Goal: Task Accomplishment & Management: Manage account settings

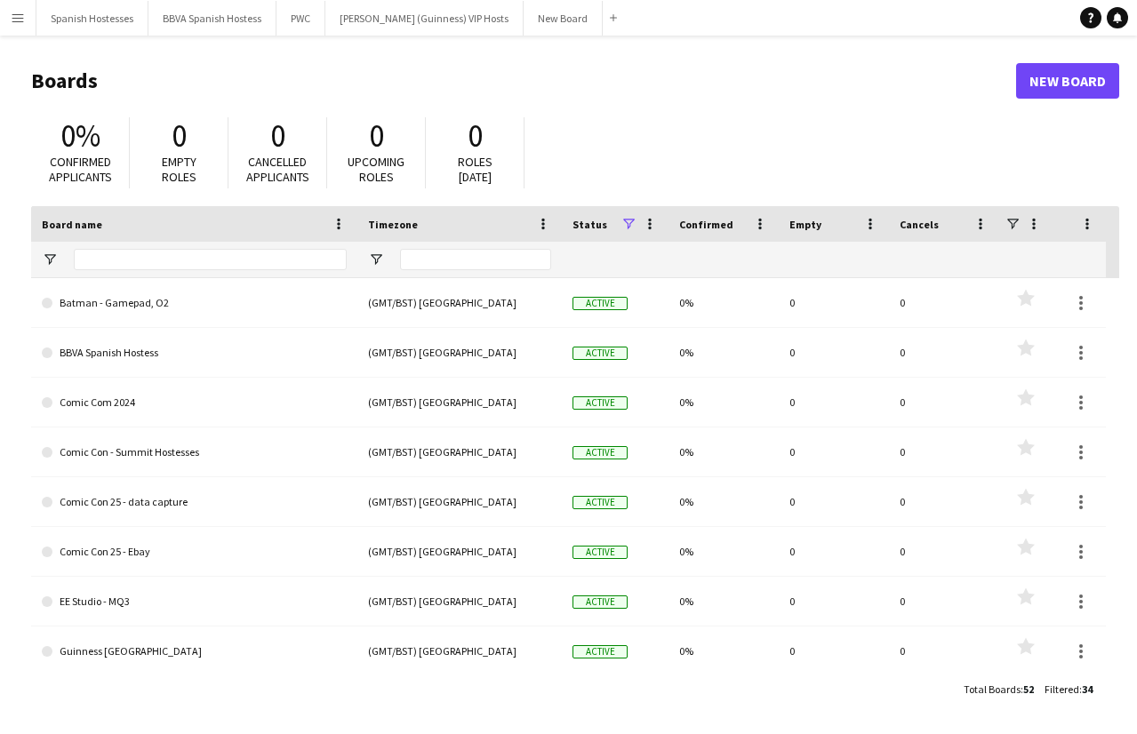
click at [13, 17] on app-icon "Menu" at bounding box center [18, 18] width 14 height 14
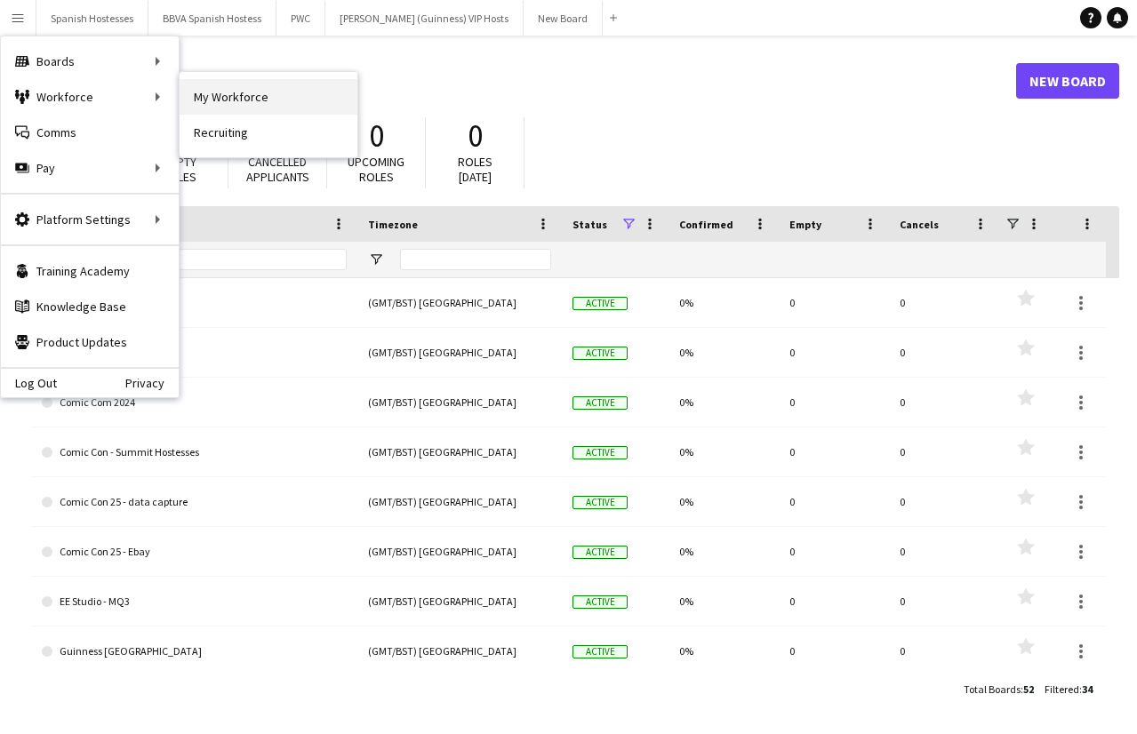
click at [188, 96] on link "My Workforce" at bounding box center [269, 97] width 178 height 36
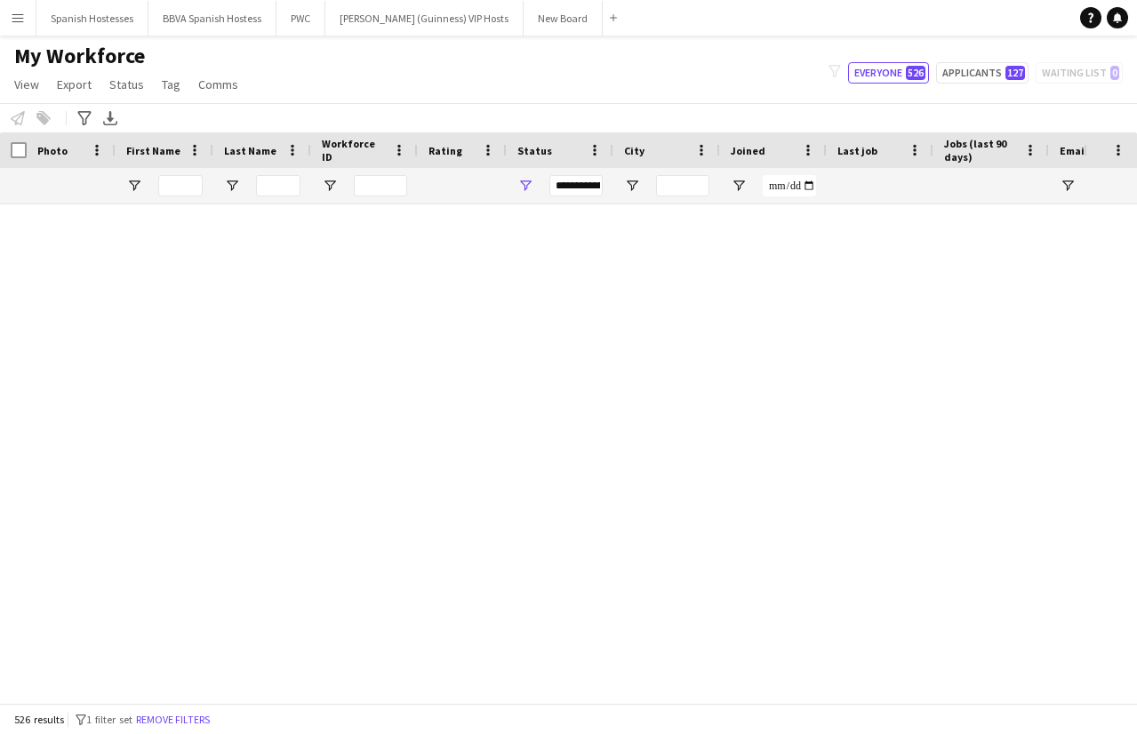
scroll to position [16374, 0]
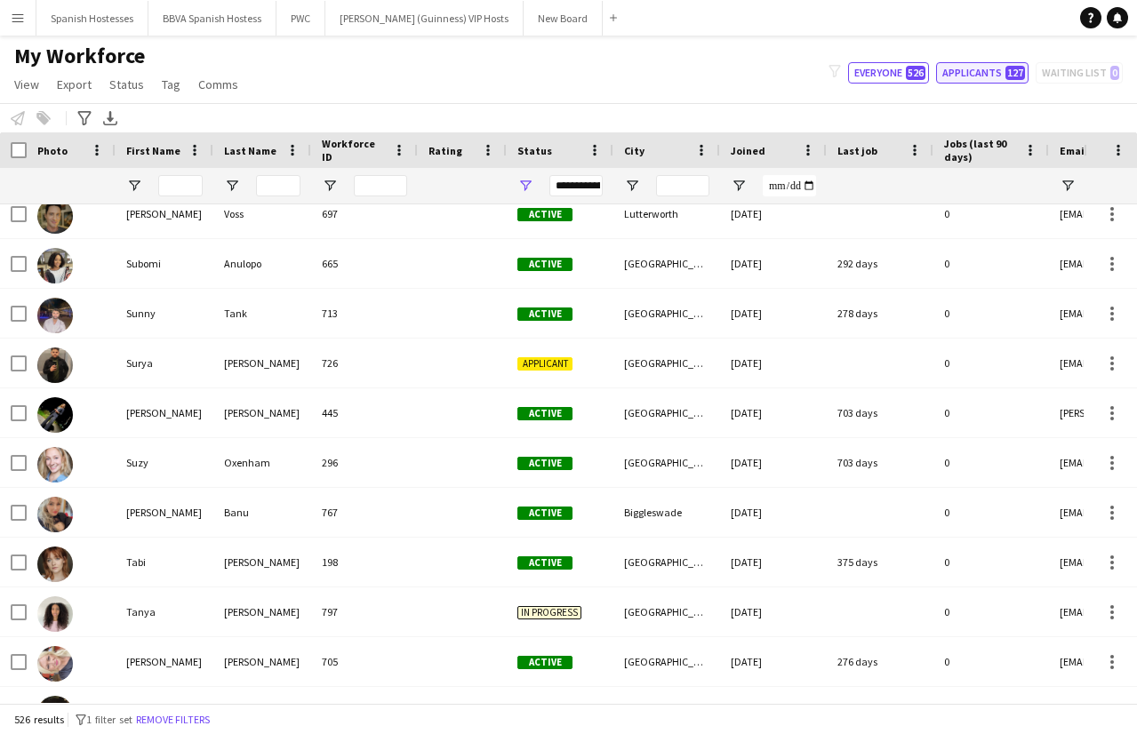
click at [956, 73] on button "Applicants 127" at bounding box center [982, 72] width 92 height 21
type input "**********"
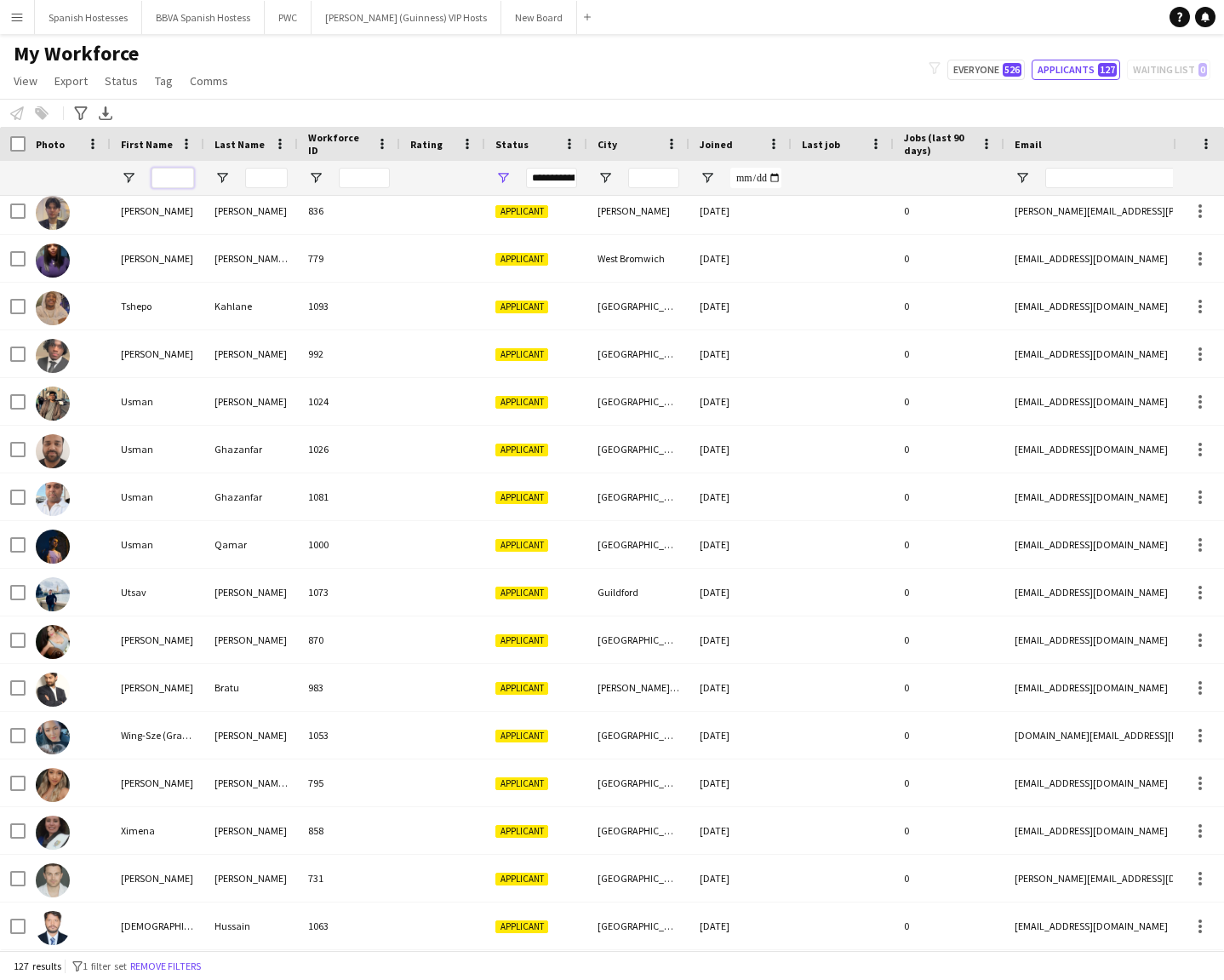
click at [166, 173] on input "First Name Filter Input" at bounding box center [172, 177] width 42 height 20
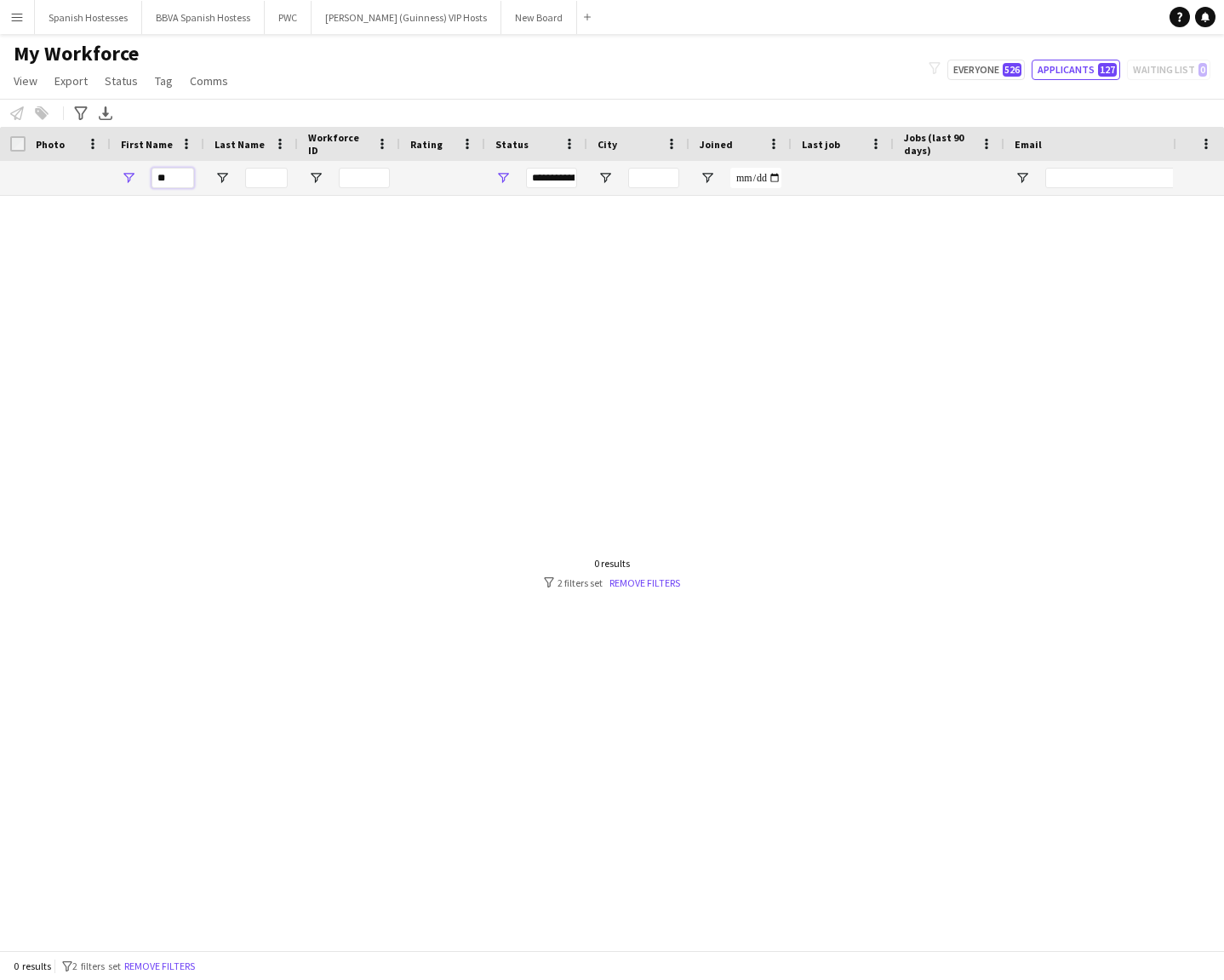
type input "*"
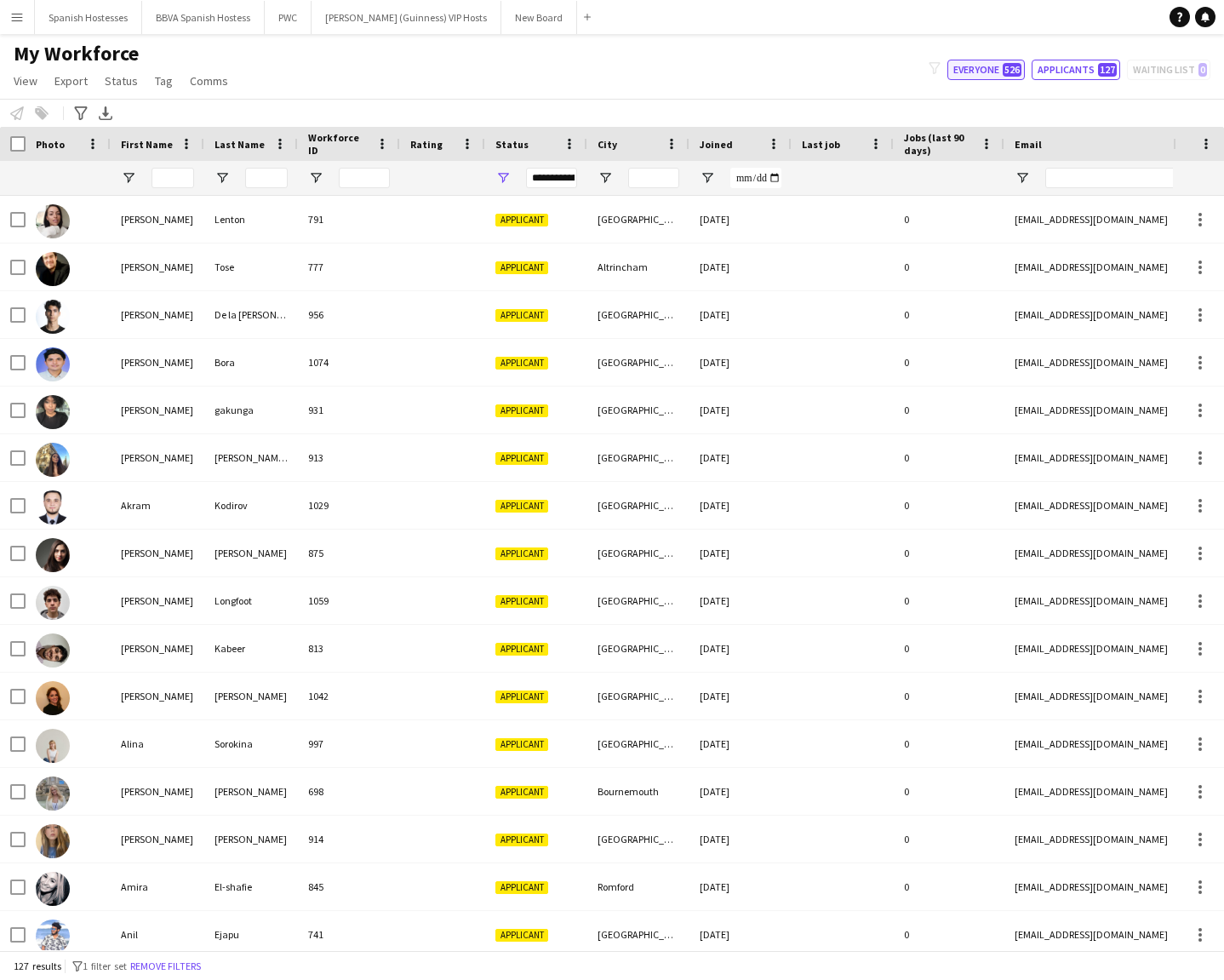
click at [975, 70] on button "Everyone 526" at bounding box center [986, 69] width 78 height 20
type input "**********"
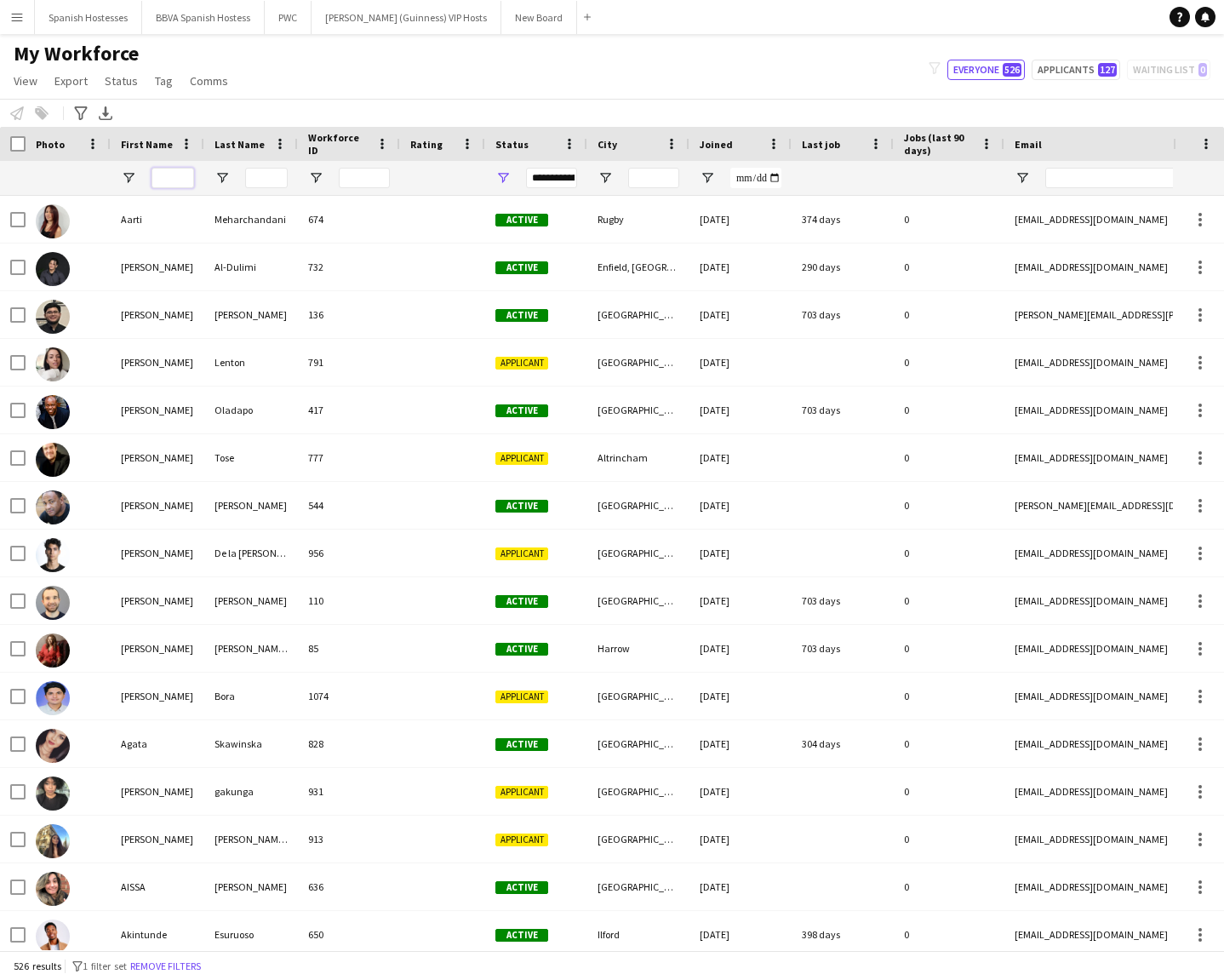
click at [177, 172] on input "First Name Filter Input" at bounding box center [172, 177] width 42 height 20
click at [174, 177] on input "First Name Filter Input" at bounding box center [172, 177] width 42 height 20
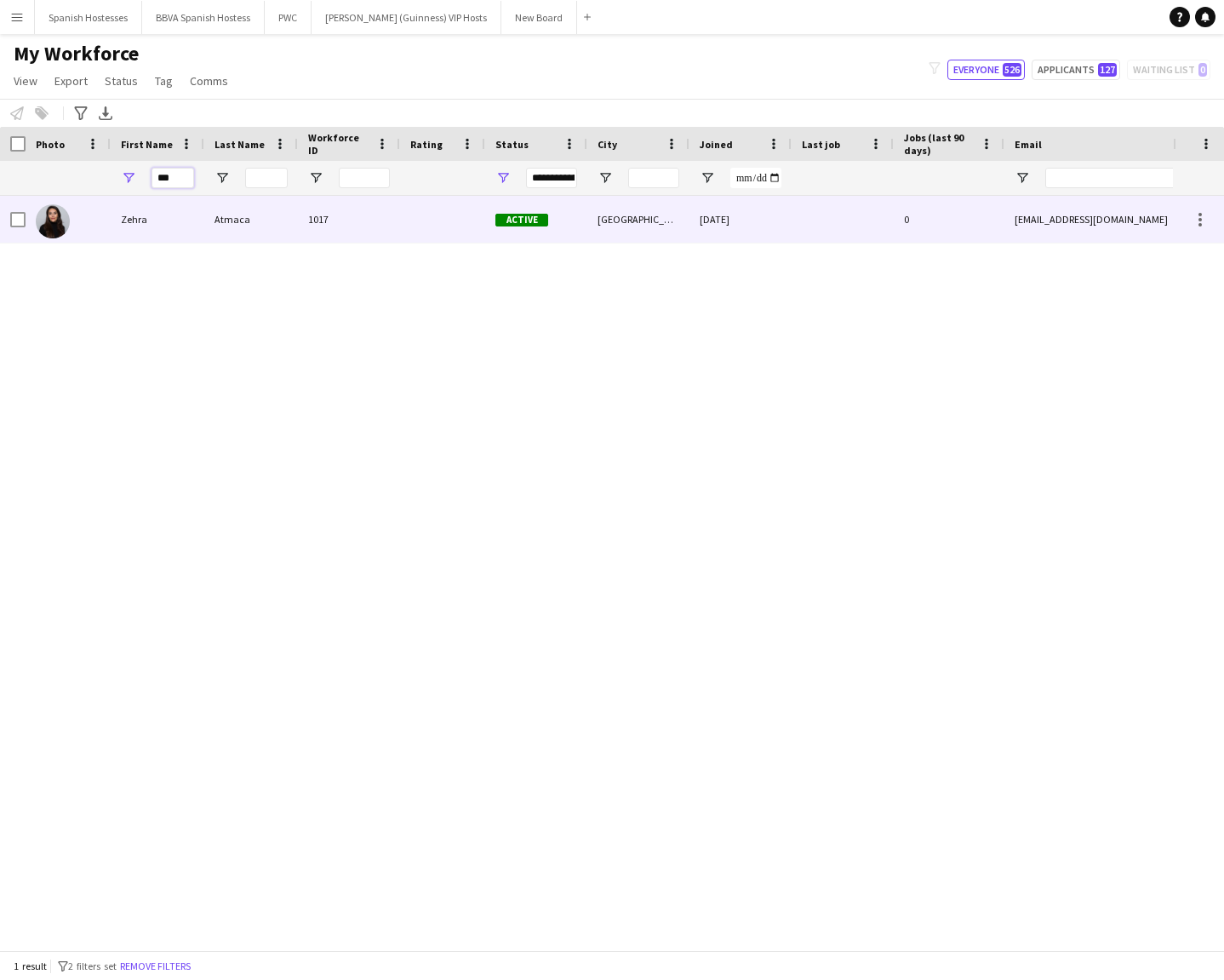
type input "***"
click at [180, 234] on div "Zehra" at bounding box center [158, 218] width 94 height 47
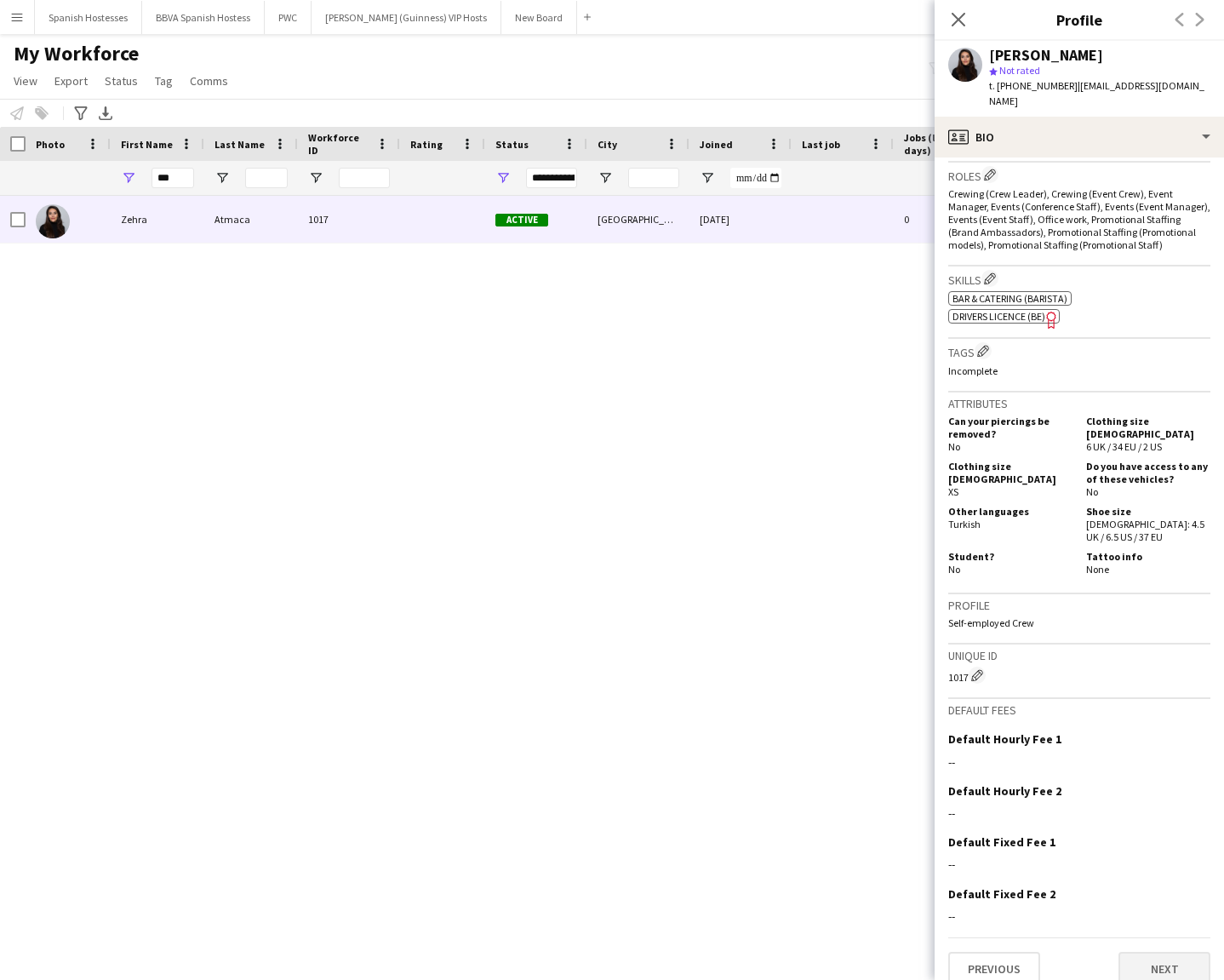
click at [1088, 702] on button "Next" at bounding box center [1165, 969] width 92 height 34
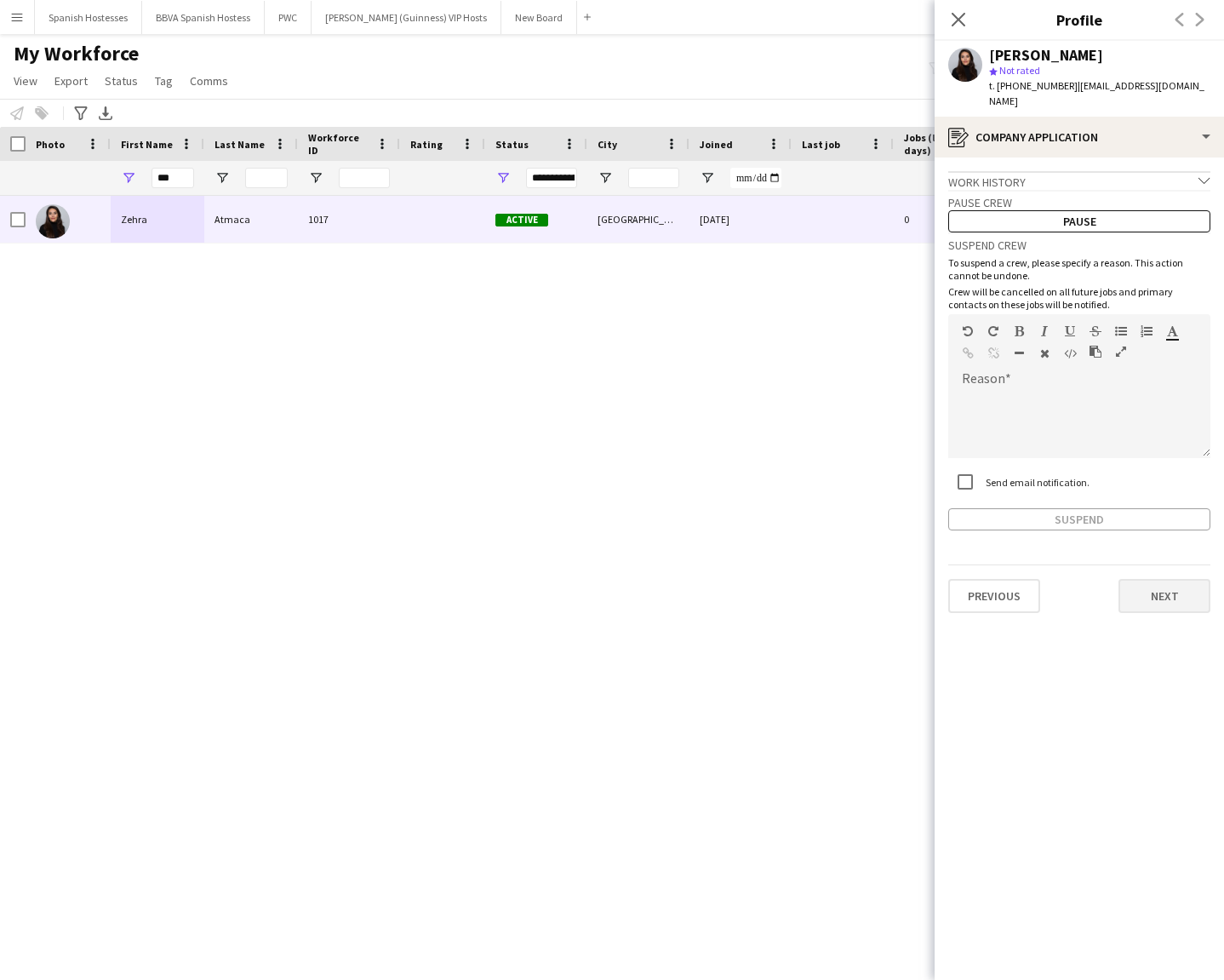
click at [1088, 579] on button "Next" at bounding box center [1165, 596] width 92 height 34
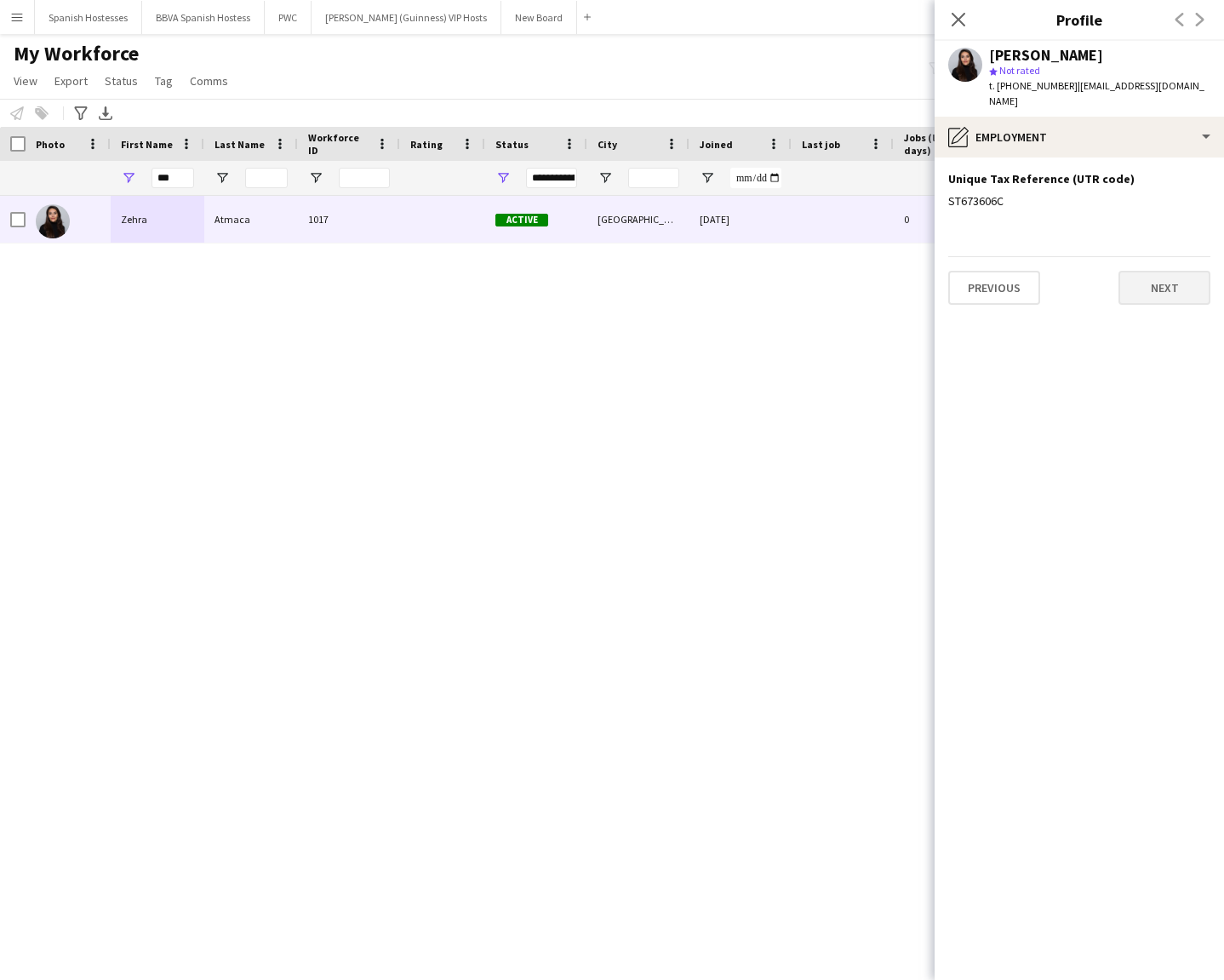
click at [1088, 287] on button "Next" at bounding box center [1165, 288] width 92 height 34
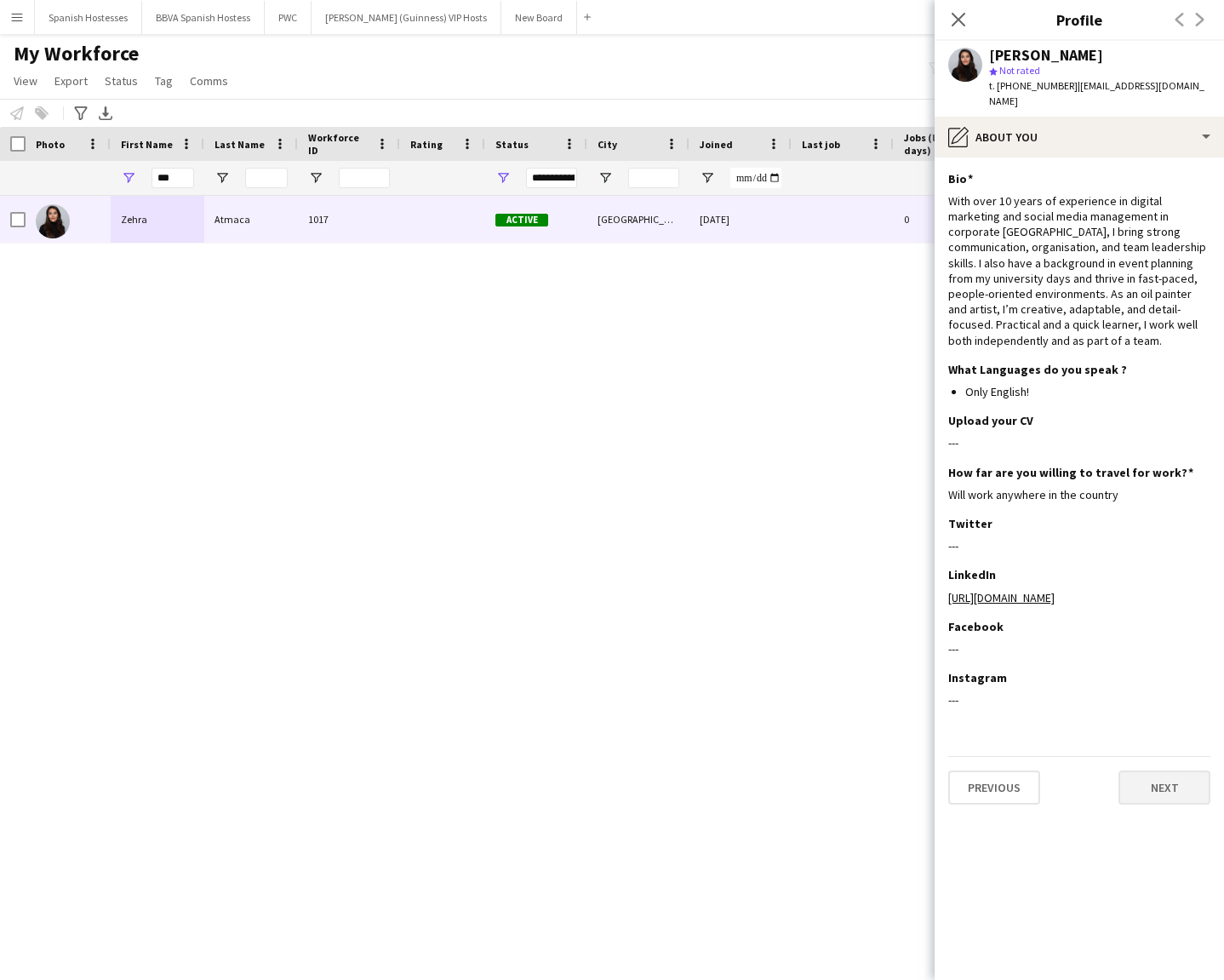
click at [1088, 702] on button "Next" at bounding box center [1165, 787] width 92 height 34
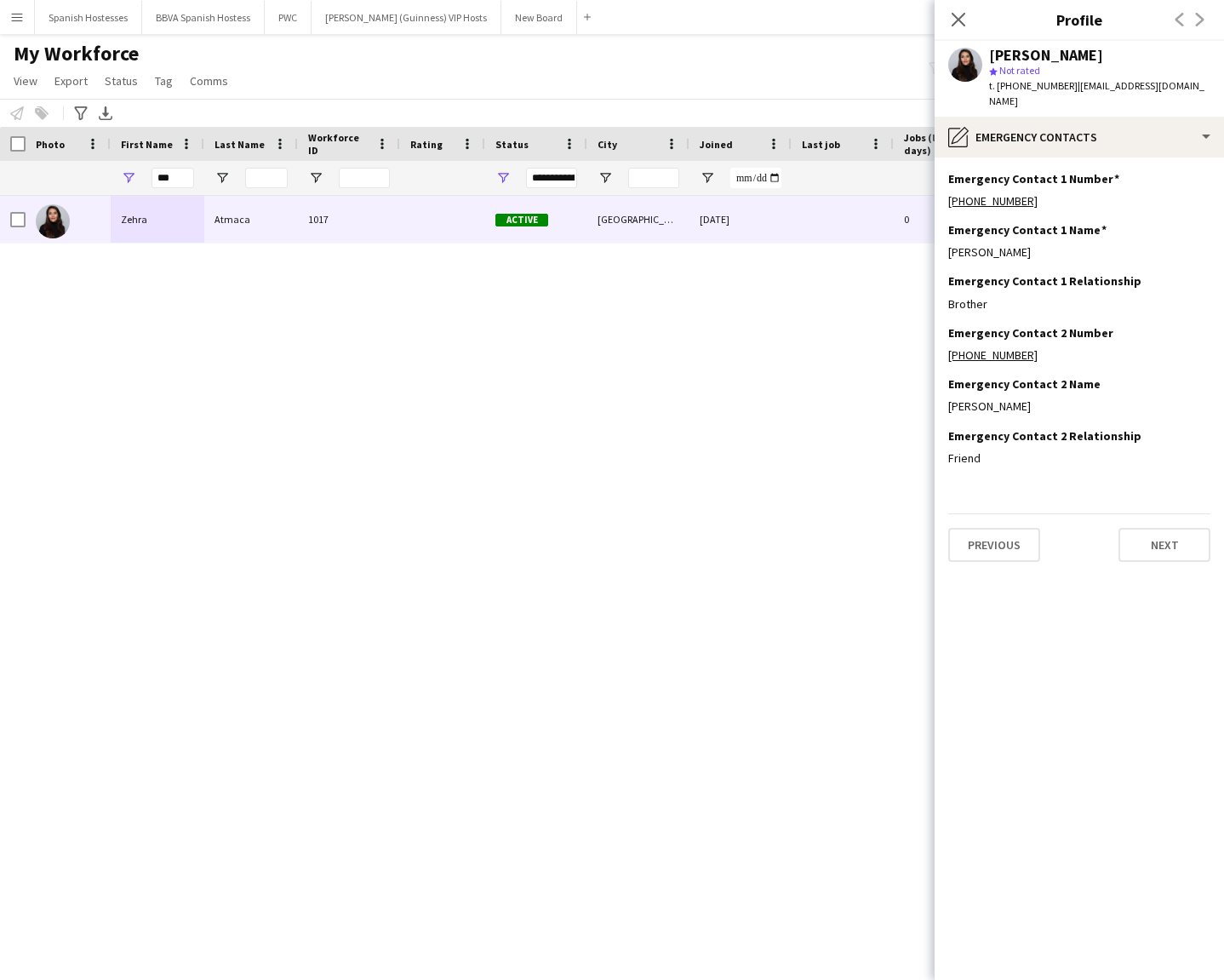
click at [1088, 513] on div "Previous Next" at bounding box center [1079, 537] width 262 height 49
click at [1088, 529] on button "Next" at bounding box center [1165, 545] width 92 height 34
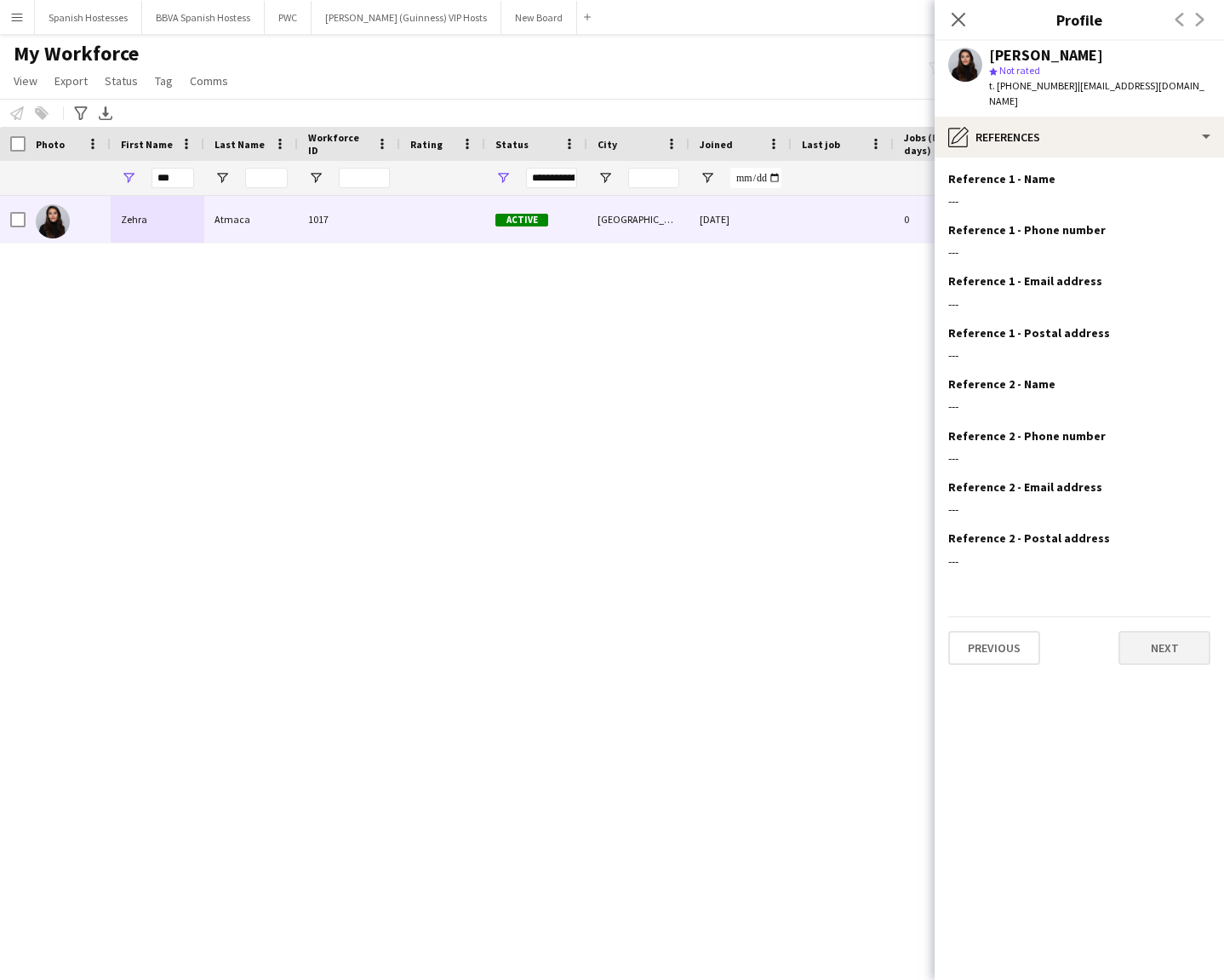
click at [1088, 639] on button "Next" at bounding box center [1165, 649] width 92 height 34
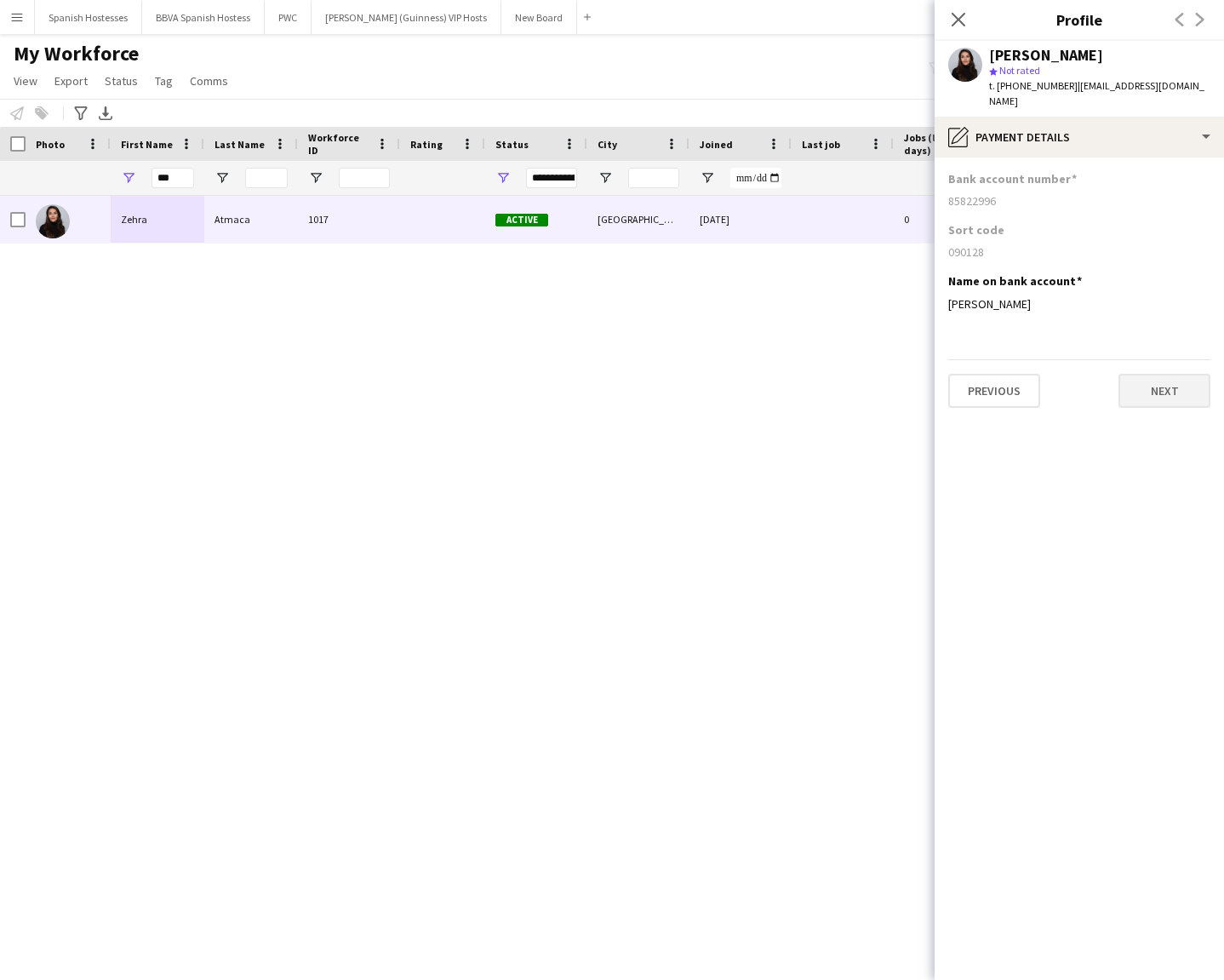
click at [1088, 374] on button "Next" at bounding box center [1165, 391] width 92 height 34
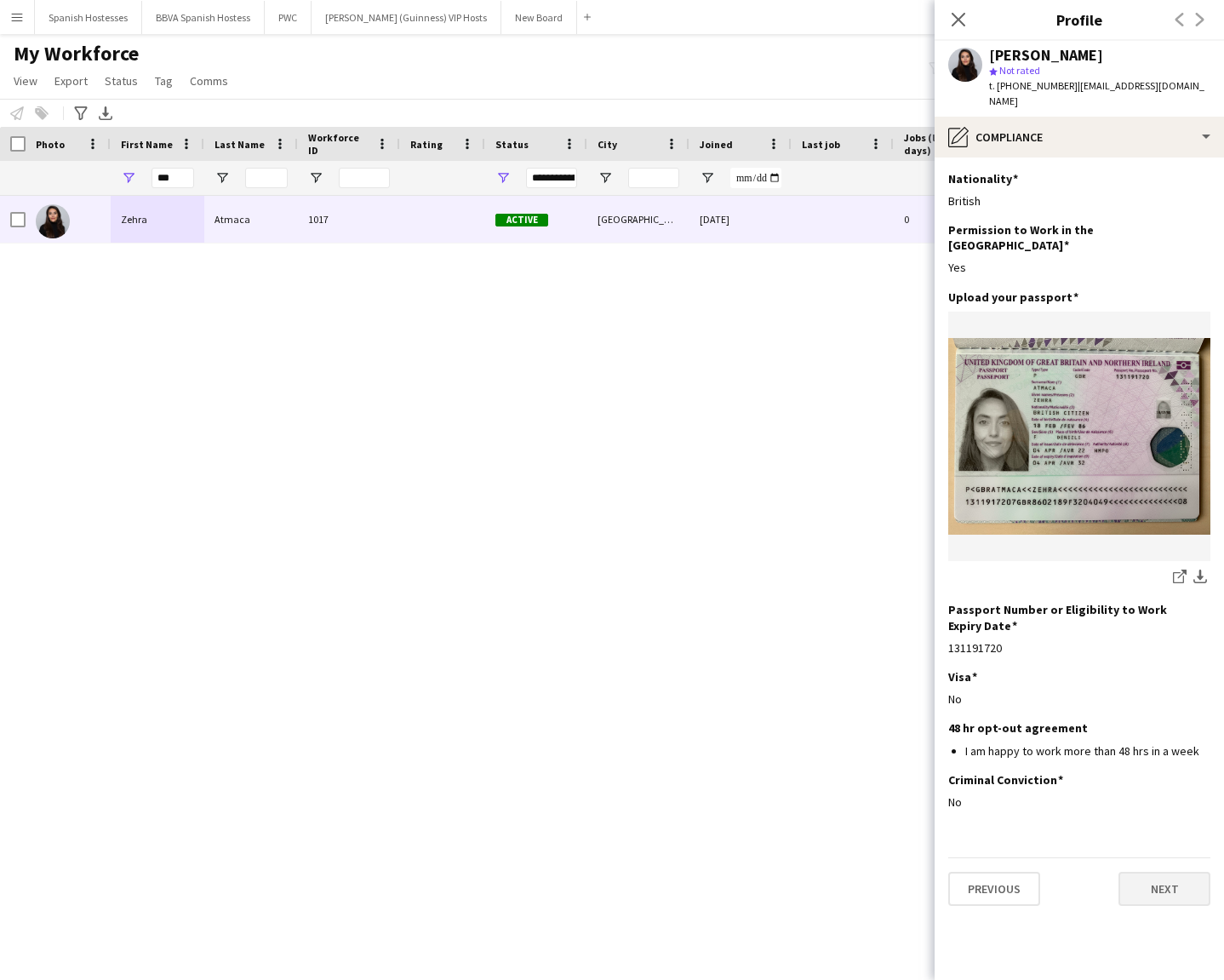
click at [1088, 702] on button "Next" at bounding box center [1165, 889] width 92 height 34
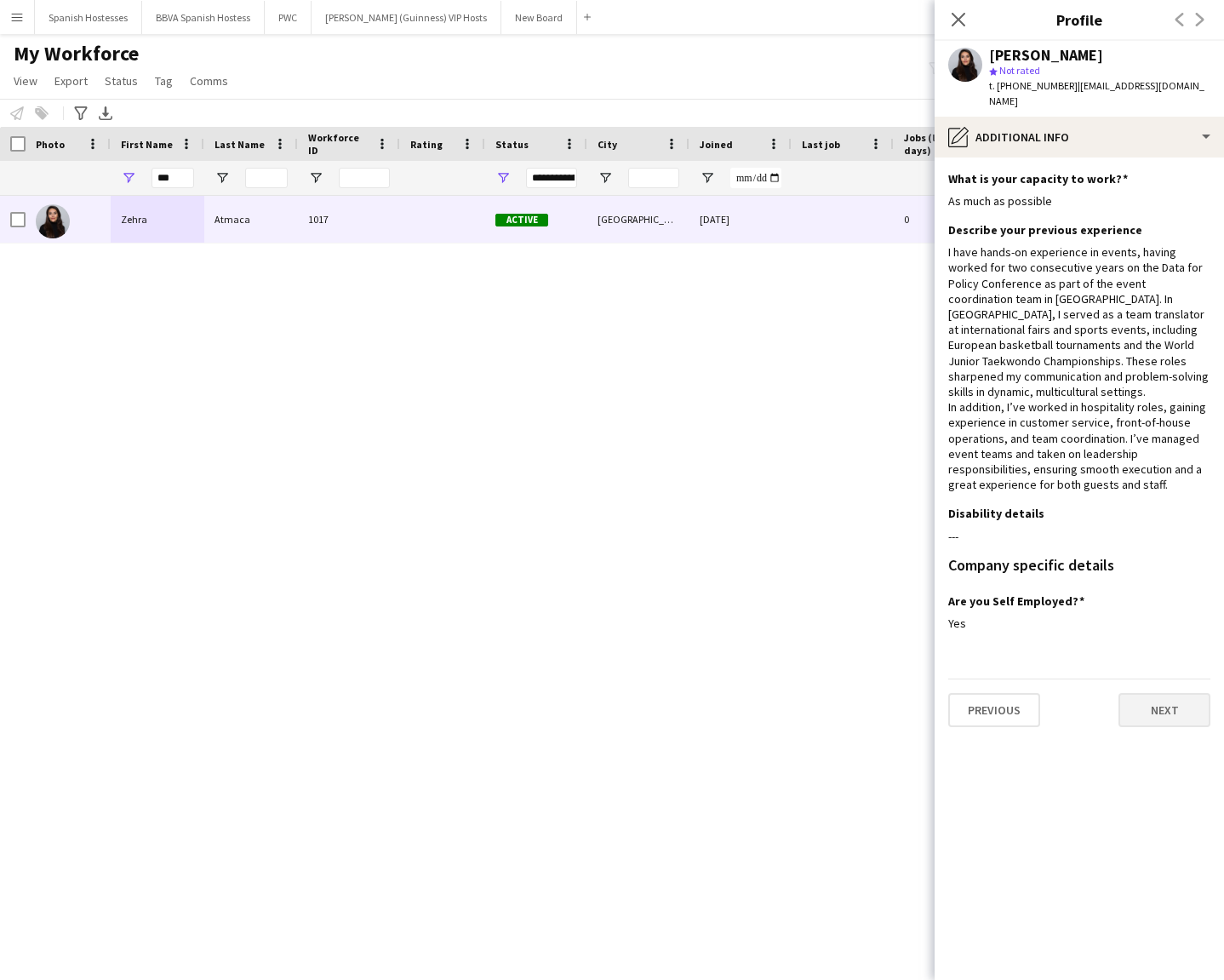
click at [1088, 693] on button "Next" at bounding box center [1165, 710] width 92 height 34
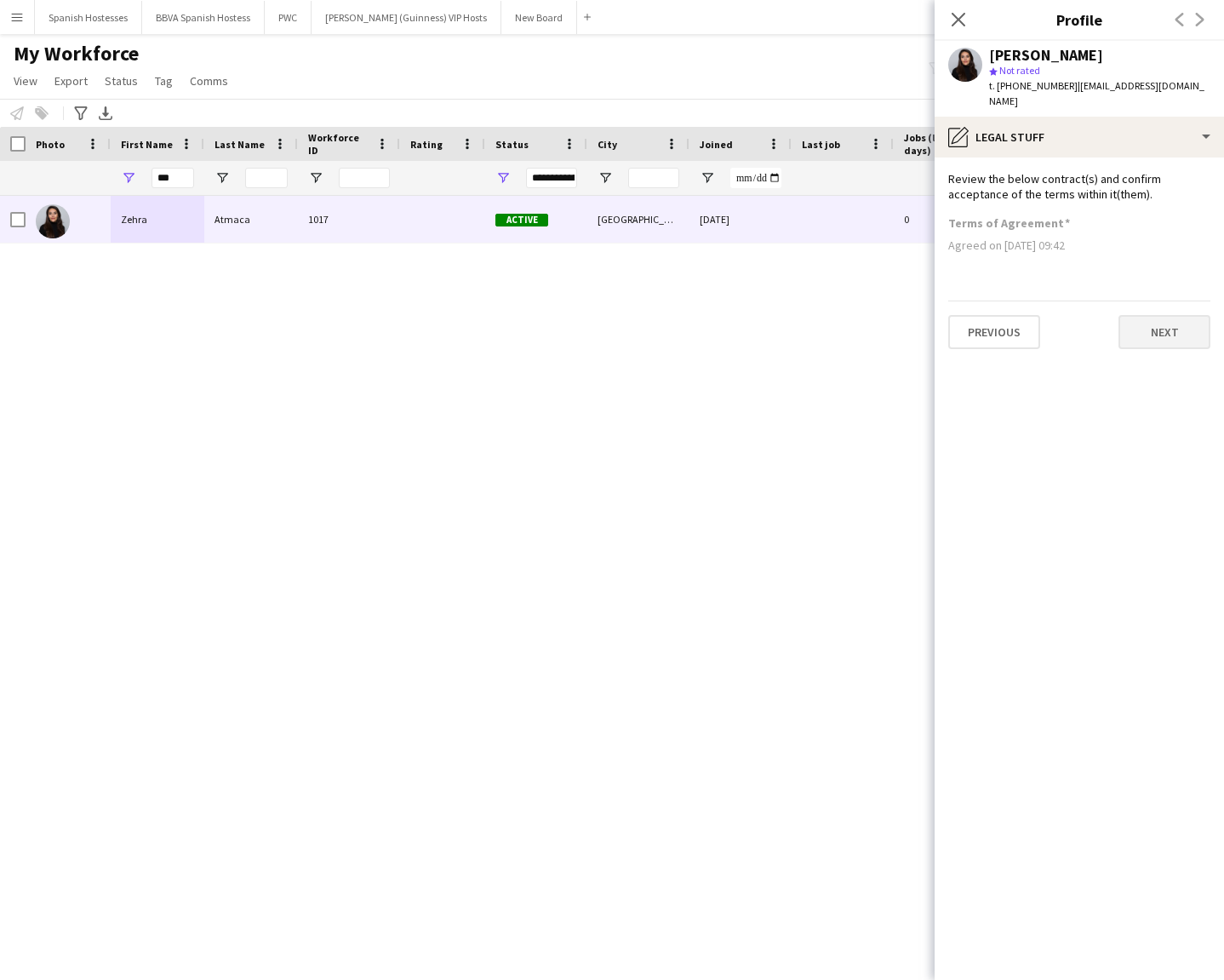
click at [1088, 322] on button "Next" at bounding box center [1165, 332] width 92 height 34
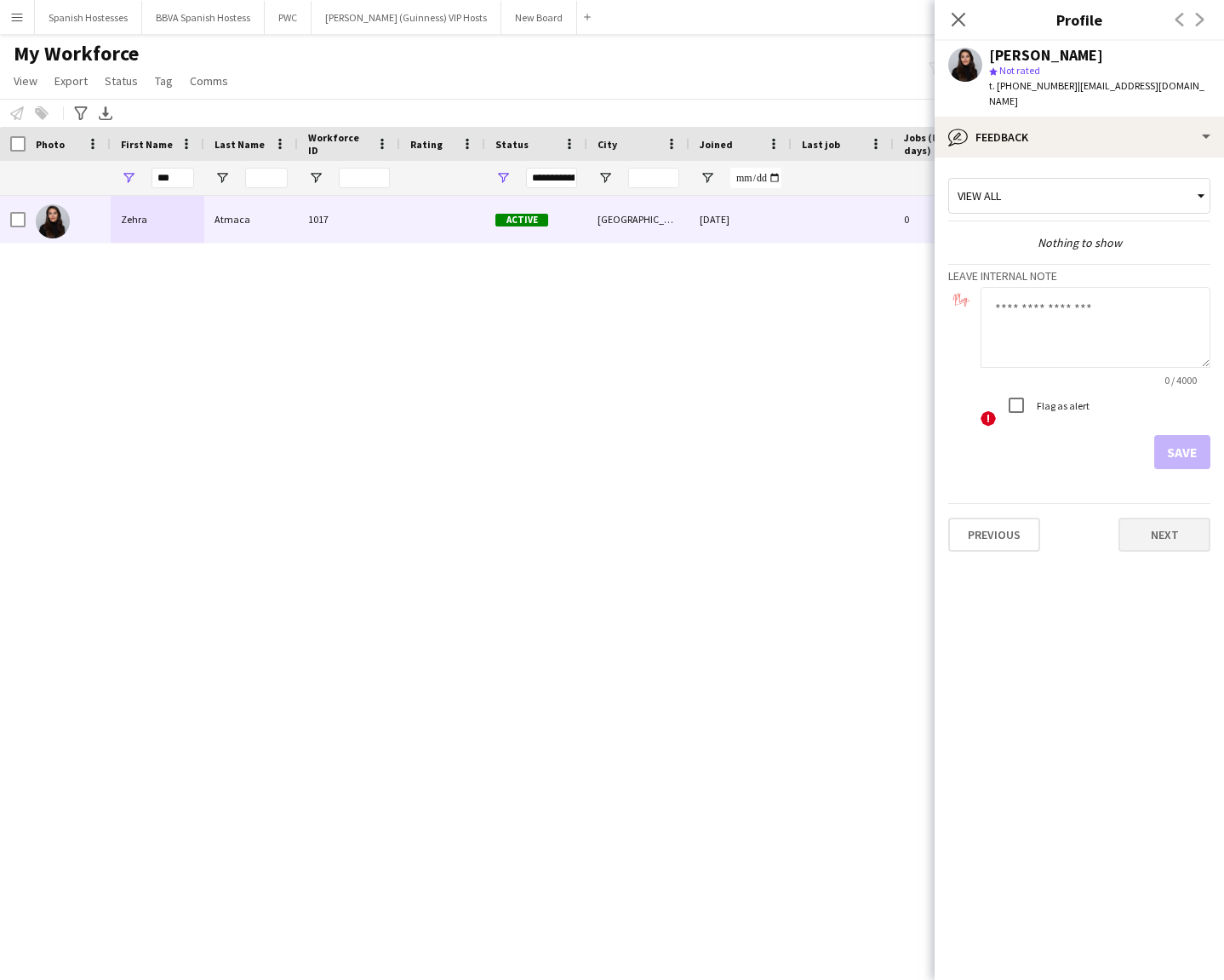
click at [1088, 517] on button "Next" at bounding box center [1165, 535] width 92 height 34
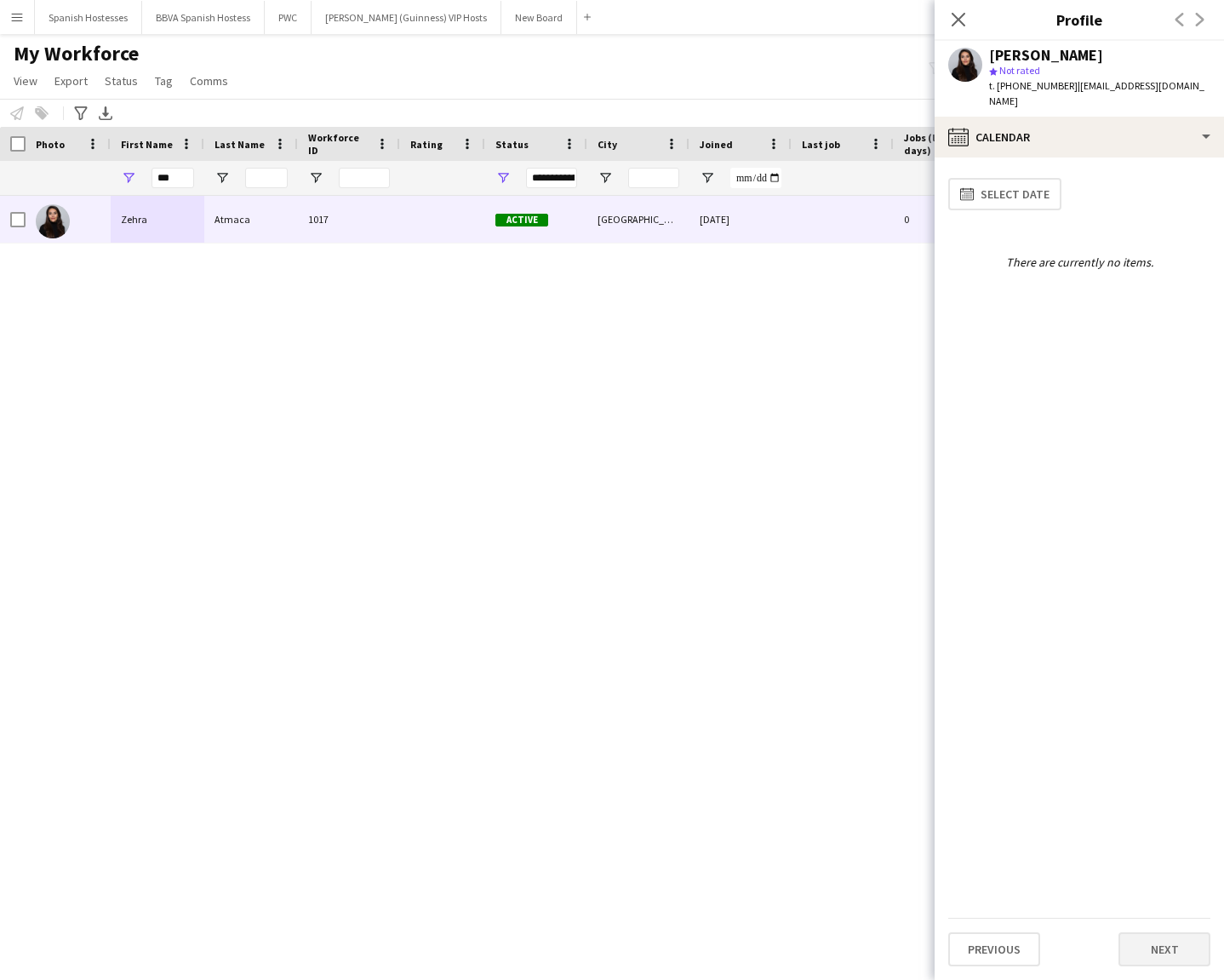
click at [1088, 702] on button "Next" at bounding box center [1165, 949] width 92 height 34
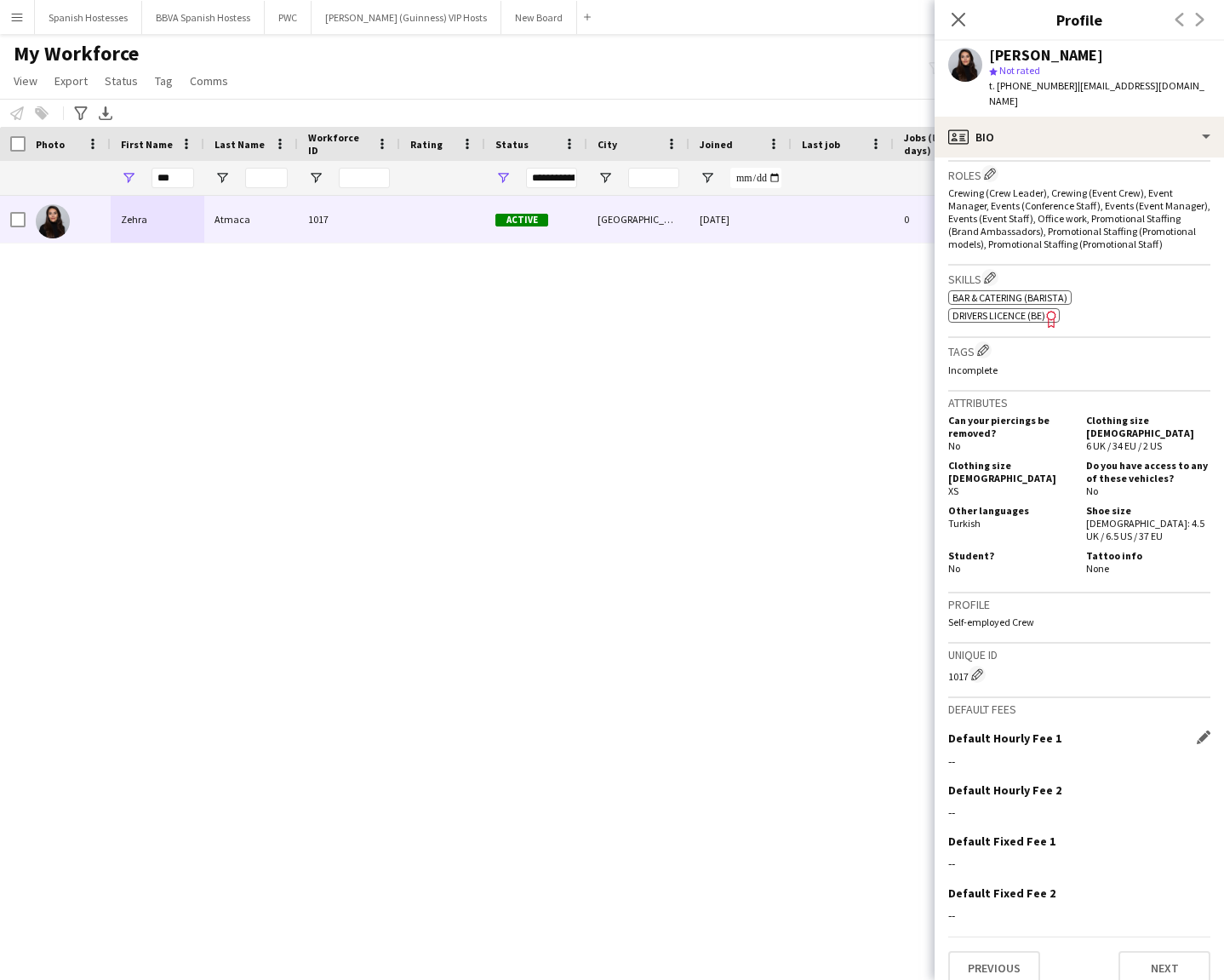
scroll to position [514, 0]
click at [685, 452] on div "[PERSON_NAME] 1017 Active [GEOGRAPHIC_DATA] [DATE] 0 [EMAIL_ADDRESS][DOMAIN_NAM…" at bounding box center [586, 572] width 1173 height 754
click at [958, 19] on icon at bounding box center [958, 19] width 16 height 16
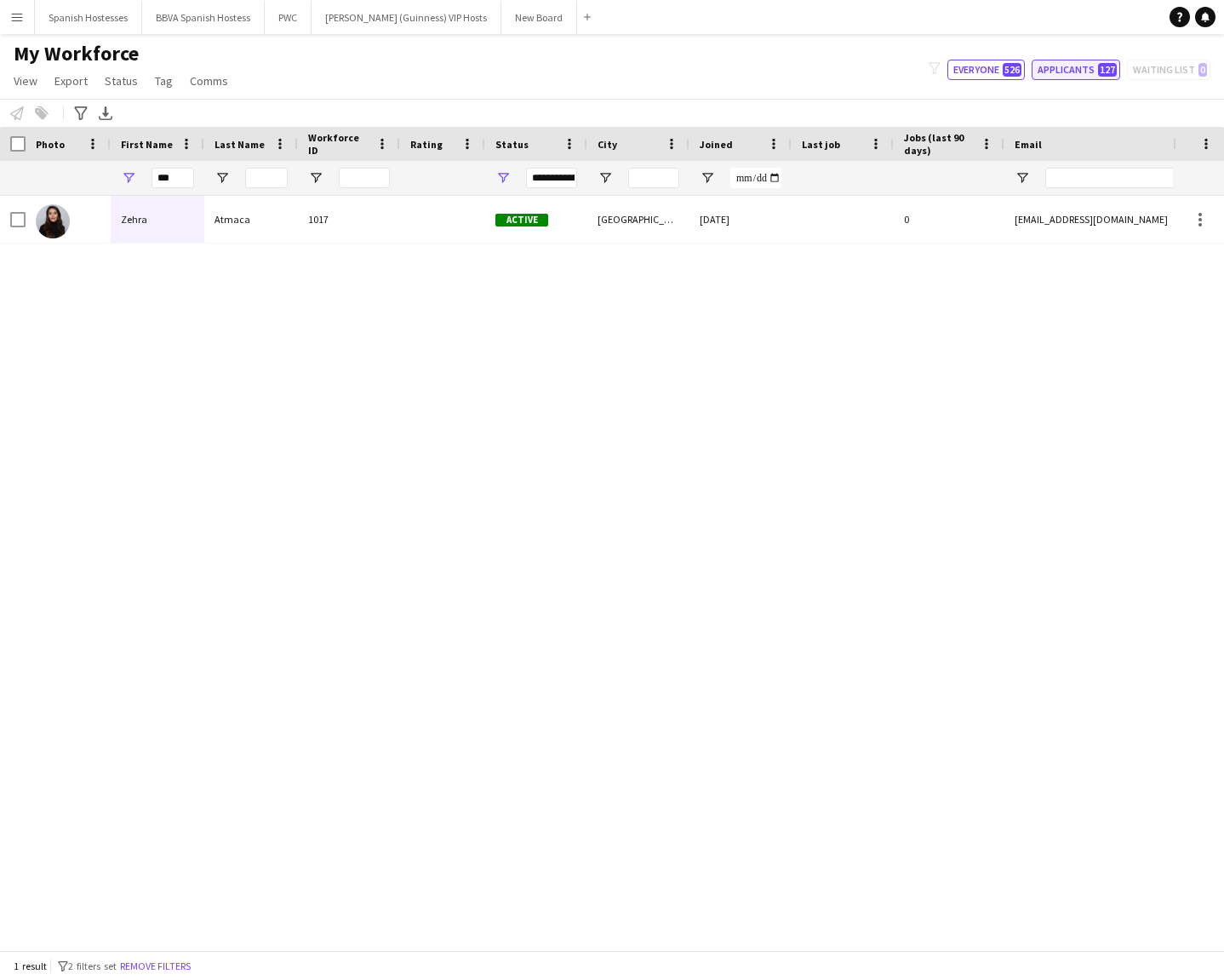
click at [1061, 70] on button "Applicants 127" at bounding box center [1076, 69] width 88 height 20
type input "**********"
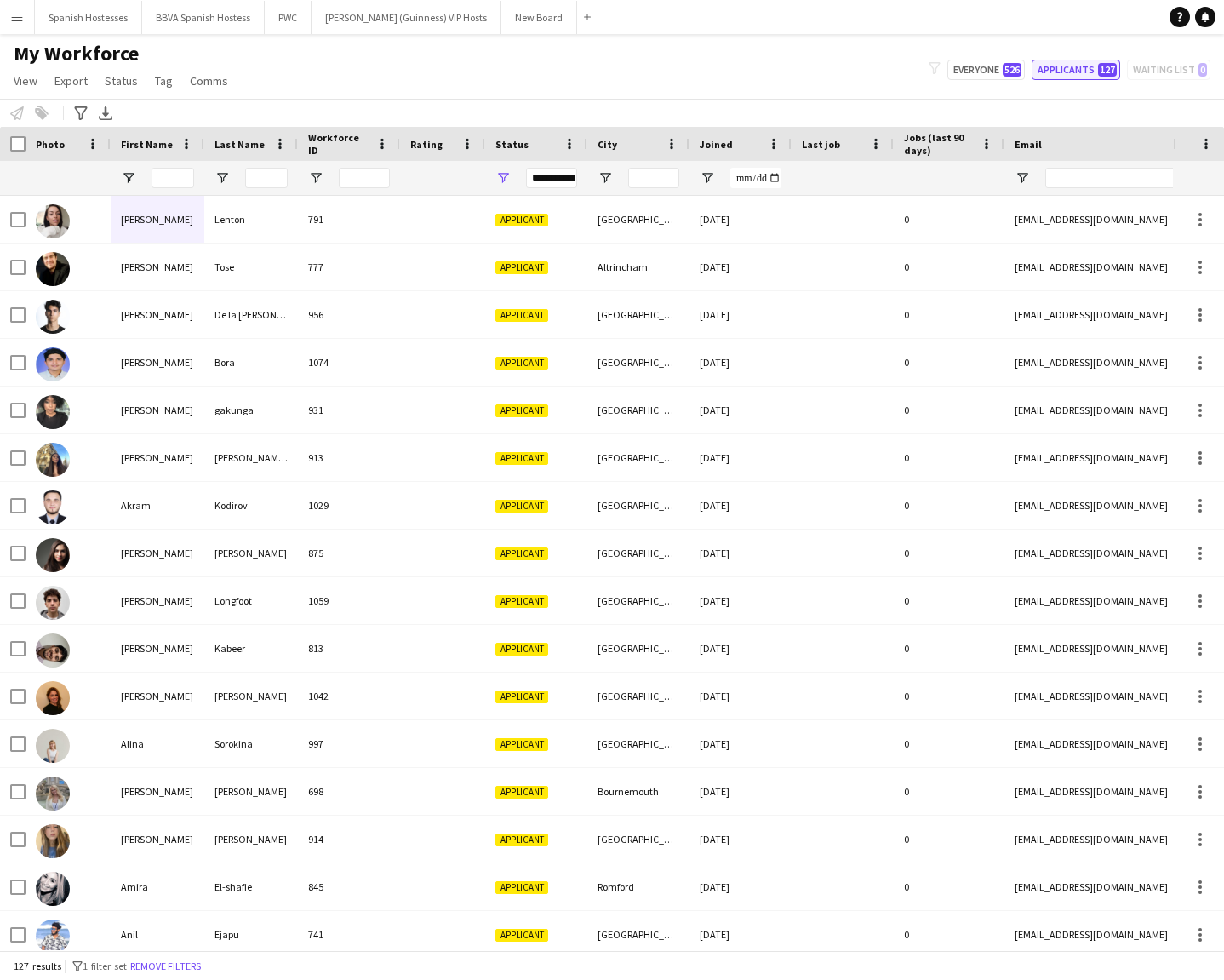
click at [1072, 70] on button "Applicants 127" at bounding box center [1076, 69] width 88 height 20
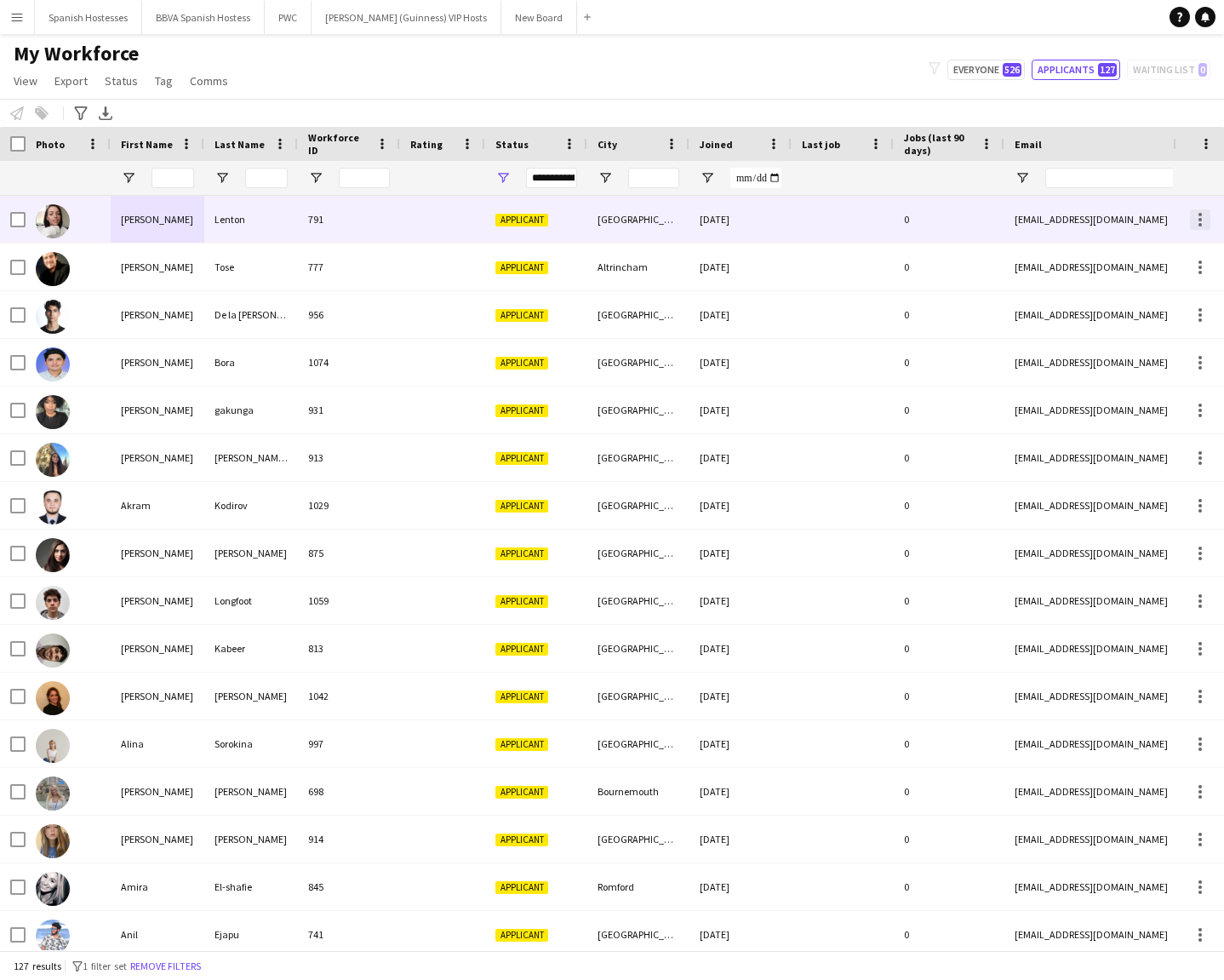
click at [1088, 220] on div at bounding box center [1200, 220] width 4 height 4
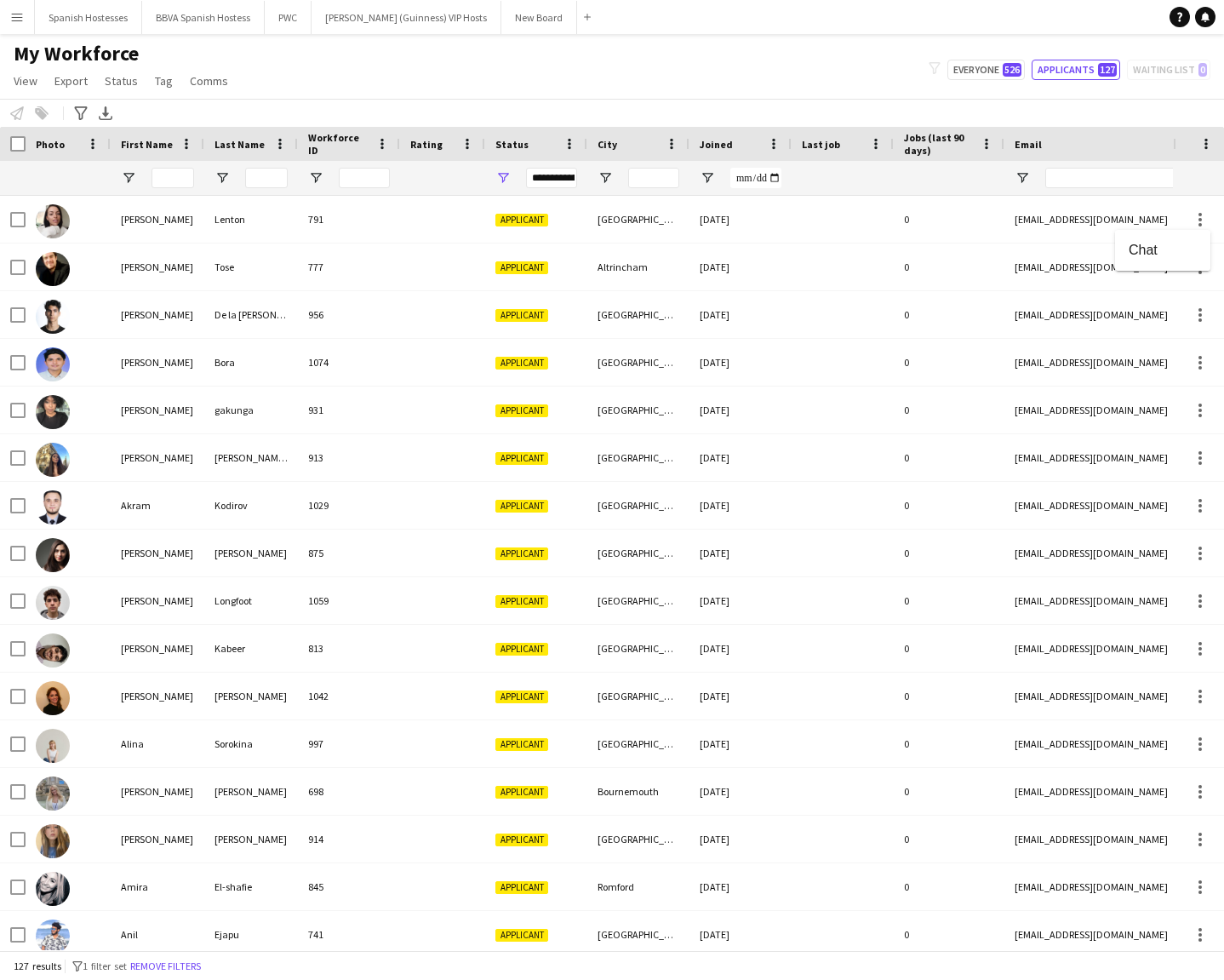
click at [115, 212] on div at bounding box center [612, 490] width 1224 height 980
click at [130, 219] on div "[PERSON_NAME]" at bounding box center [158, 218] width 94 height 47
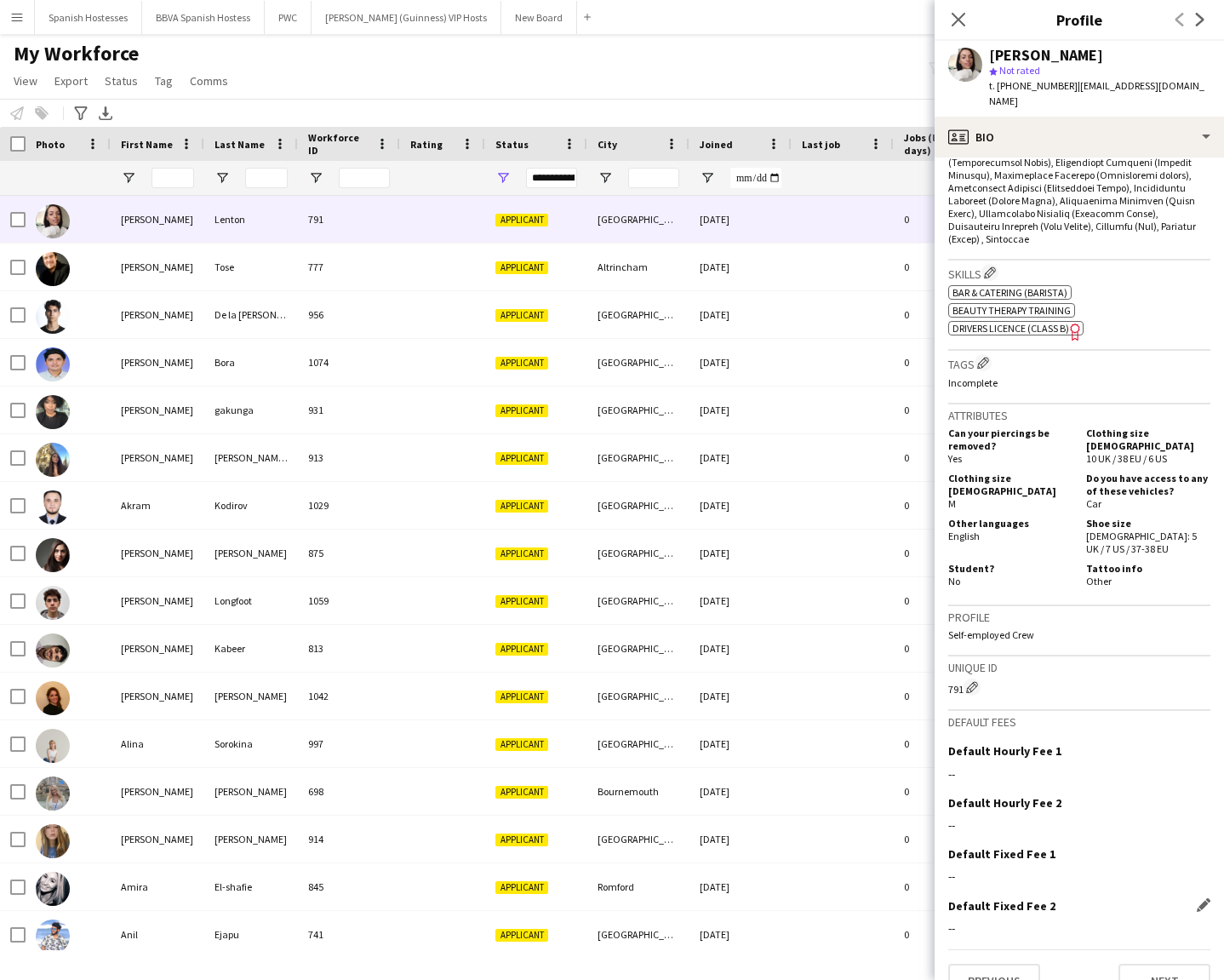
scroll to position [775, 0]
click at [1088, 702] on button "Next" at bounding box center [1165, 982] width 92 height 34
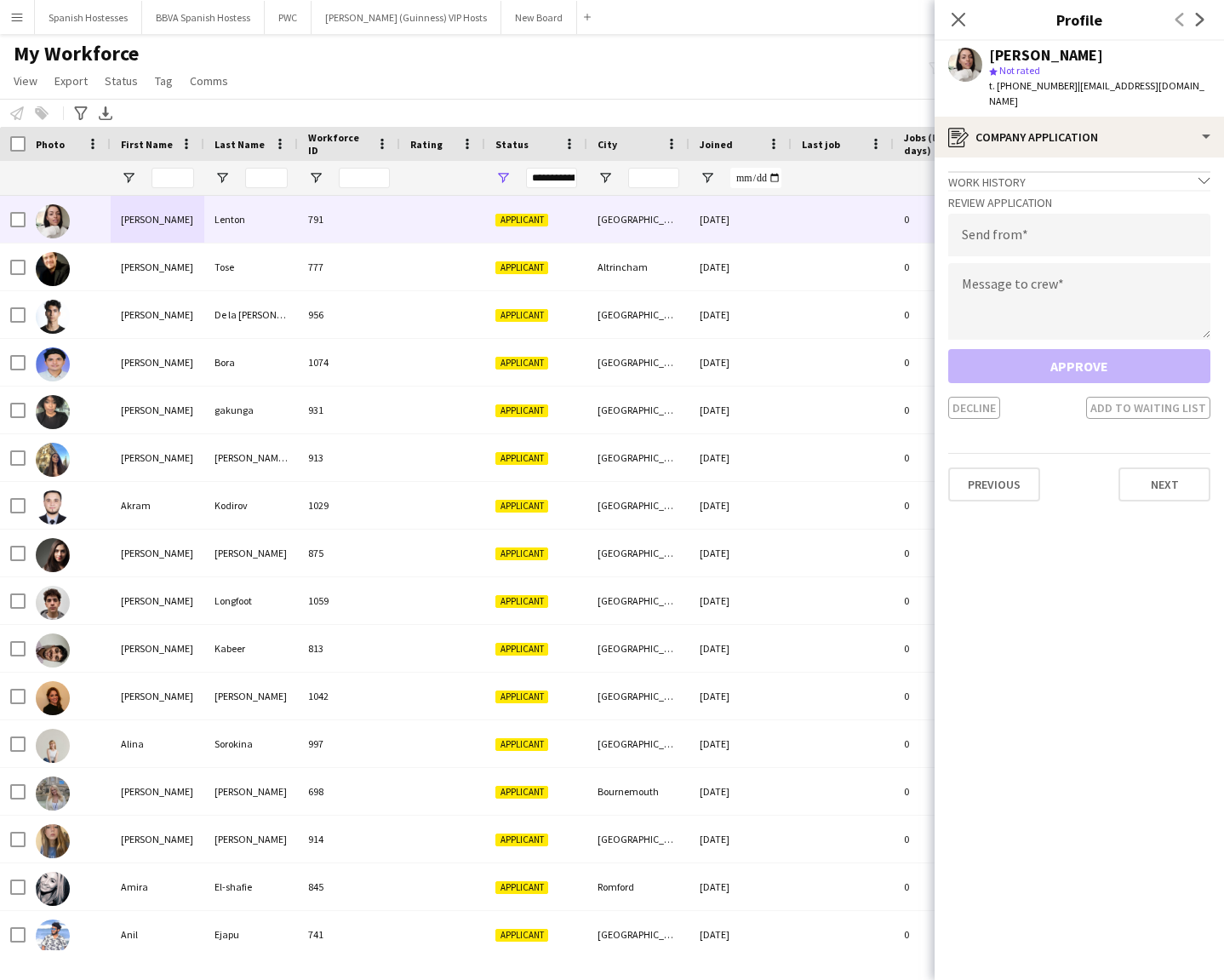
click at [981, 397] on div "Decline Add to waiting list" at bounding box center [1079, 407] width 262 height 22
click at [999, 242] on div "Review Application Send from Message to crew Approve Decline Add to waiting list" at bounding box center [1079, 304] width 262 height 229
click at [1005, 228] on input "email" at bounding box center [1079, 235] width 262 height 42
type input "**********"
click at [1000, 278] on textarea at bounding box center [1079, 302] width 262 height 77
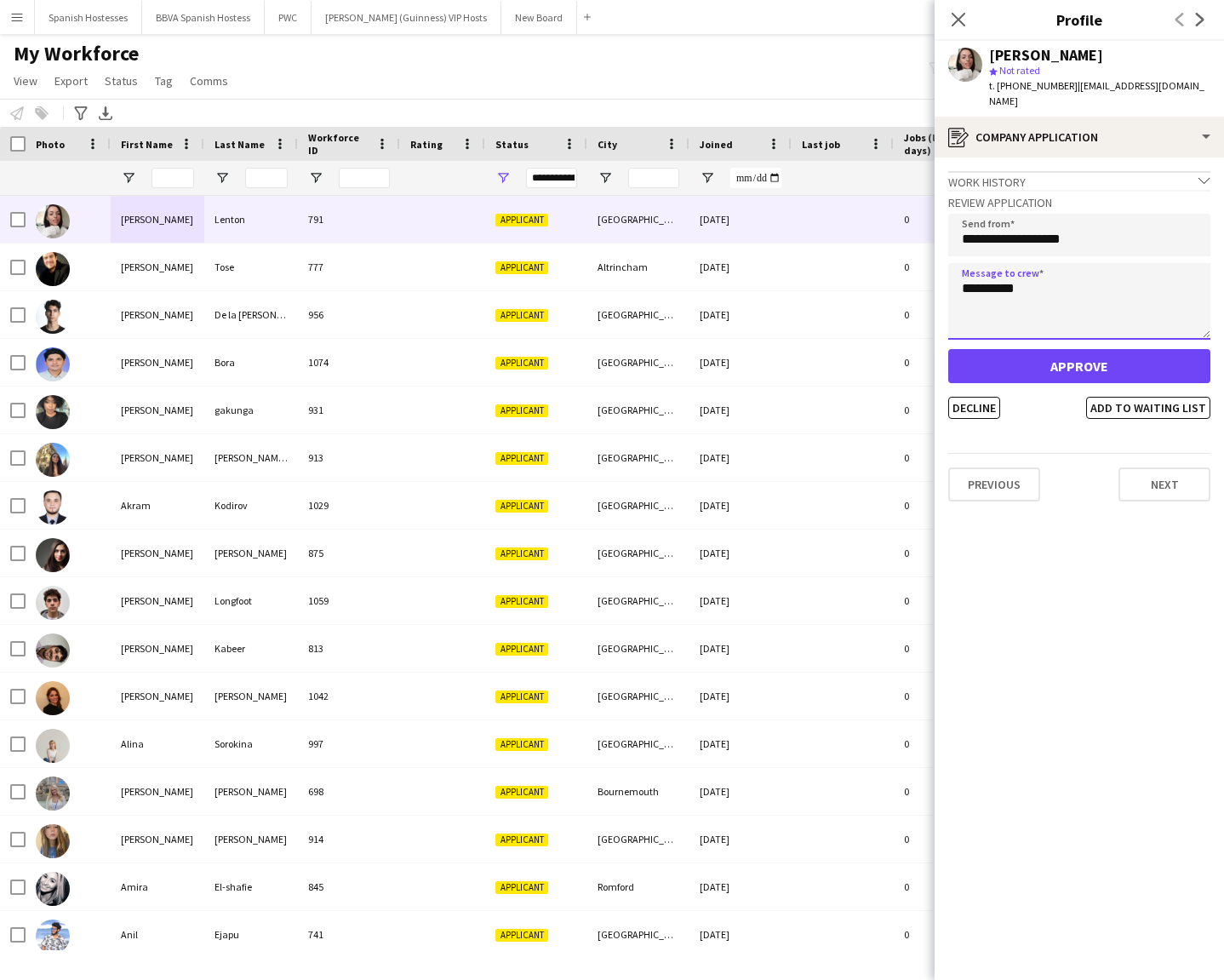
type textarea "**********"
click at [1016, 222] on input "**********" at bounding box center [1079, 235] width 262 height 42
click at [1045, 277] on textarea "**********" at bounding box center [1079, 302] width 262 height 77
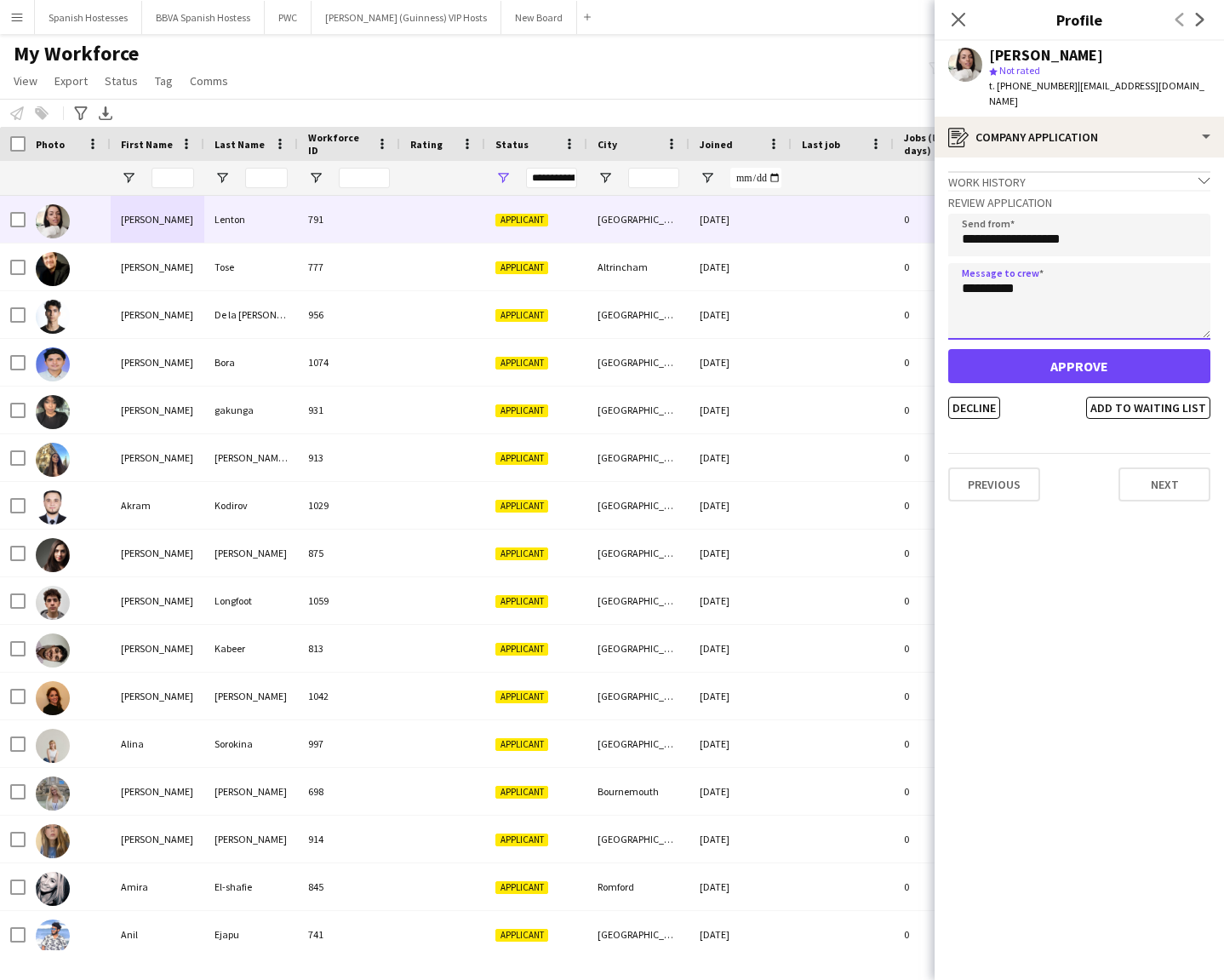
click at [1045, 277] on textarea "**********" at bounding box center [1079, 302] width 262 height 77
click at [1037, 424] on app-crew-profile-application "Work history chevron-down Bar staff (ad-hoc) The [GEOGRAPHIC_DATA], [GEOGRAPHIC…" at bounding box center [1079, 568] width 289 height 823
click at [981, 397] on button "Decline" at bounding box center [974, 407] width 52 height 22
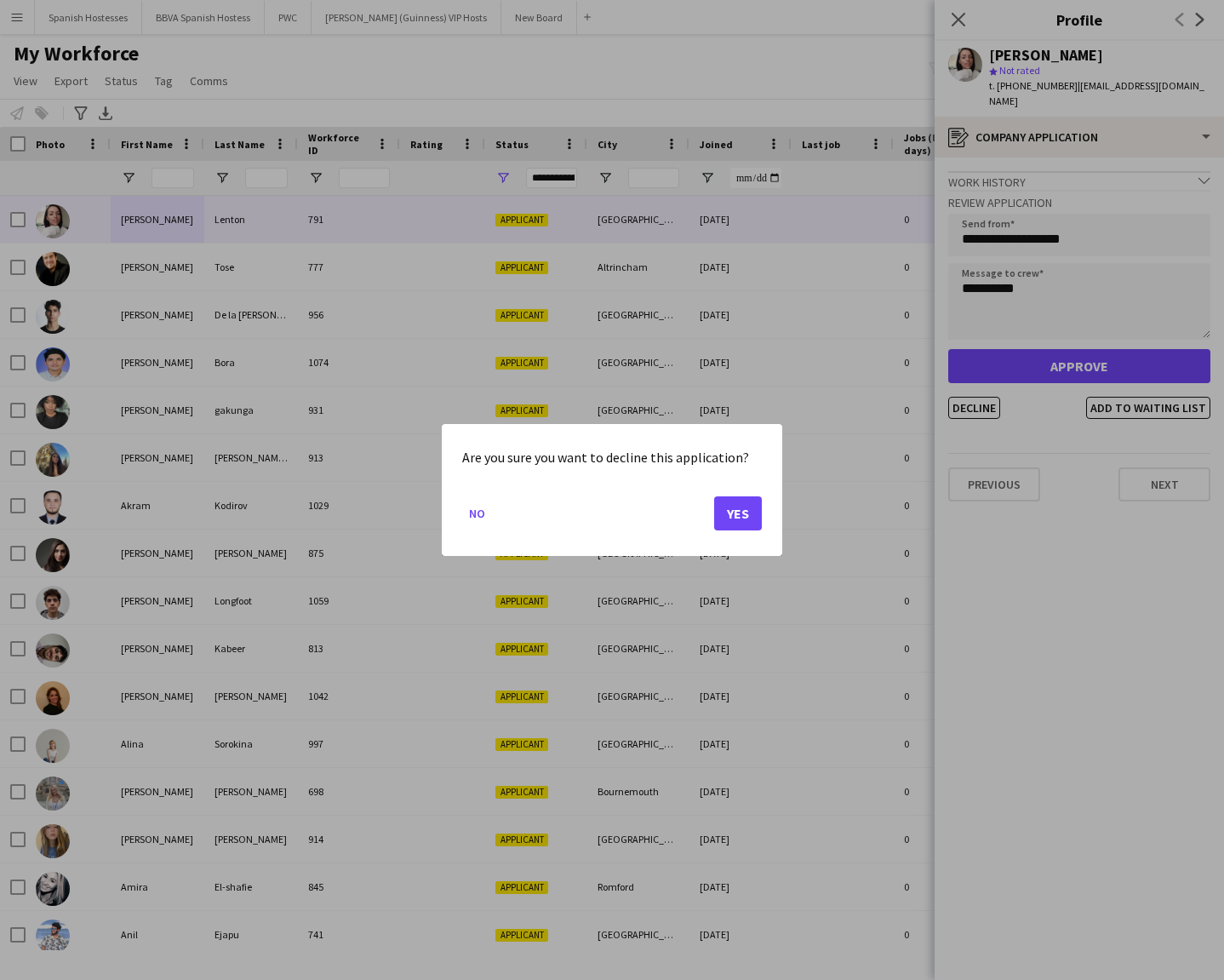
click at [735, 521] on button "Yes" at bounding box center [738, 513] width 48 height 34
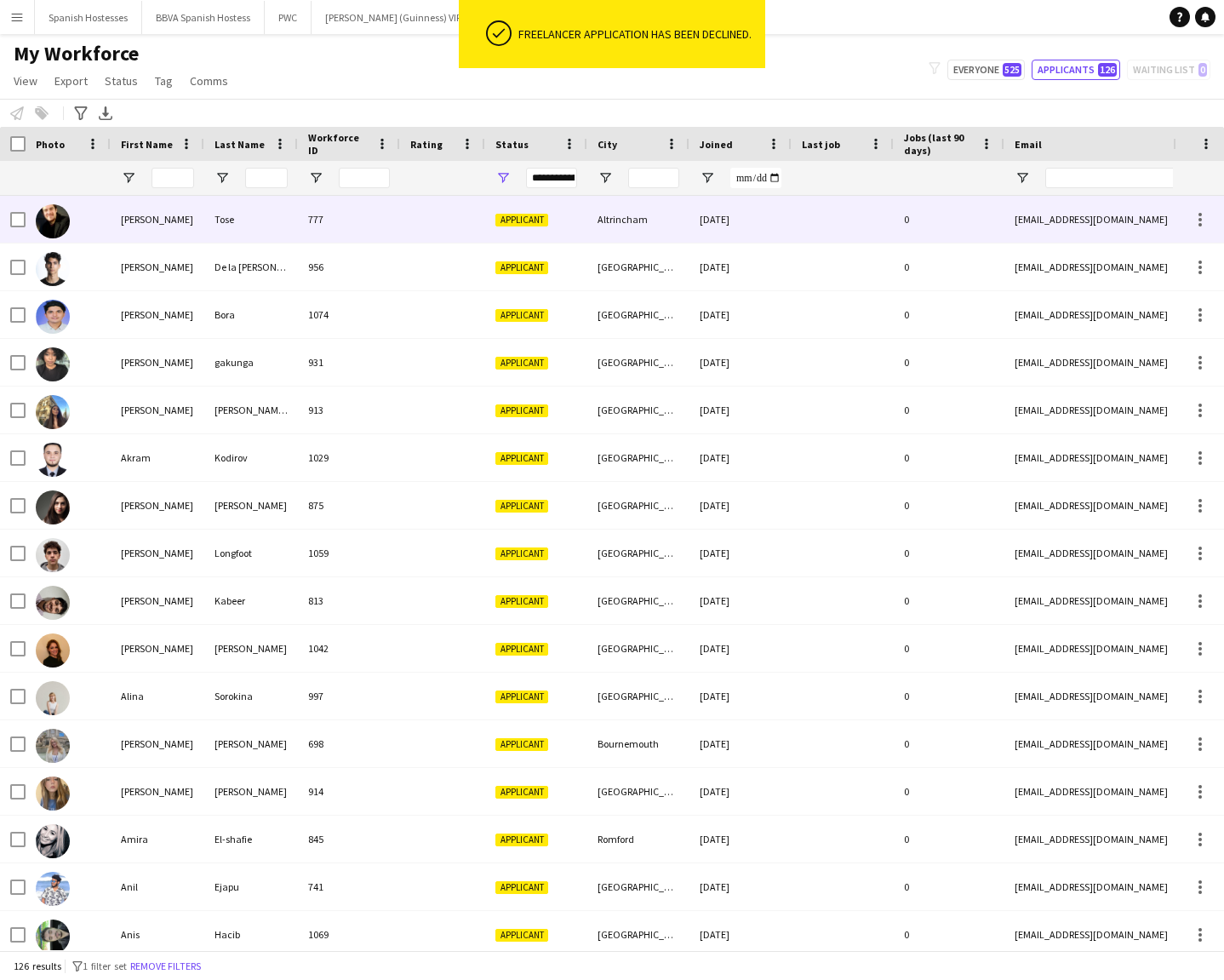
click at [257, 216] on div "Tose" at bounding box center [251, 218] width 94 height 47
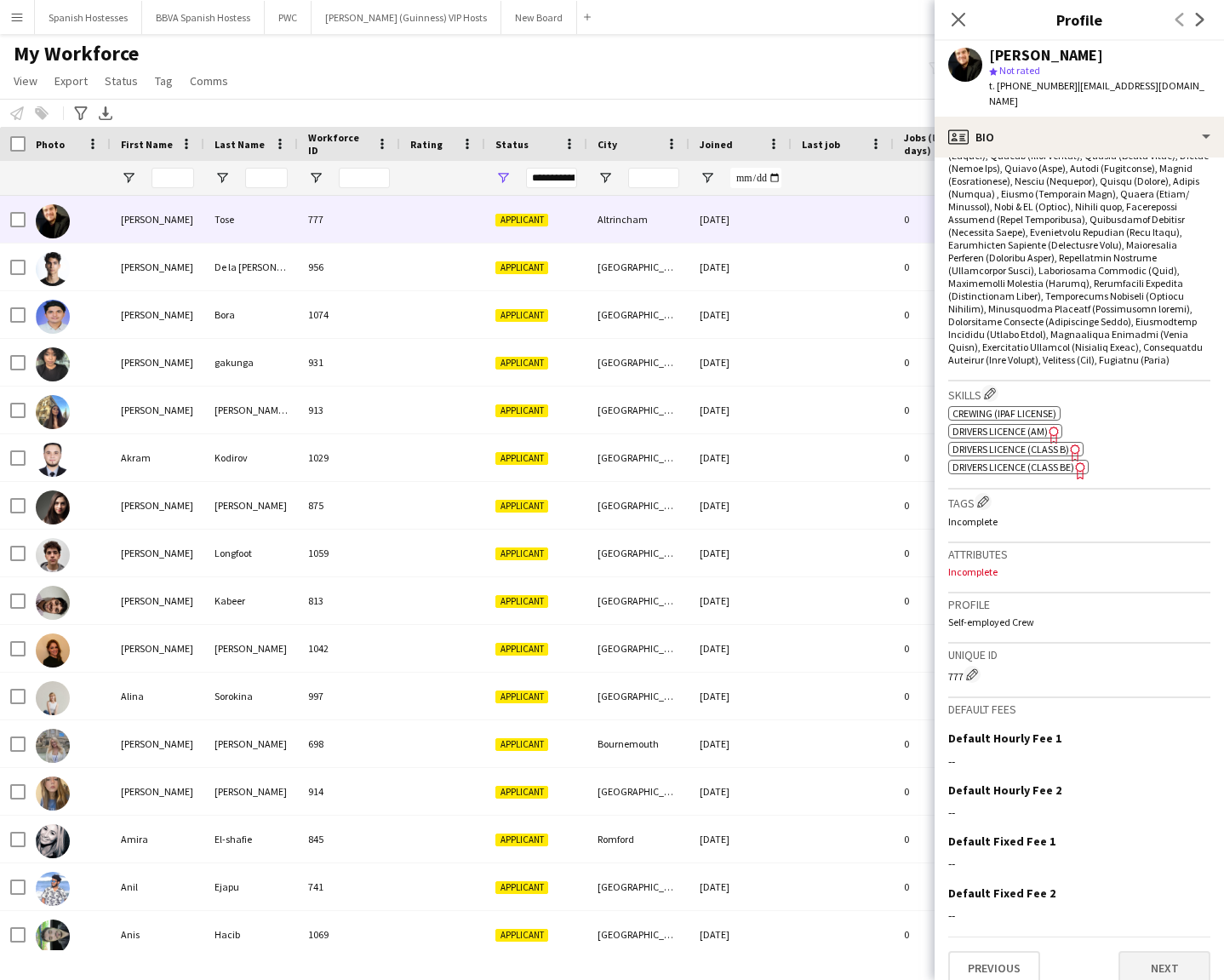
scroll to position [641, 0]
click at [1088, 702] on button "Next" at bounding box center [1165, 969] width 92 height 34
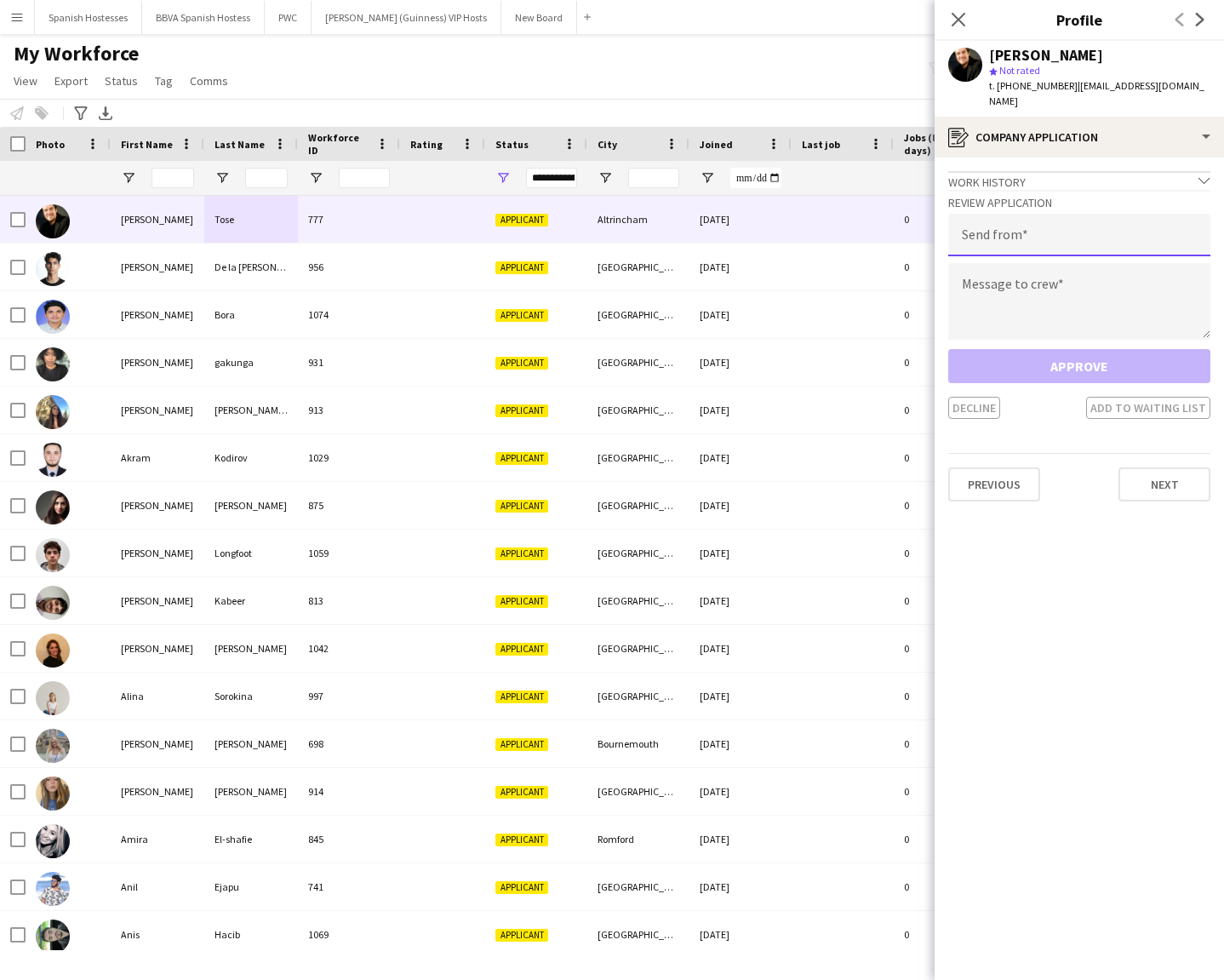
click at [1038, 226] on input "email" at bounding box center [1079, 235] width 262 height 42
click at [1064, 266] on textarea at bounding box center [1079, 302] width 262 height 77
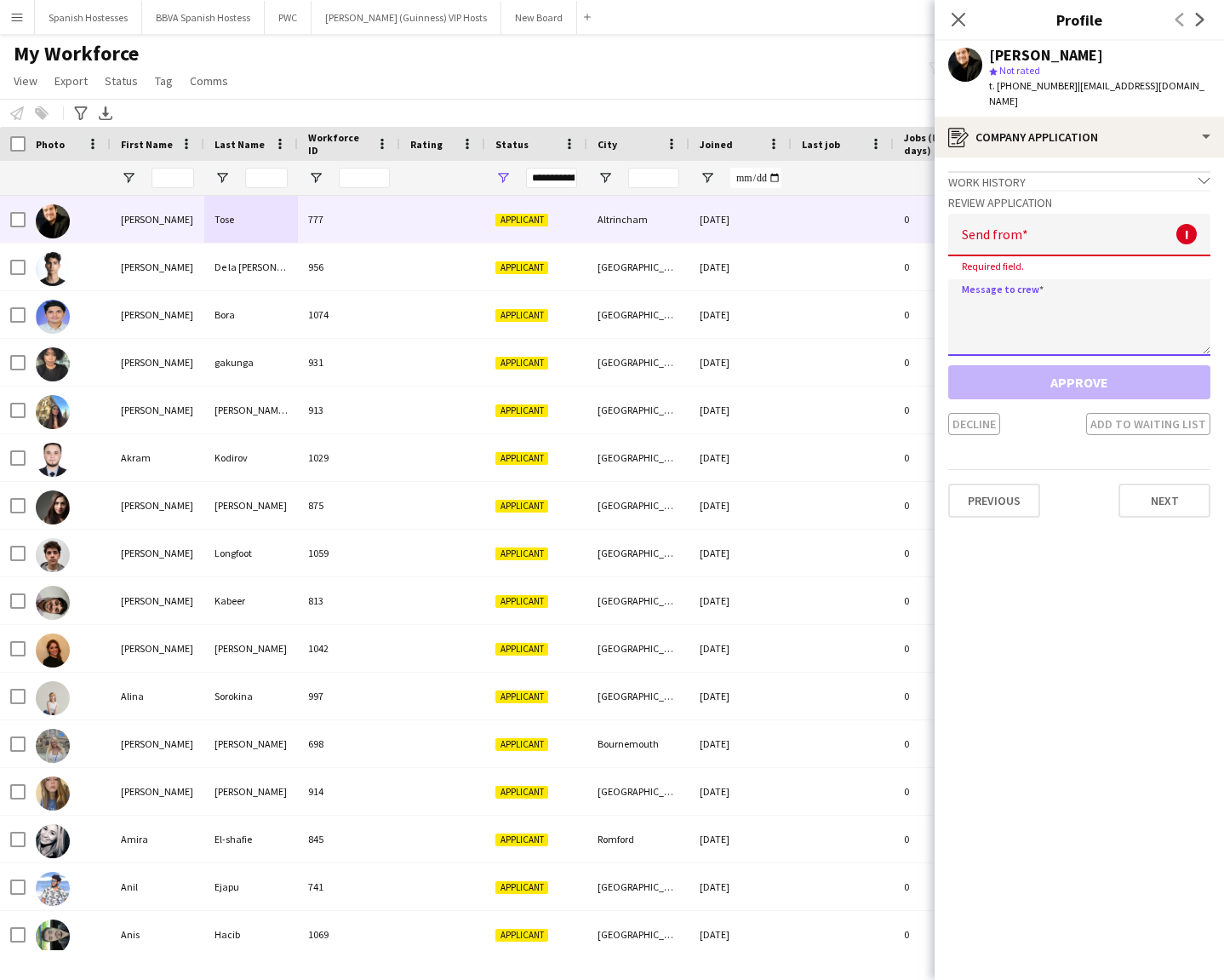
paste textarea "**********"
type textarea "**********"
click at [1077, 217] on input "email" at bounding box center [1079, 235] width 262 height 42
paste input "**********"
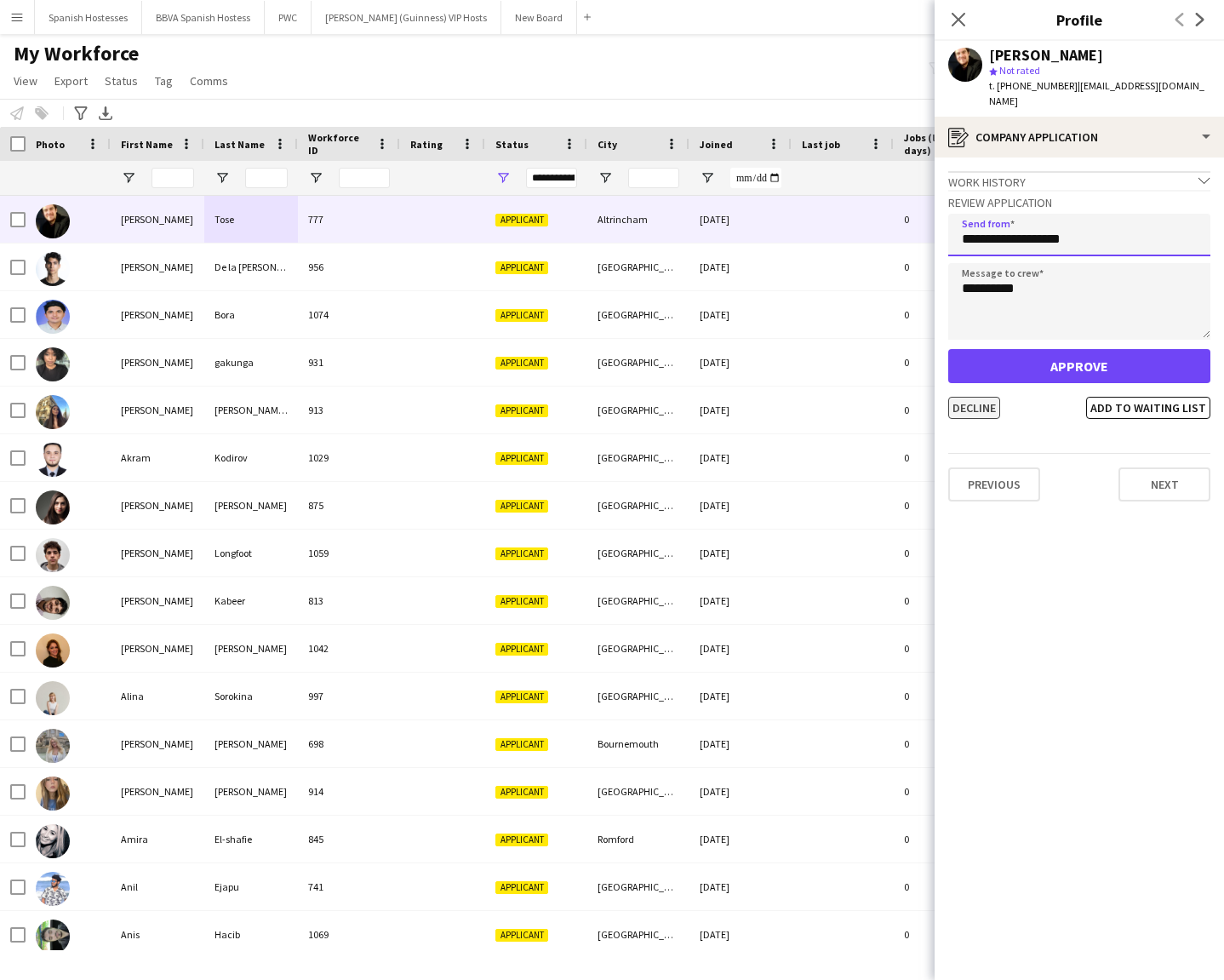
type input "**********"
click at [972, 397] on button "Decline" at bounding box center [974, 407] width 52 height 22
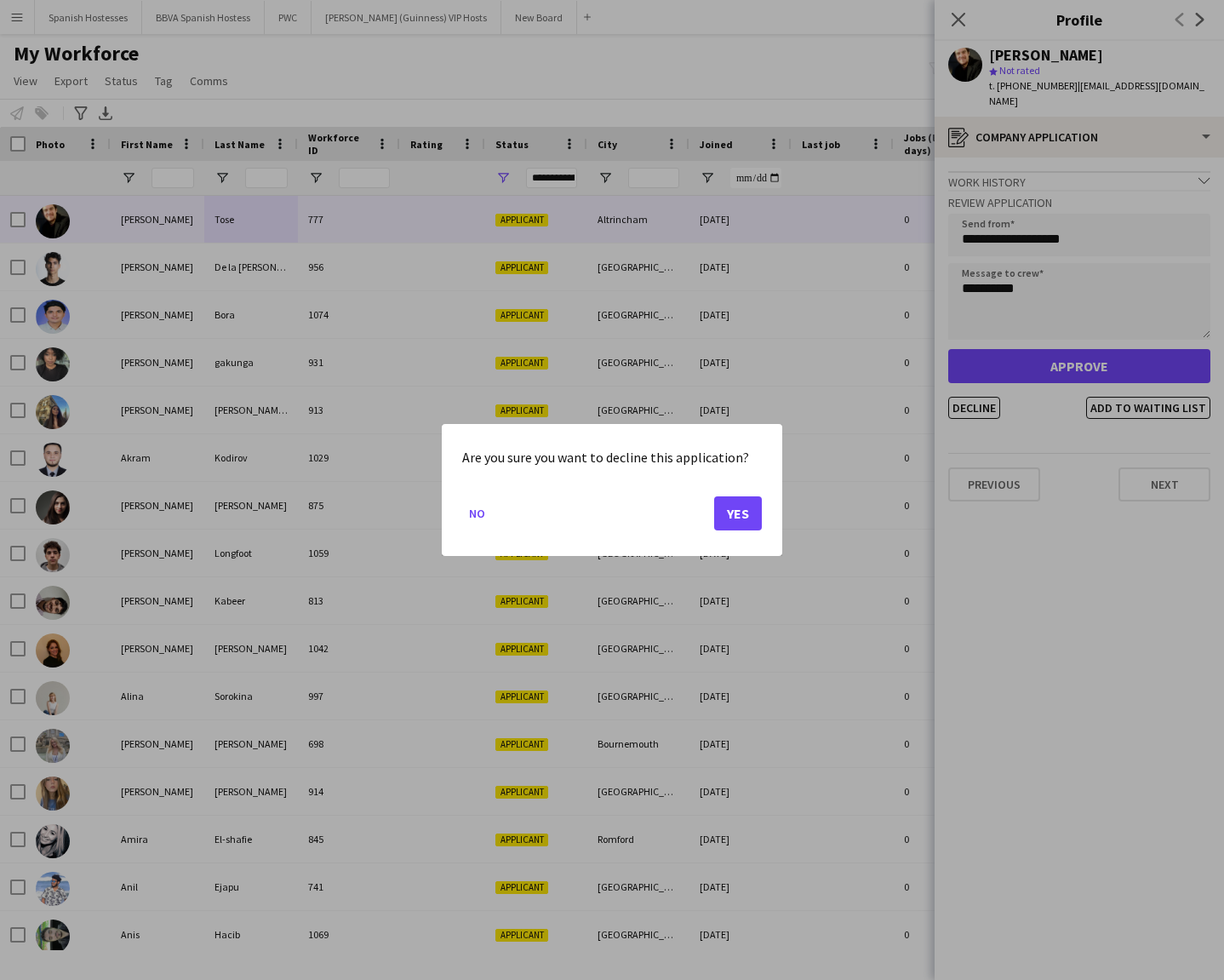
click at [741, 509] on button "Yes" at bounding box center [738, 513] width 48 height 34
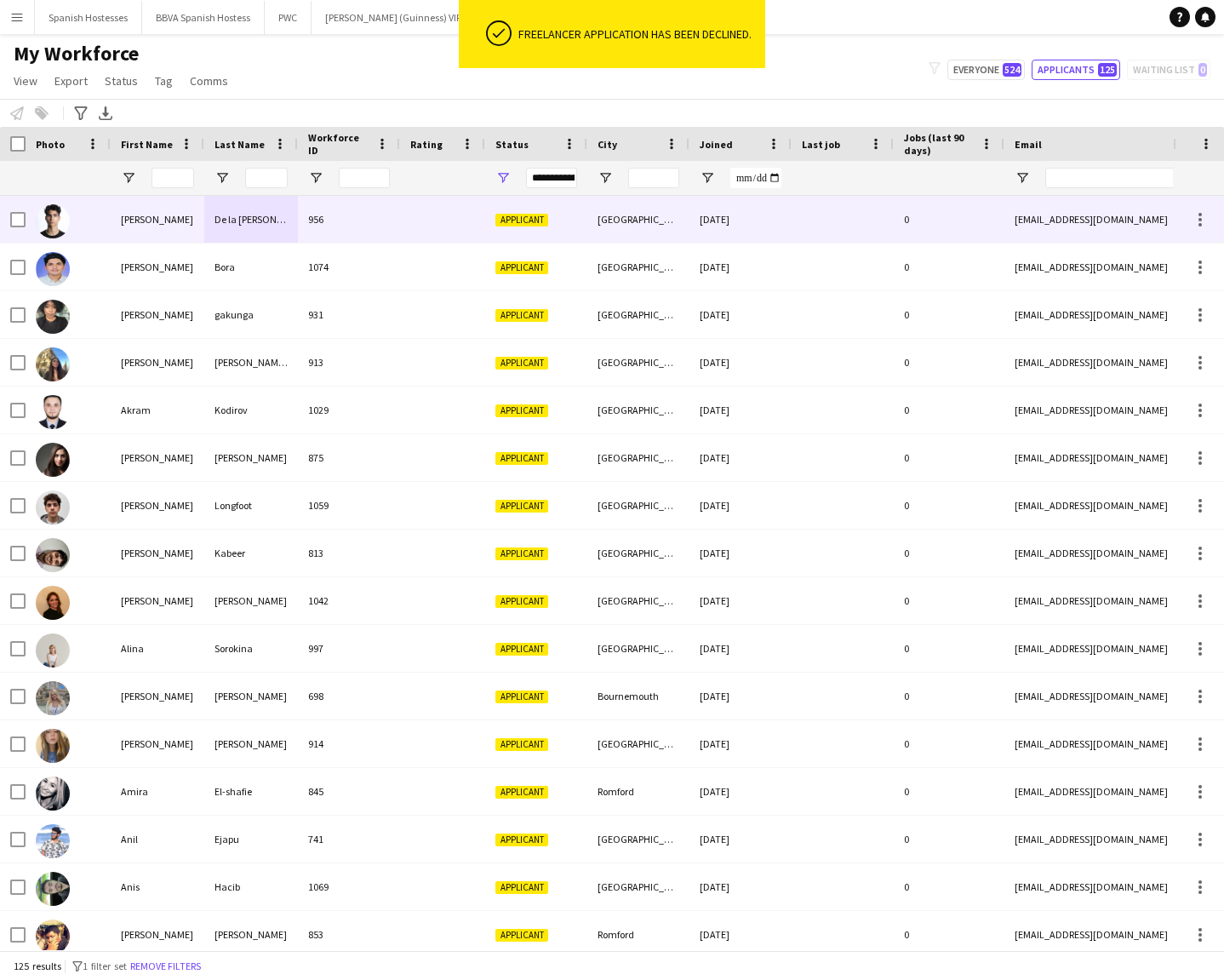
click at [363, 222] on div "956" at bounding box center [349, 218] width 102 height 47
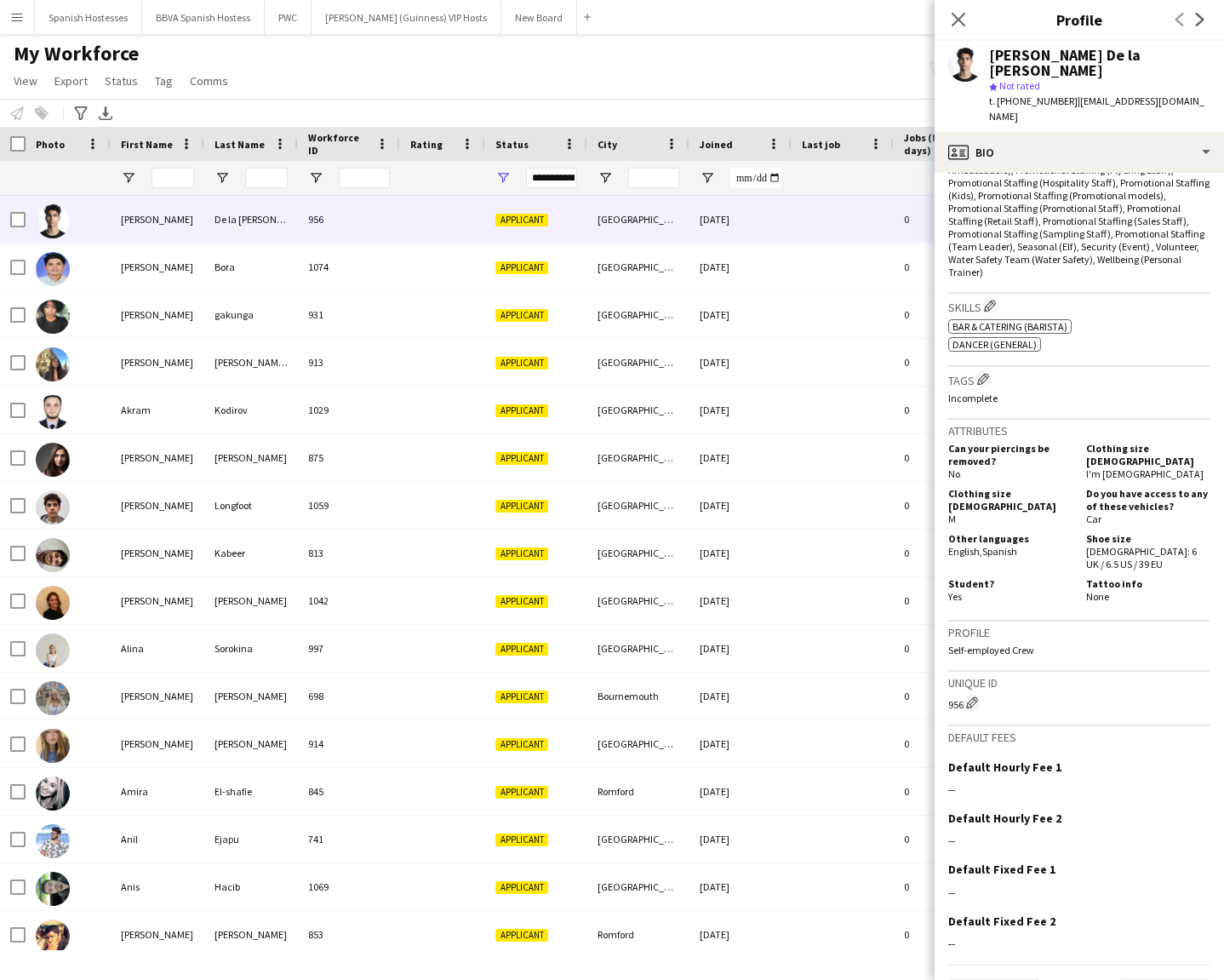
scroll to position [593, 0]
click at [1088, 702] on button "Next" at bounding box center [1165, 997] width 92 height 34
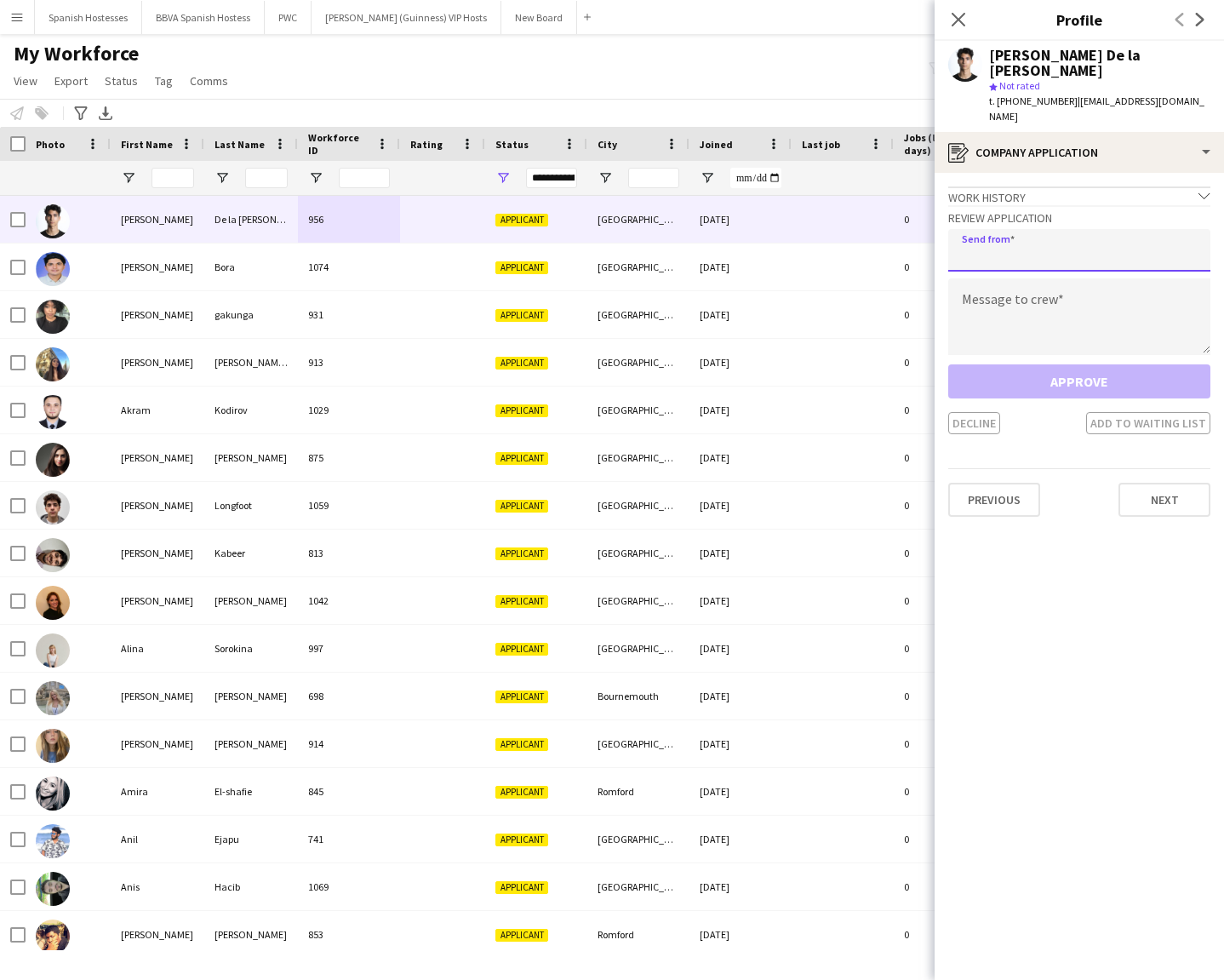
click at [1007, 229] on input "email" at bounding box center [1079, 250] width 262 height 42
click at [1007, 279] on textarea at bounding box center [1079, 317] width 262 height 77
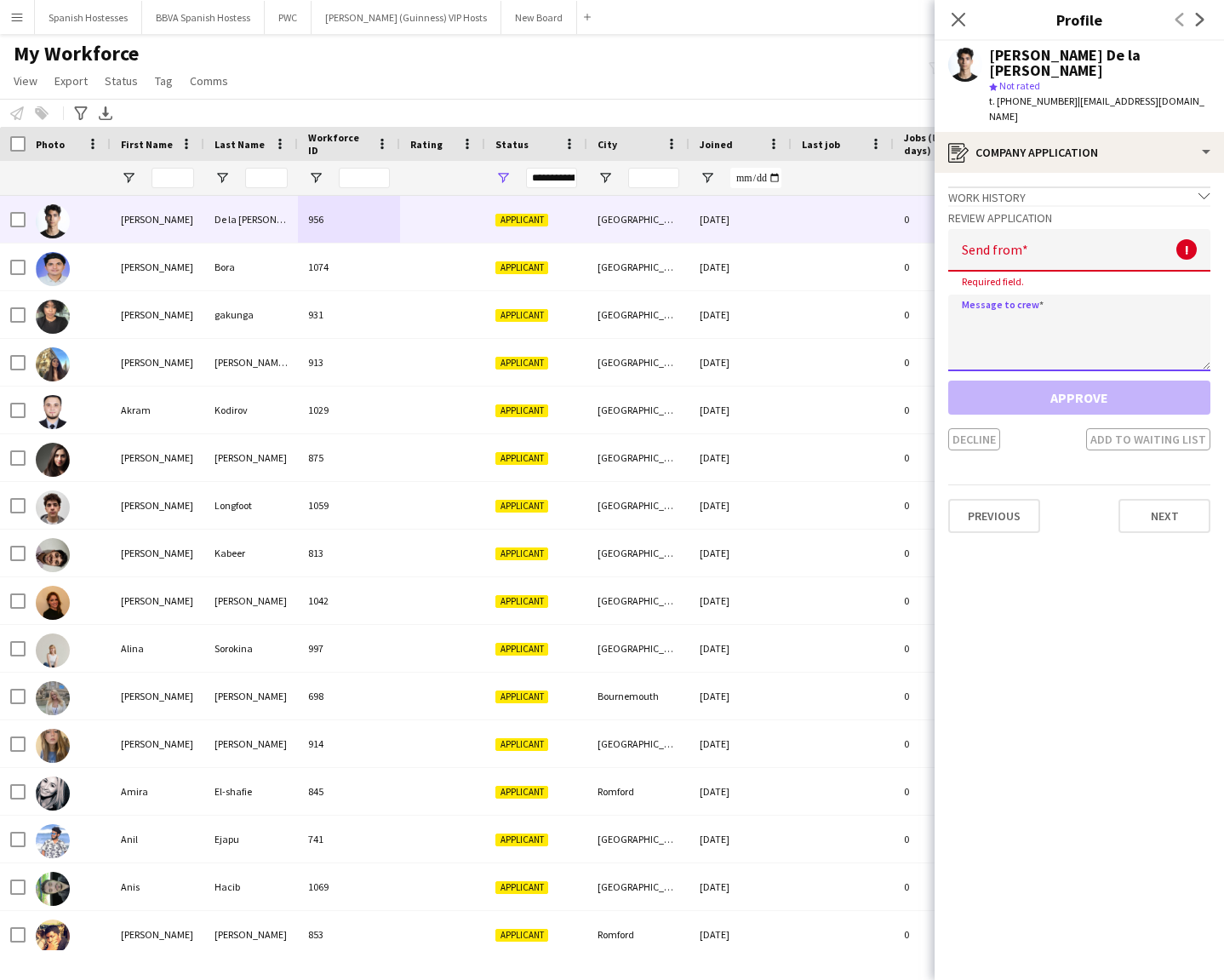
paste textarea "**********"
type textarea "**********"
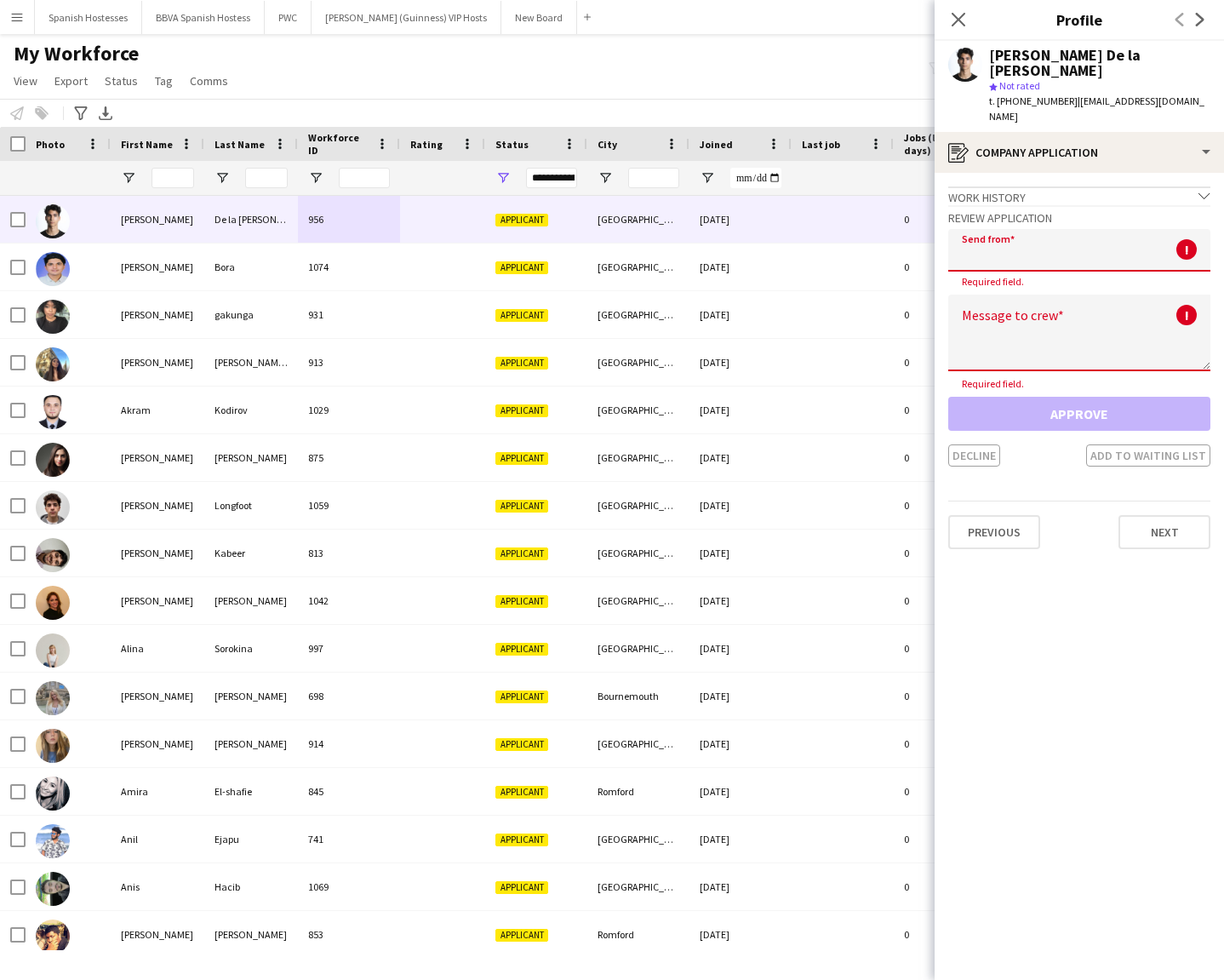
click at [1027, 229] on input "email" at bounding box center [1079, 250] width 262 height 42
paste input "**********"
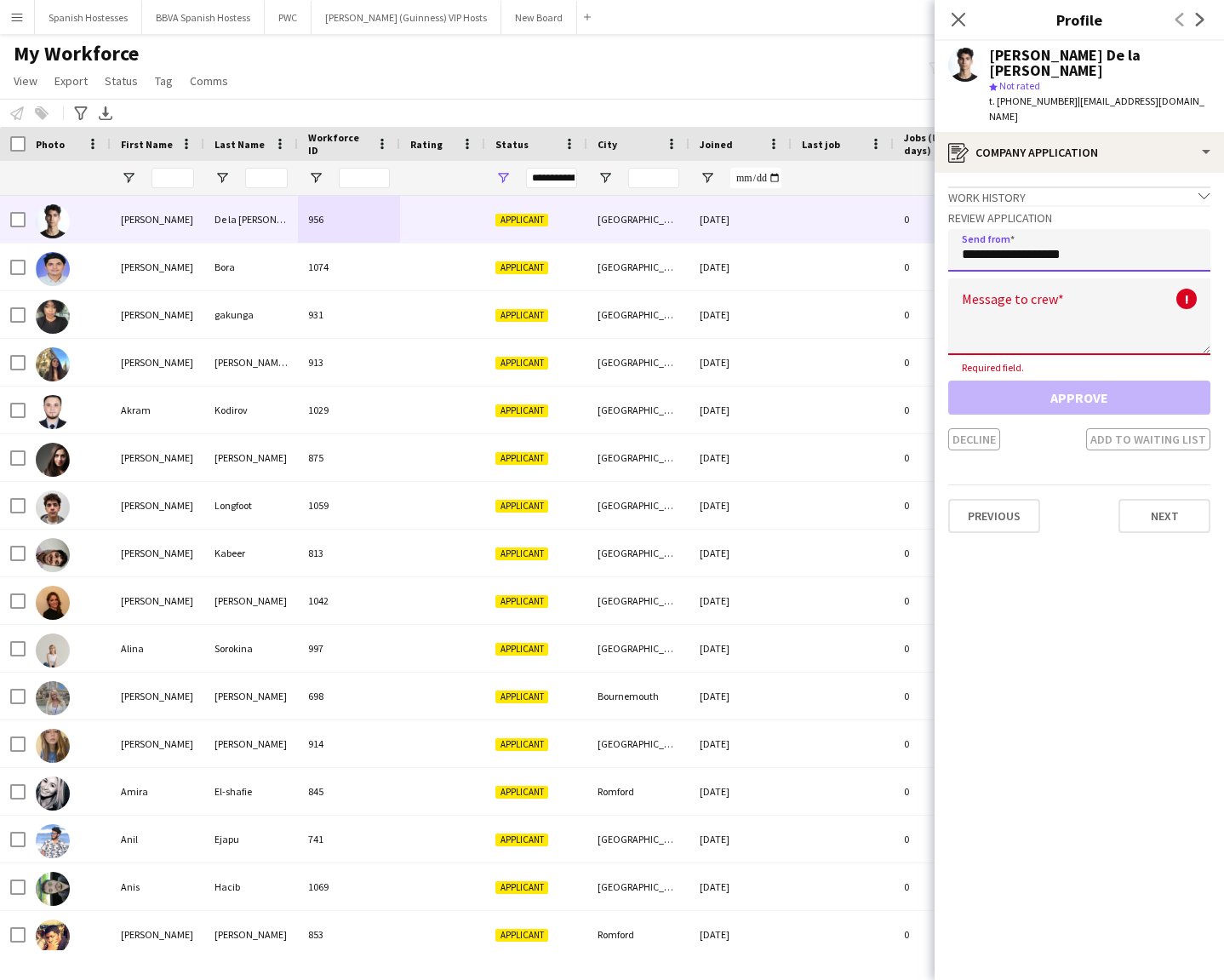
type input "**********"
click at [1056, 288] on textarea at bounding box center [1079, 317] width 262 height 77
paste textarea "**********"
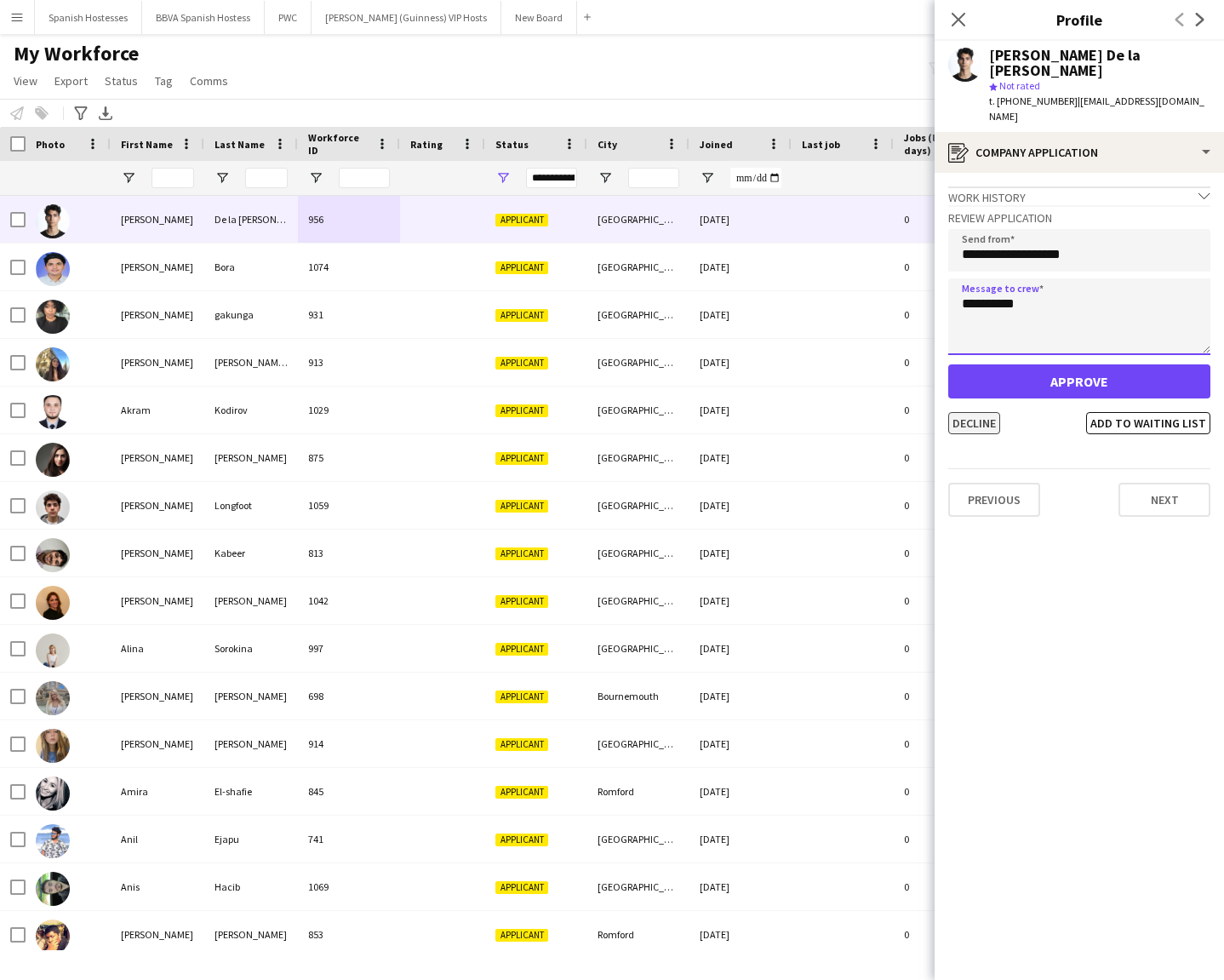
type textarea "**********"
click at [981, 412] on button "Decline" at bounding box center [974, 422] width 52 height 22
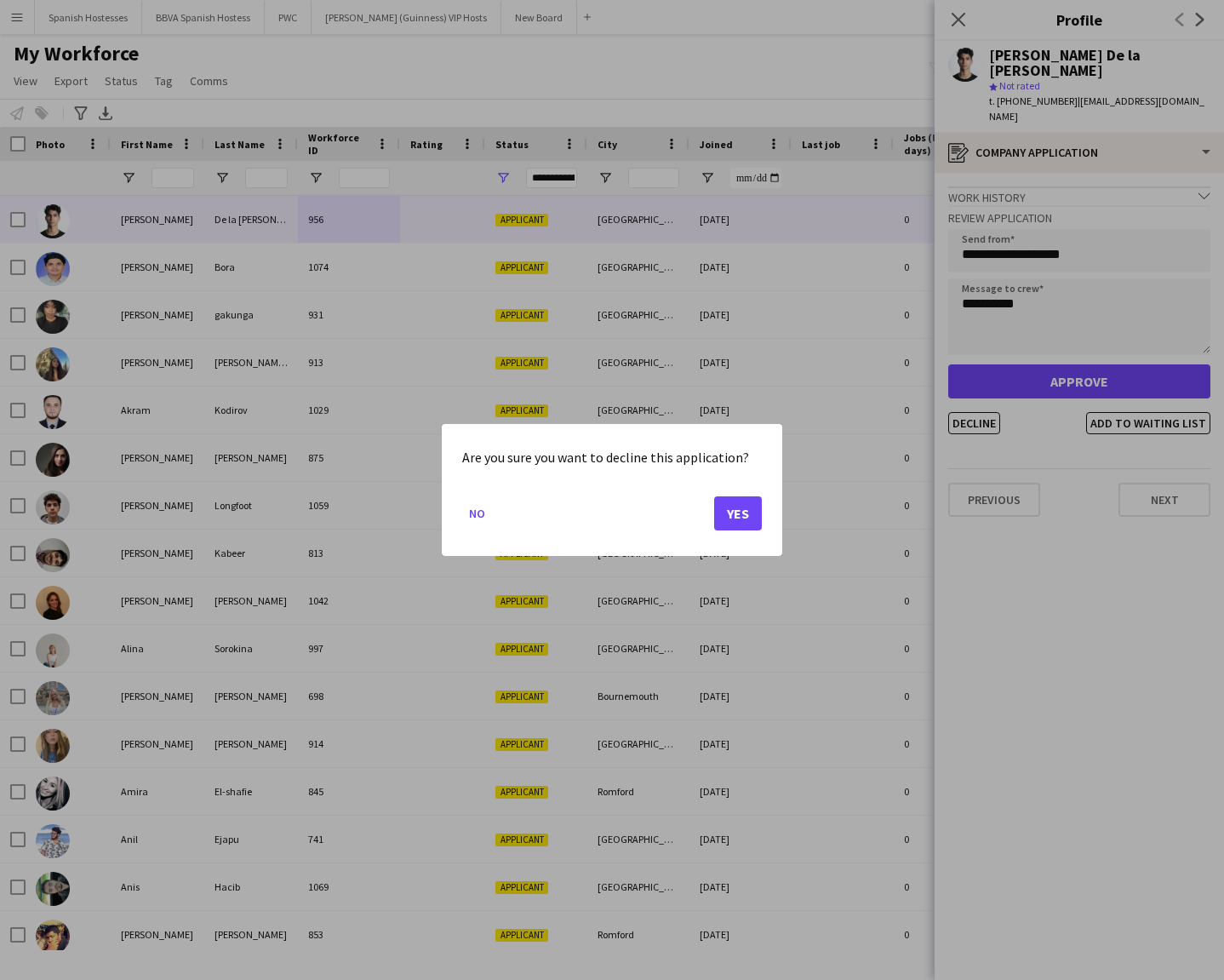
click at [734, 510] on button "Yes" at bounding box center [738, 513] width 48 height 34
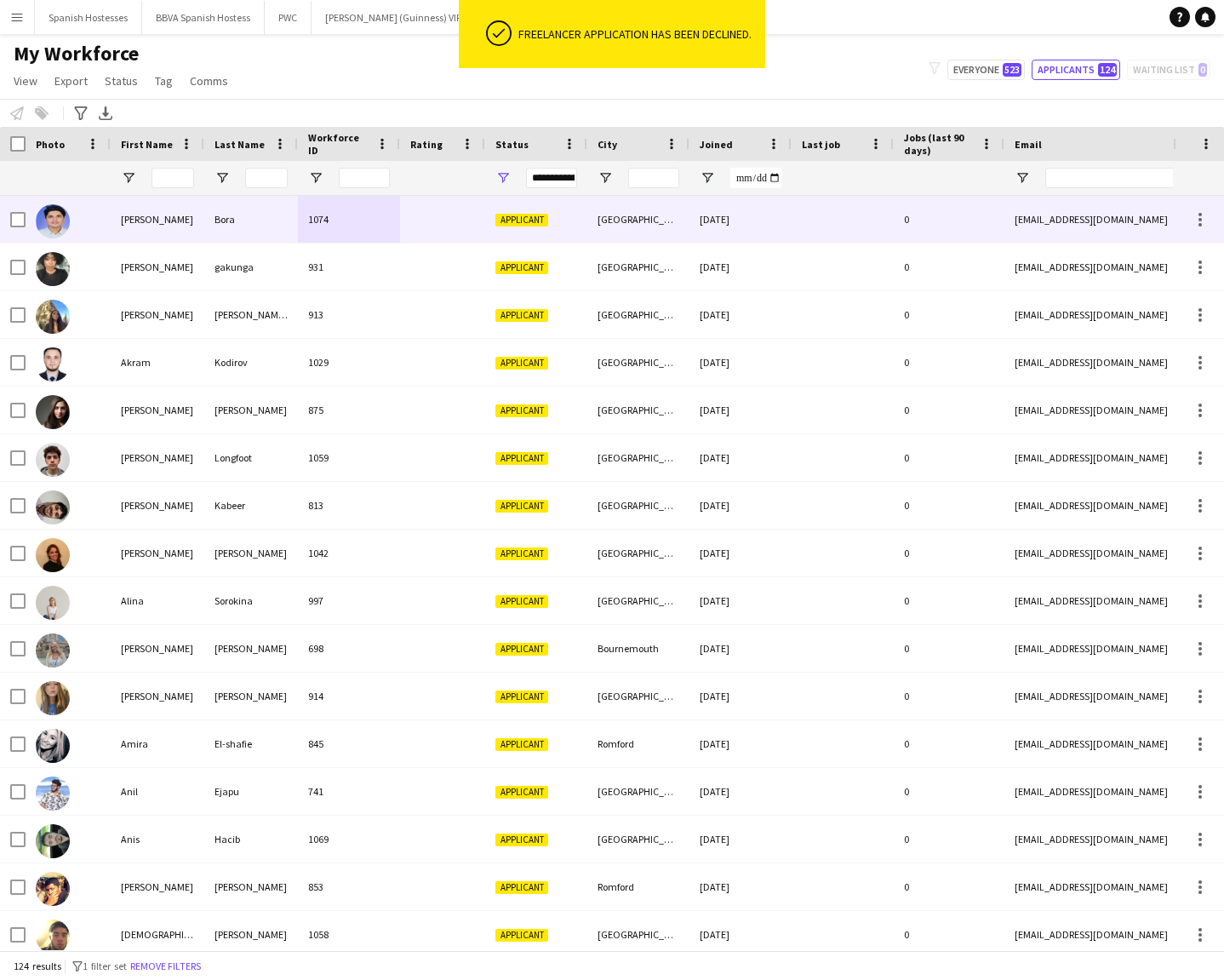
click at [280, 225] on div "Bora" at bounding box center [251, 218] width 94 height 47
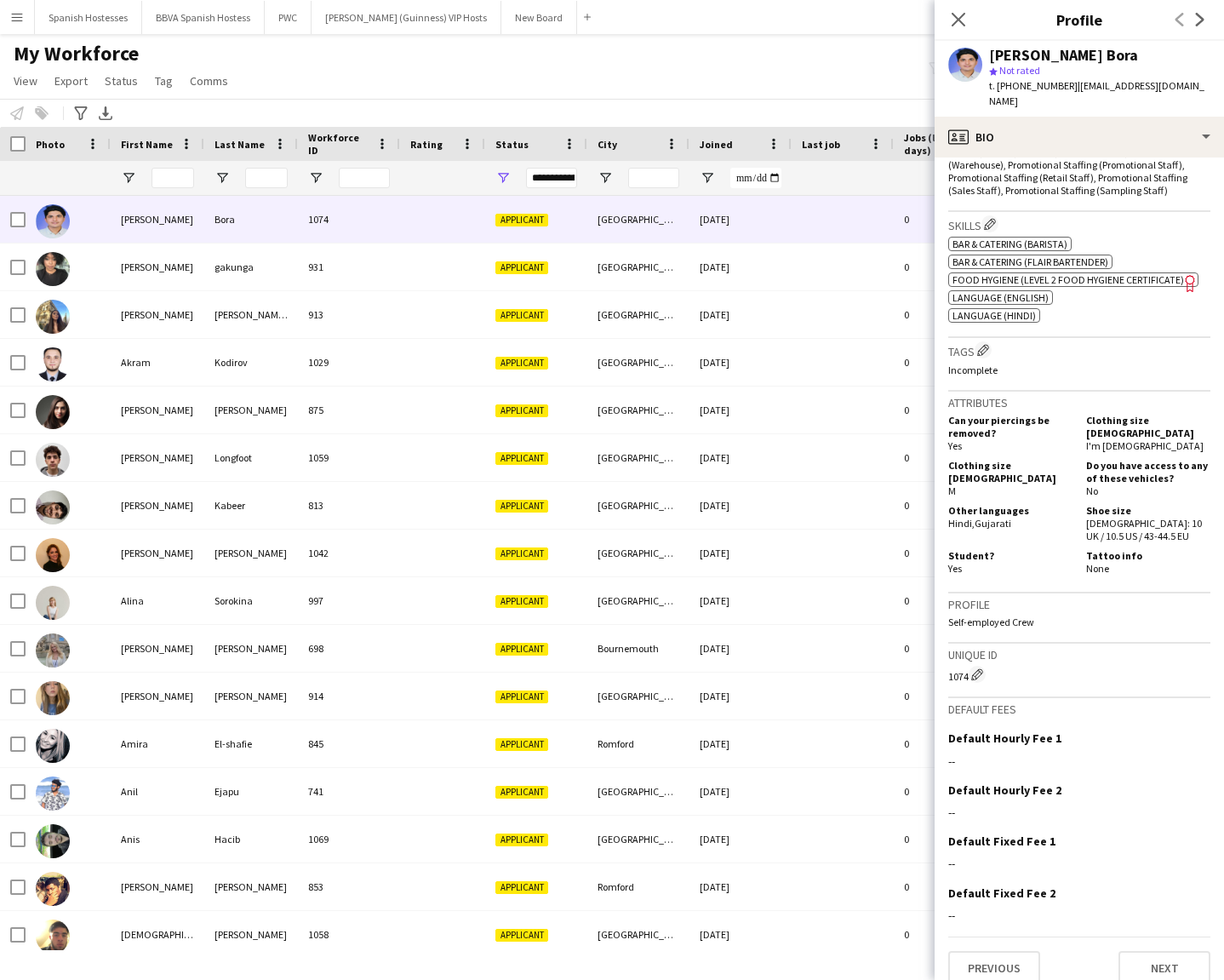
scroll to position [631, 0]
click at [1088, 702] on button "Next" at bounding box center [1165, 969] width 92 height 34
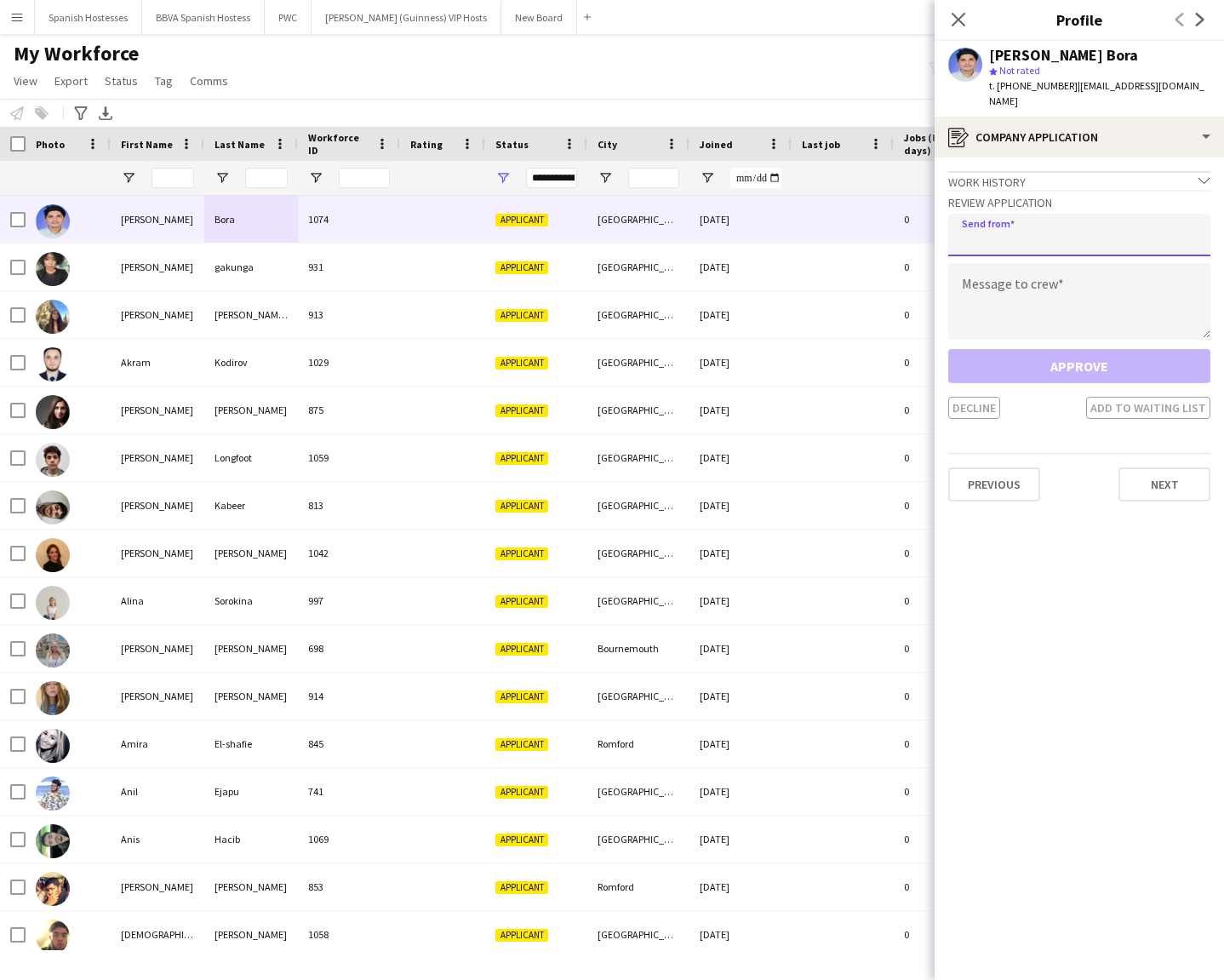
click at [1061, 226] on input "email" at bounding box center [1079, 235] width 262 height 42
type input "**********"
click at [1060, 264] on textarea at bounding box center [1079, 302] width 262 height 77
click at [991, 285] on textarea at bounding box center [1079, 302] width 262 height 77
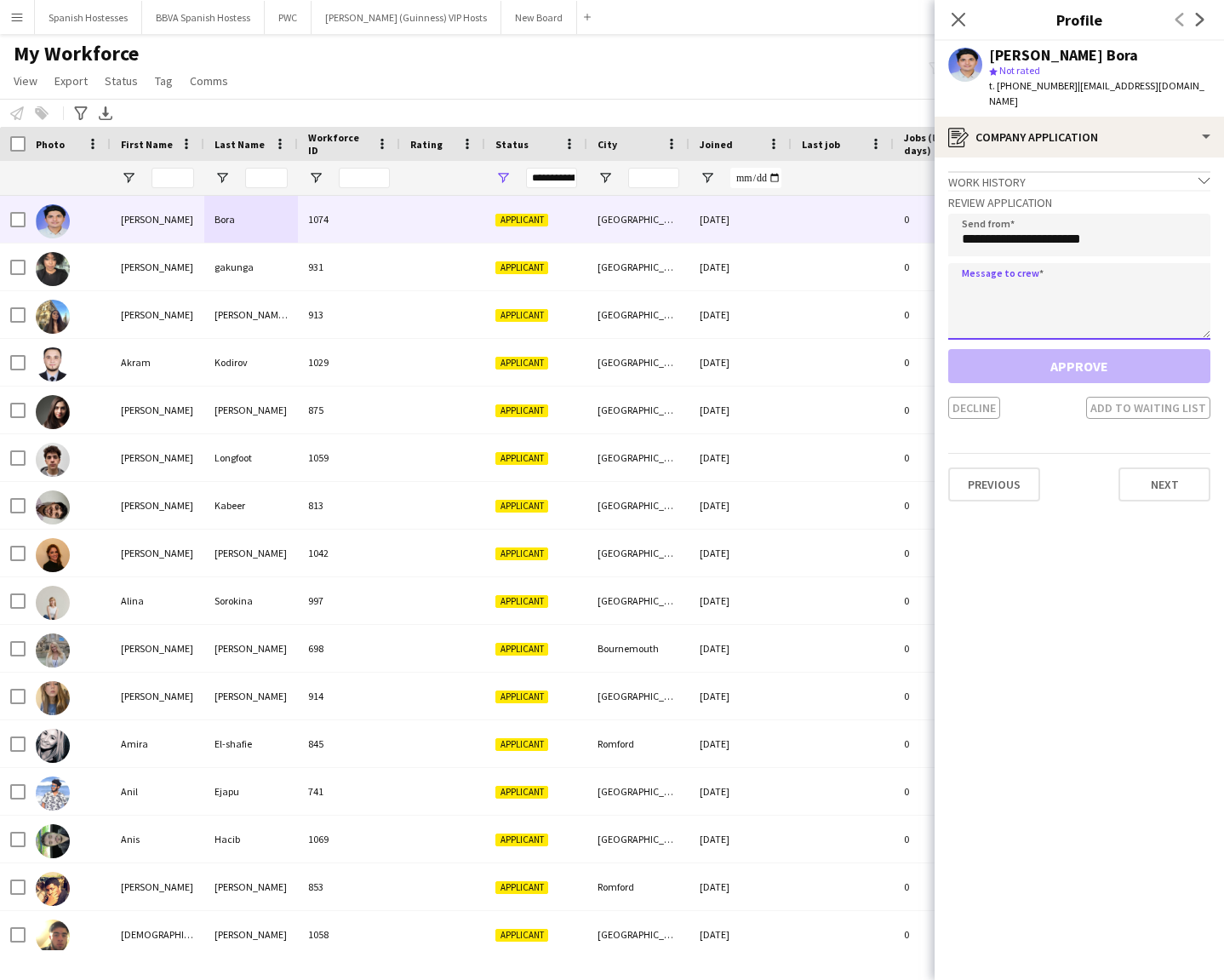
paste textarea "**********"
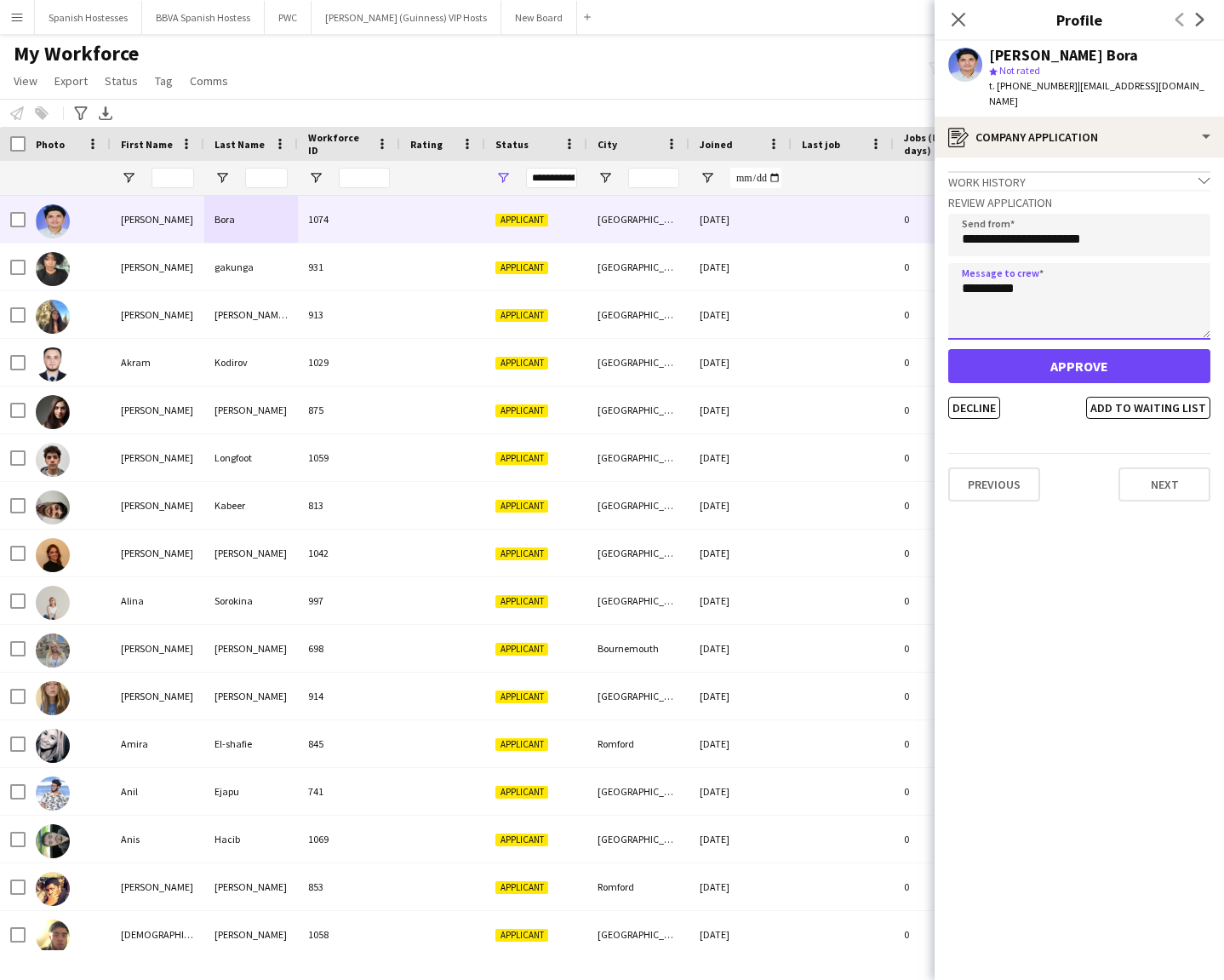
type textarea "**********"
click at [978, 402] on app-crew-profile-application "**********" at bounding box center [1079, 568] width 289 height 823
click at [979, 397] on button "Decline" at bounding box center [974, 407] width 52 height 22
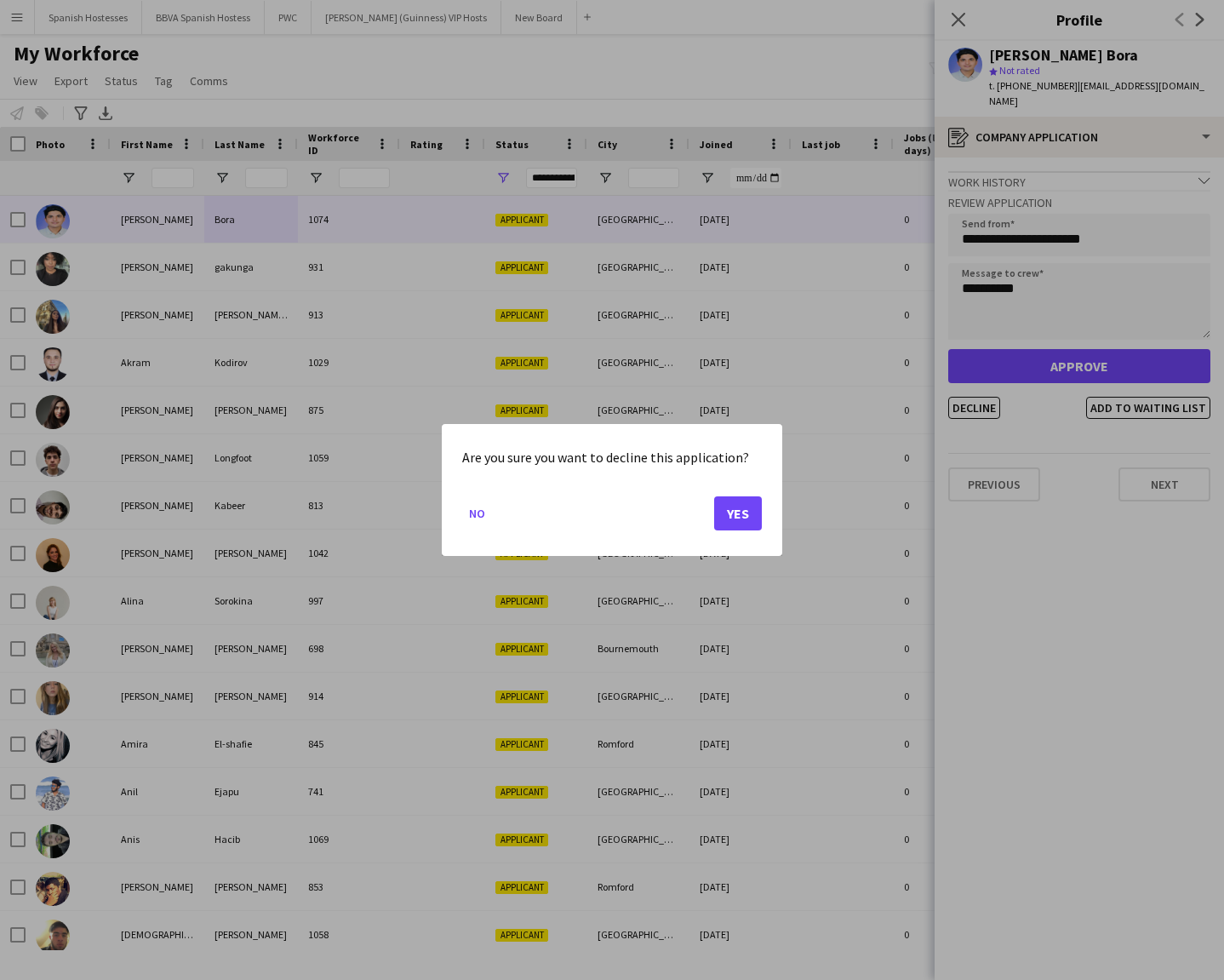
click at [729, 512] on button "Yes" at bounding box center [738, 513] width 48 height 34
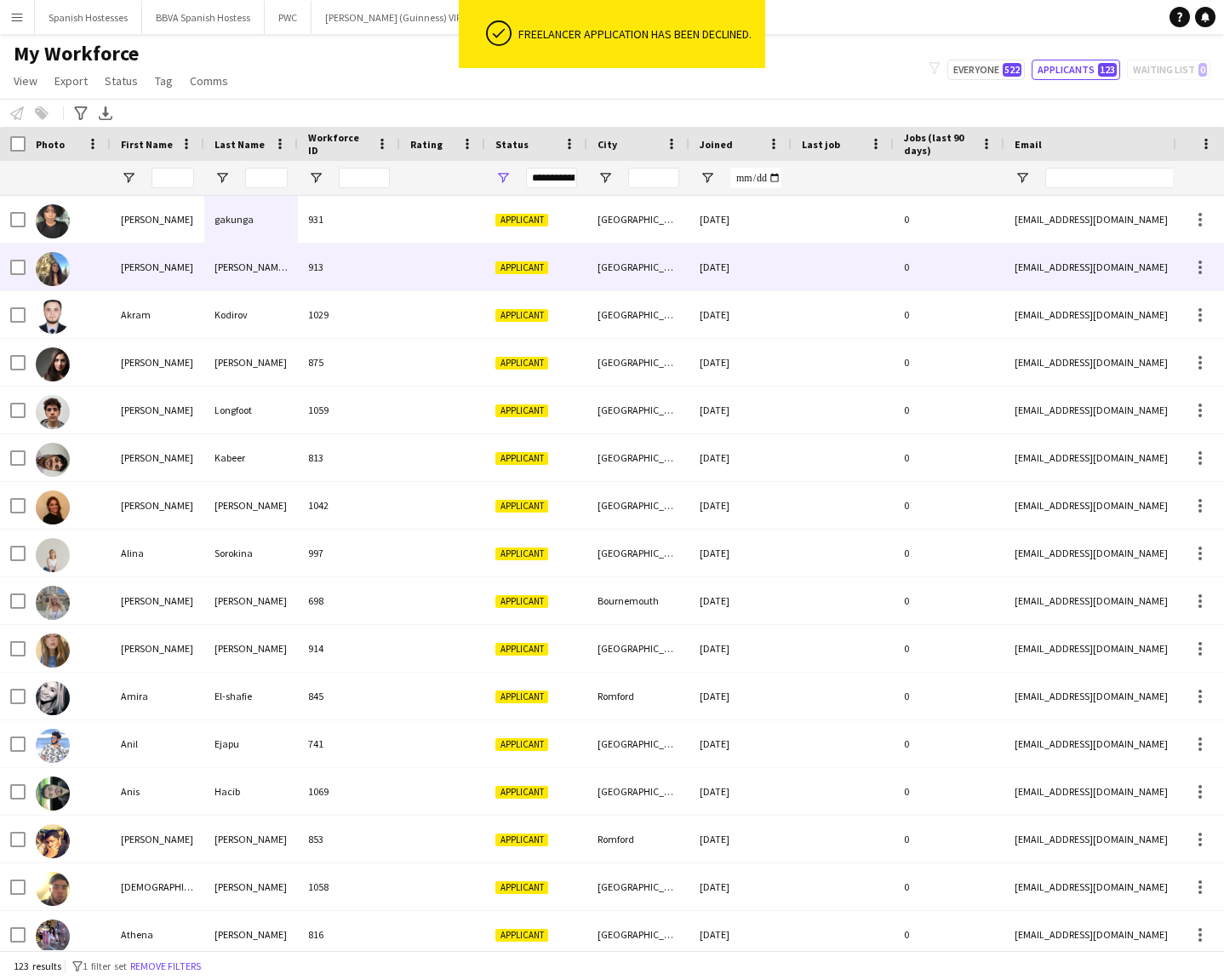
scroll to position [-1, 0]
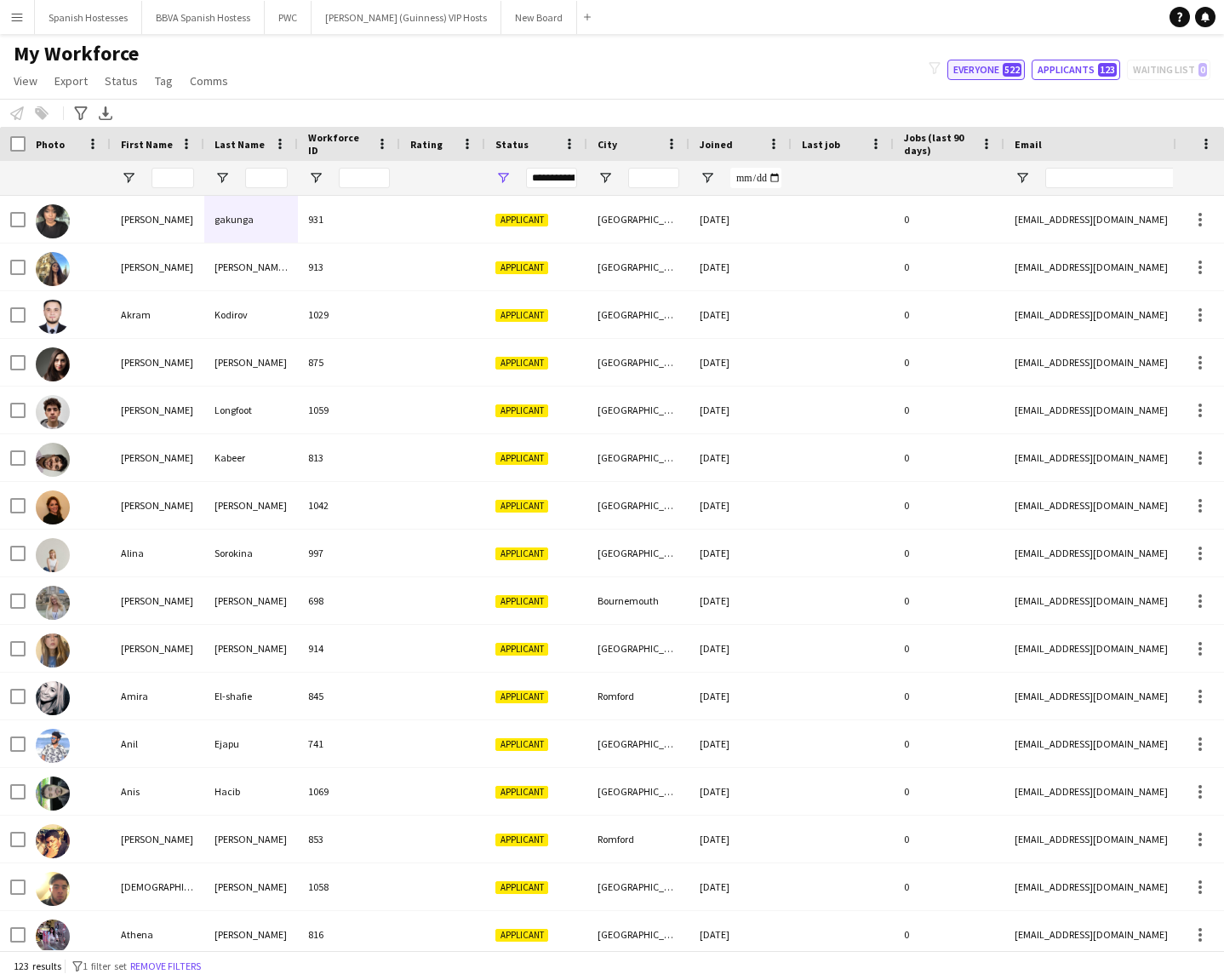
click at [978, 68] on button "Everyone 522" at bounding box center [986, 69] width 78 height 20
type input "**********"
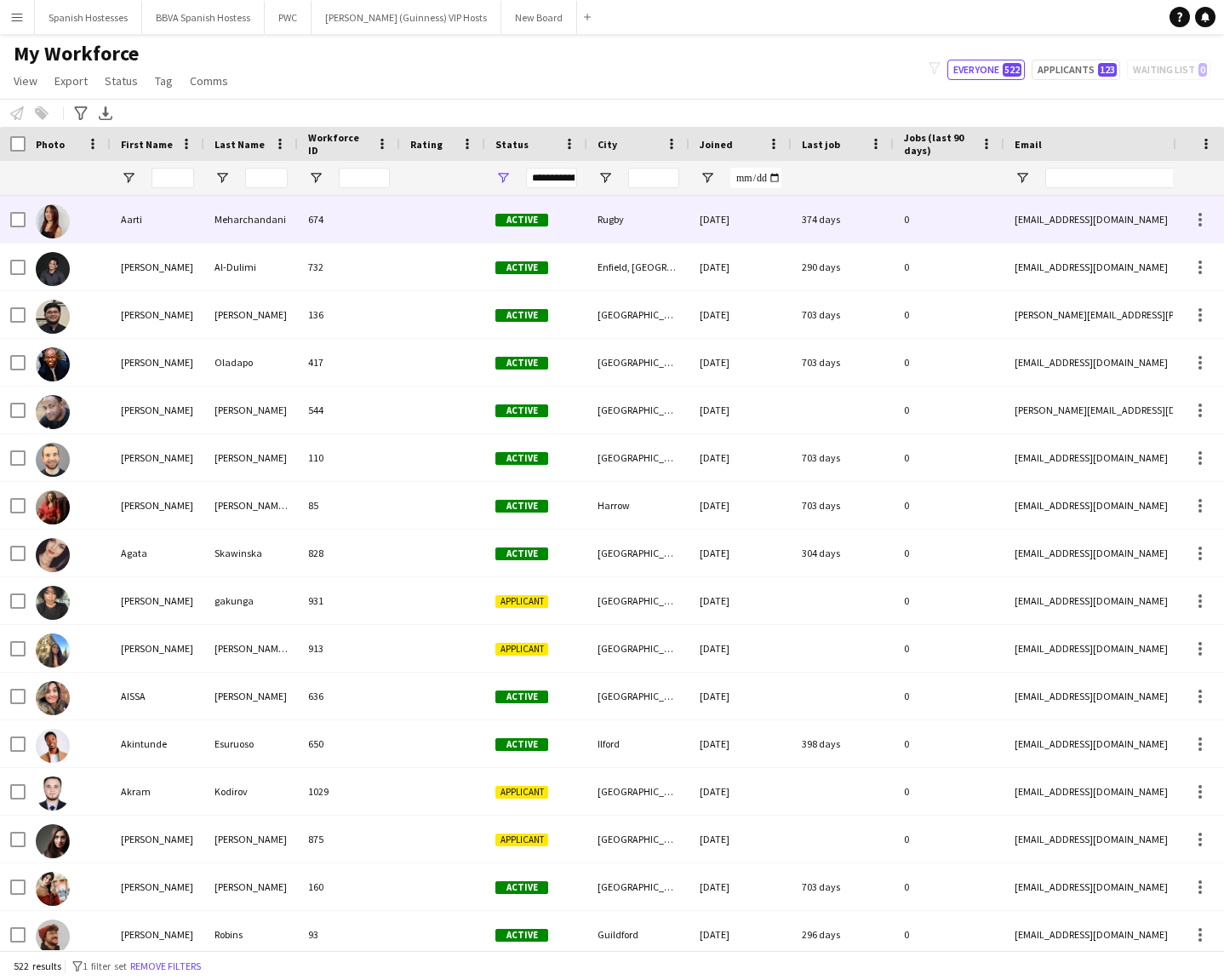
click at [139, 221] on div "Aarti" at bounding box center [158, 218] width 94 height 47
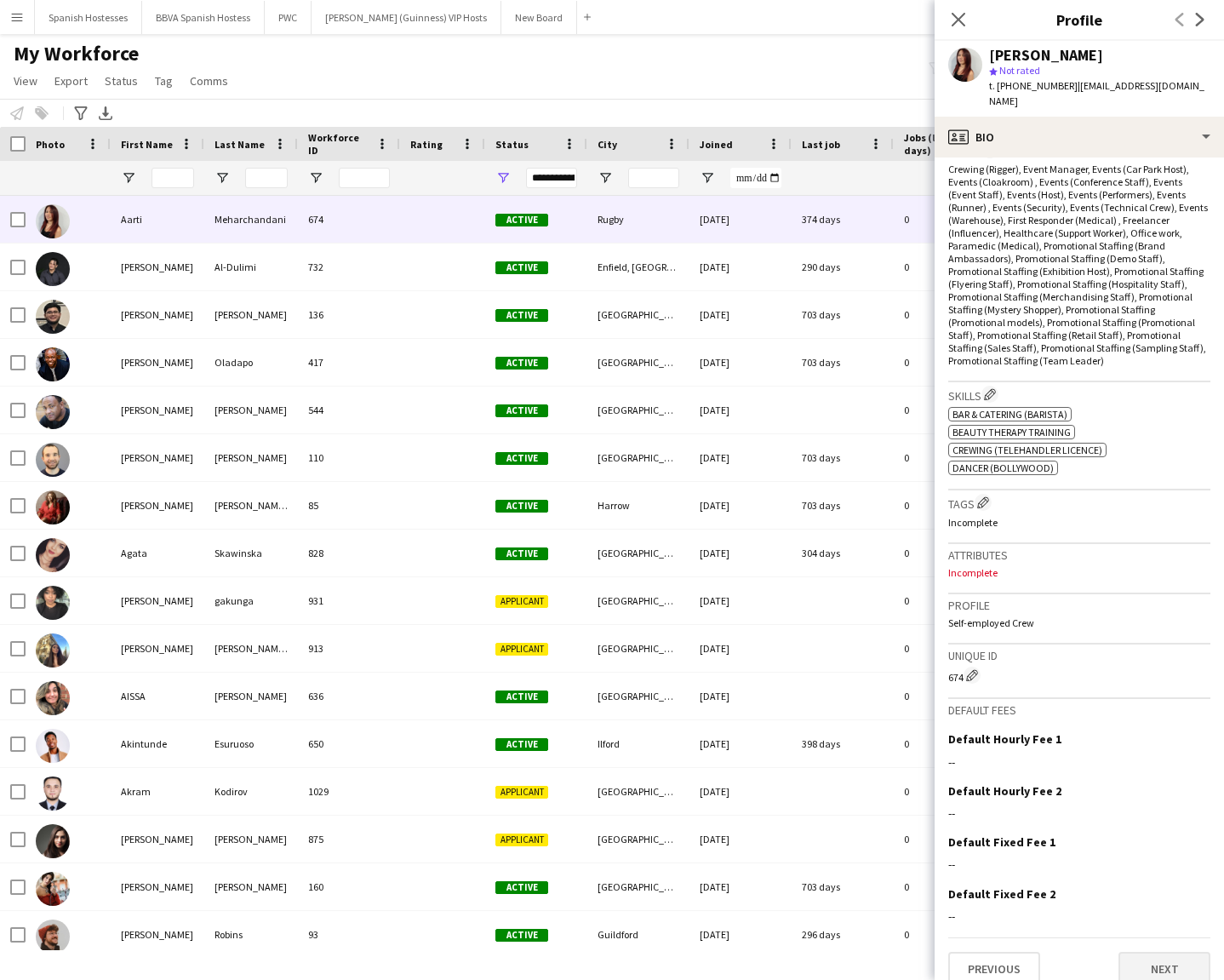
click at [1088, 702] on button "Next" at bounding box center [1165, 969] width 92 height 34
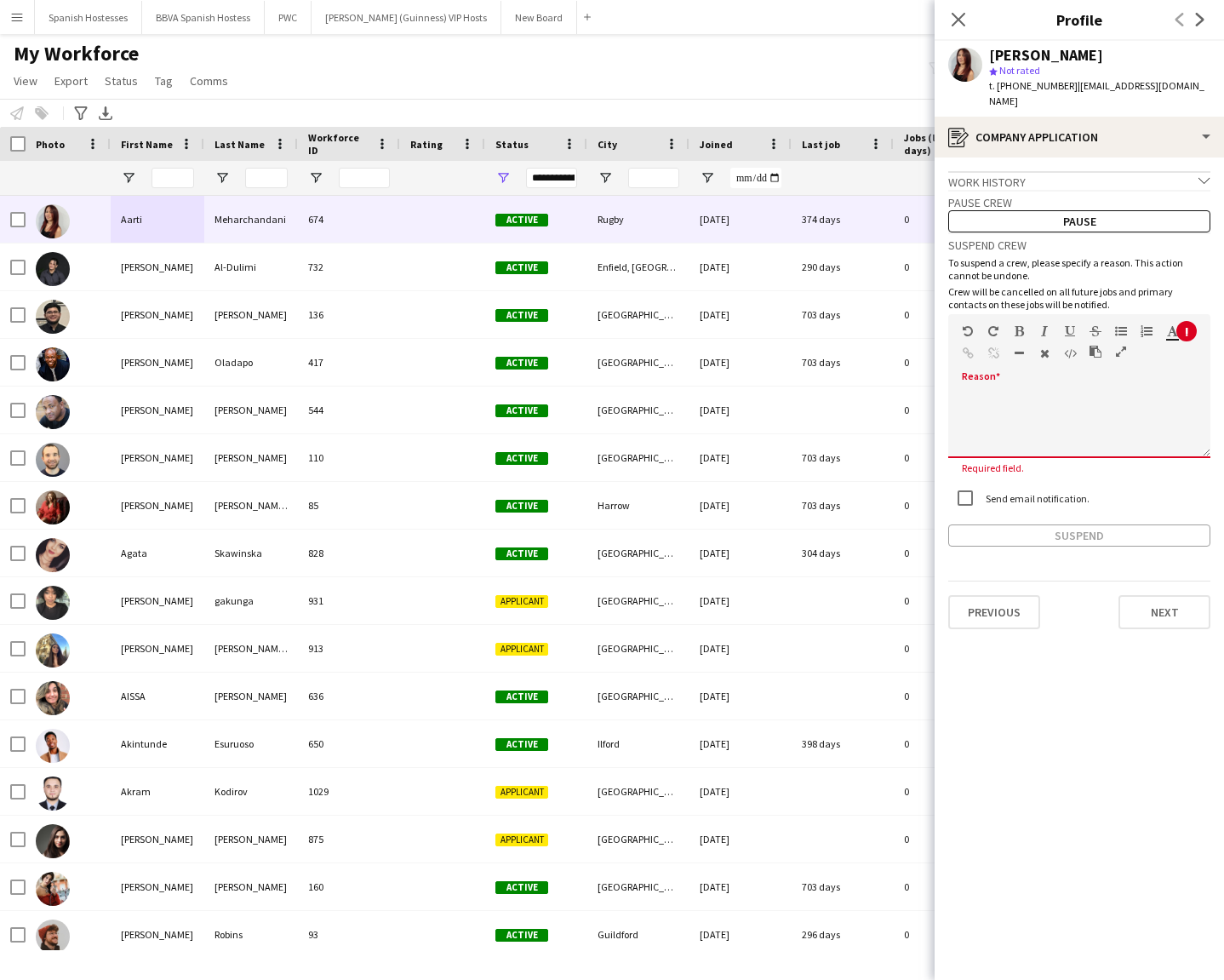
click at [1007, 360] on div "default Heading 1 Heading 2 Heading 3 Heading 4 Heading 5 Heading 6 Heading 7 P…" at bounding box center [1079, 346] width 262 height 64
paste div
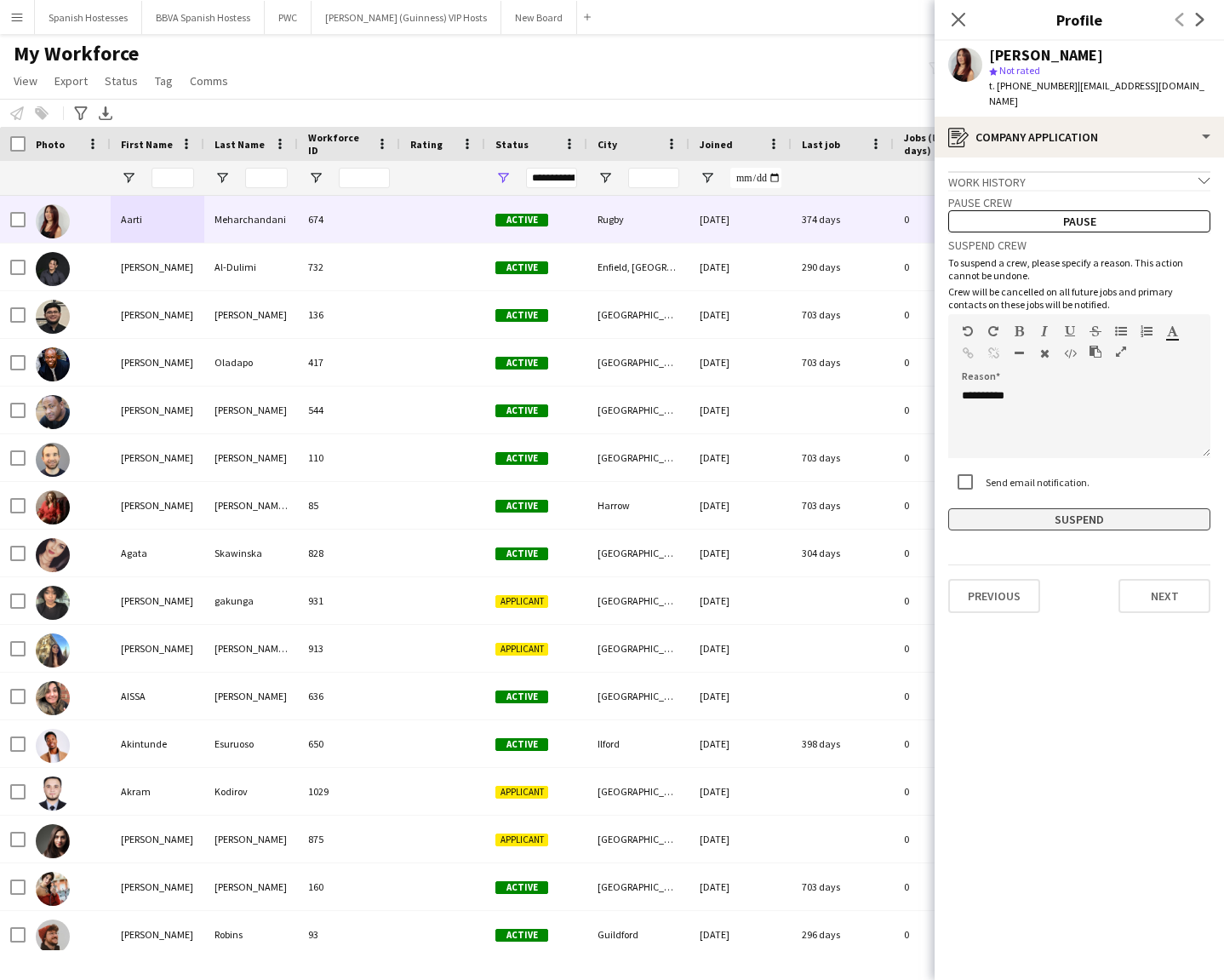
click at [1069, 509] on button "Suspend" at bounding box center [1079, 519] width 262 height 22
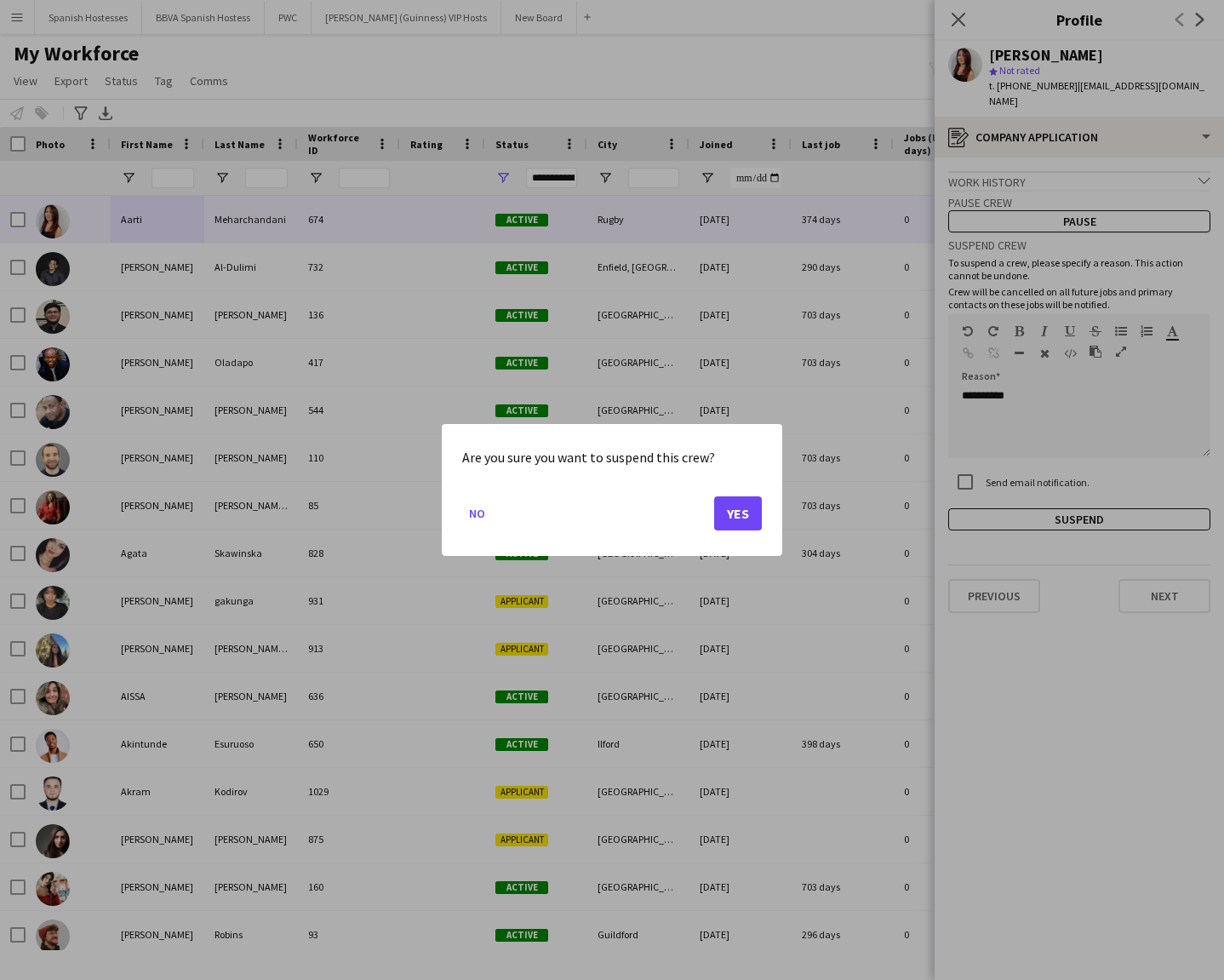
click at [730, 504] on button "Yes" at bounding box center [738, 513] width 48 height 34
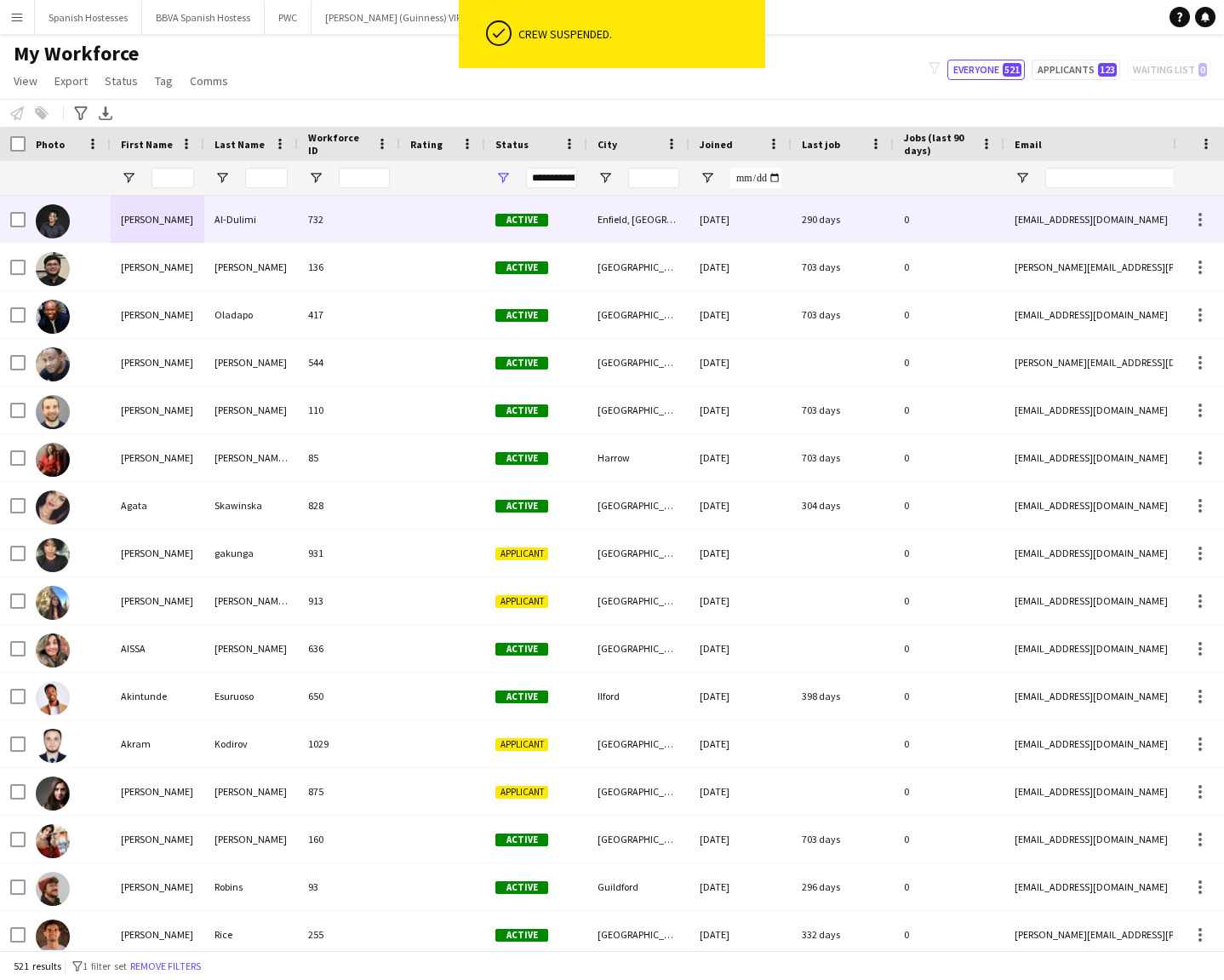
click at [397, 233] on div "732" at bounding box center [349, 218] width 102 height 47
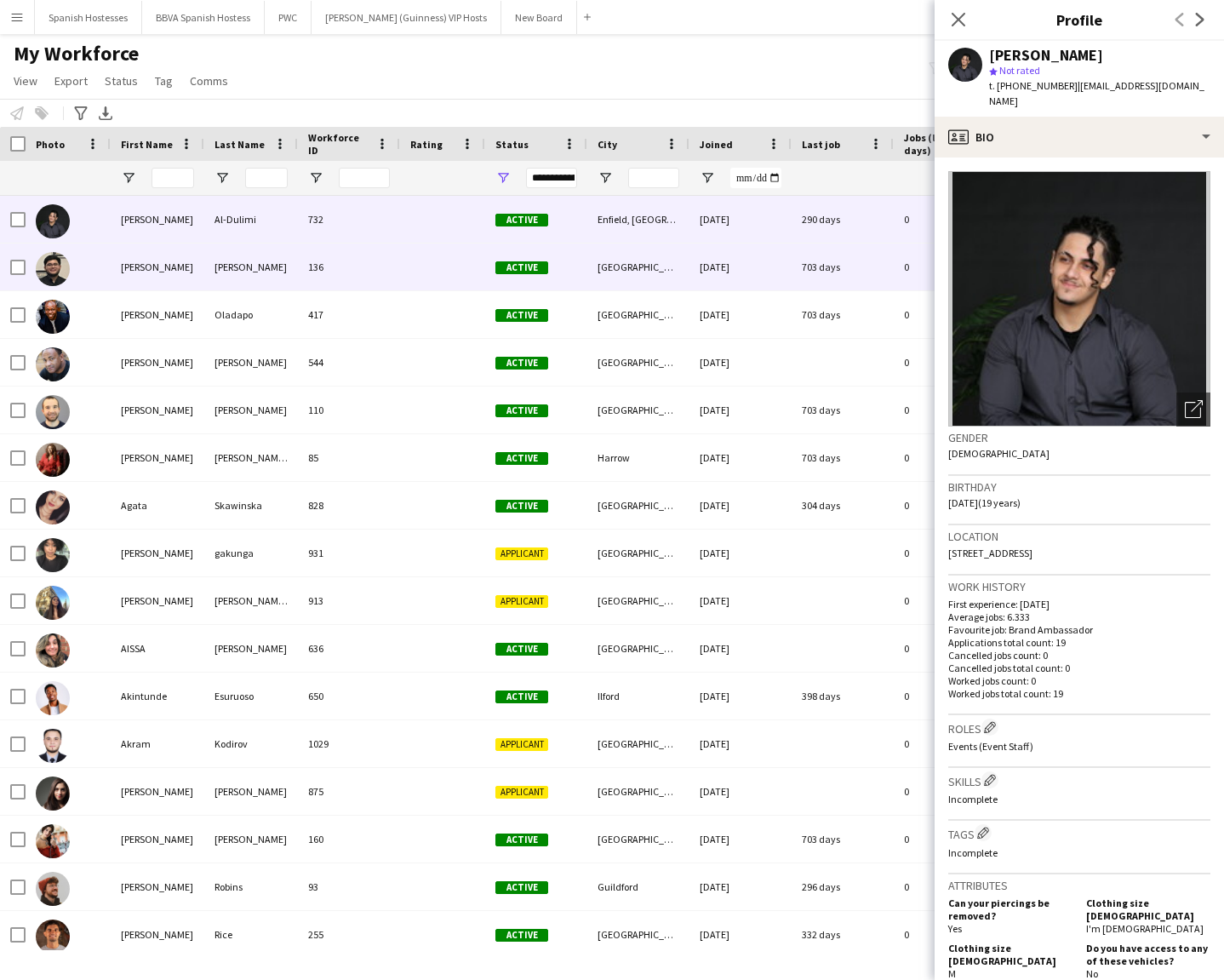
click at [355, 275] on div "136" at bounding box center [349, 266] width 102 height 47
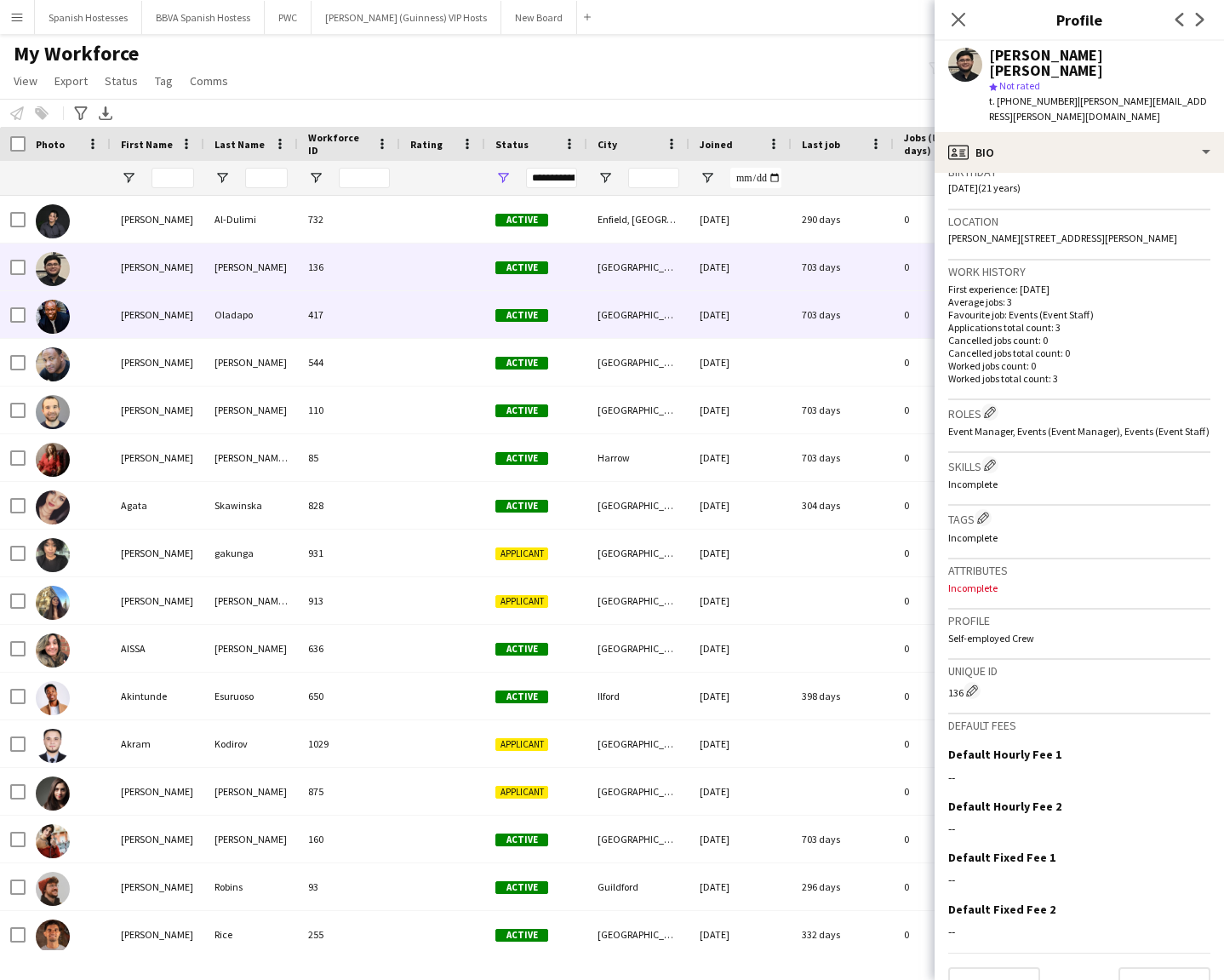
click at [401, 310] on div at bounding box center [442, 314] width 85 height 47
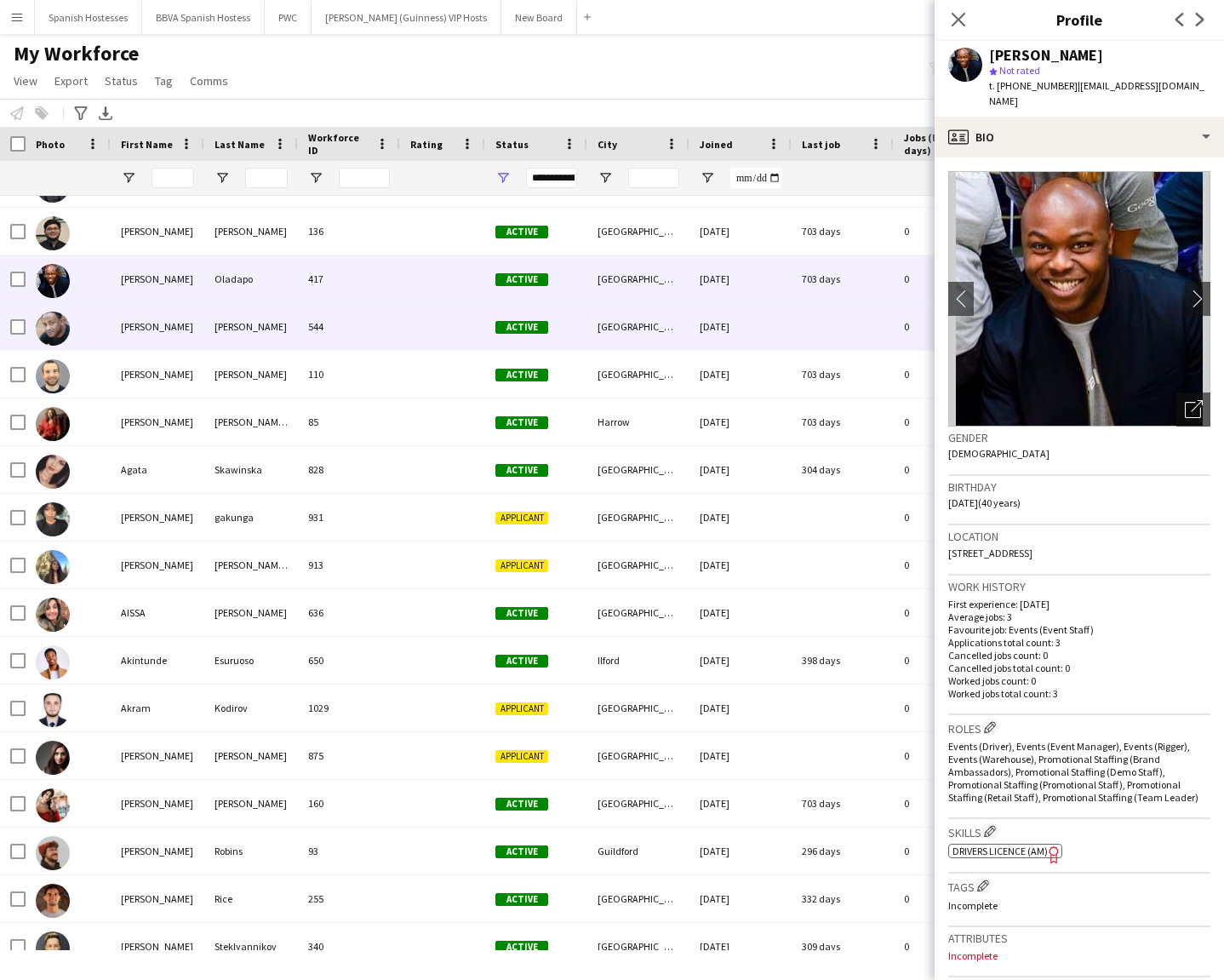
click at [393, 290] on div "417" at bounding box center [349, 279] width 102 height 47
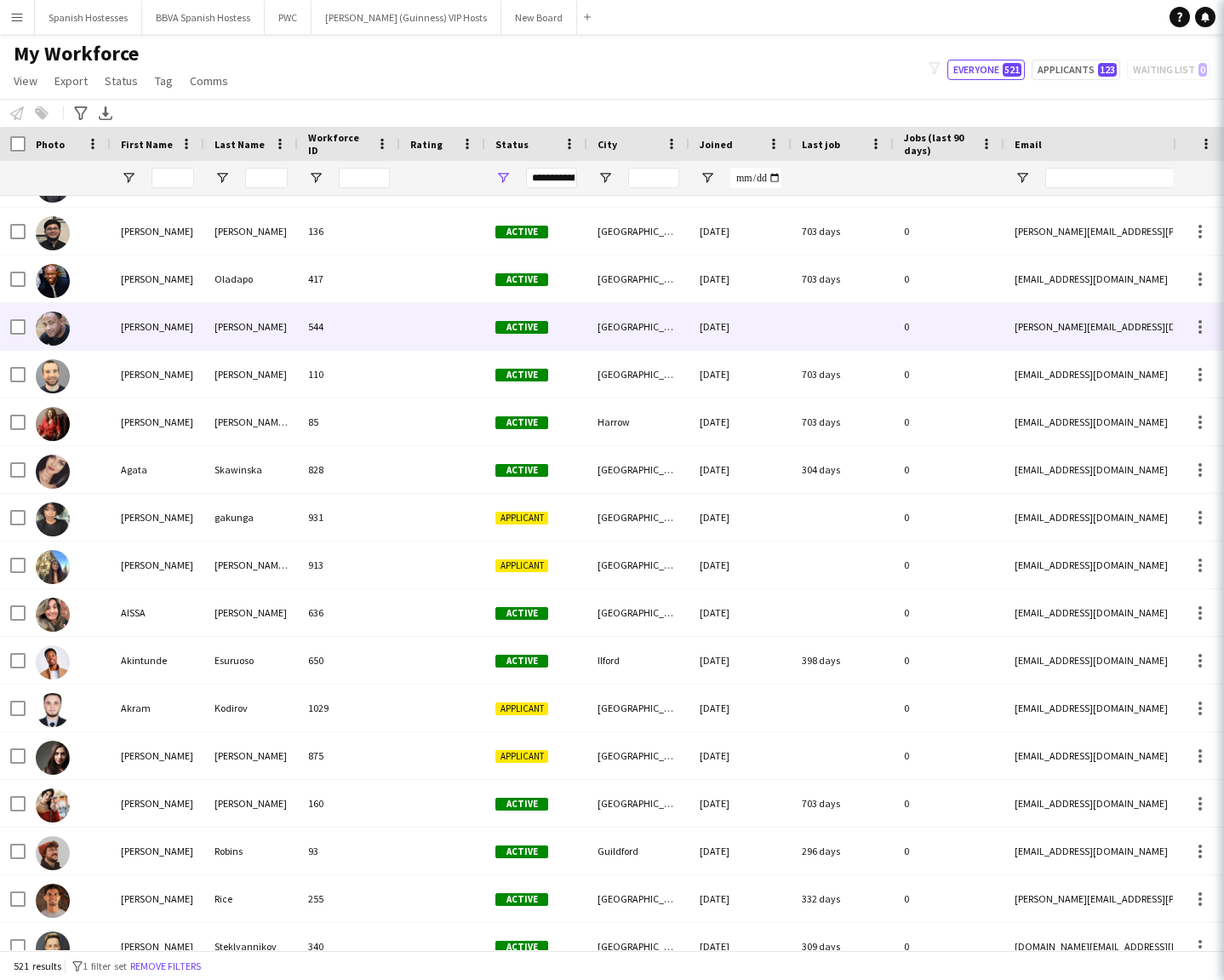
click at [393, 311] on div "544" at bounding box center [349, 326] width 102 height 47
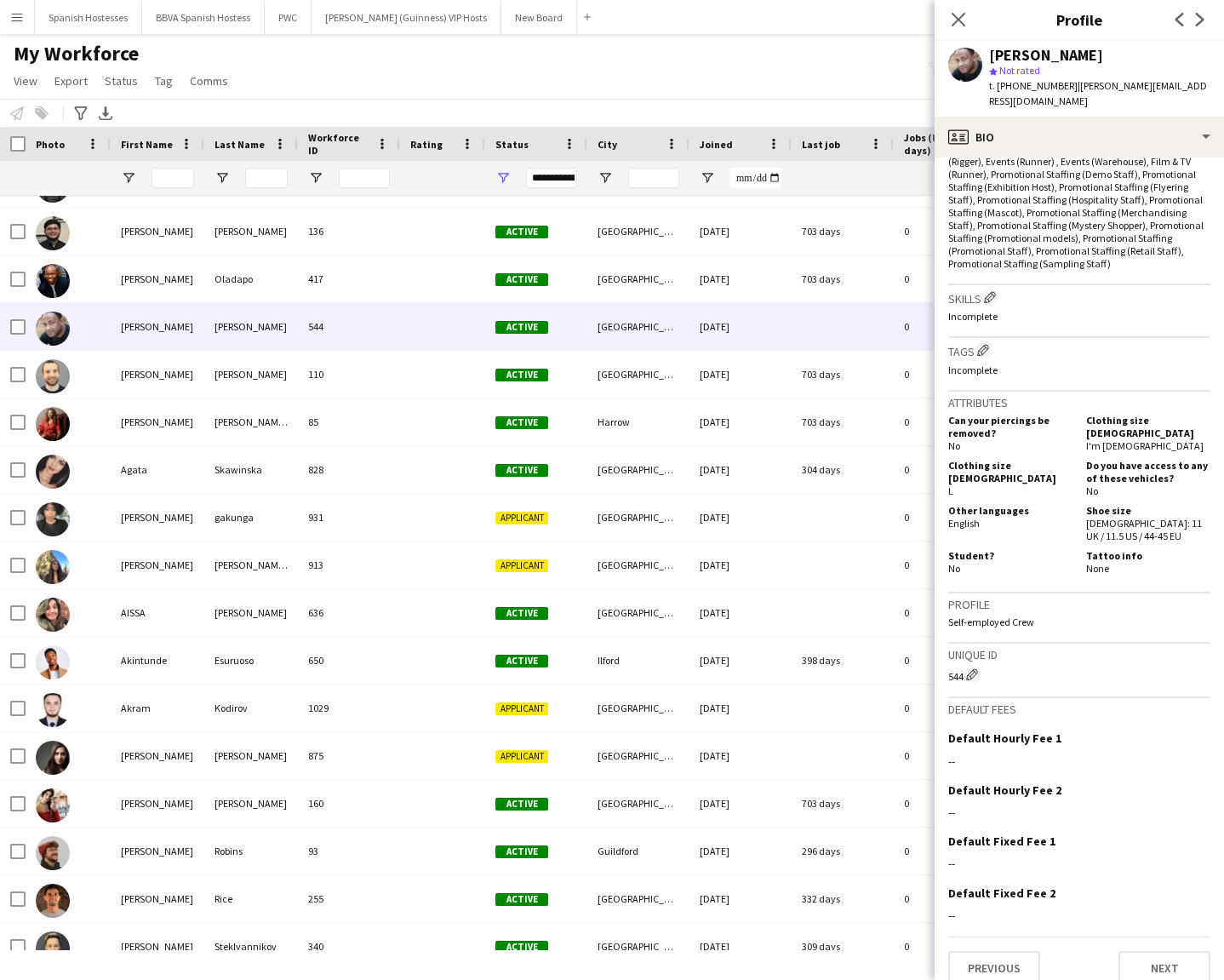
click at [1088, 702] on div "Previous Next" at bounding box center [1079, 961] width 262 height 49
click at [1088, 702] on button "Next" at bounding box center [1165, 969] width 92 height 34
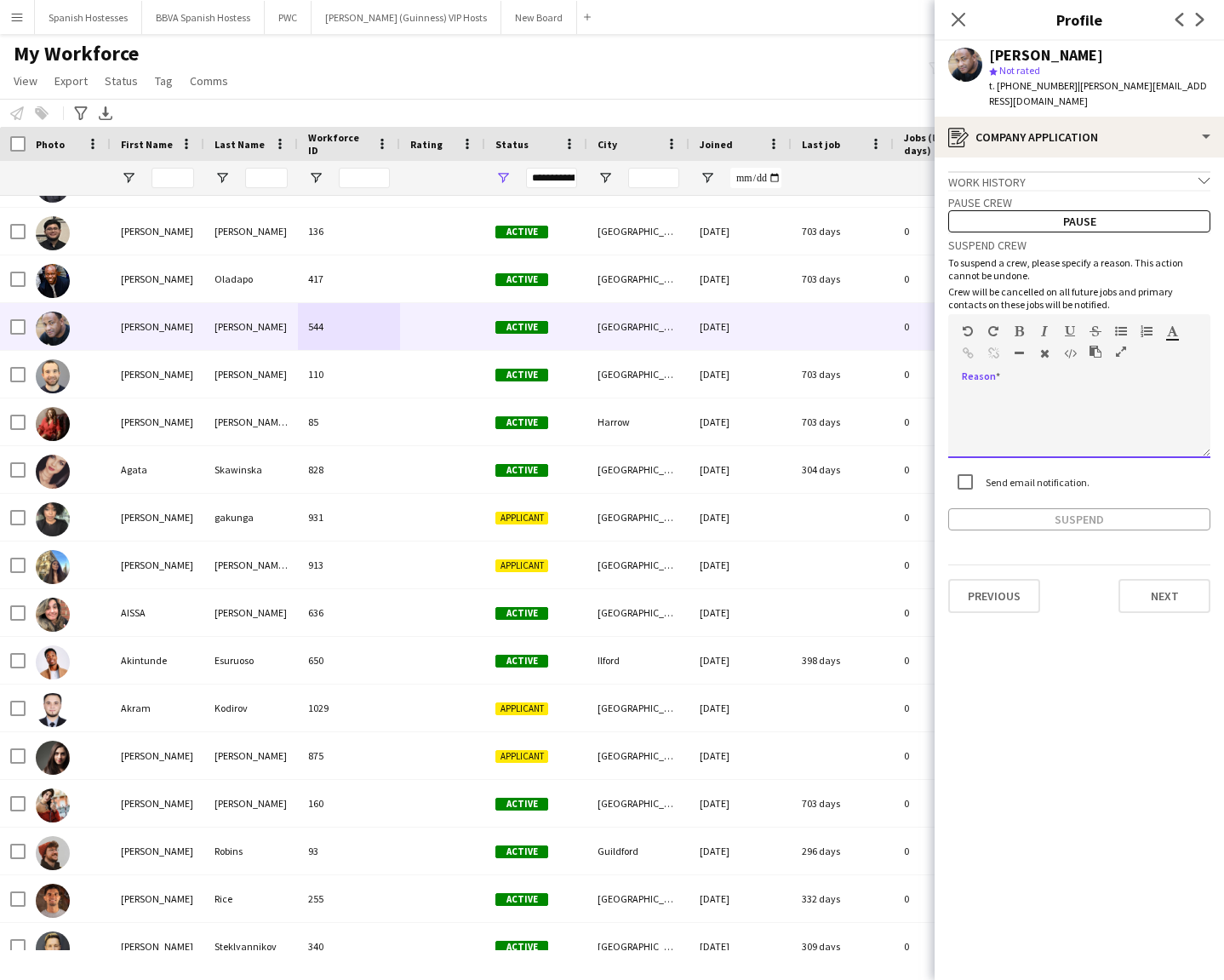
click at [979, 394] on div at bounding box center [1079, 423] width 262 height 68
paste div
click at [1000, 509] on button "Suspend" at bounding box center [1079, 519] width 262 height 22
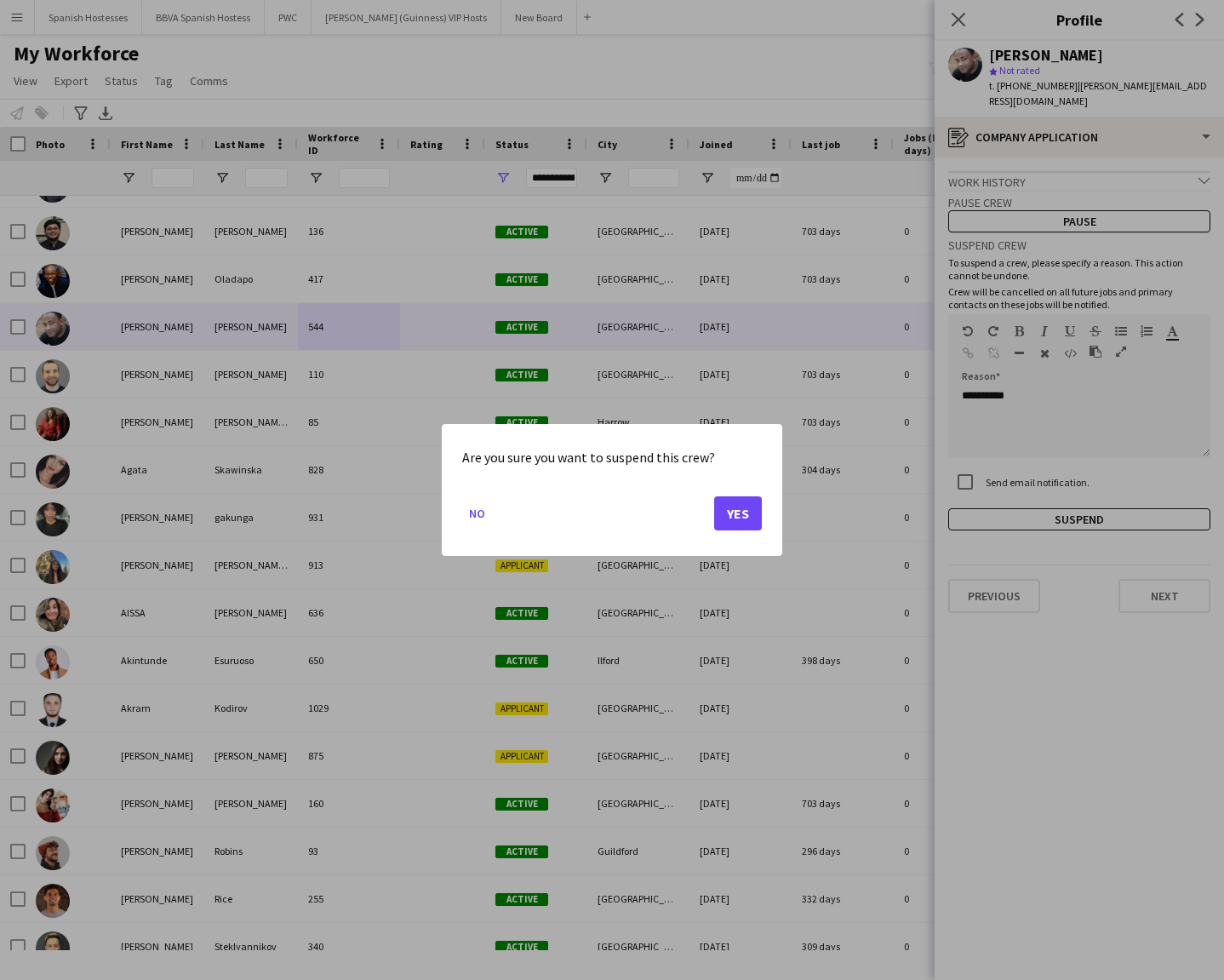
click at [737, 510] on button "Yes" at bounding box center [738, 513] width 48 height 34
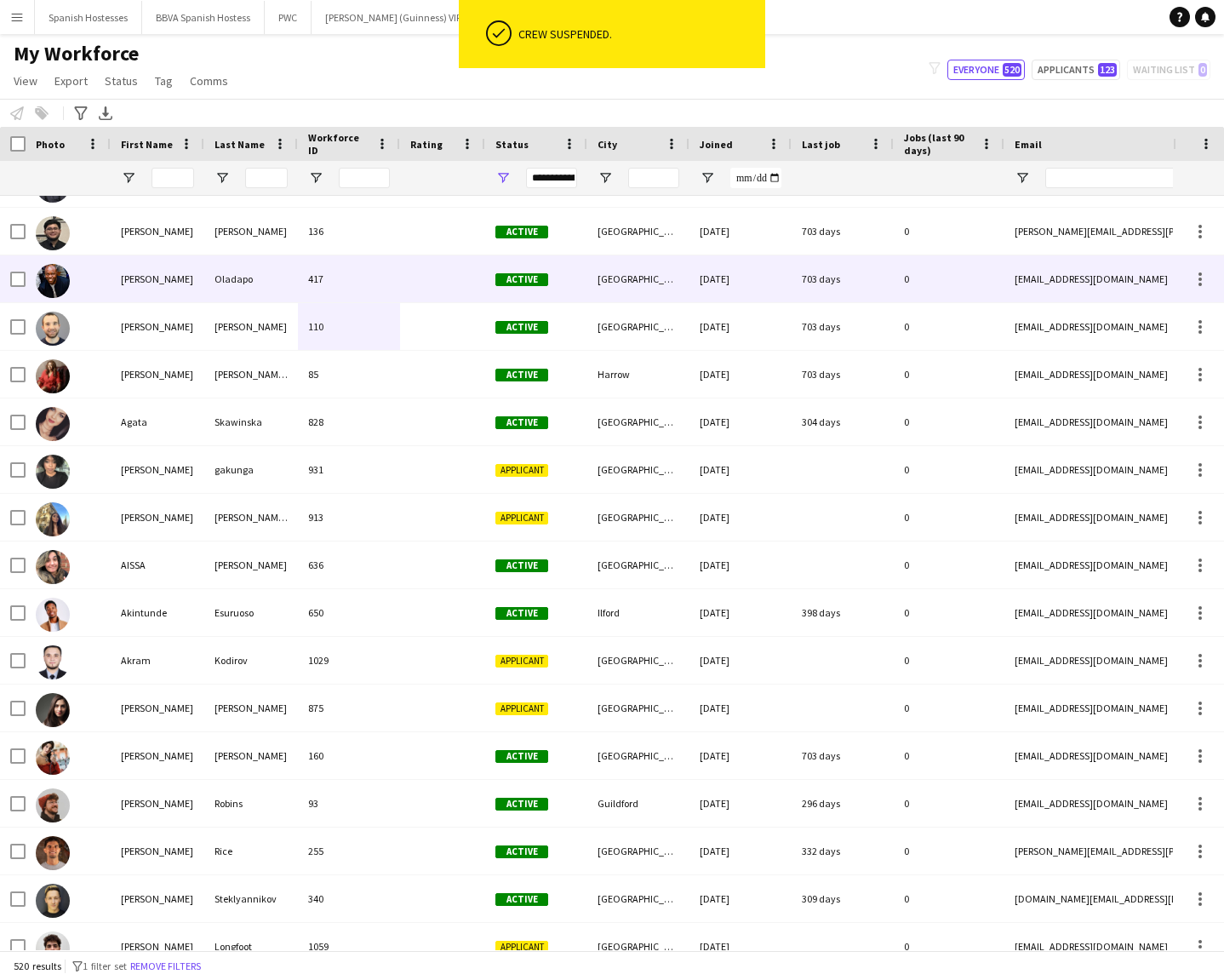
click at [447, 280] on div at bounding box center [442, 279] width 85 height 47
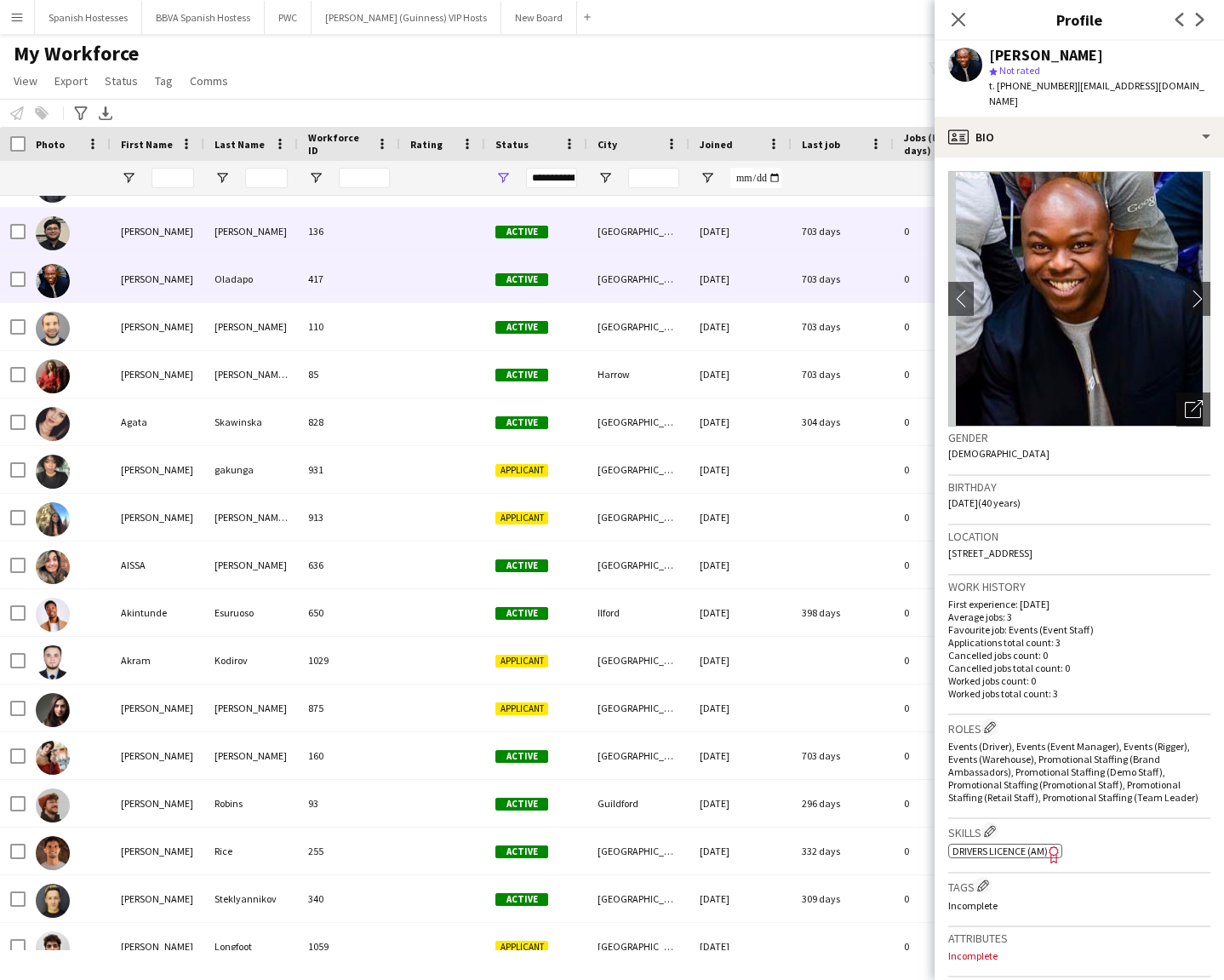
click at [428, 226] on div at bounding box center [442, 231] width 85 height 47
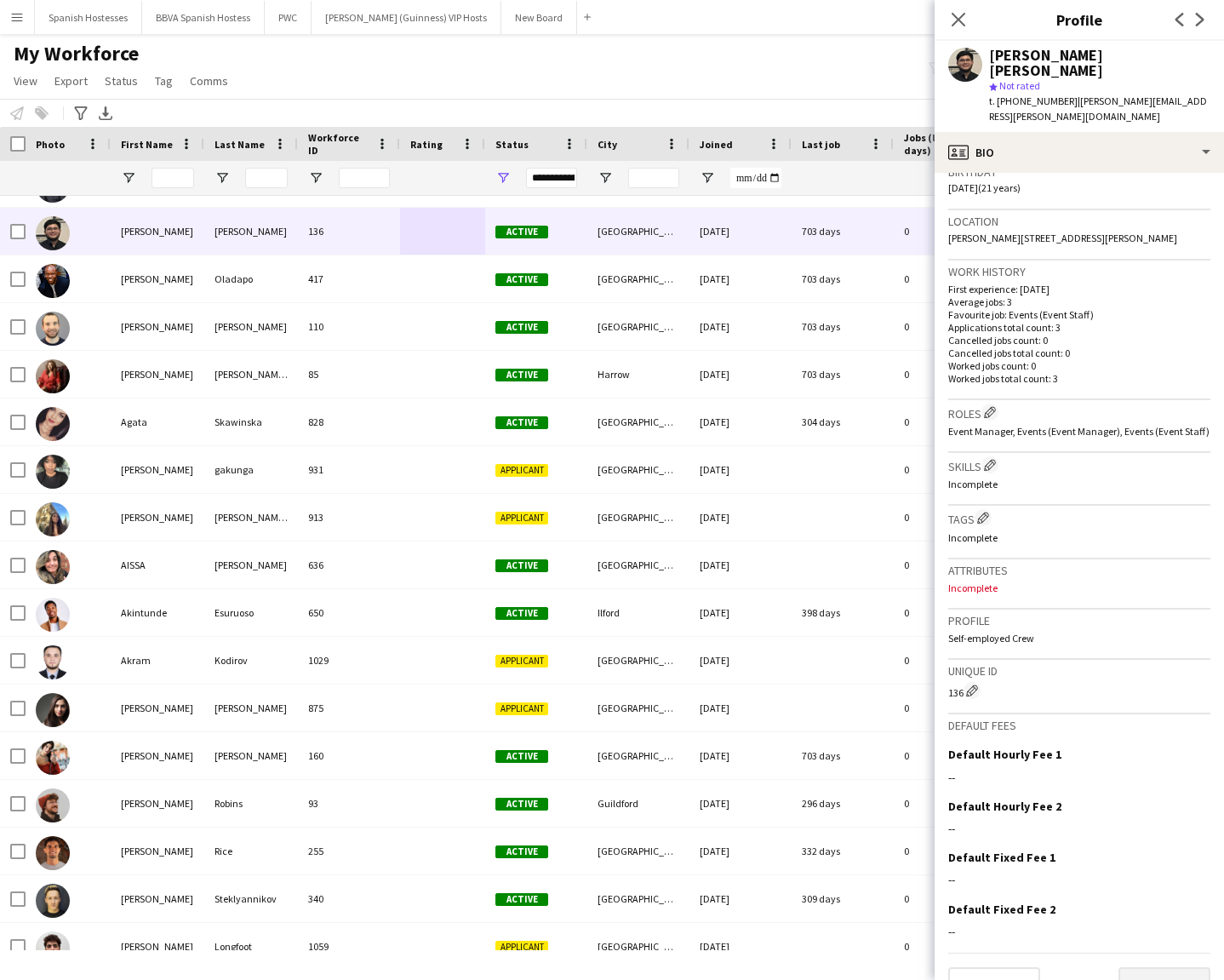
click at [1088, 702] on button "Next" at bounding box center [1165, 985] width 92 height 34
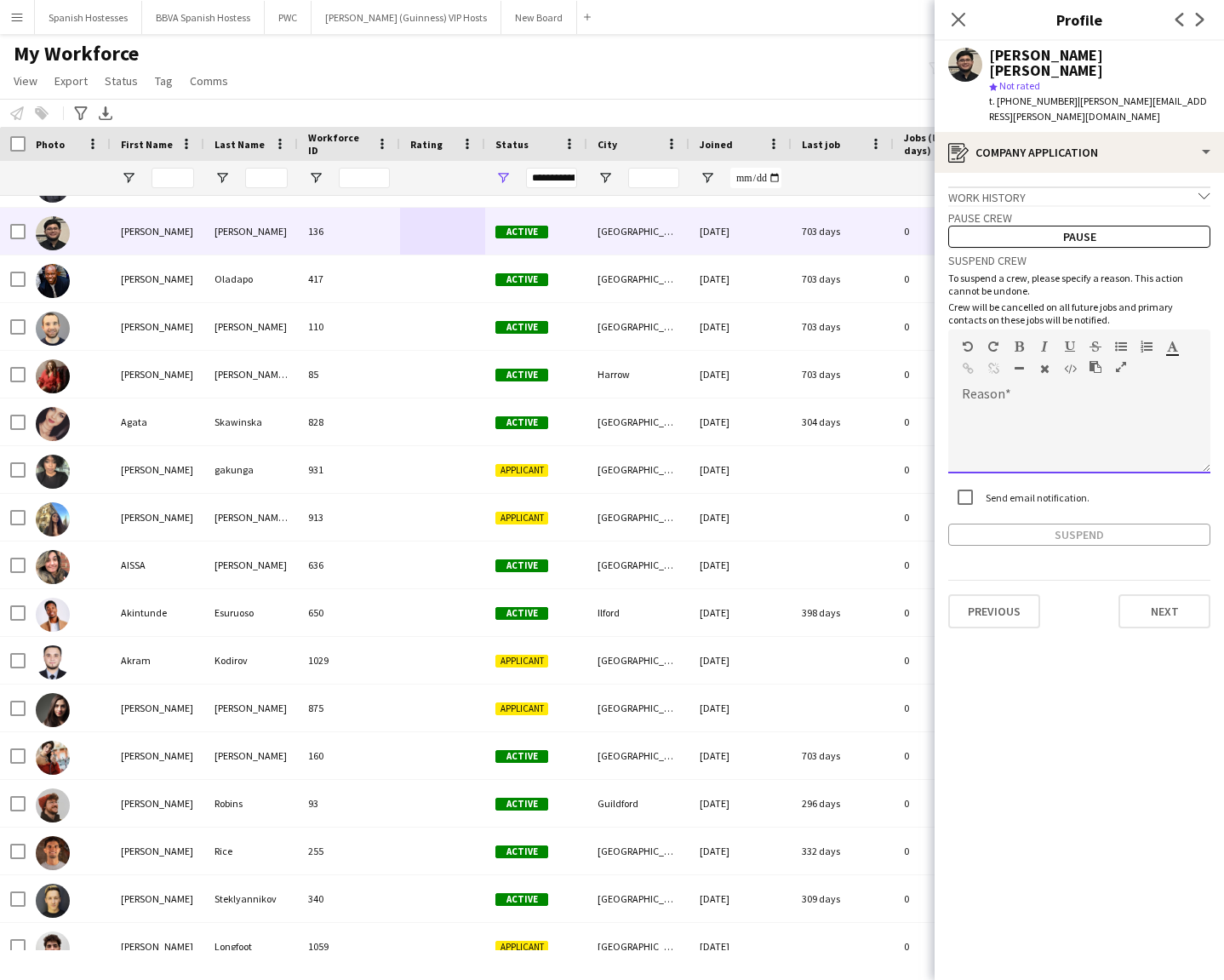
click at [1007, 405] on div at bounding box center [1079, 439] width 262 height 68
paste div
click at [973, 524] on button "Suspend" at bounding box center [1079, 535] width 262 height 22
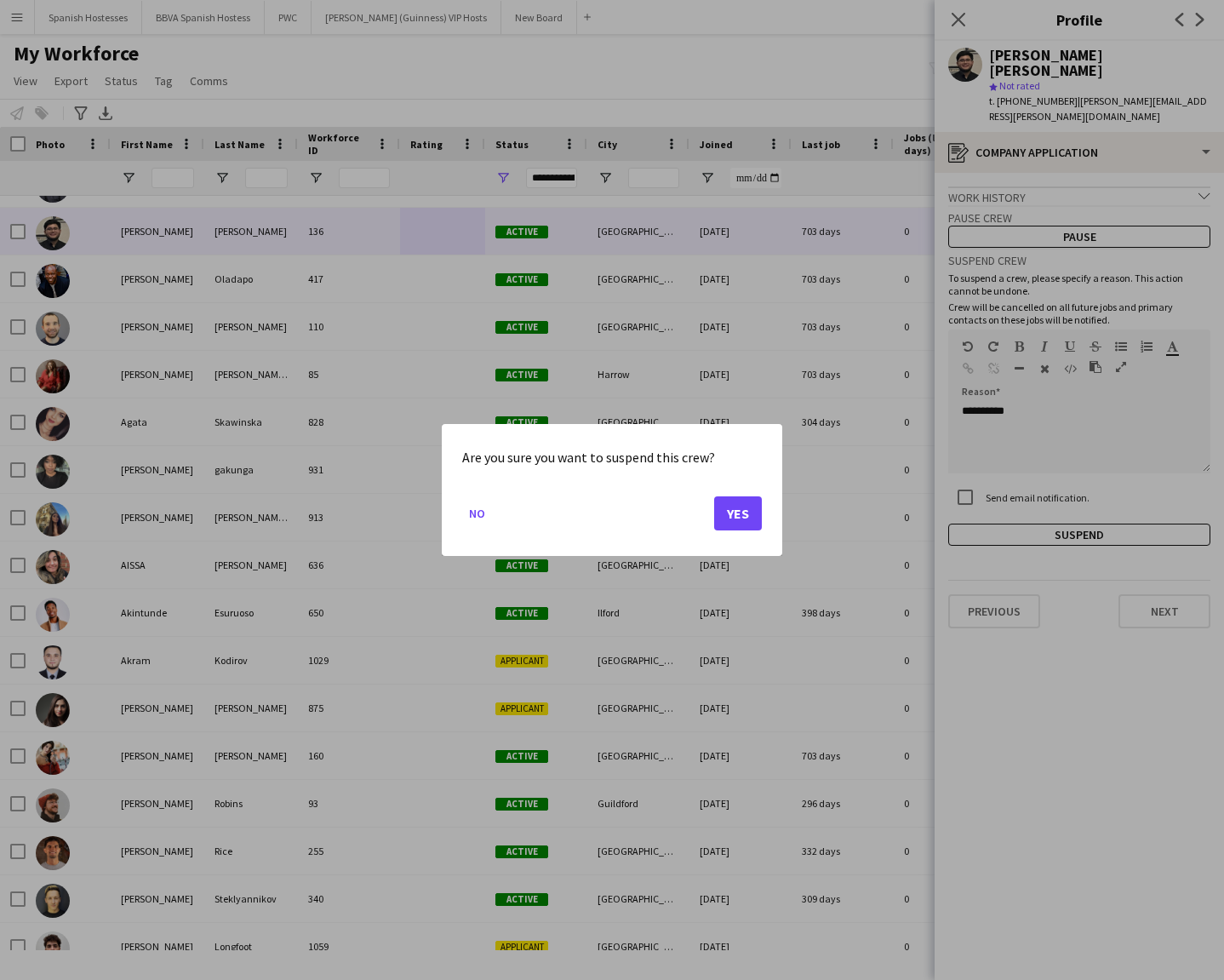
click at [748, 493] on mat-dialog-actions "No Yes" at bounding box center [612, 520] width 300 height 73
click at [747, 497] on button "Yes" at bounding box center [738, 513] width 48 height 34
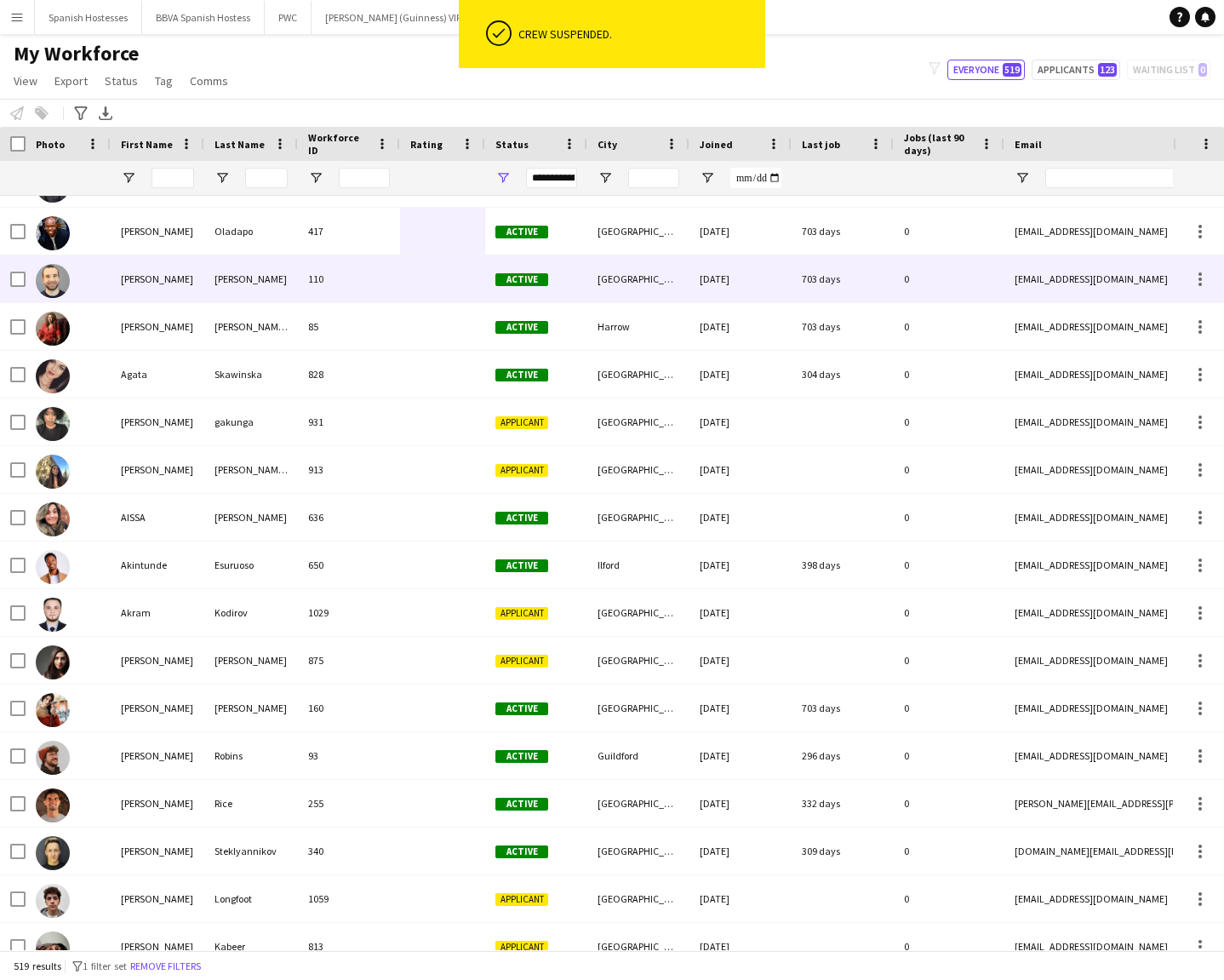
click at [414, 235] on div at bounding box center [442, 231] width 85 height 47
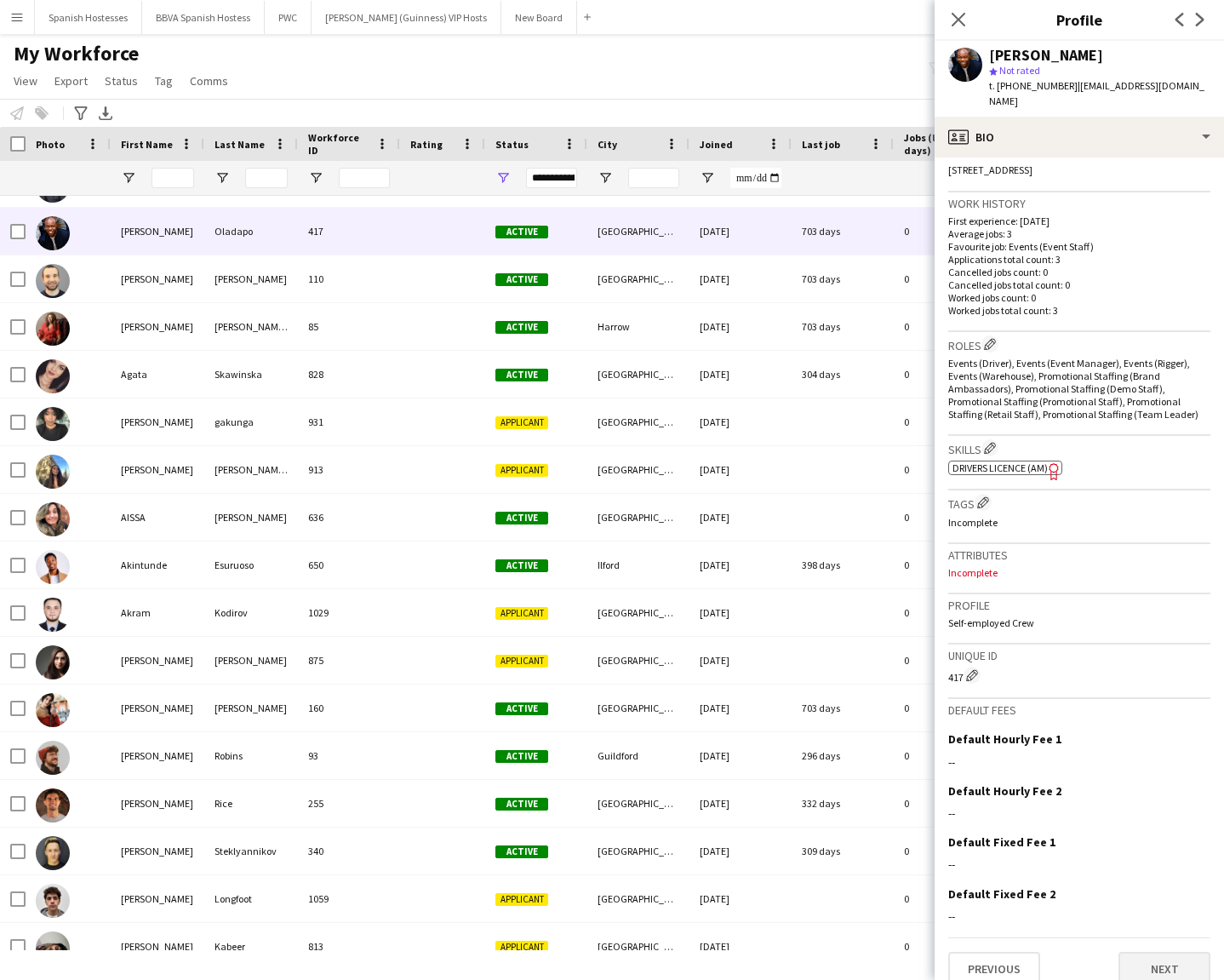
click at [1088, 702] on button "Next" at bounding box center [1165, 969] width 92 height 34
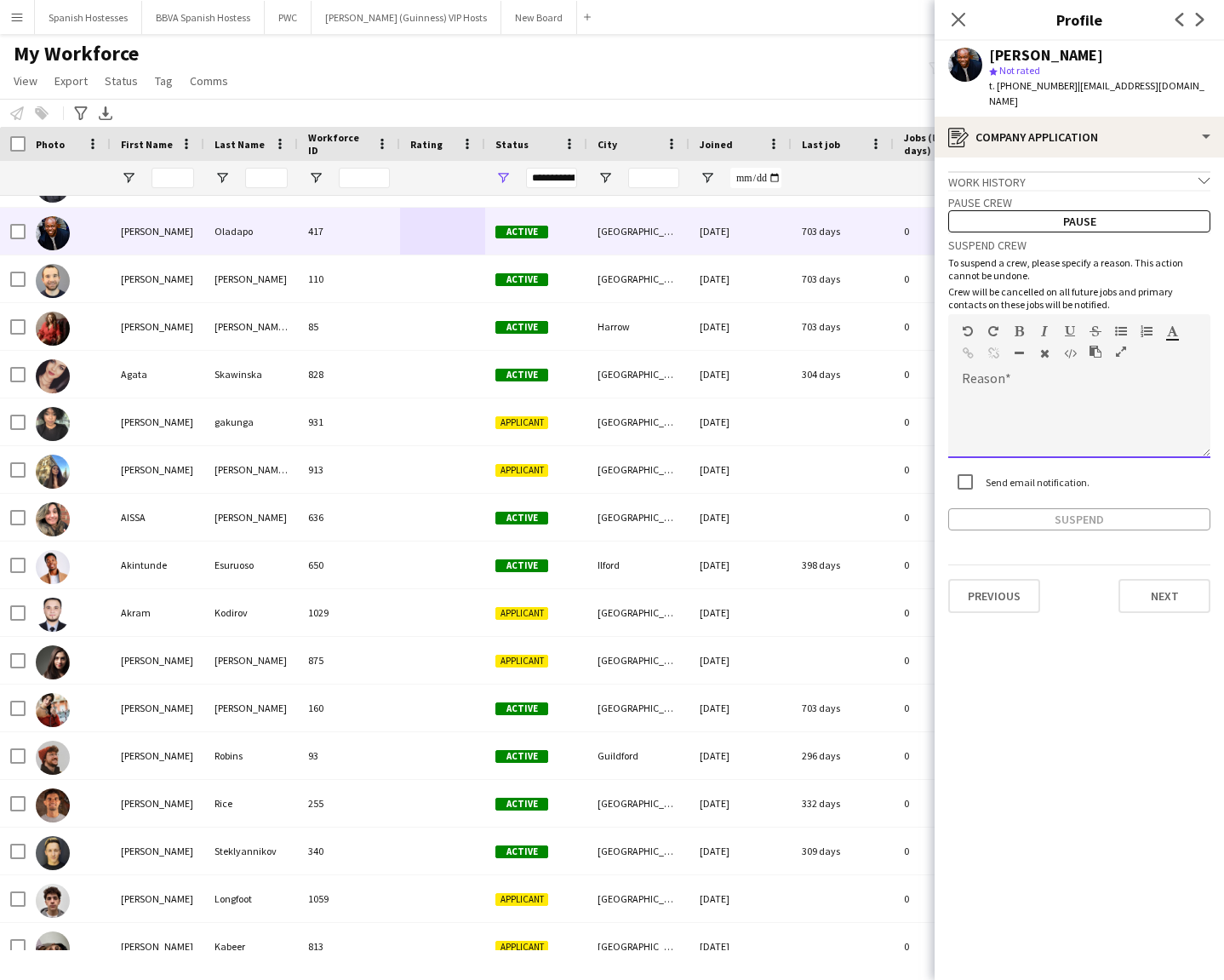
click at [998, 393] on div at bounding box center [1079, 423] width 262 height 68
paste div
click at [966, 509] on button "Suspend" at bounding box center [1079, 519] width 262 height 22
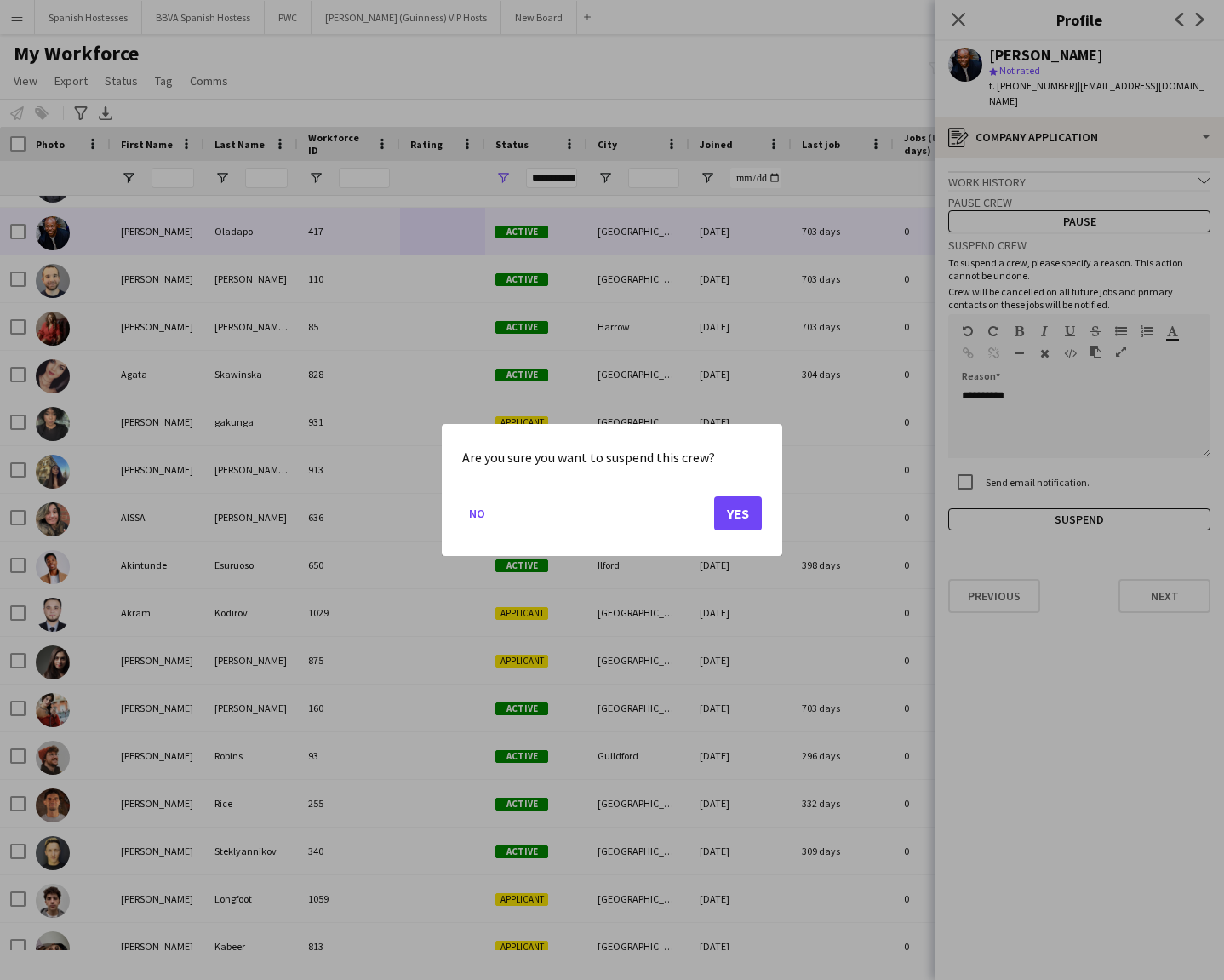
click at [746, 493] on mat-dialog-actions "No Yes" at bounding box center [612, 520] width 300 height 73
click at [728, 502] on button "Yes" at bounding box center [738, 513] width 48 height 34
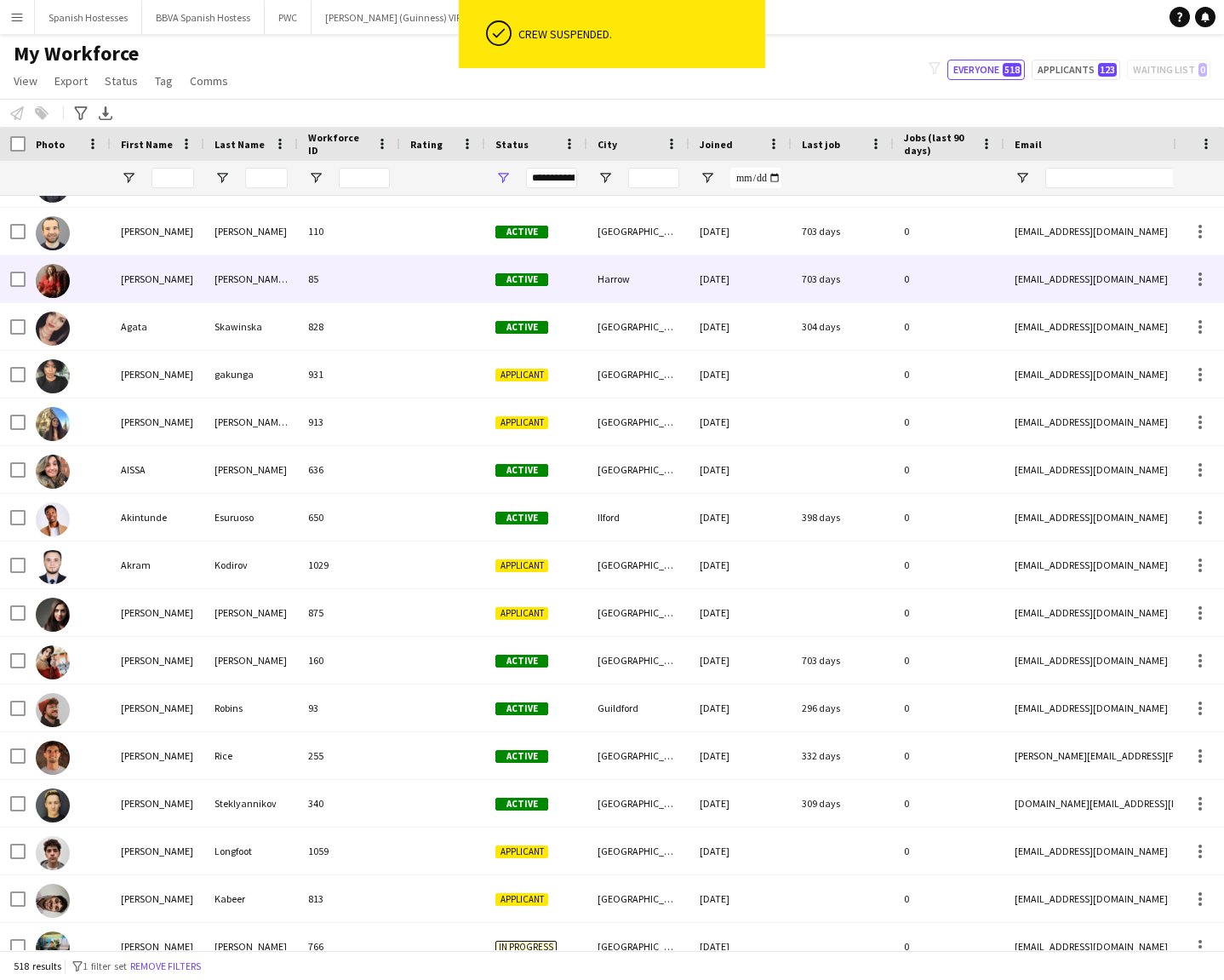
click at [399, 256] on div "85" at bounding box center [349, 279] width 102 height 47
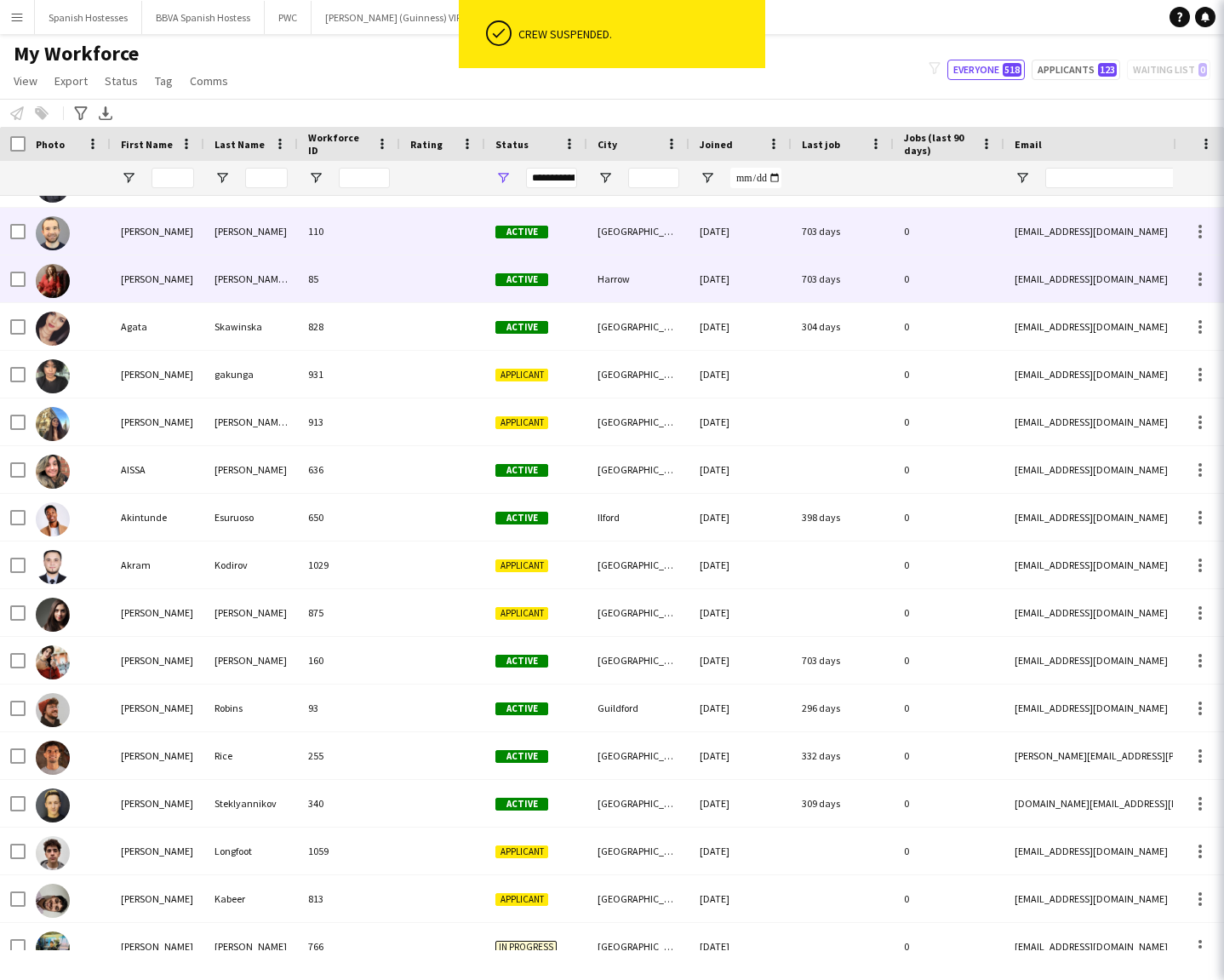
click at [399, 223] on div "110" at bounding box center [349, 231] width 102 height 47
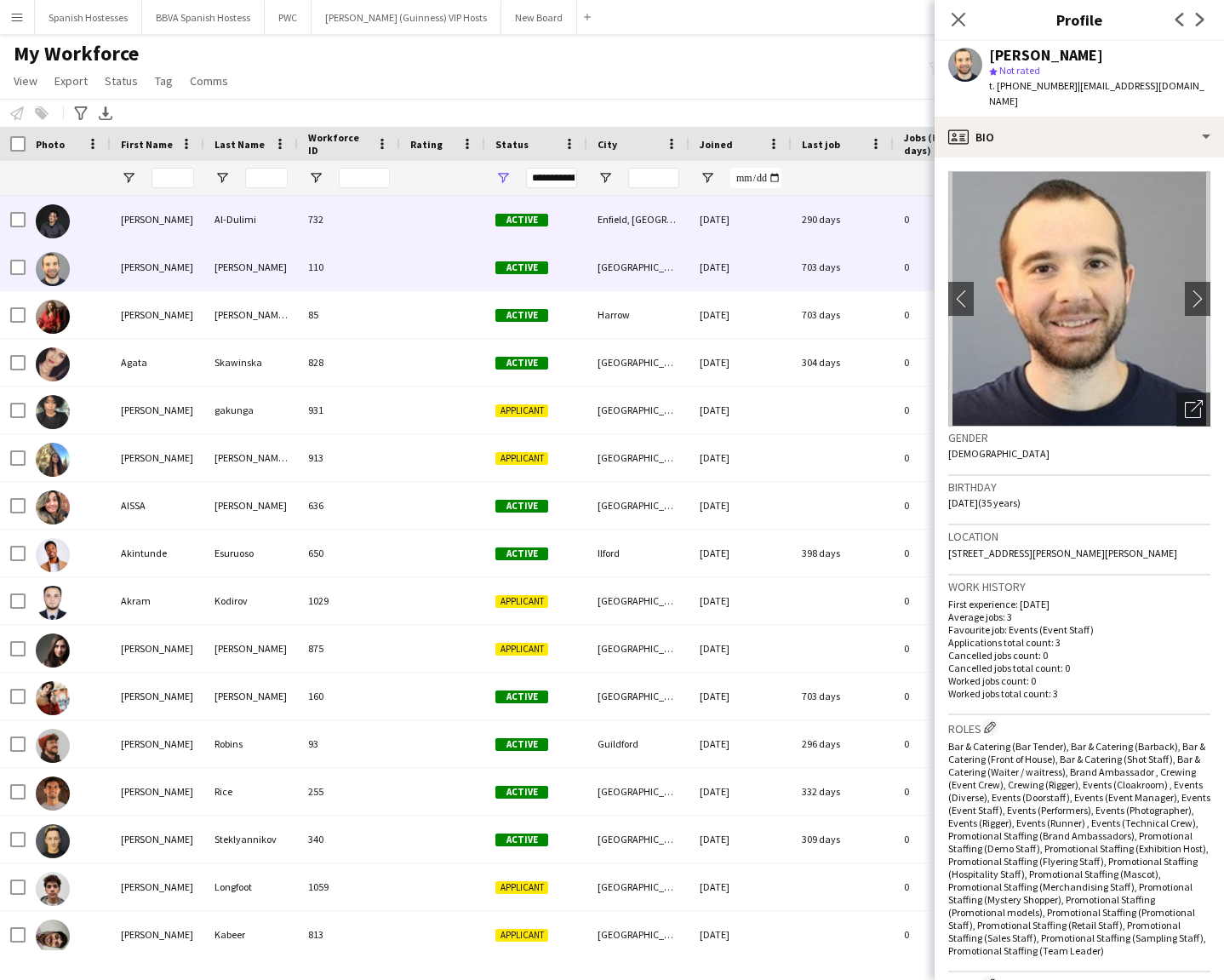
click at [397, 219] on div "732" at bounding box center [349, 218] width 102 height 47
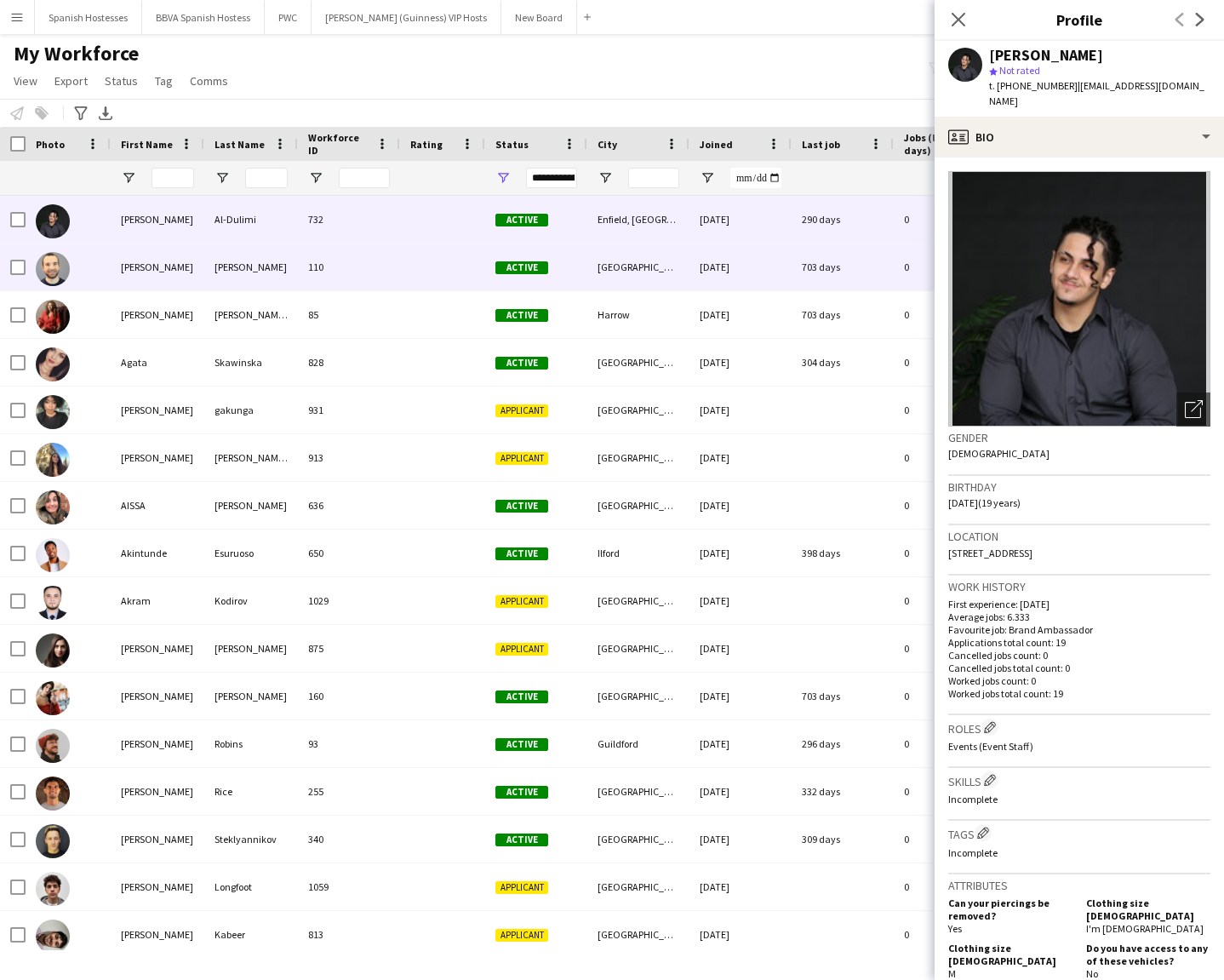
click at [396, 243] on div "110" at bounding box center [349, 266] width 102 height 47
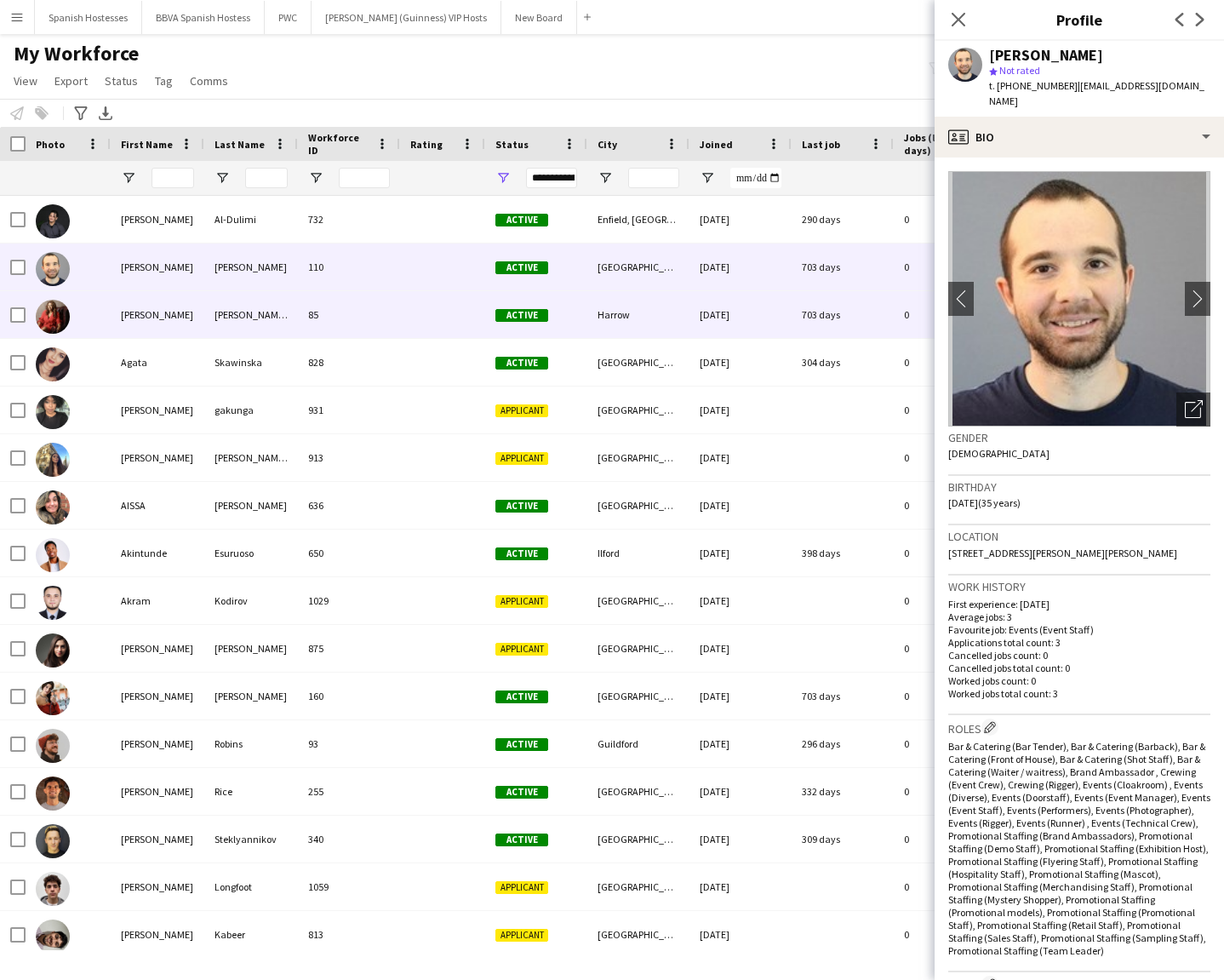
click at [388, 306] on div "85" at bounding box center [349, 314] width 102 height 47
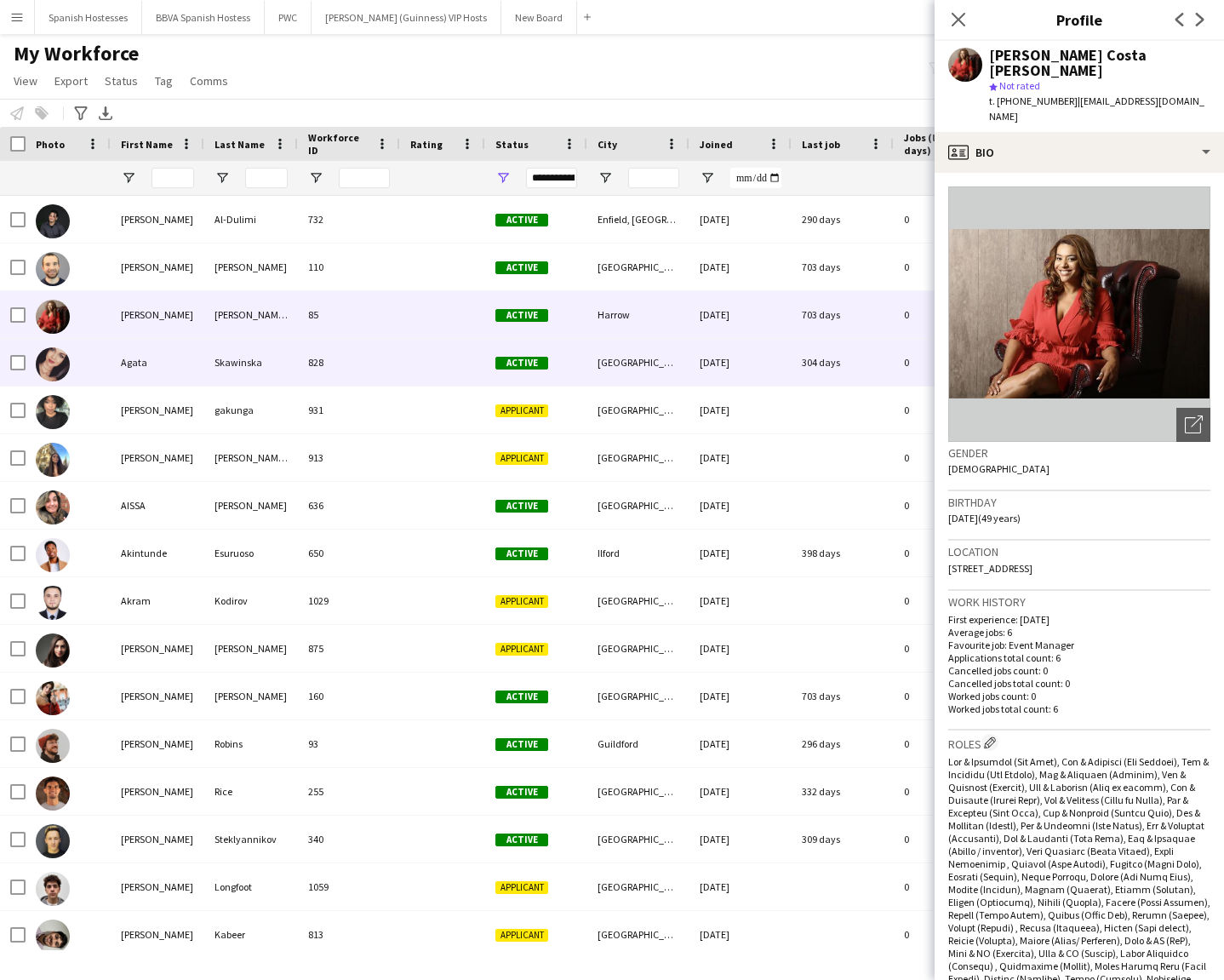
click at [388, 363] on div "828" at bounding box center [349, 362] width 102 height 47
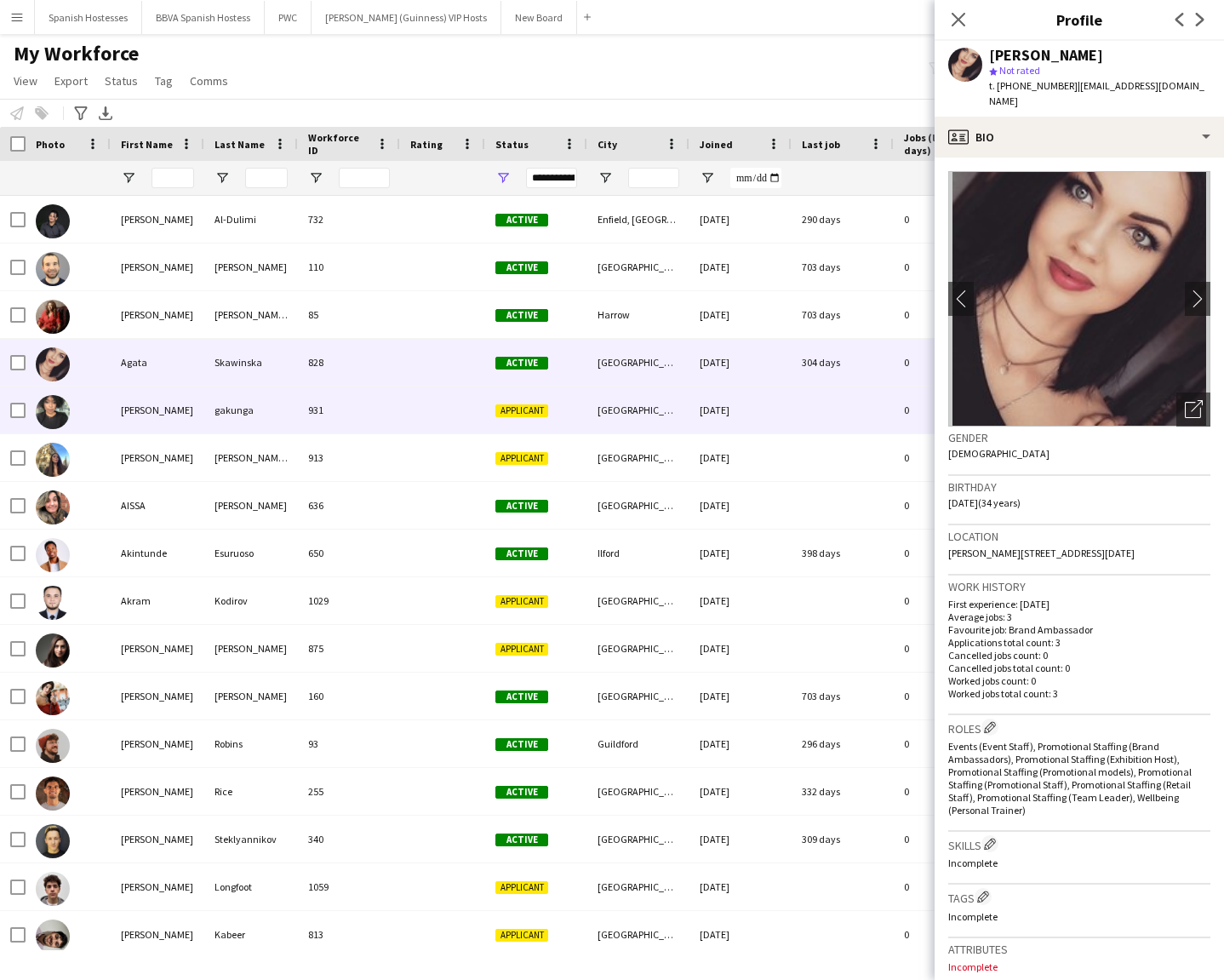
click at [390, 408] on div "931" at bounding box center [349, 409] width 102 height 47
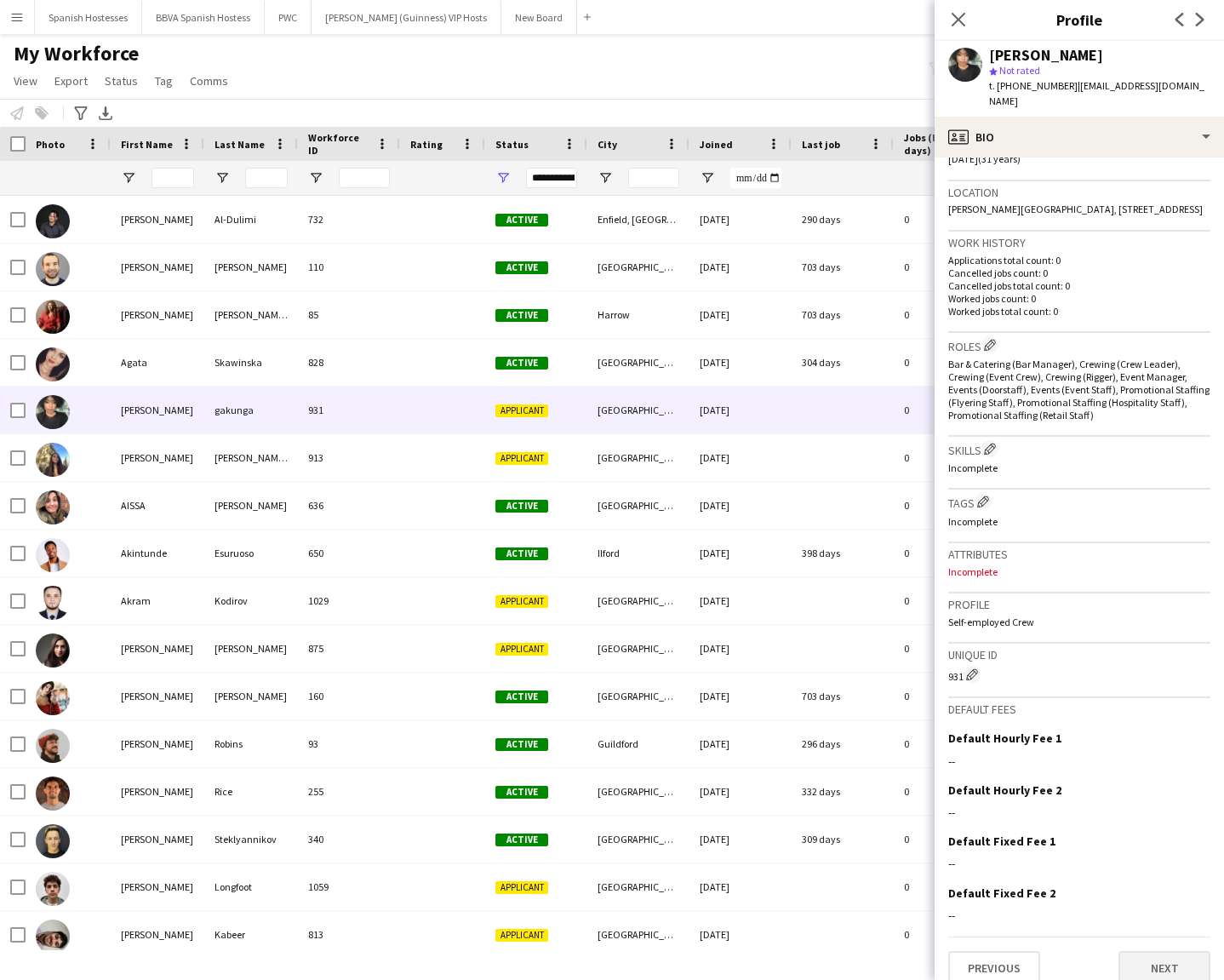
scroll to position [343, 0]
click at [1088, 702] on button "Next" at bounding box center [1165, 969] width 92 height 34
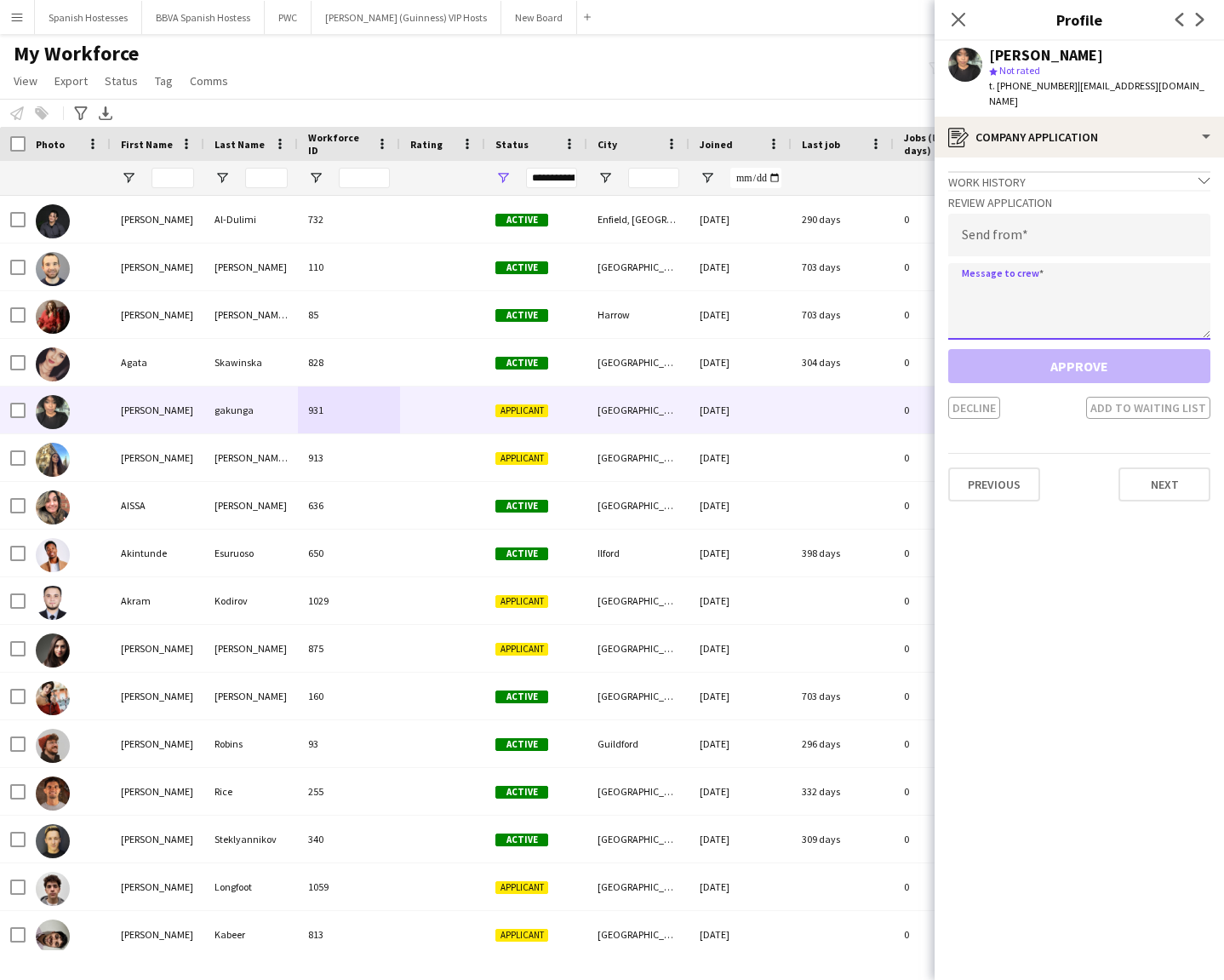
click at [999, 284] on textarea at bounding box center [1079, 302] width 262 height 77
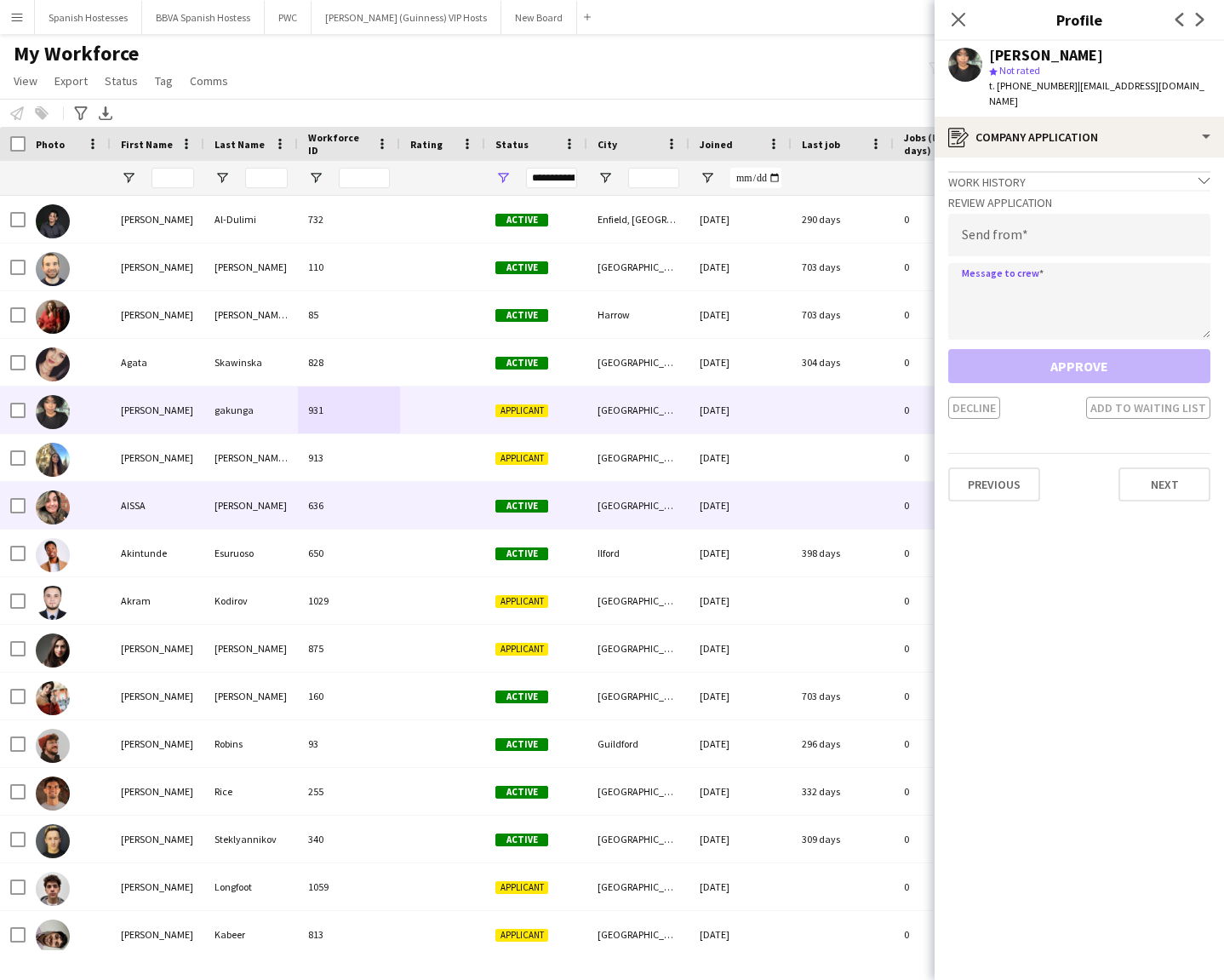
click at [377, 509] on div "636" at bounding box center [349, 505] width 102 height 47
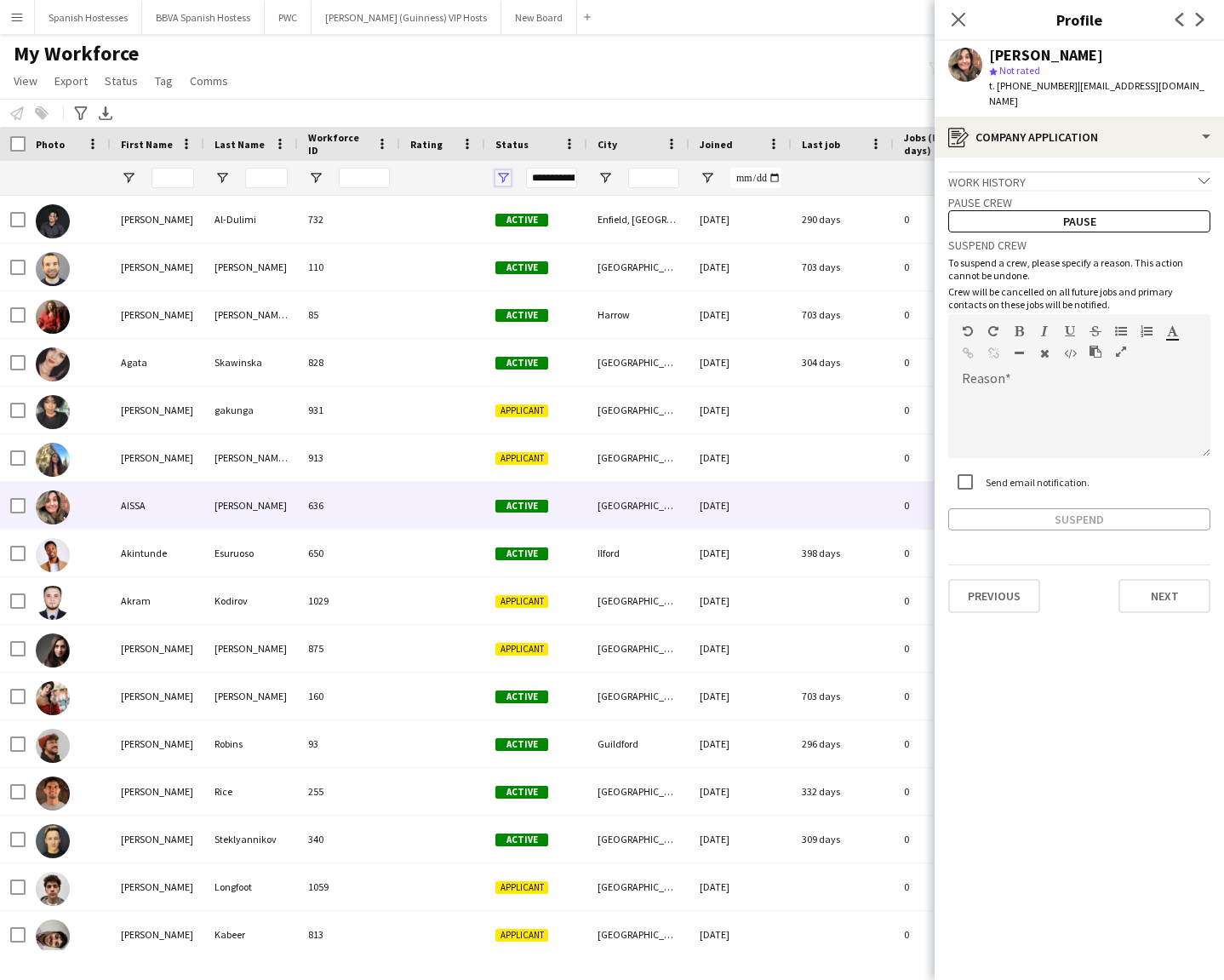
click at [503, 171] on span "Open Filter Menu" at bounding box center [503, 178] width 15 height 15
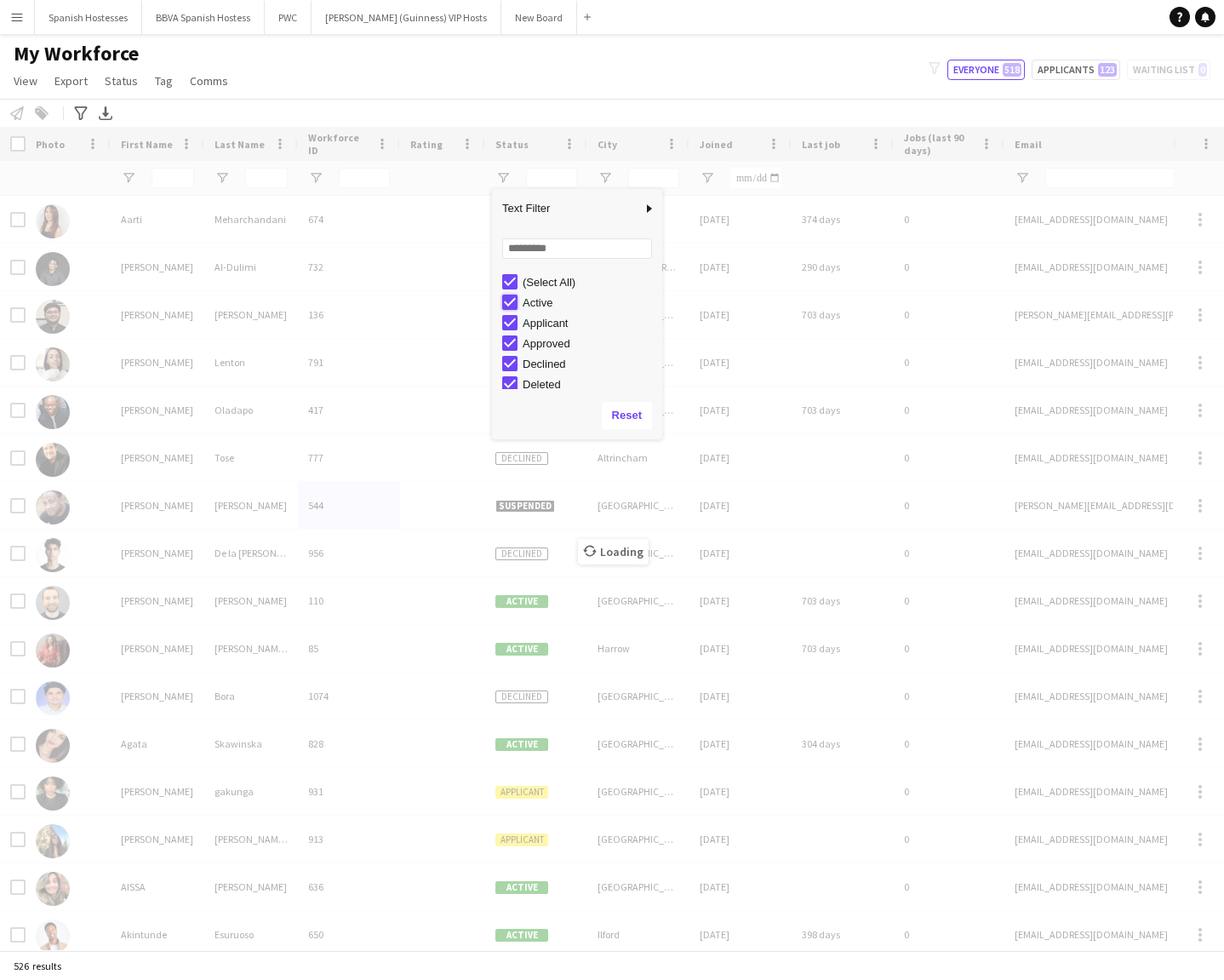
type input "**********"
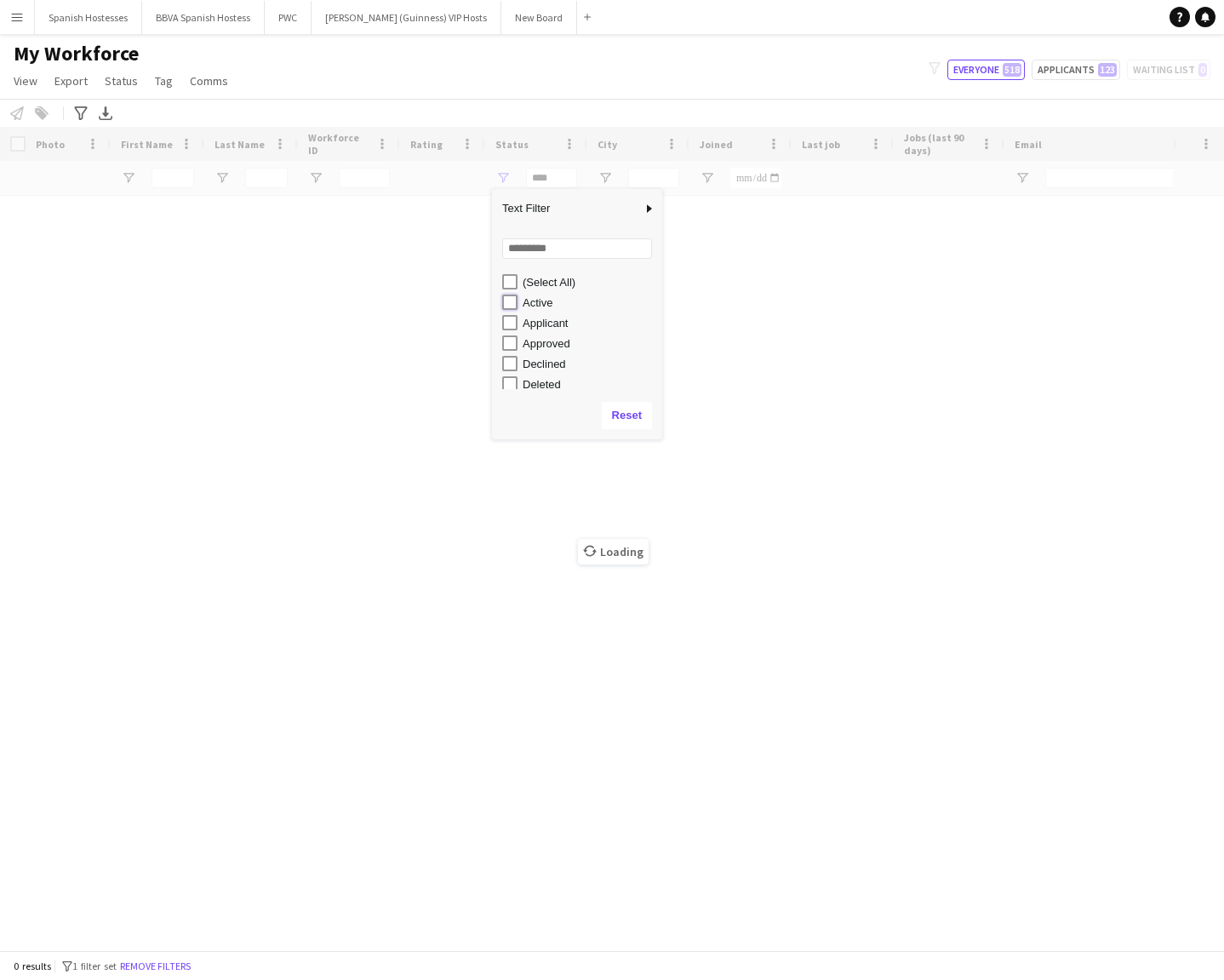
type input "**********"
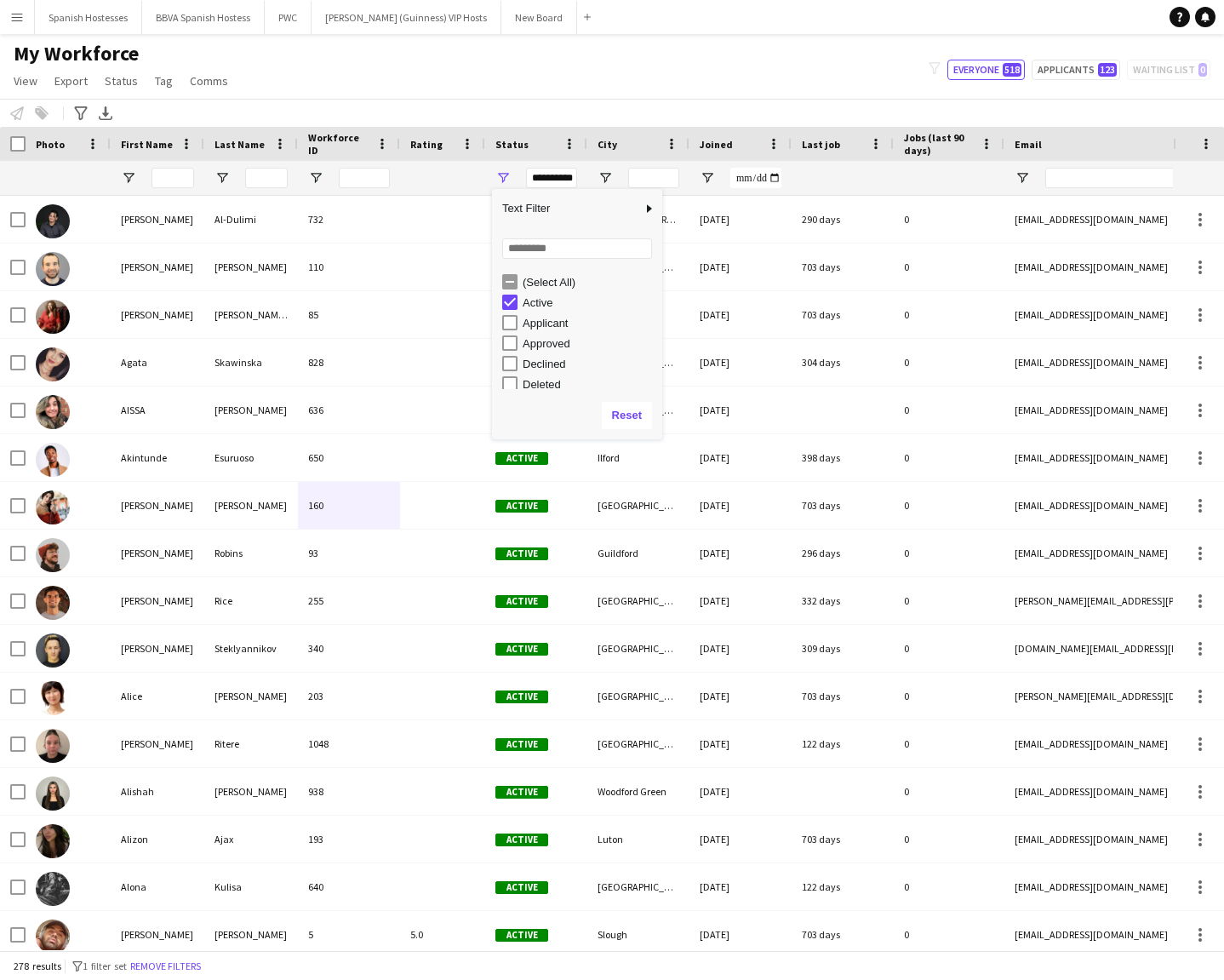
click at [532, 41] on div "My Workforce View Views Default view Languages Workforce locations New view Upd…" at bounding box center [612, 70] width 1224 height 57
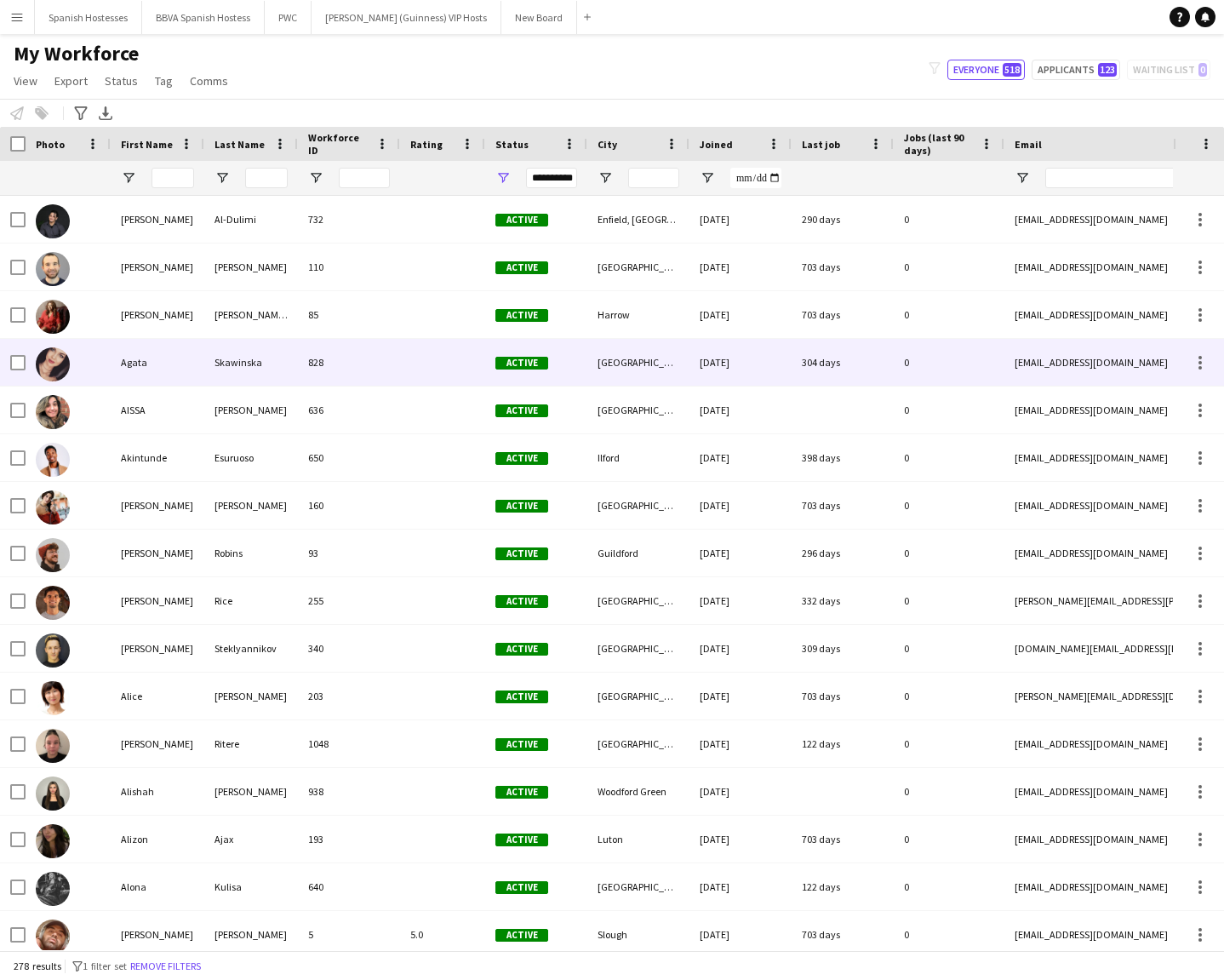
click at [331, 339] on div "828" at bounding box center [349, 362] width 102 height 47
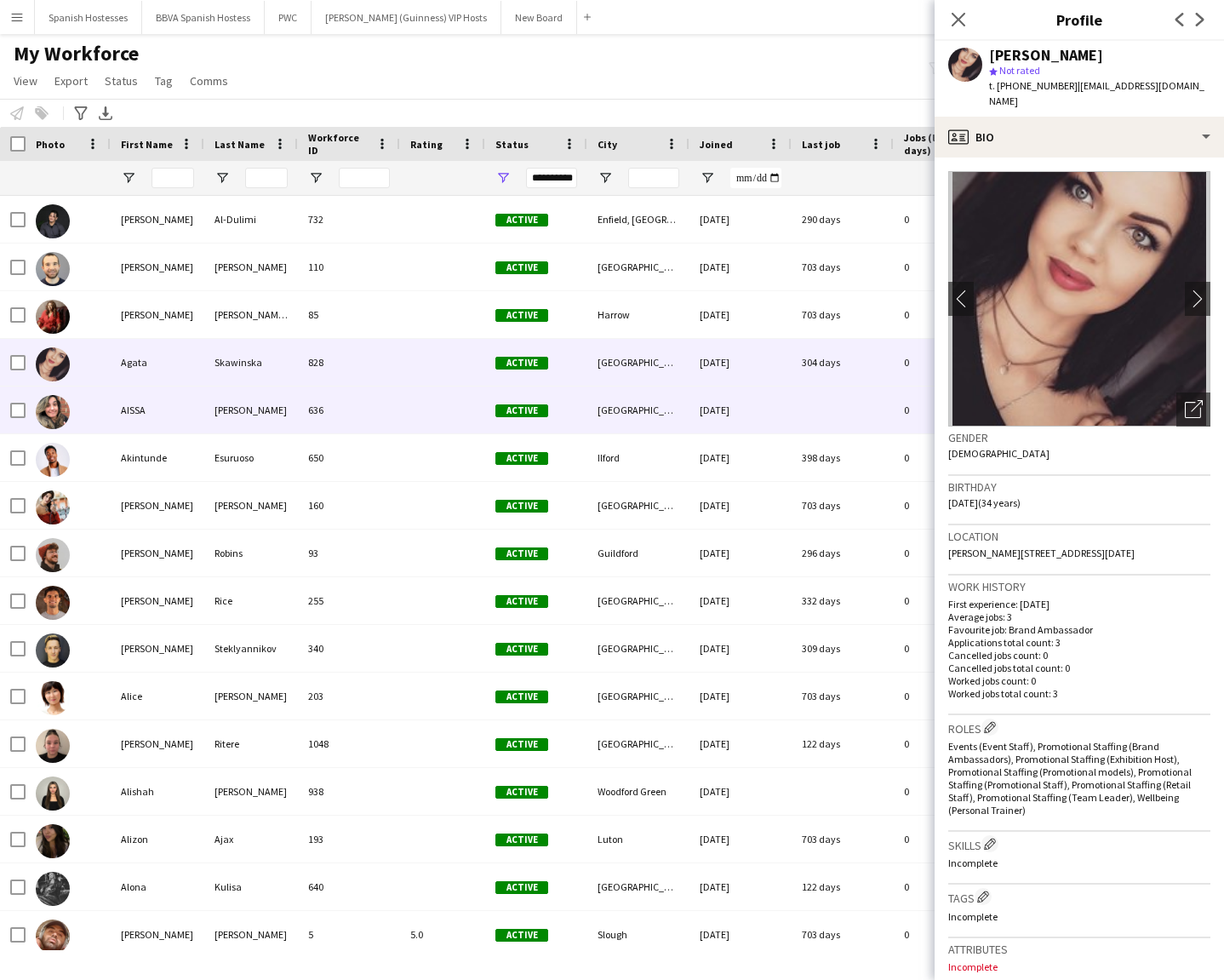
click at [333, 392] on div "636" at bounding box center [349, 409] width 102 height 47
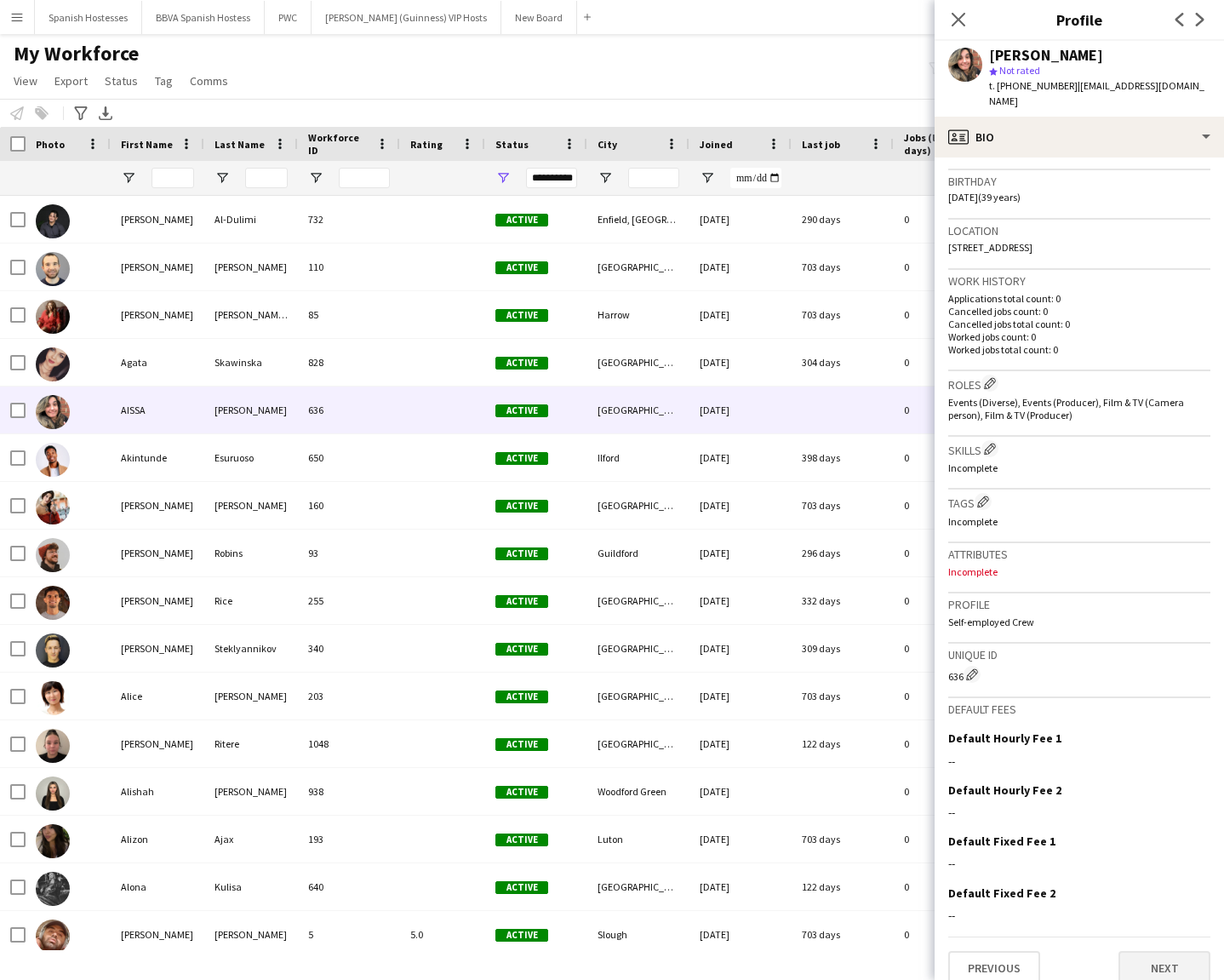
scroll to position [305, 0]
click at [1088, 702] on button "Next" at bounding box center [1165, 969] width 92 height 34
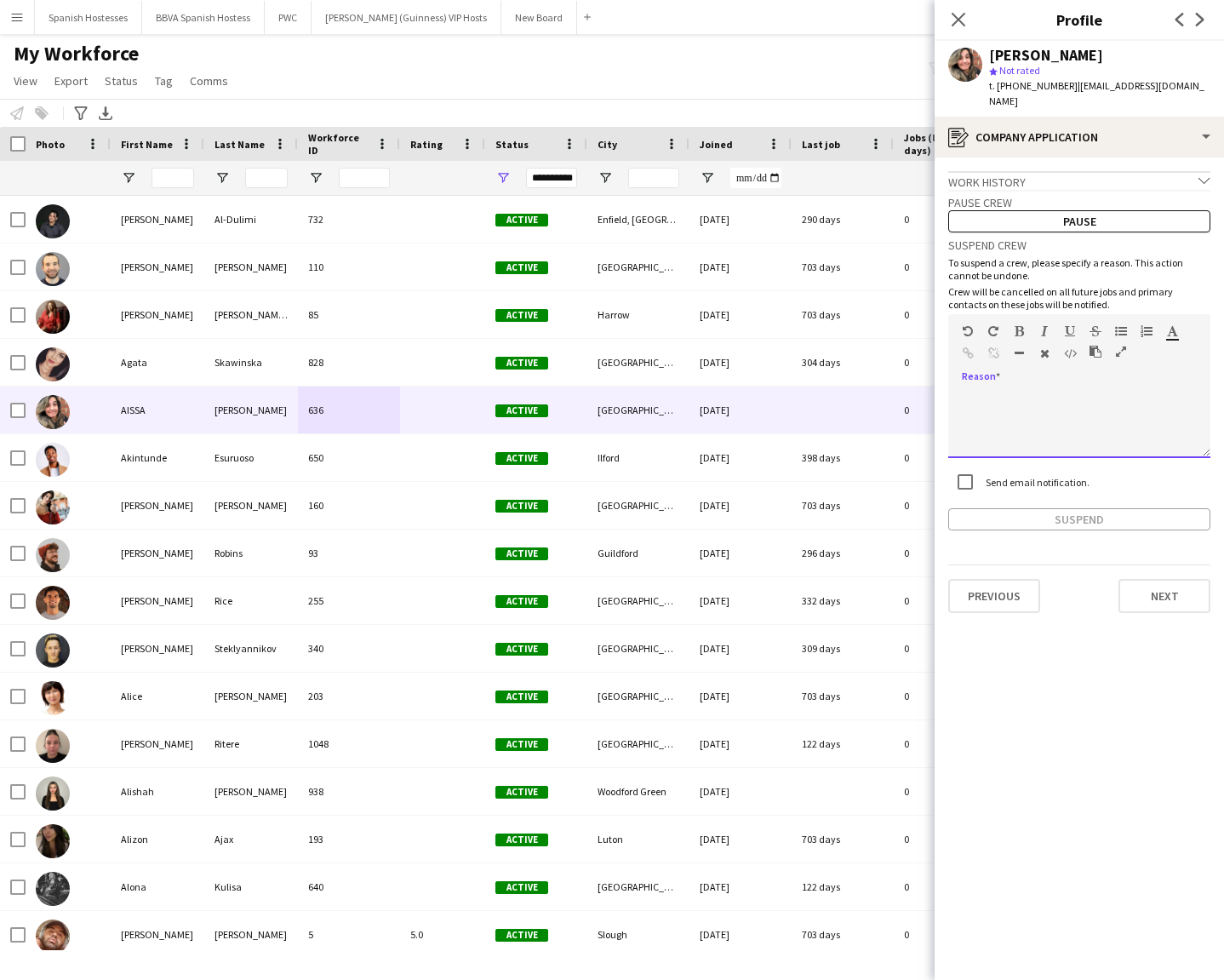
click at [1032, 391] on div at bounding box center [1079, 423] width 262 height 68
paste div
click at [969, 486] on div "**********" at bounding box center [1079, 381] width 262 height 298
click at [969, 490] on div "**********" at bounding box center [1079, 381] width 262 height 298
click at [969, 509] on button "Suspend" at bounding box center [1079, 519] width 262 height 22
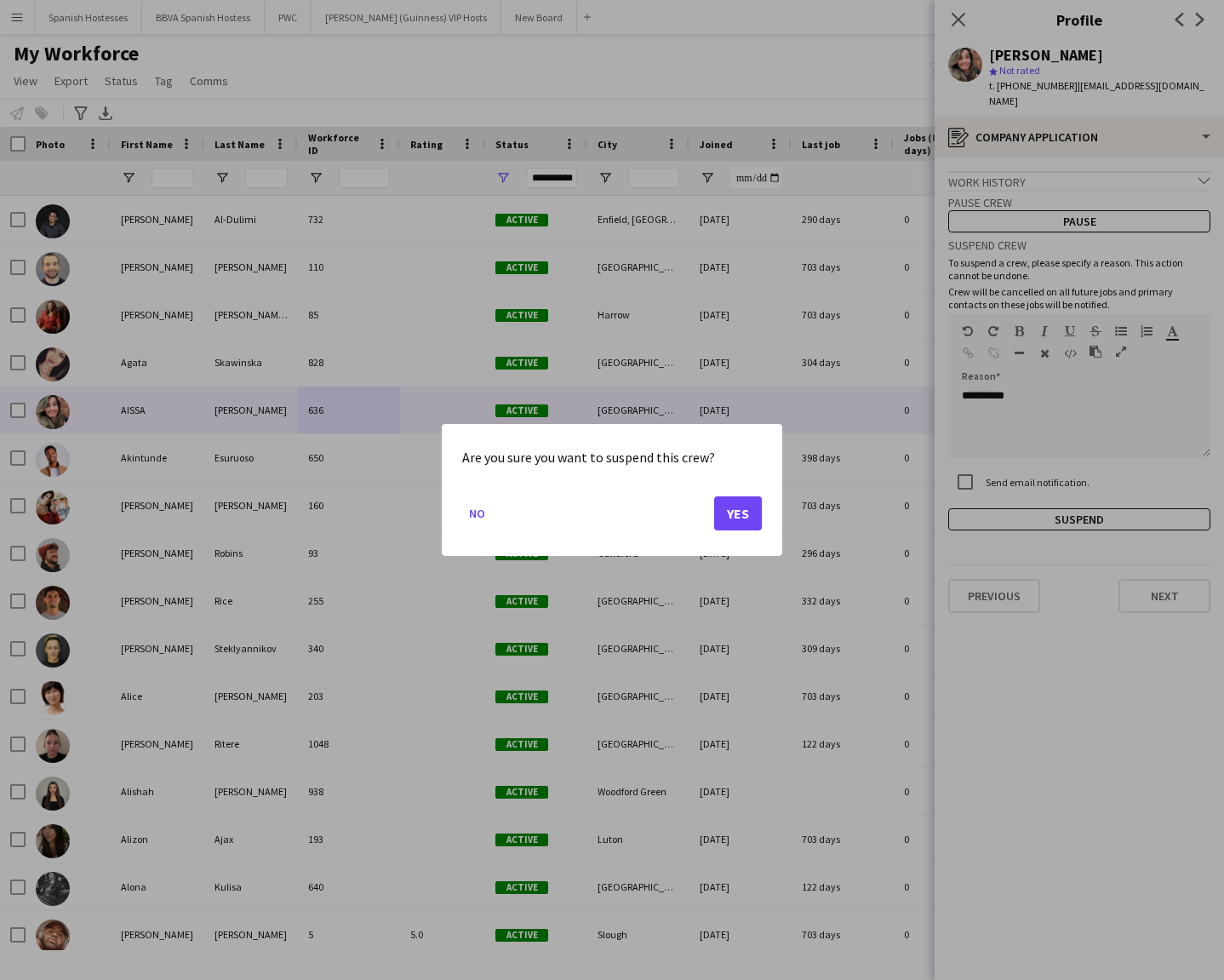
click at [742, 513] on button "Yes" at bounding box center [738, 513] width 48 height 34
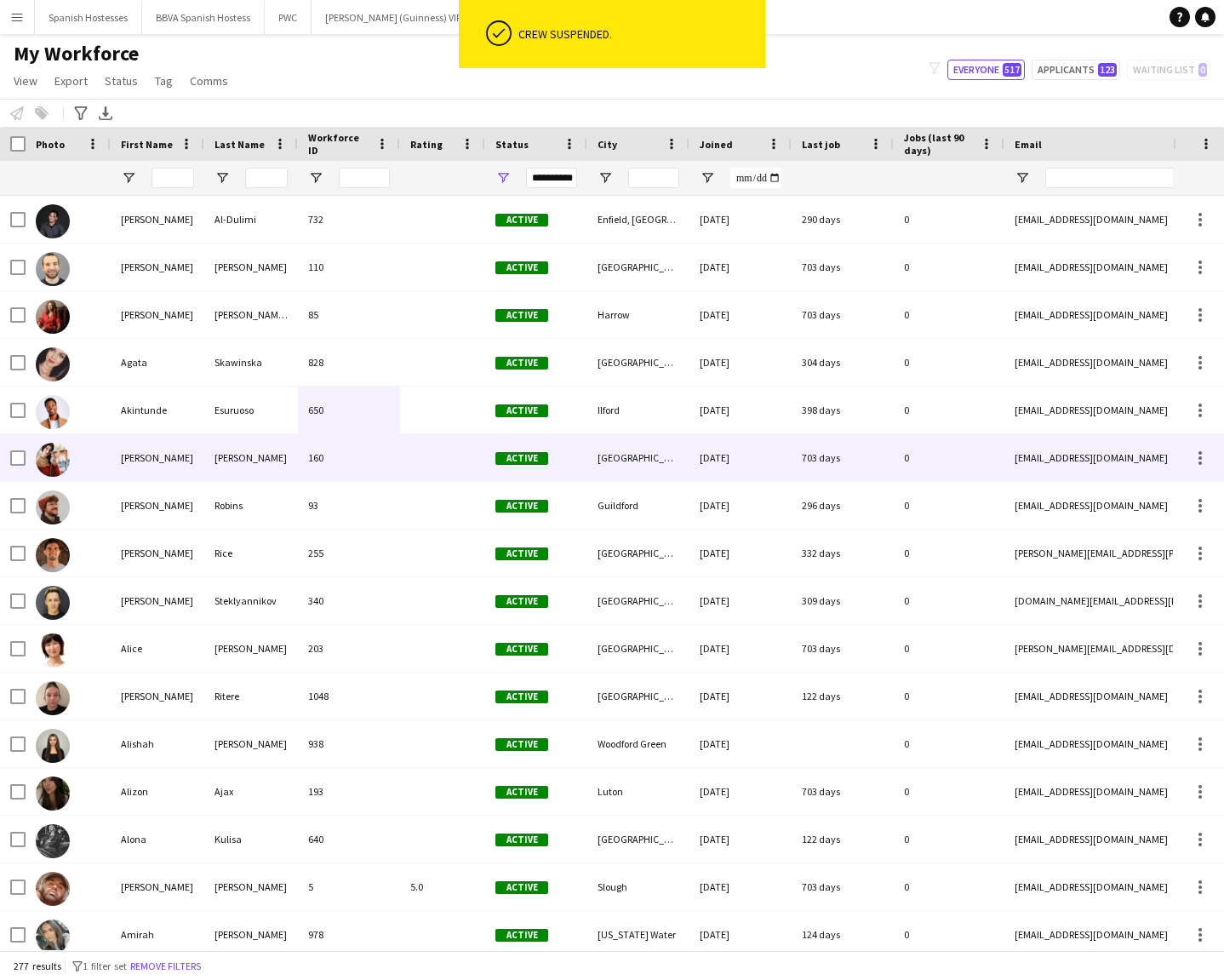
click at [441, 434] on div at bounding box center [442, 457] width 85 height 47
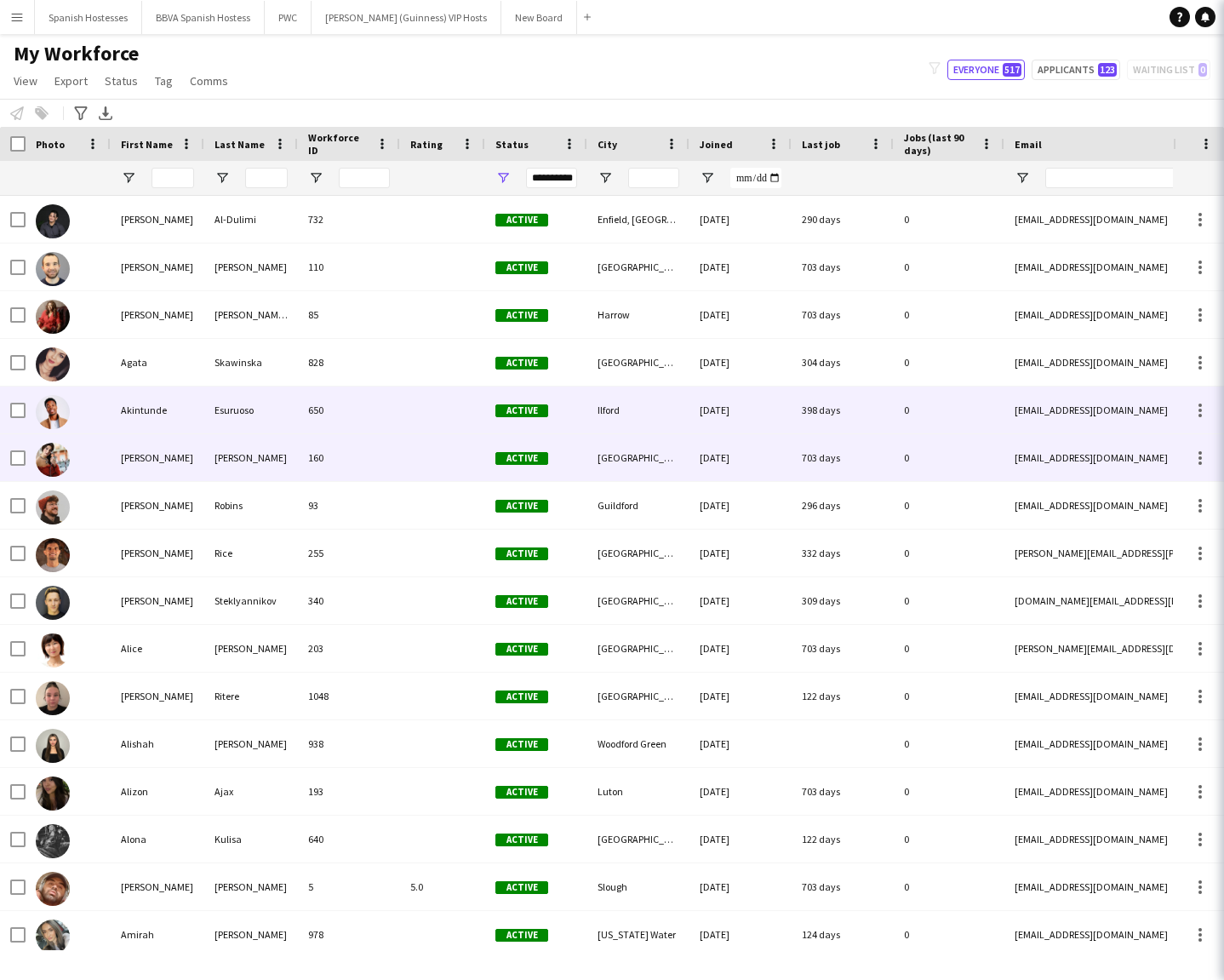
click at [432, 400] on div at bounding box center [442, 409] width 85 height 47
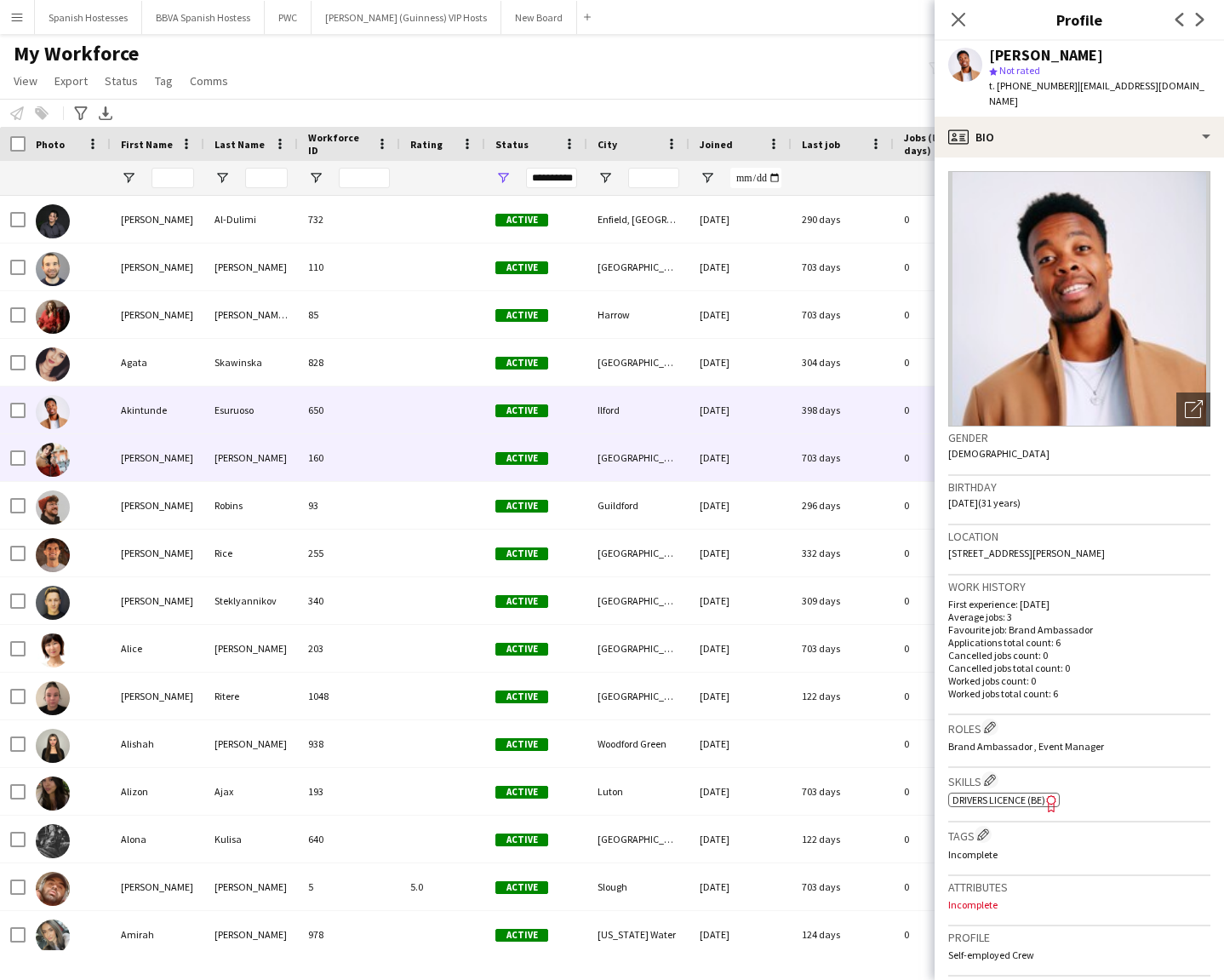
click at [419, 447] on div at bounding box center [442, 457] width 85 height 47
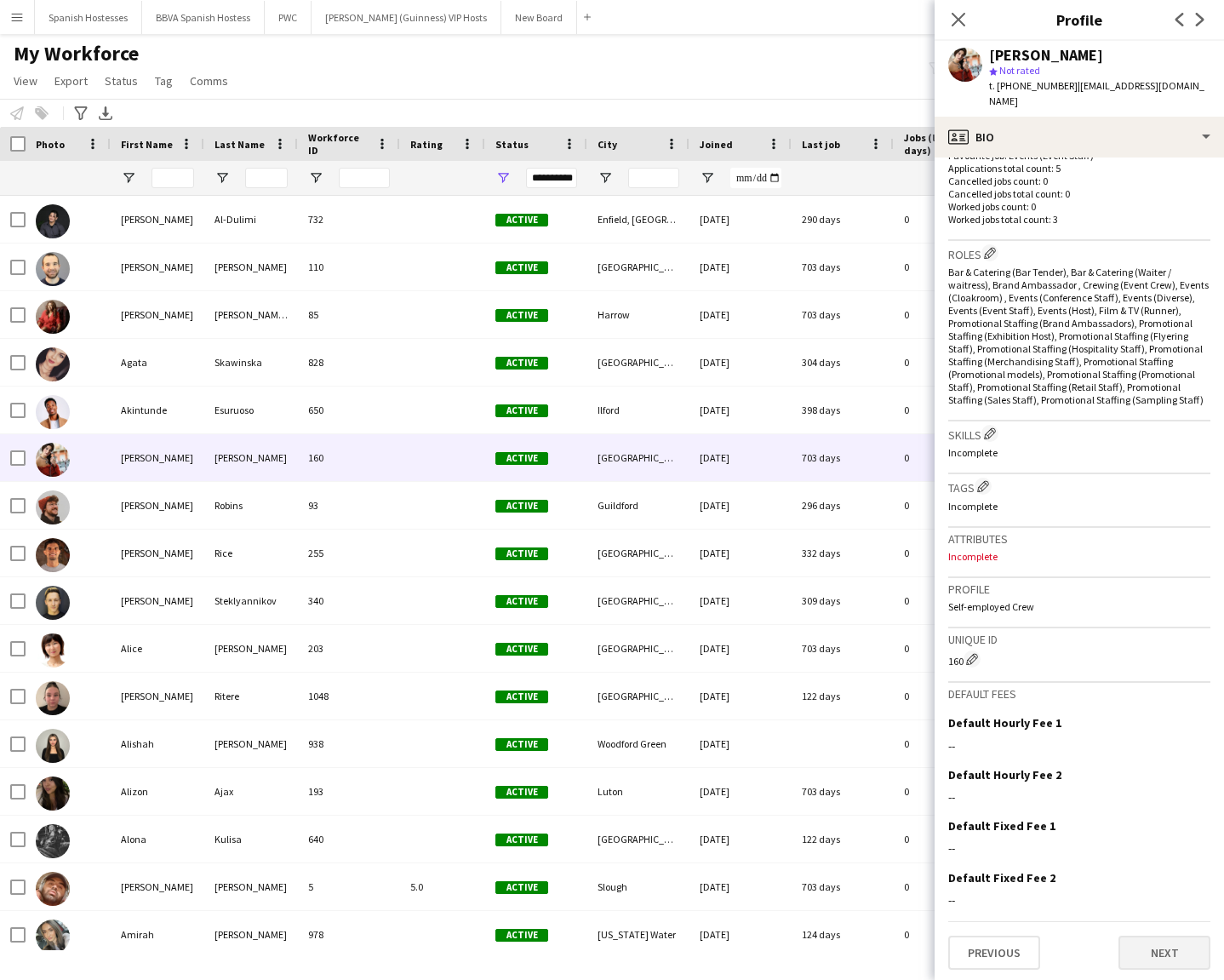
scroll to position [473, 0]
click at [1088, 702] on button "Next" at bounding box center [1165, 954] width 92 height 34
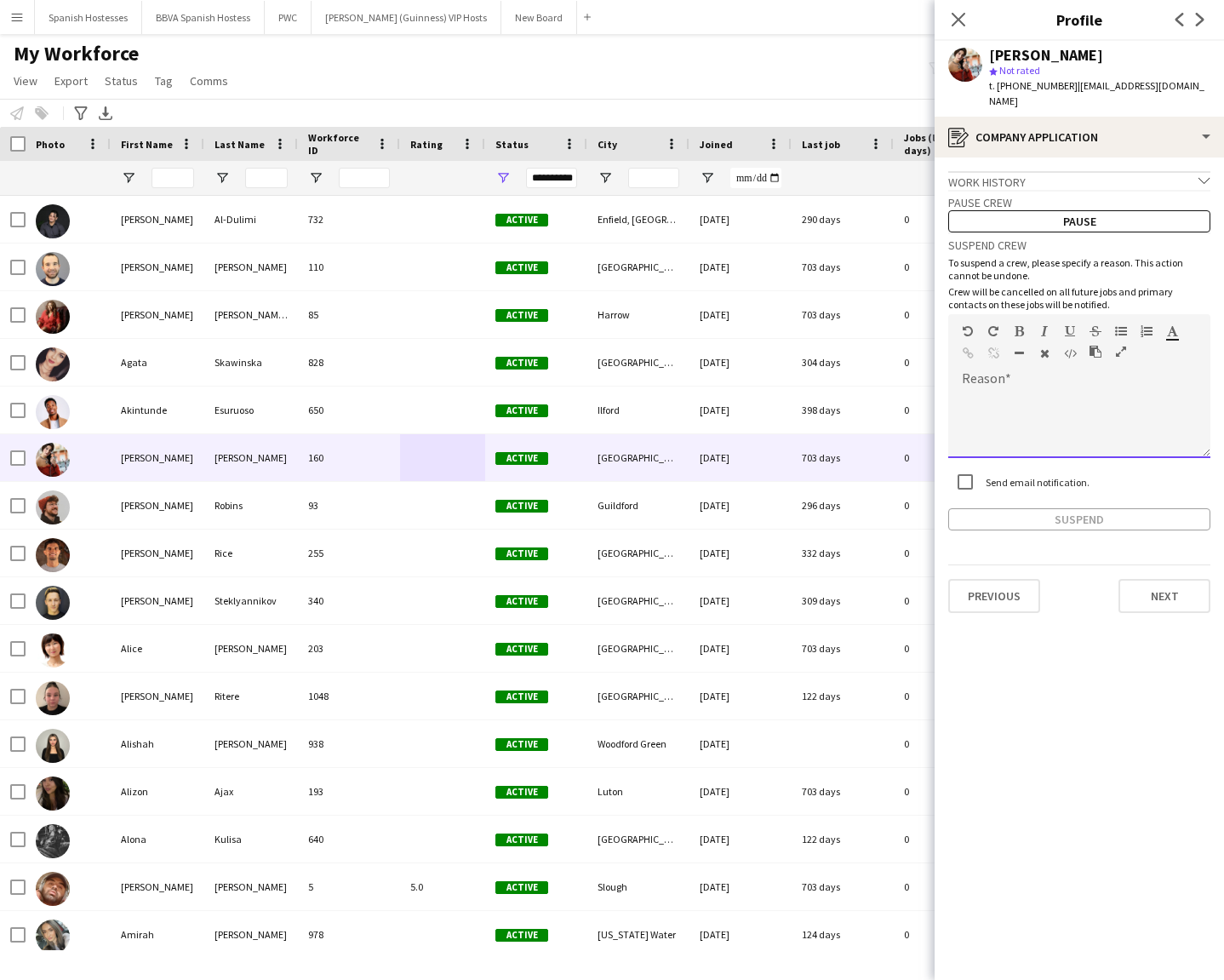
click at [1003, 398] on div at bounding box center [1079, 423] width 262 height 68
paste div
click at [968, 514] on button "Suspend" at bounding box center [1079, 519] width 262 height 22
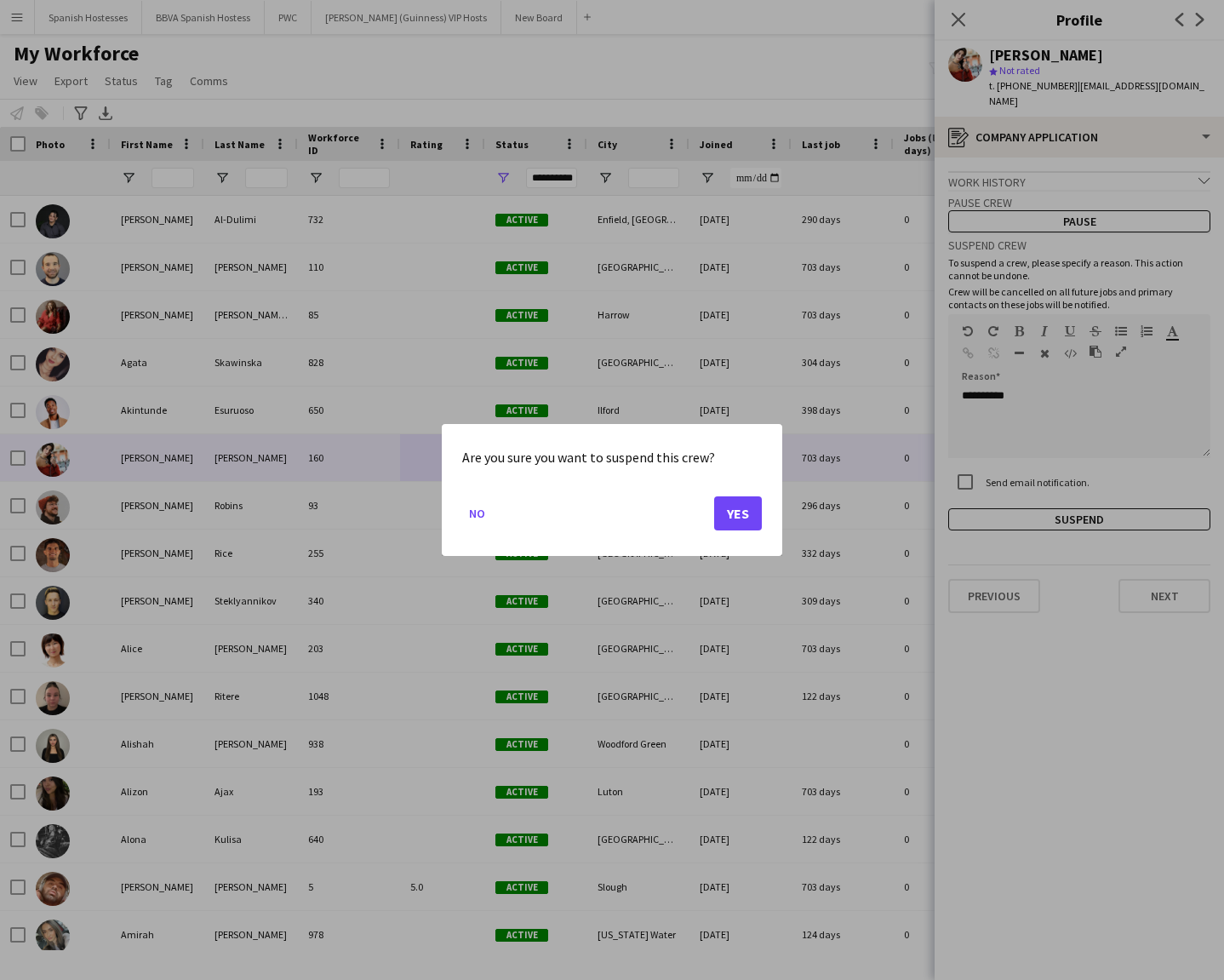
click at [750, 509] on button "Yes" at bounding box center [738, 513] width 48 height 34
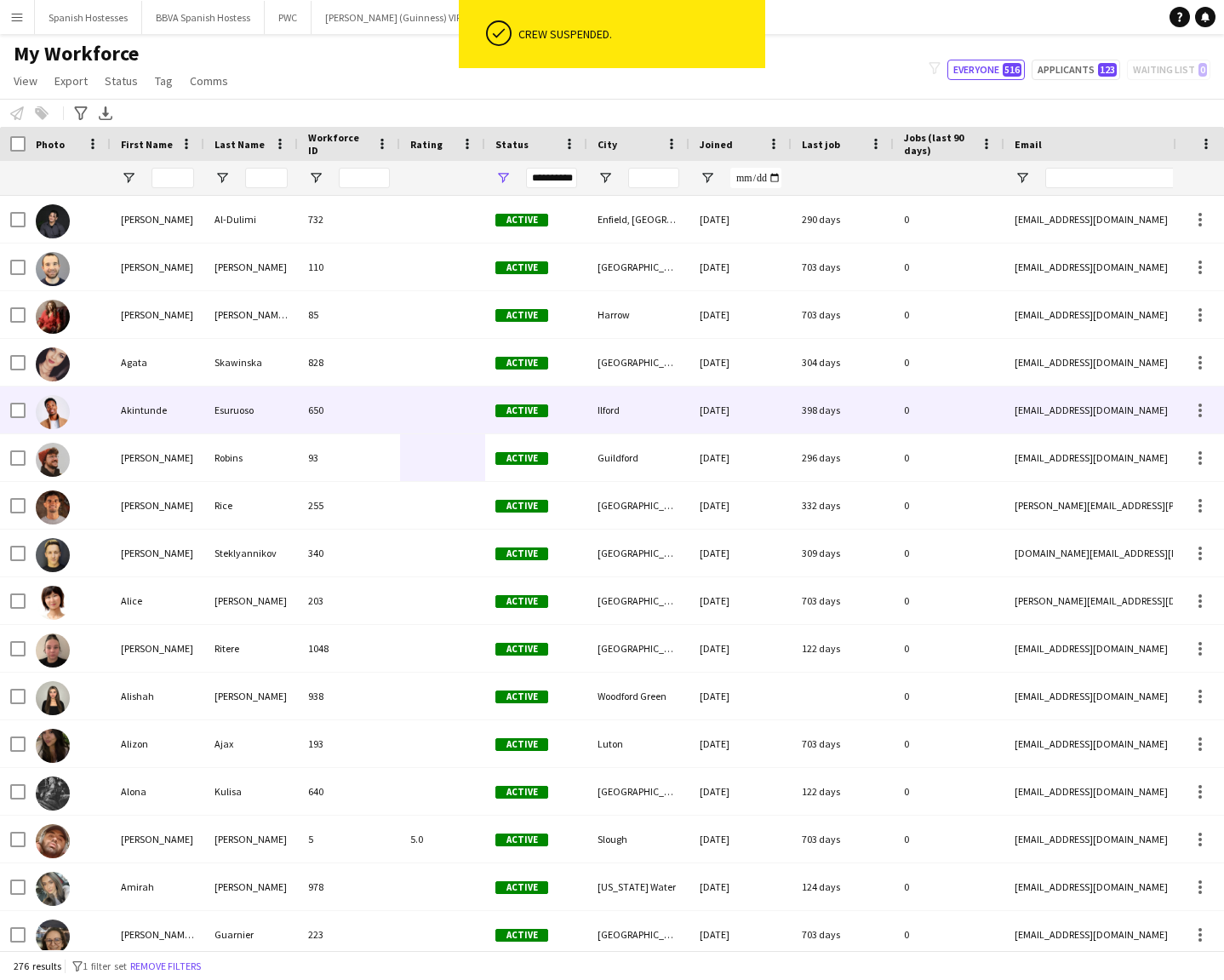
click at [415, 399] on div at bounding box center [442, 409] width 85 height 47
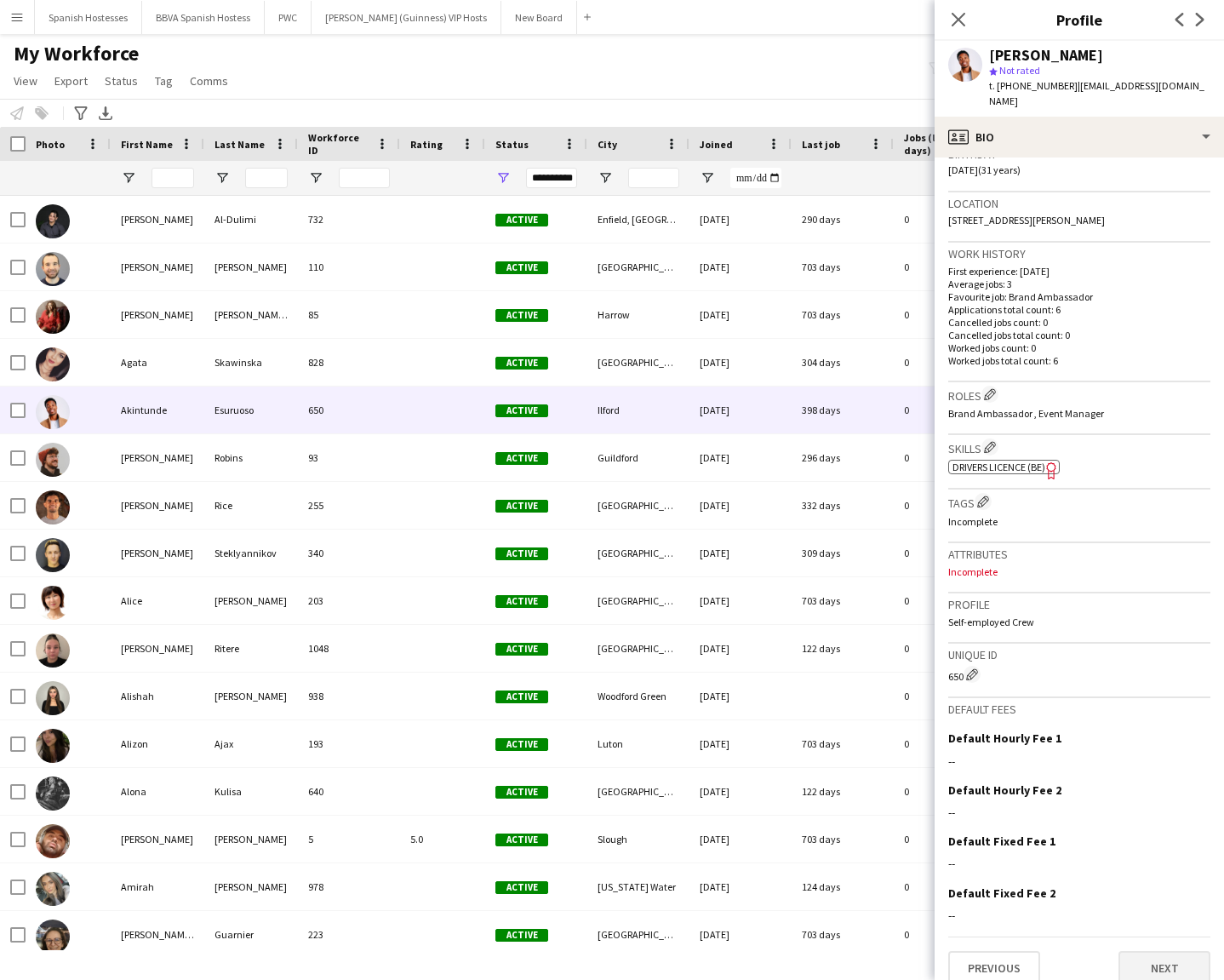
scroll to position [332, 0]
click at [1088, 702] on button "Next" at bounding box center [1165, 969] width 92 height 34
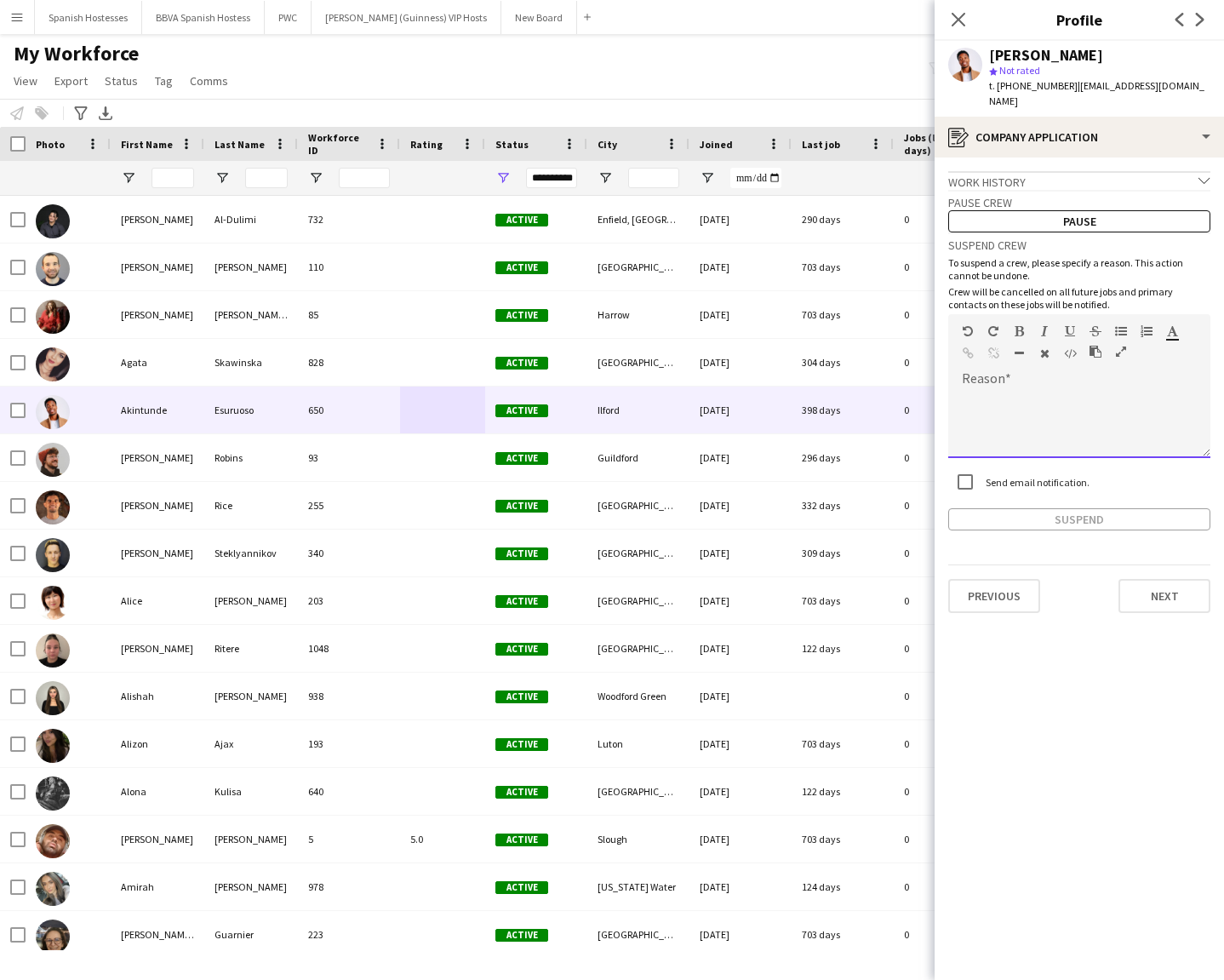
click at [984, 390] on div at bounding box center [1079, 423] width 262 height 68
paste div
click at [963, 509] on button "Suspend" at bounding box center [1079, 519] width 262 height 22
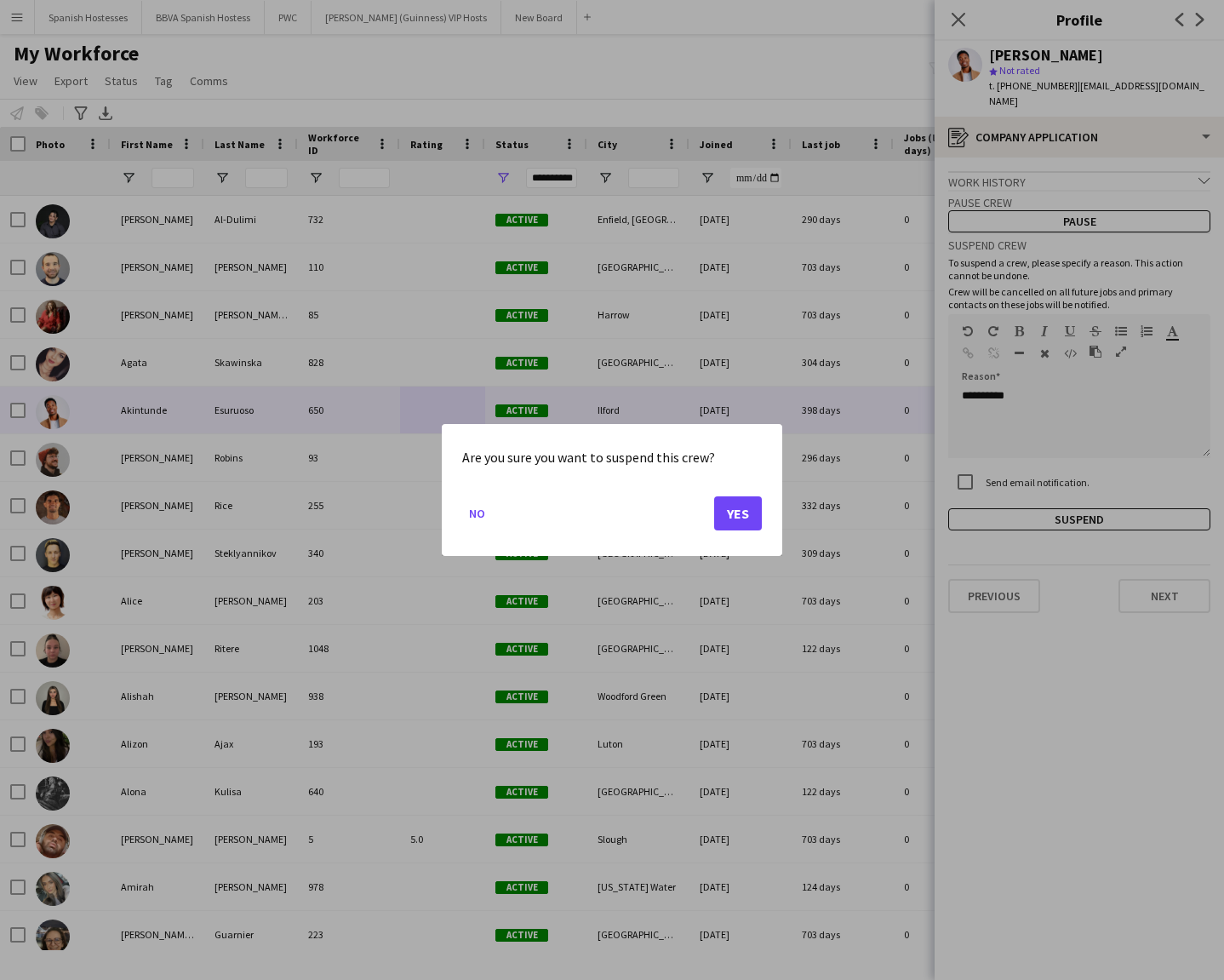
click at [738, 501] on button "Yes" at bounding box center [738, 513] width 48 height 34
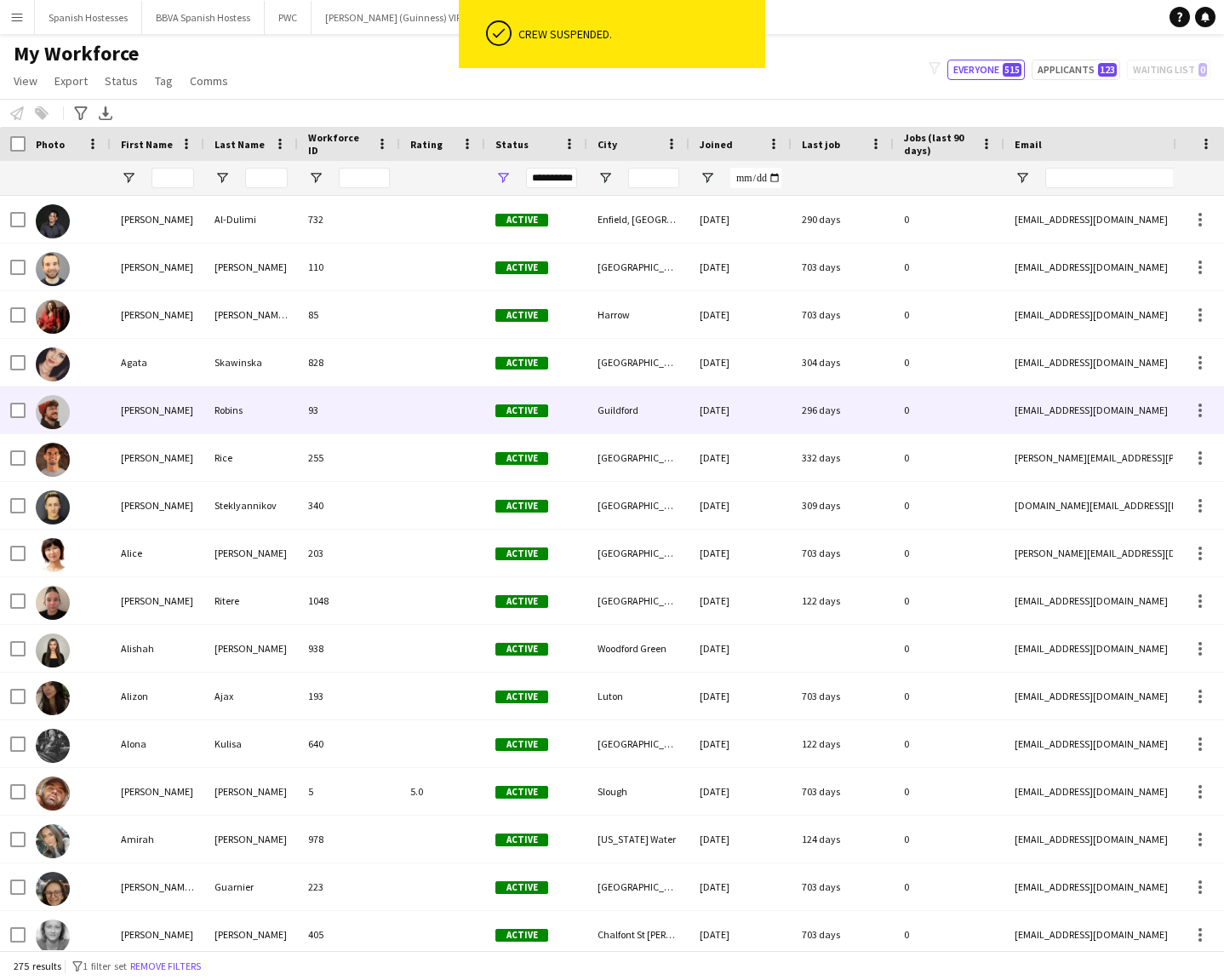
click at [460, 406] on div at bounding box center [442, 409] width 85 height 47
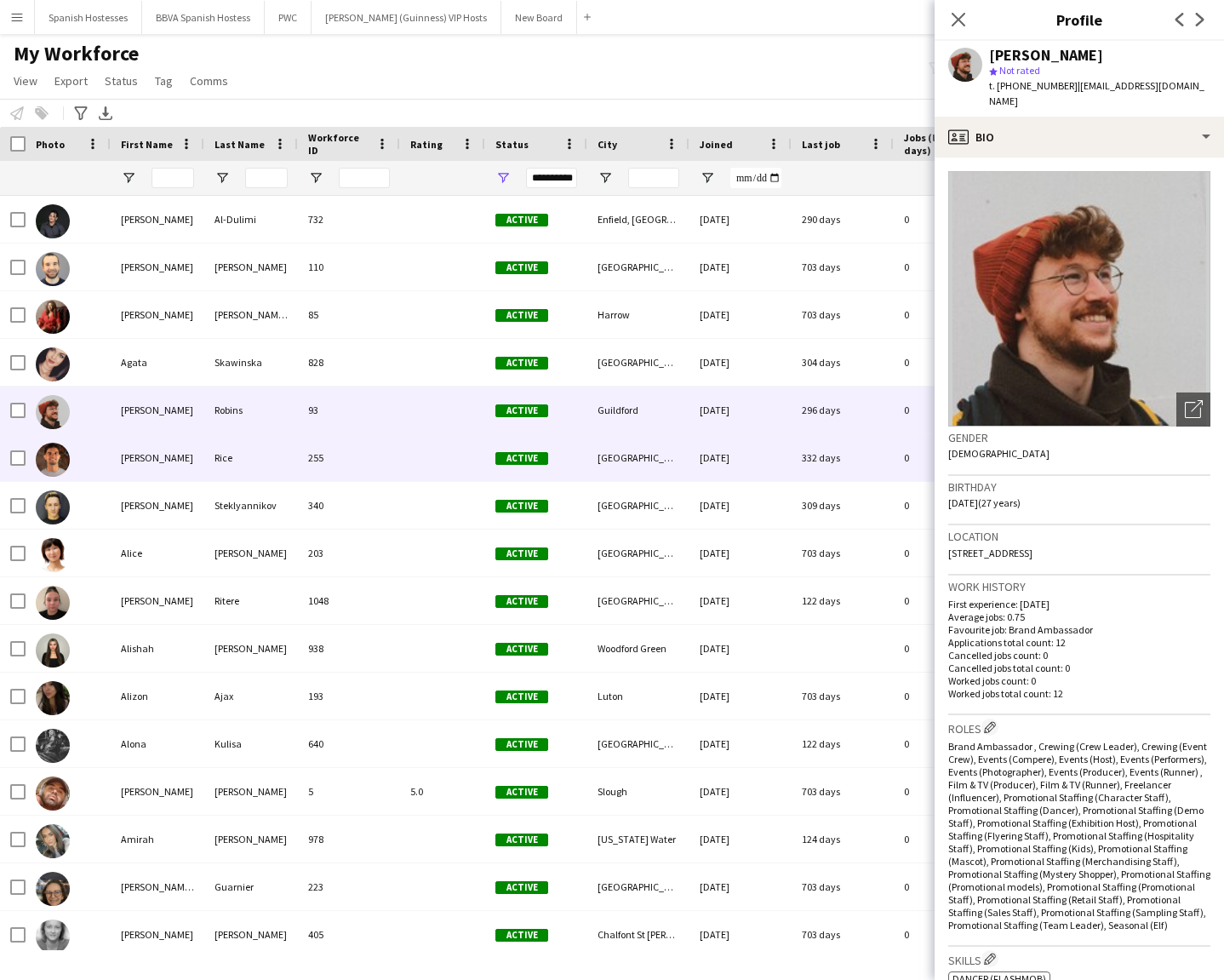
click at [435, 459] on div at bounding box center [442, 457] width 85 height 47
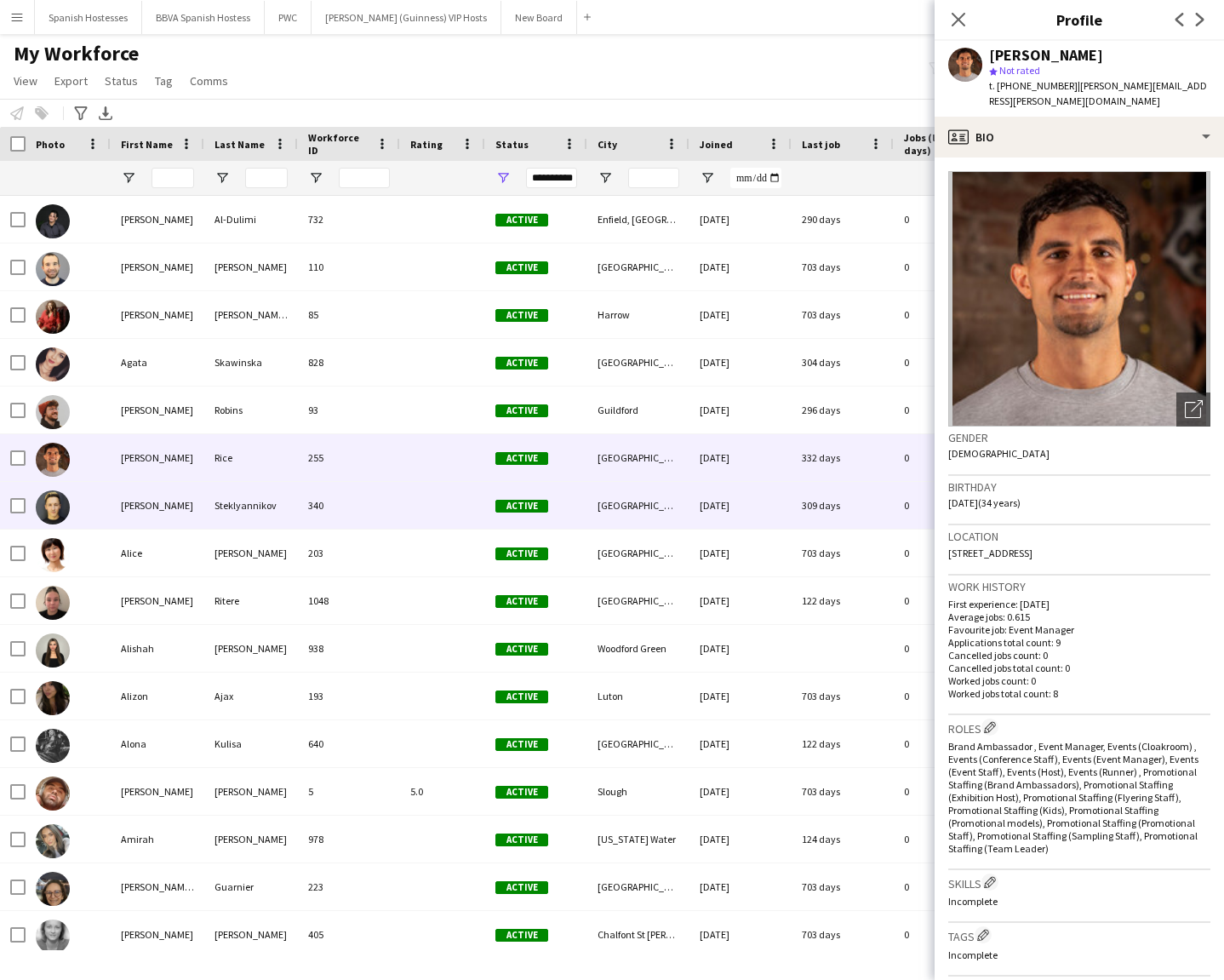
click at [419, 505] on div at bounding box center [442, 505] width 85 height 47
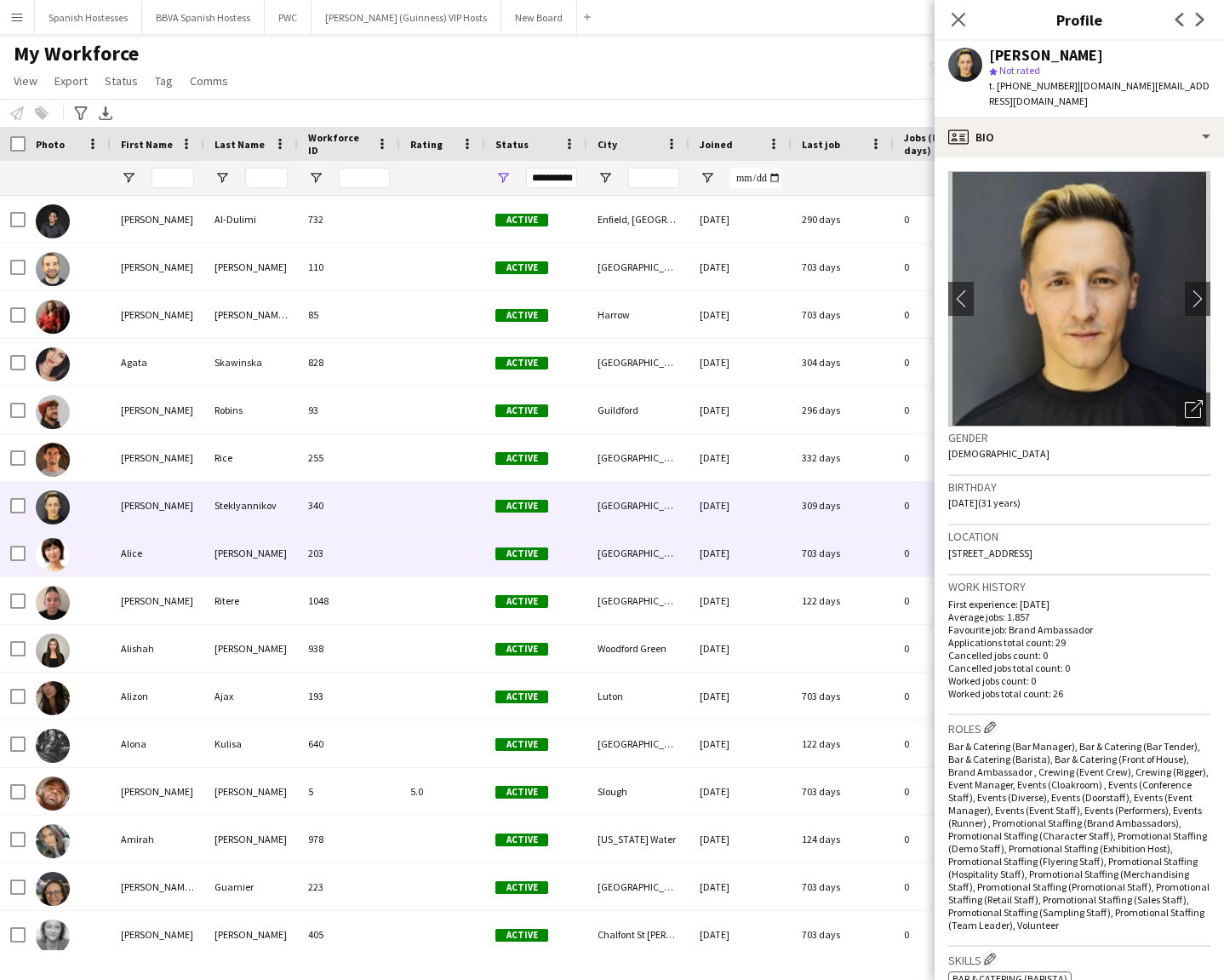
click at [419, 557] on div at bounding box center [442, 553] width 85 height 47
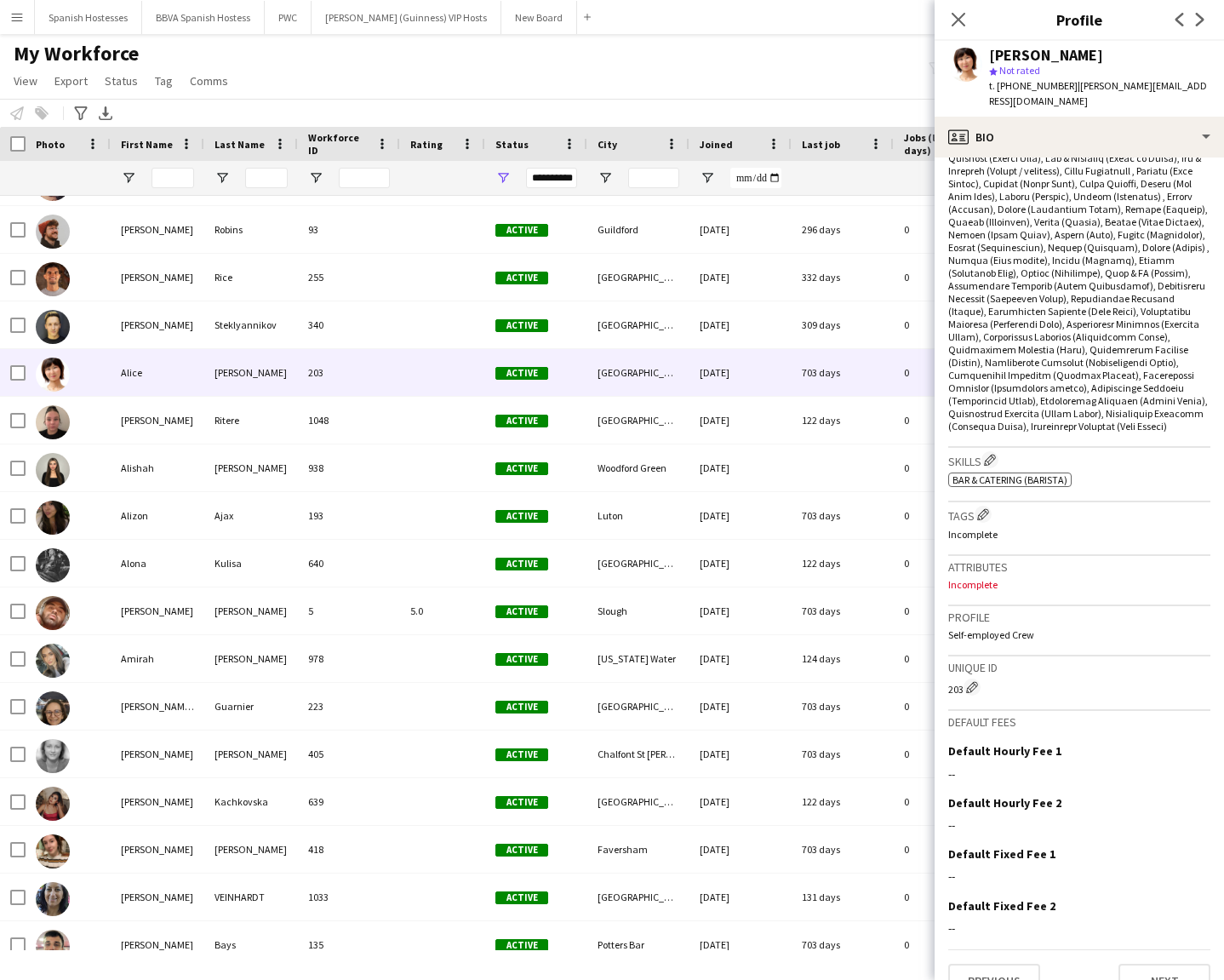
scroll to position [613, 0]
click at [1088, 702] on div "Previous Next" at bounding box center [1079, 974] width 262 height 49
click at [1088, 702] on button "Next" at bounding box center [1165, 982] width 92 height 34
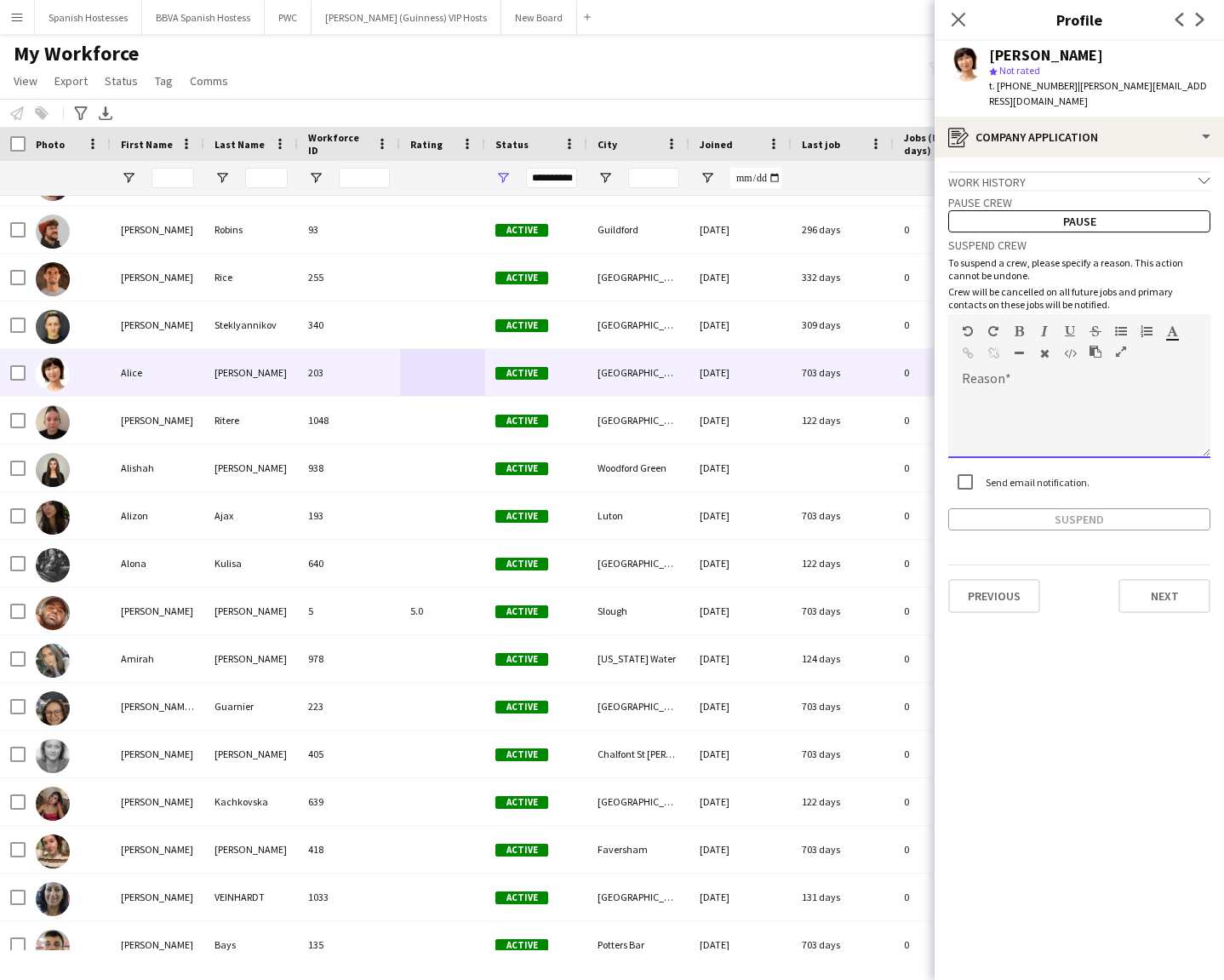
click at [992, 397] on div at bounding box center [1079, 423] width 262 height 68
paste div
click at [964, 509] on button "Suspend" at bounding box center [1079, 519] width 262 height 22
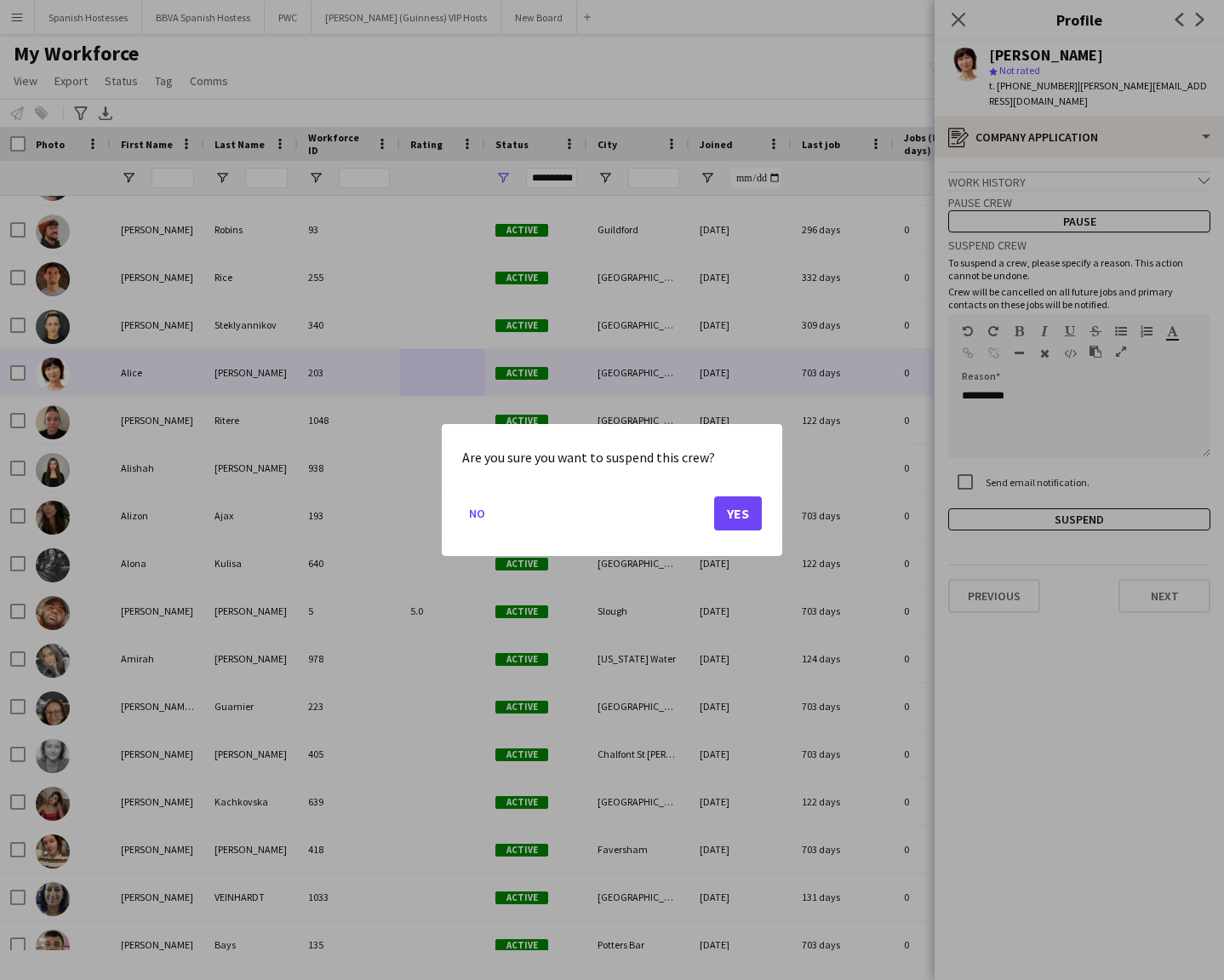
click at [738, 517] on button "Yes" at bounding box center [738, 513] width 48 height 34
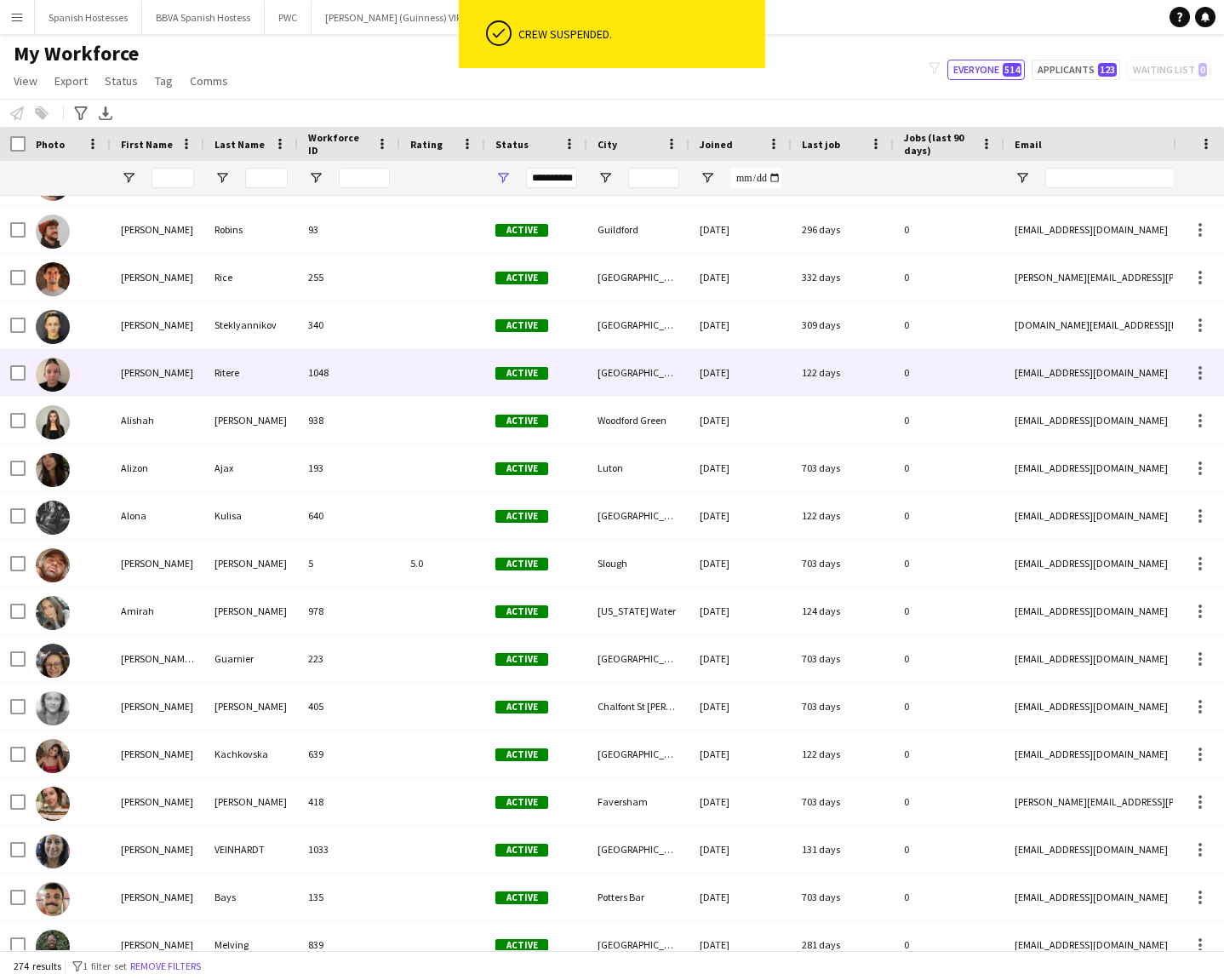
click at [463, 371] on div at bounding box center [442, 372] width 85 height 47
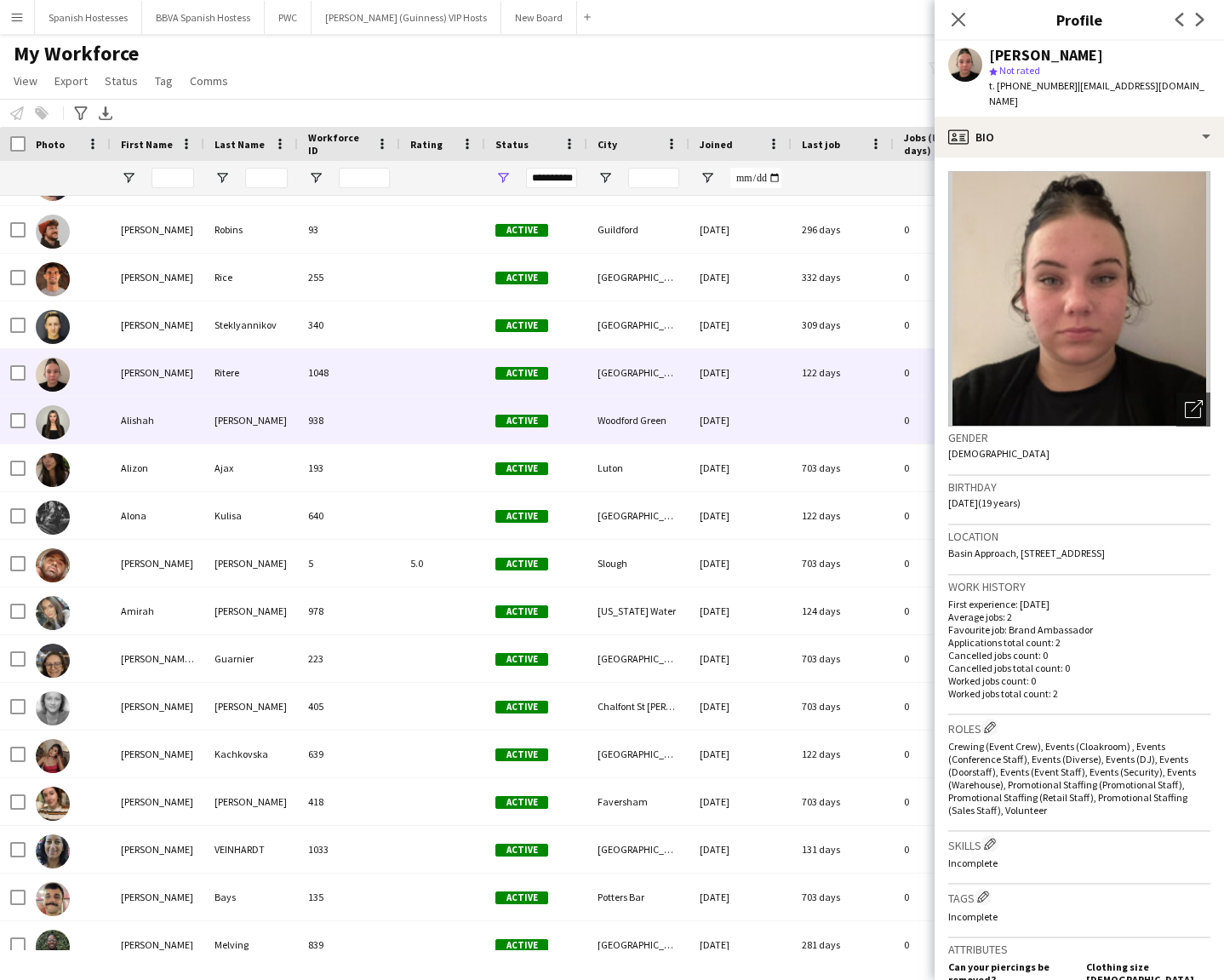
click at [453, 415] on div at bounding box center [442, 420] width 85 height 47
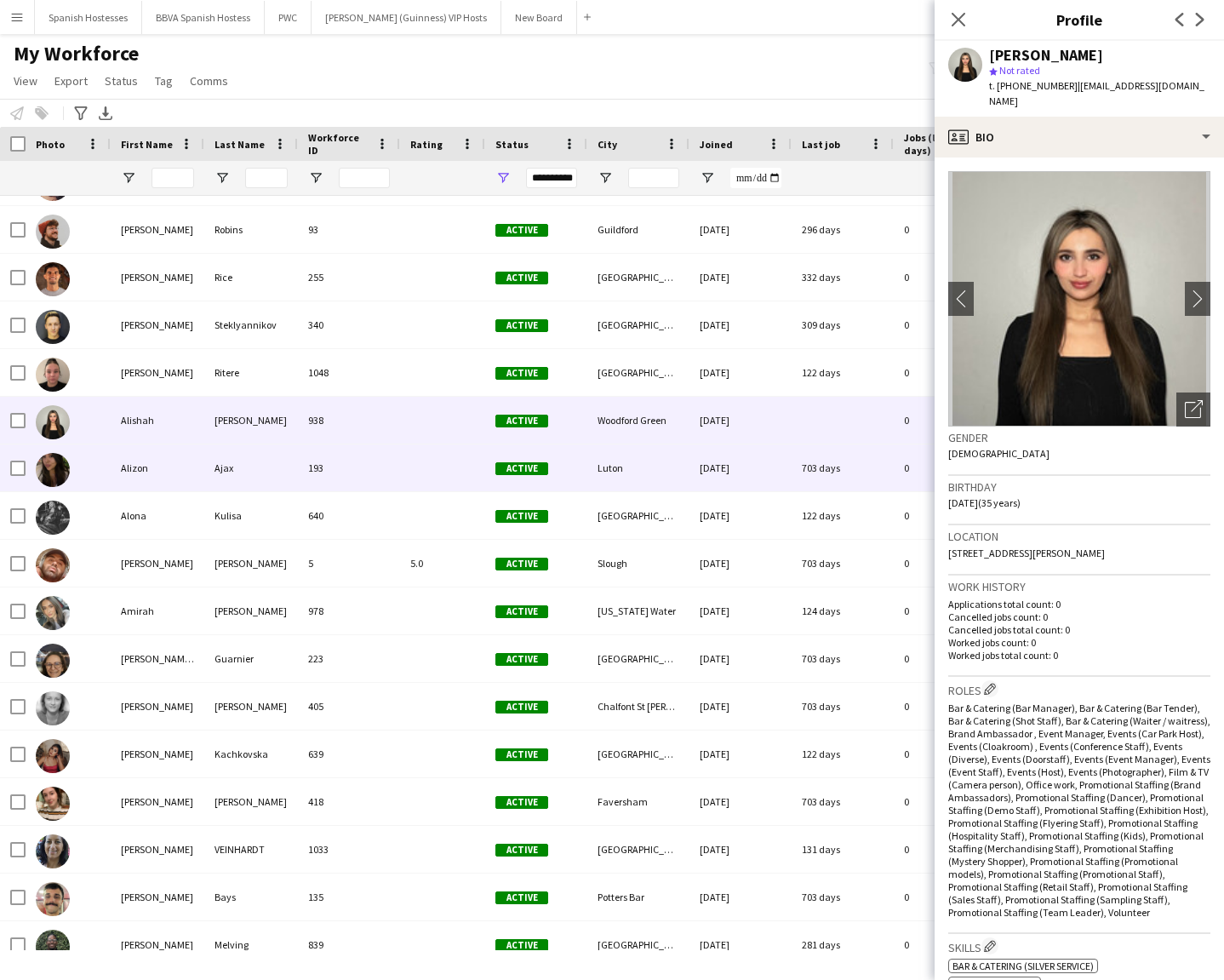
click at [457, 447] on div at bounding box center [442, 467] width 85 height 47
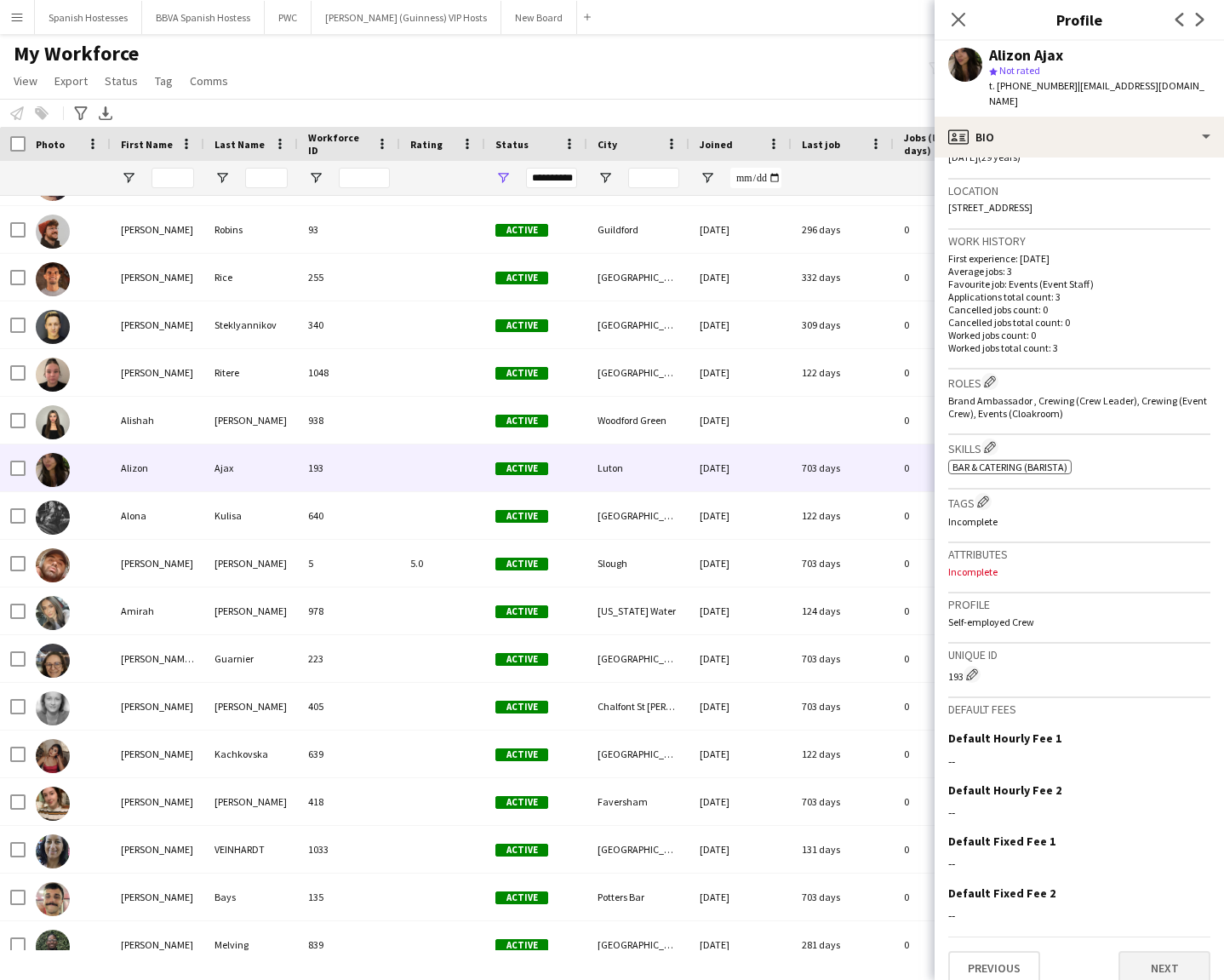
scroll to position [345, 0]
click at [1088, 702] on button "Next" at bounding box center [1165, 969] width 92 height 34
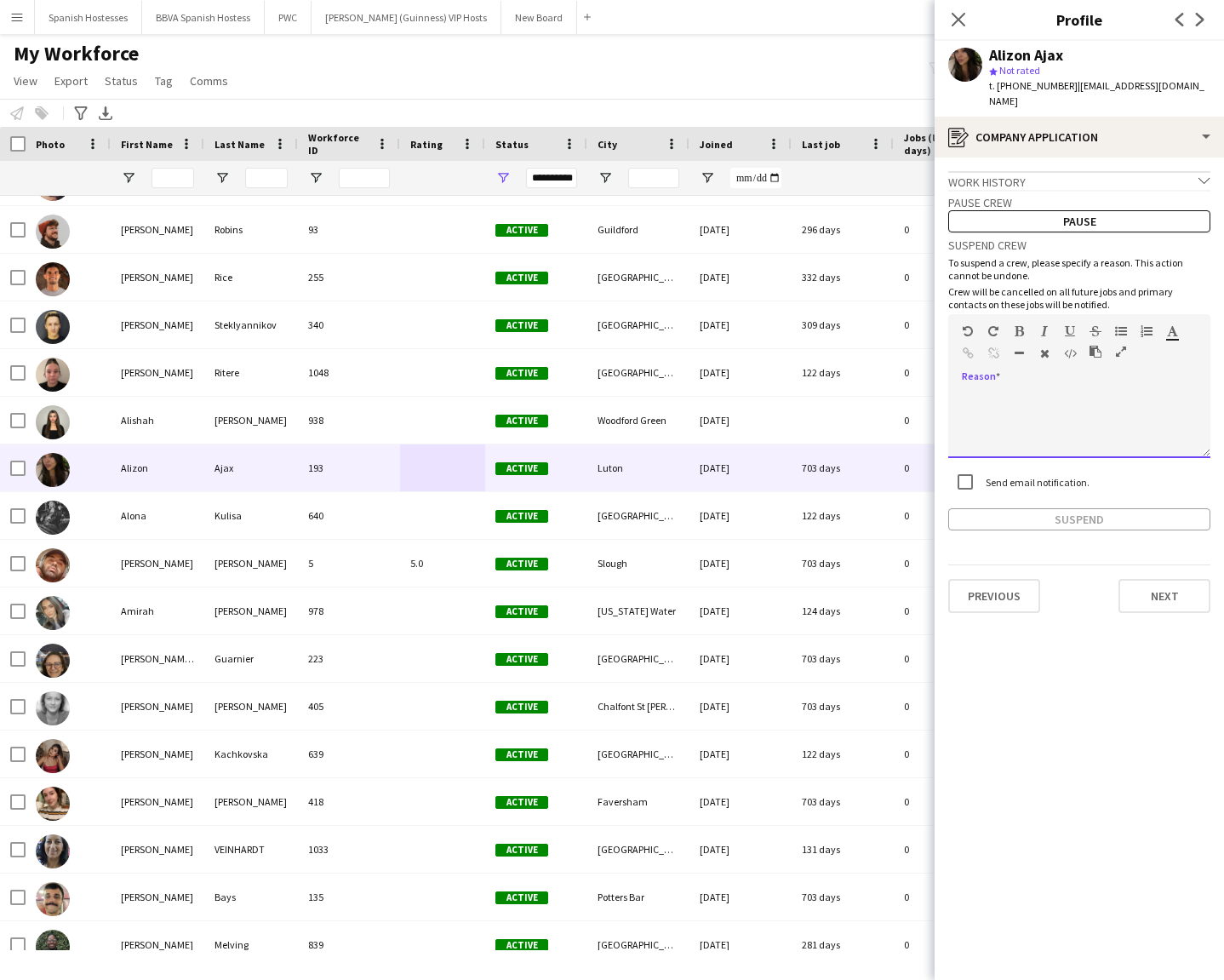
click at [1003, 390] on div at bounding box center [1079, 423] width 262 height 68
paste div
click at [966, 488] on div "**********" at bounding box center [1079, 381] width 262 height 298
click at [966, 509] on button "Suspend" at bounding box center [1079, 519] width 262 height 22
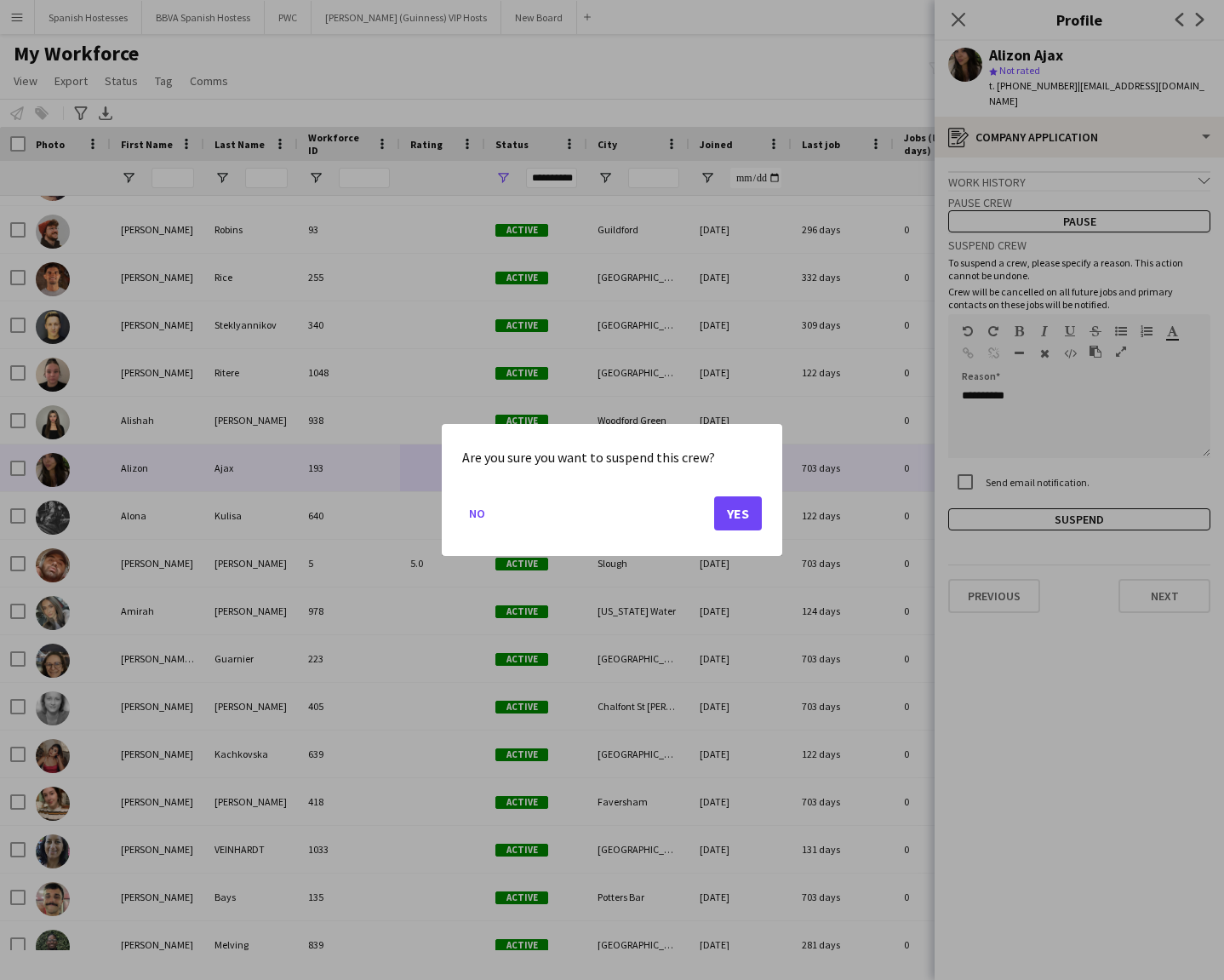
click at [743, 498] on button "Yes" at bounding box center [738, 513] width 48 height 34
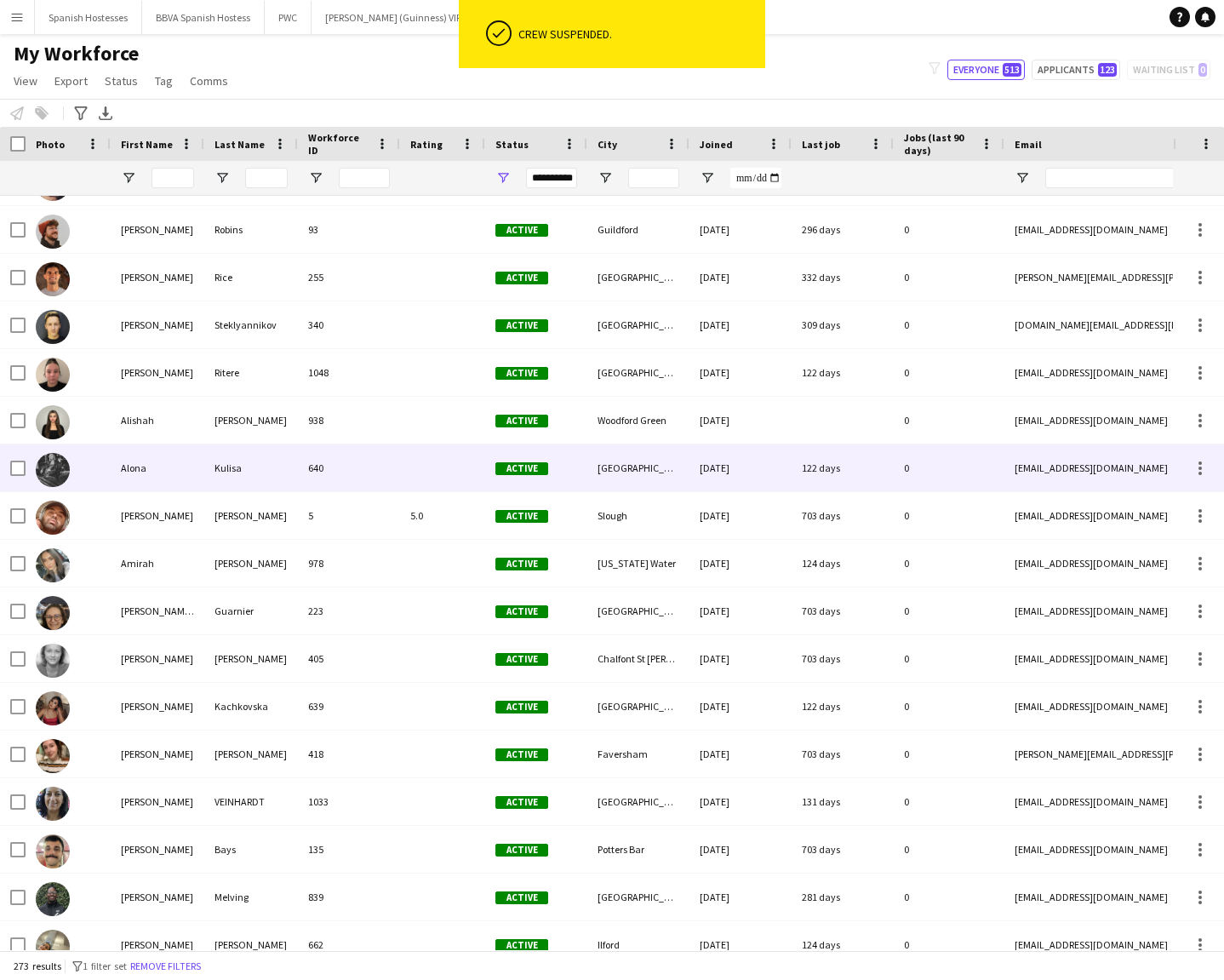
click at [398, 464] on div "640" at bounding box center [349, 467] width 102 height 47
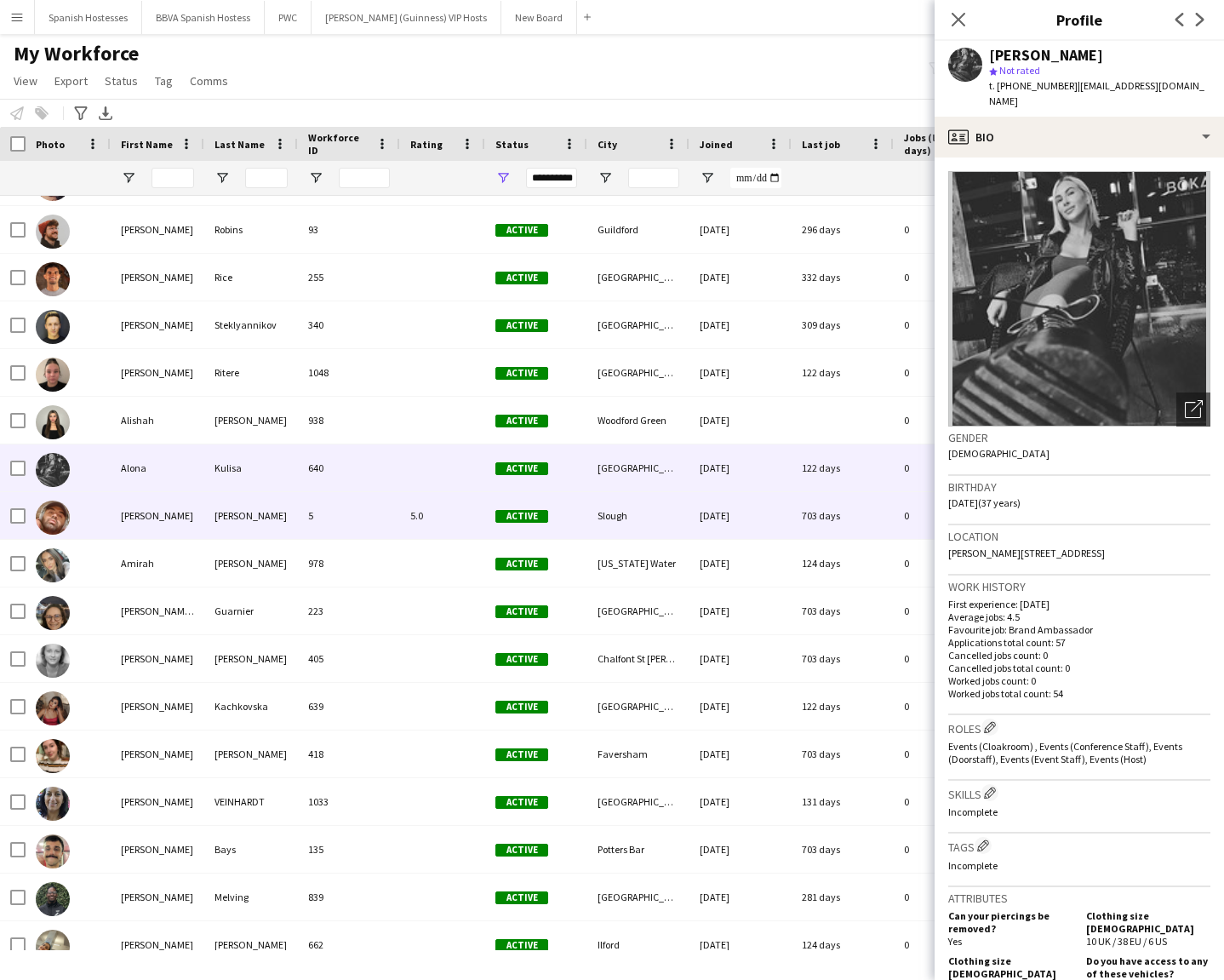
click at [295, 497] on div "[PERSON_NAME]" at bounding box center [251, 515] width 94 height 47
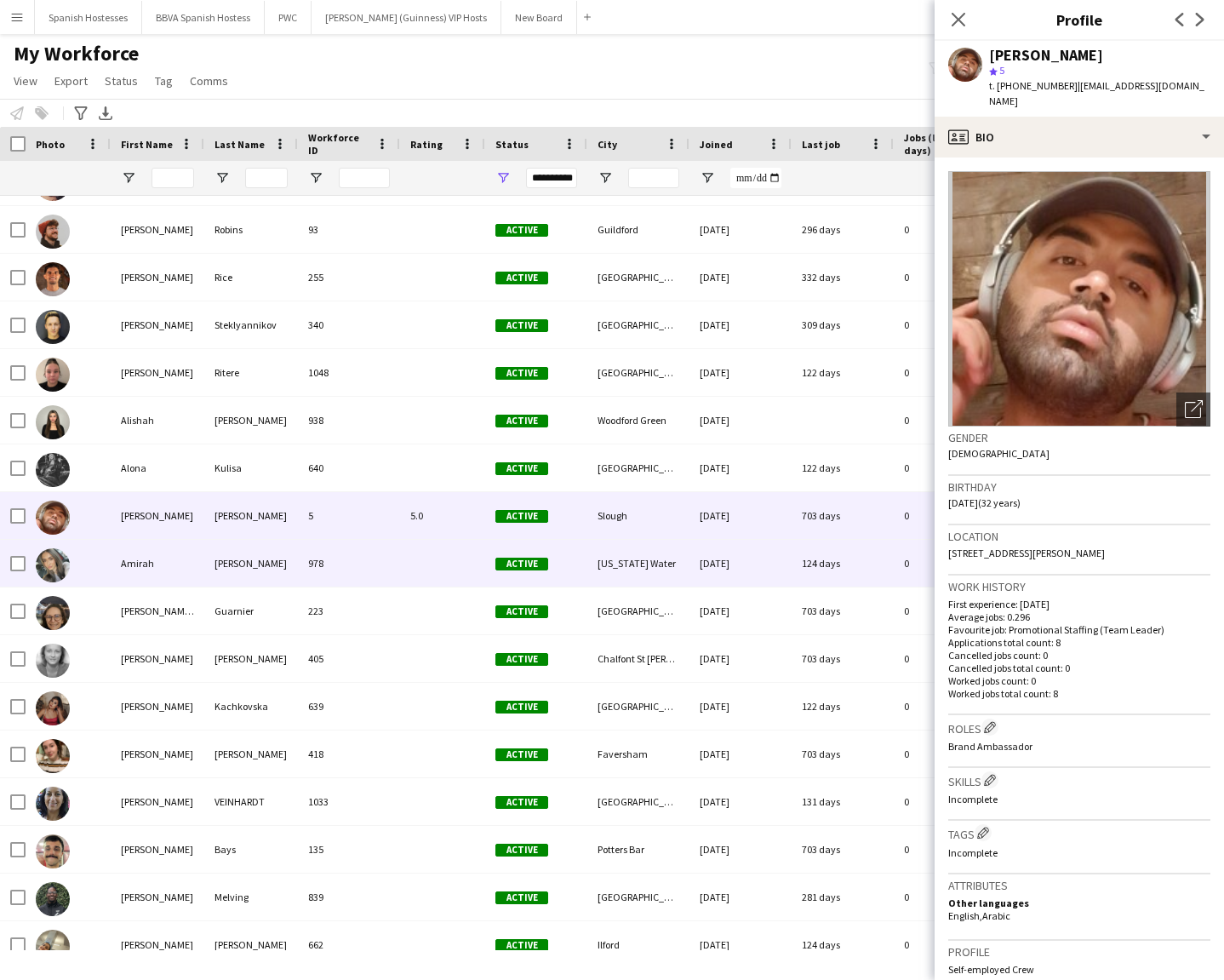
click at [374, 560] on div "978" at bounding box center [349, 562] width 102 height 47
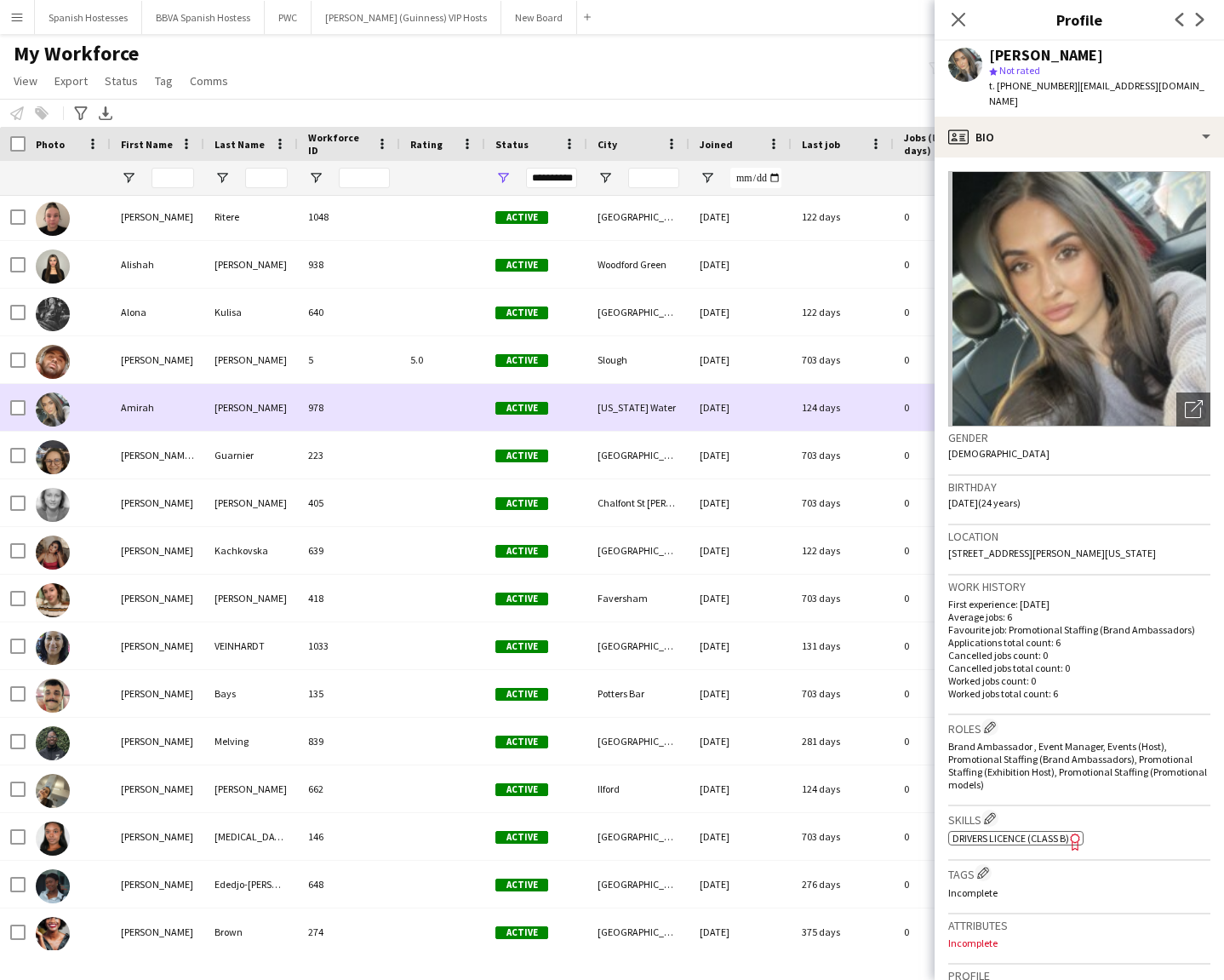
scroll to position [337, 0]
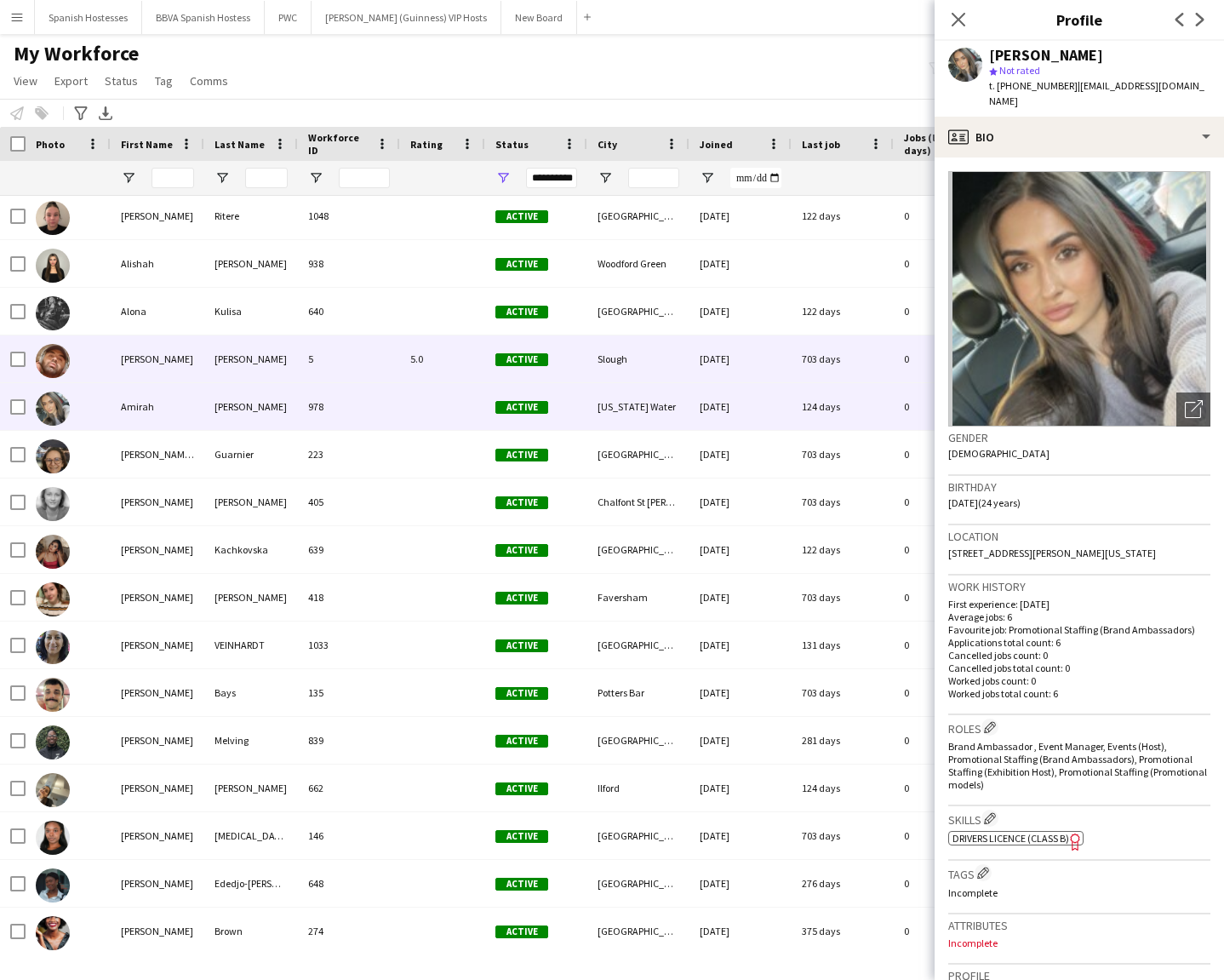
click at [412, 350] on div "5.0" at bounding box center [442, 358] width 85 height 47
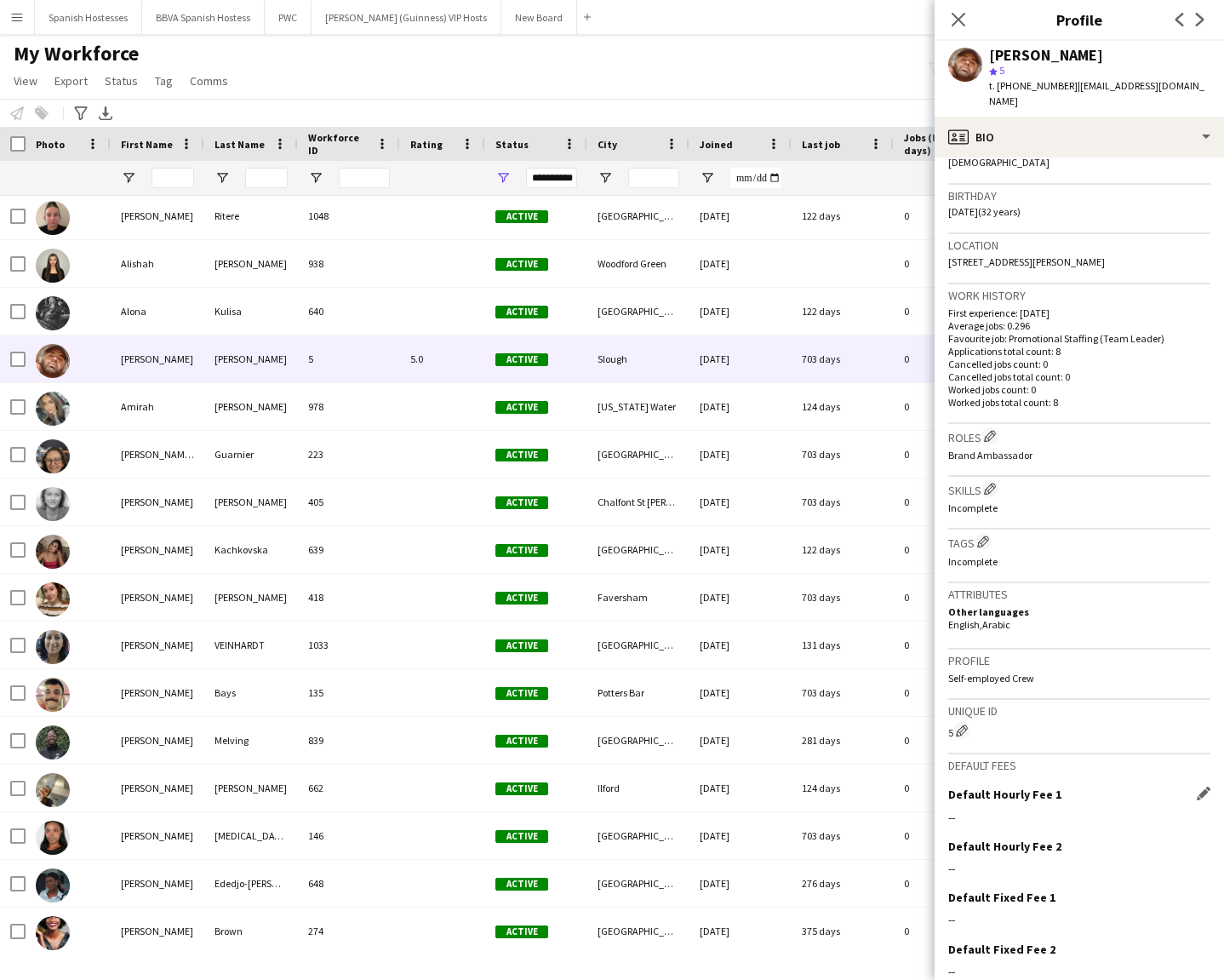
scroll to position [347, 0]
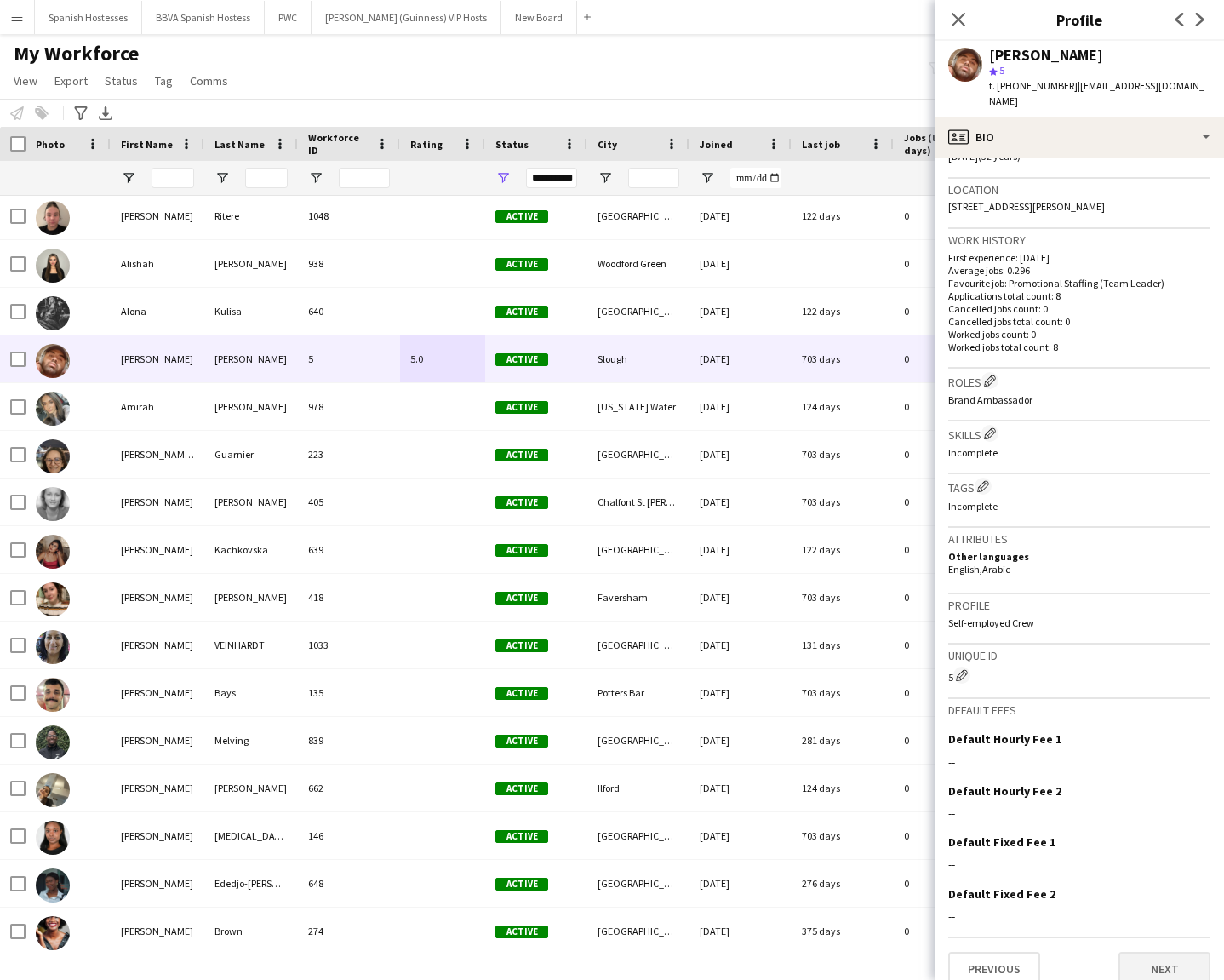
click at [1088, 702] on button "Next" at bounding box center [1165, 969] width 92 height 34
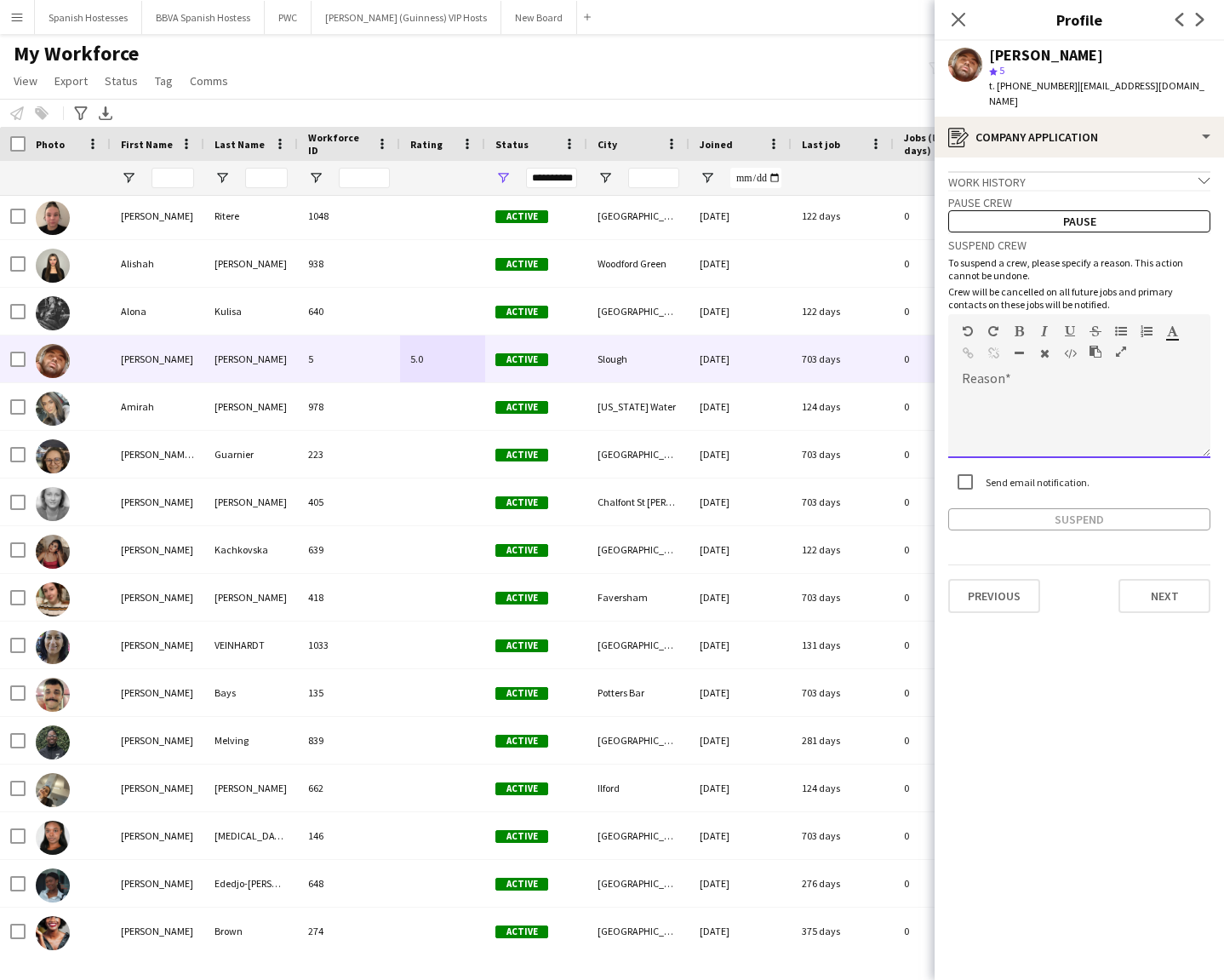
click at [1029, 358] on div "default Heading 1 Heading 2 Heading 3 Heading 4 Heading 5 Heading 6 Heading 7 P…" at bounding box center [1079, 346] width 262 height 64
paste div
click at [968, 509] on button "Suspend" at bounding box center [1079, 519] width 262 height 22
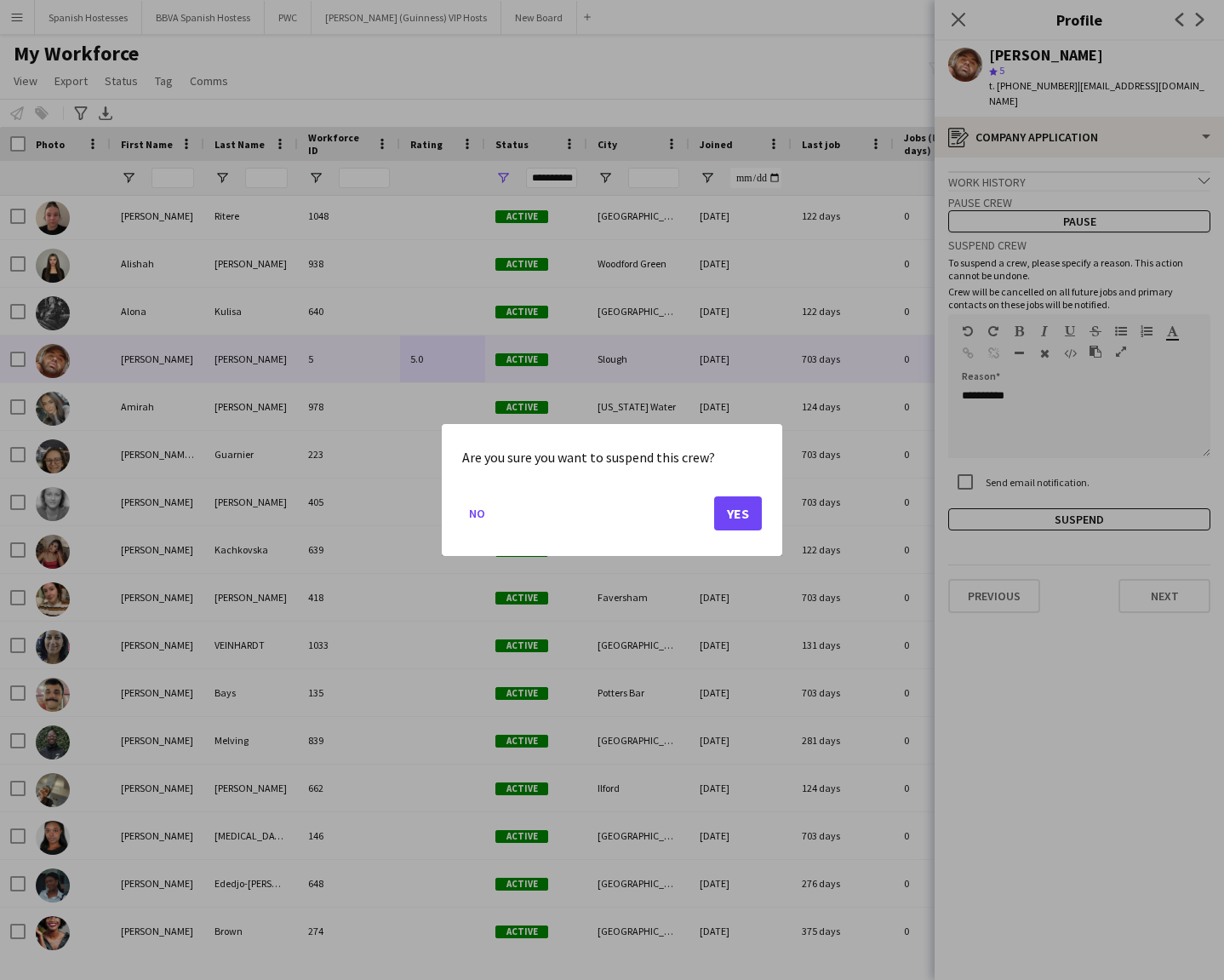
click at [733, 502] on button "Yes" at bounding box center [738, 513] width 48 height 34
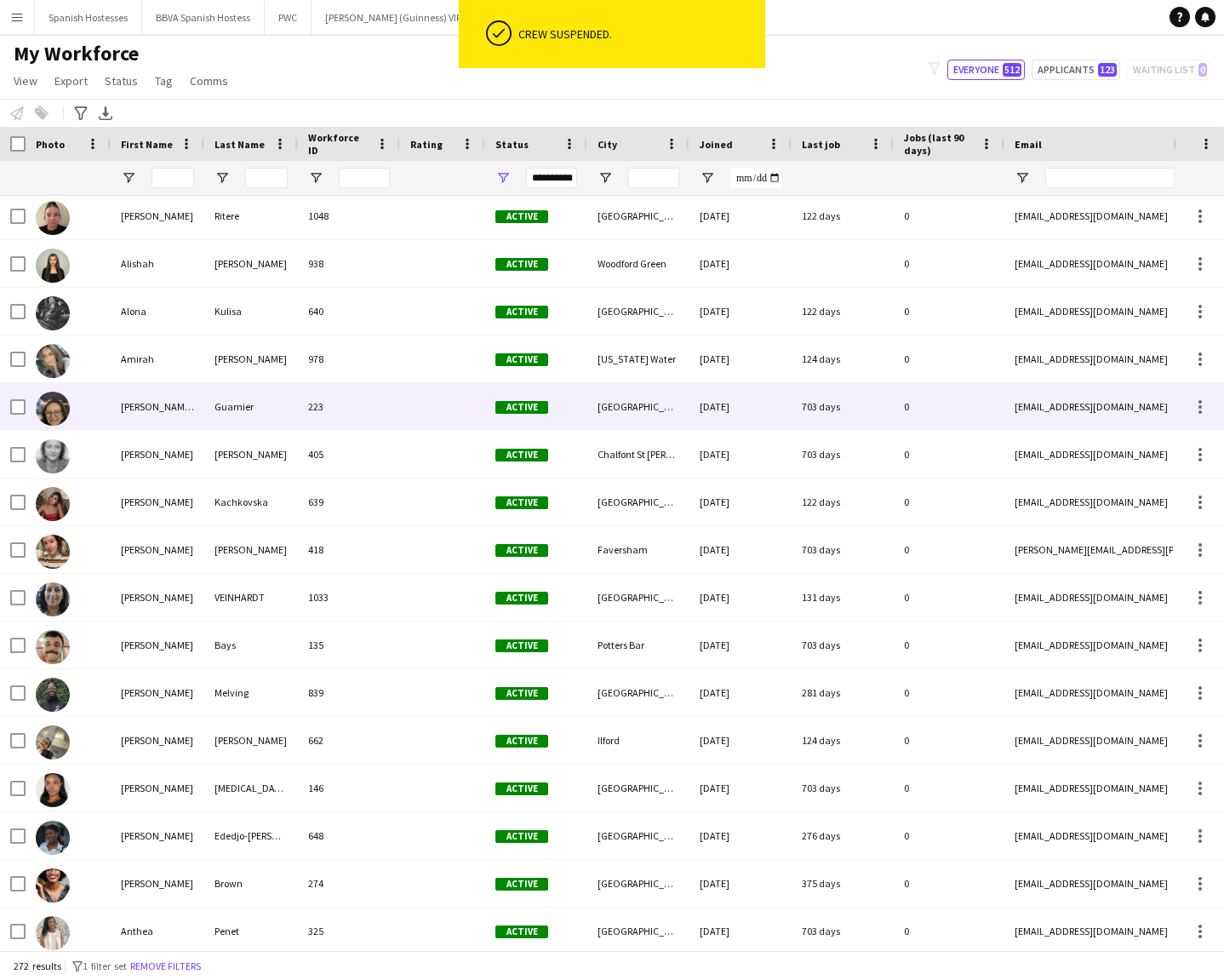
click at [433, 402] on div at bounding box center [442, 406] width 85 height 47
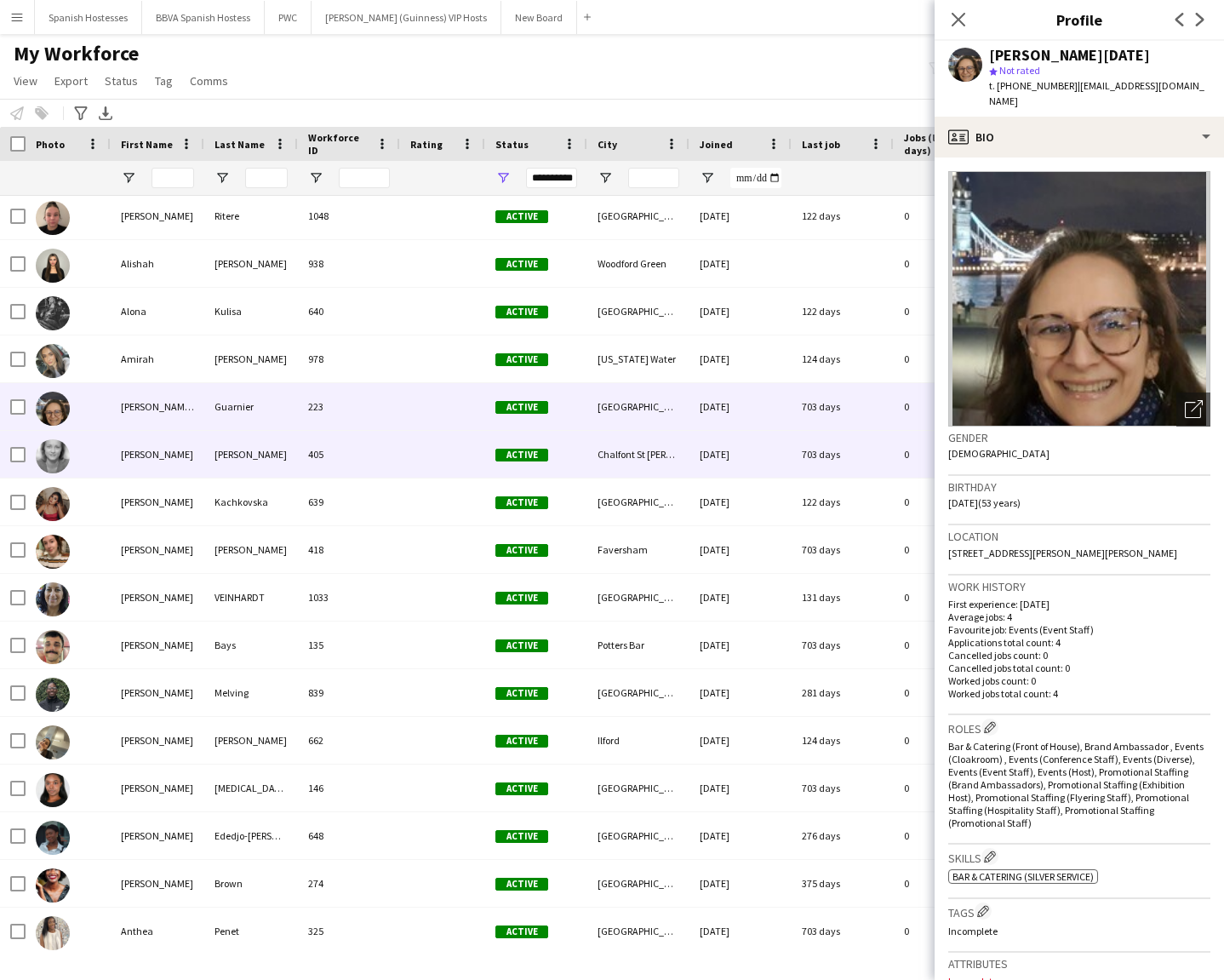
click at [424, 455] on div at bounding box center [442, 454] width 85 height 47
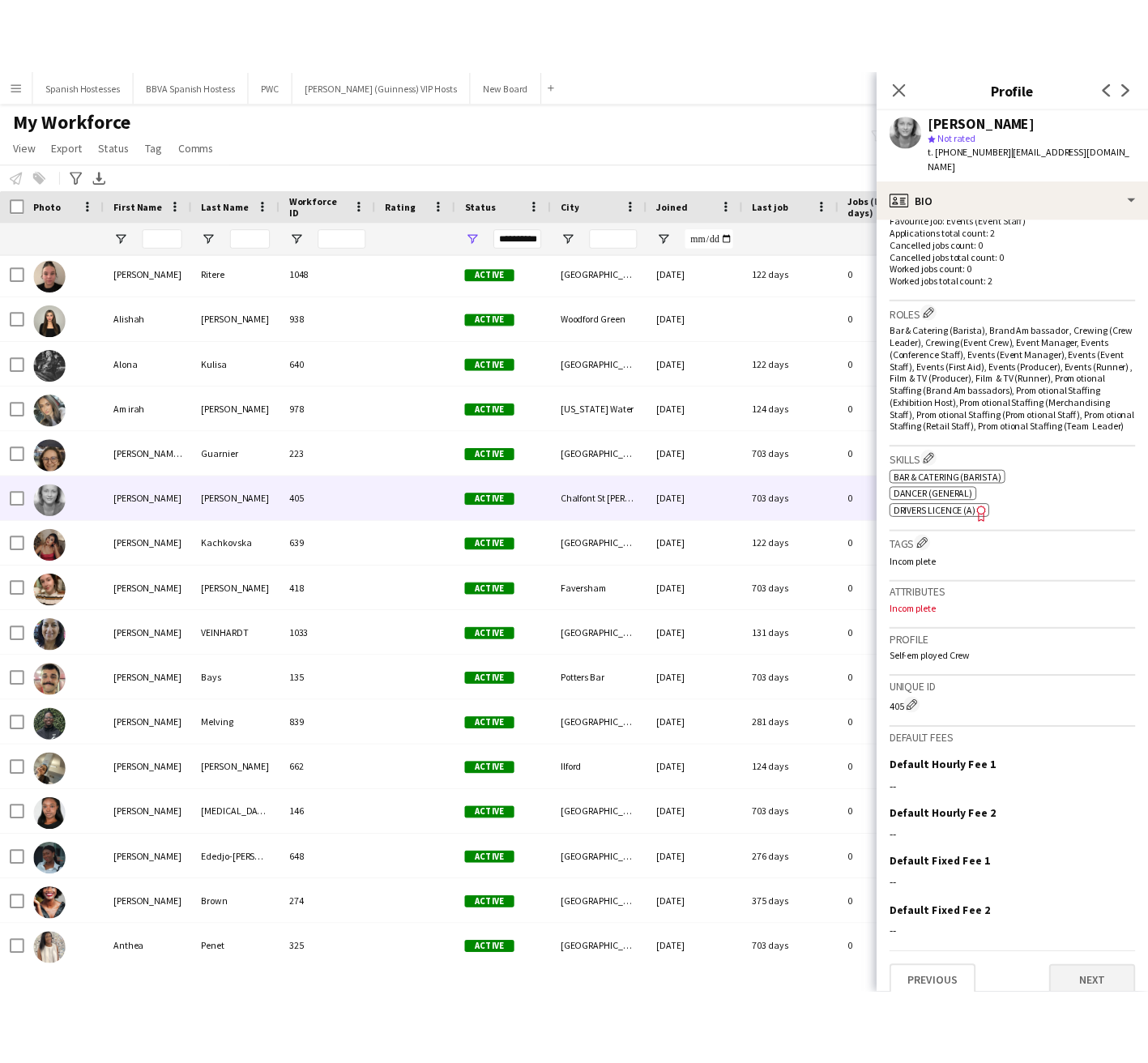
scroll to position [448, 0]
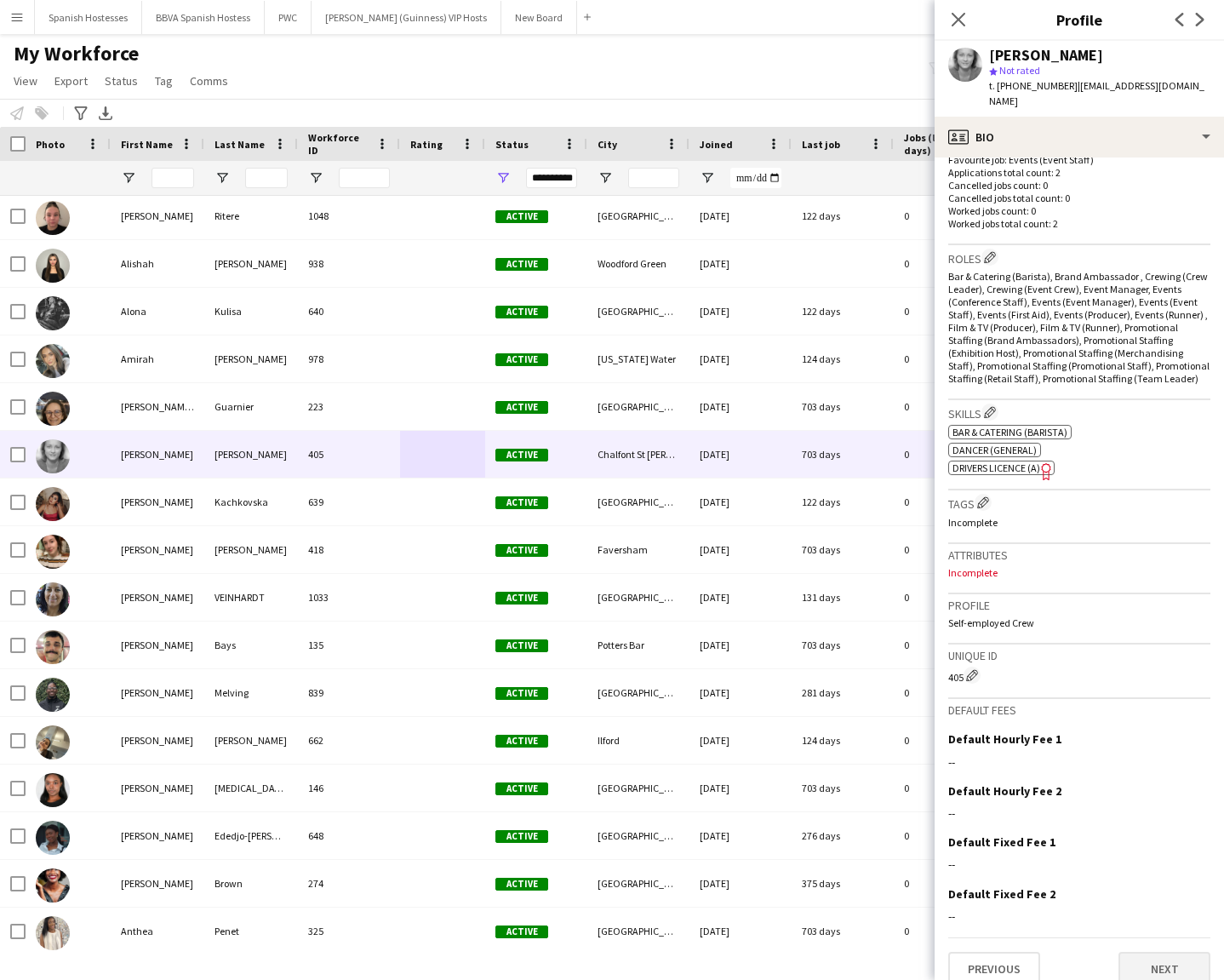
click at [1088, 702] on button "Next" at bounding box center [1165, 969] width 92 height 34
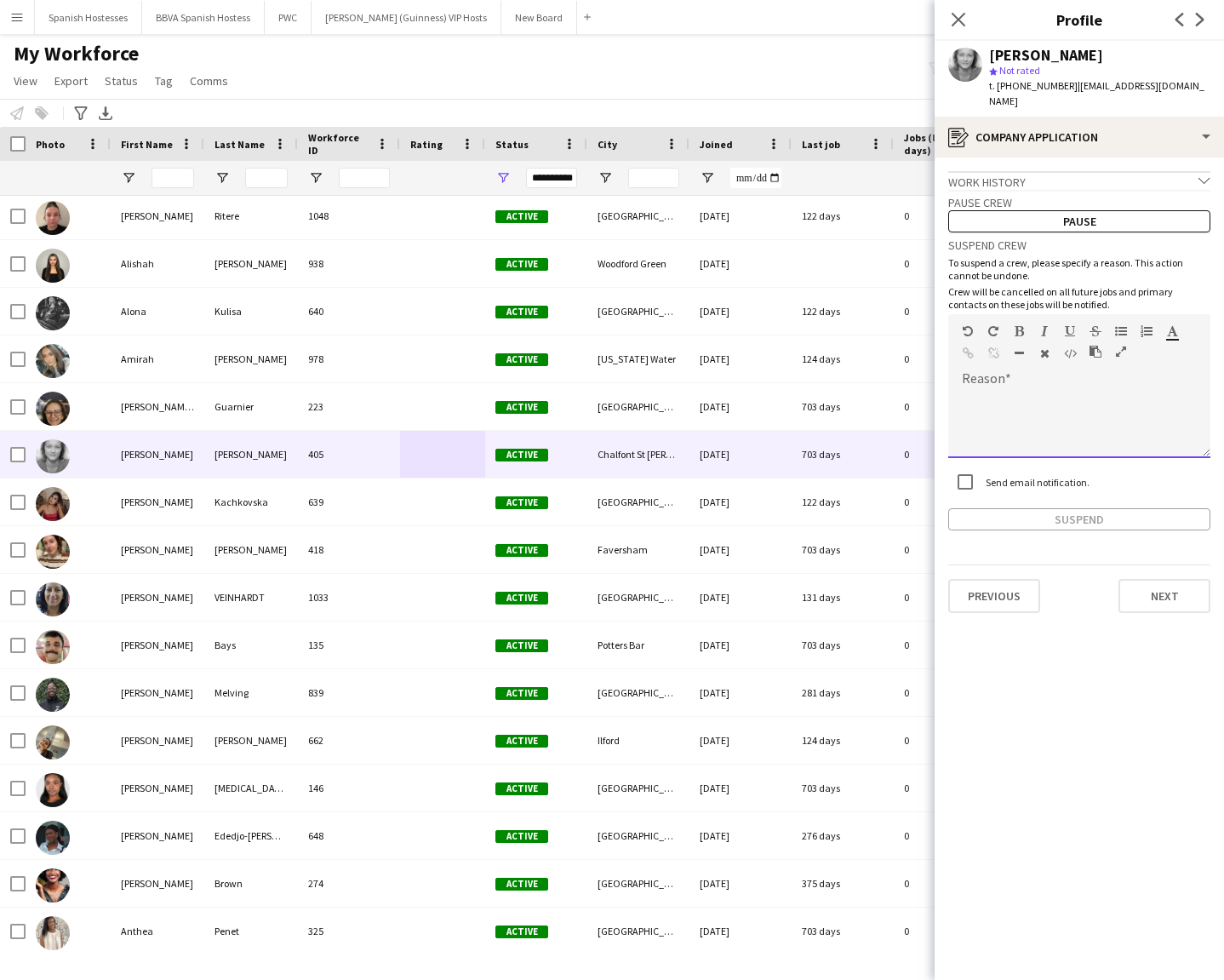
click at [1013, 378] on div at bounding box center [1079, 419] width 262 height 80
paste div
